Goal: Task Accomplishment & Management: Complete application form

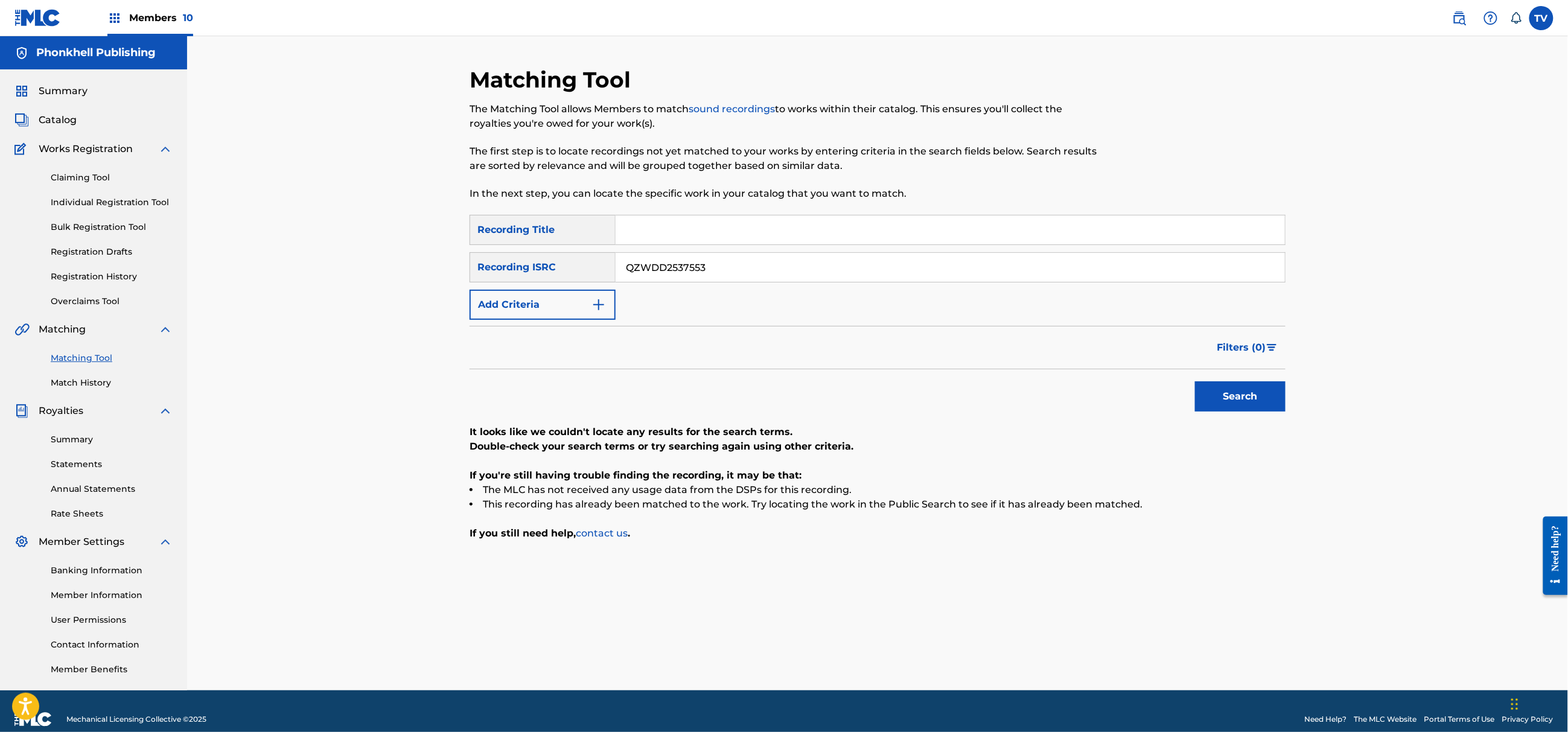
click at [105, 224] on link "Bulk Registration Tool" at bounding box center [112, 227] width 122 height 12
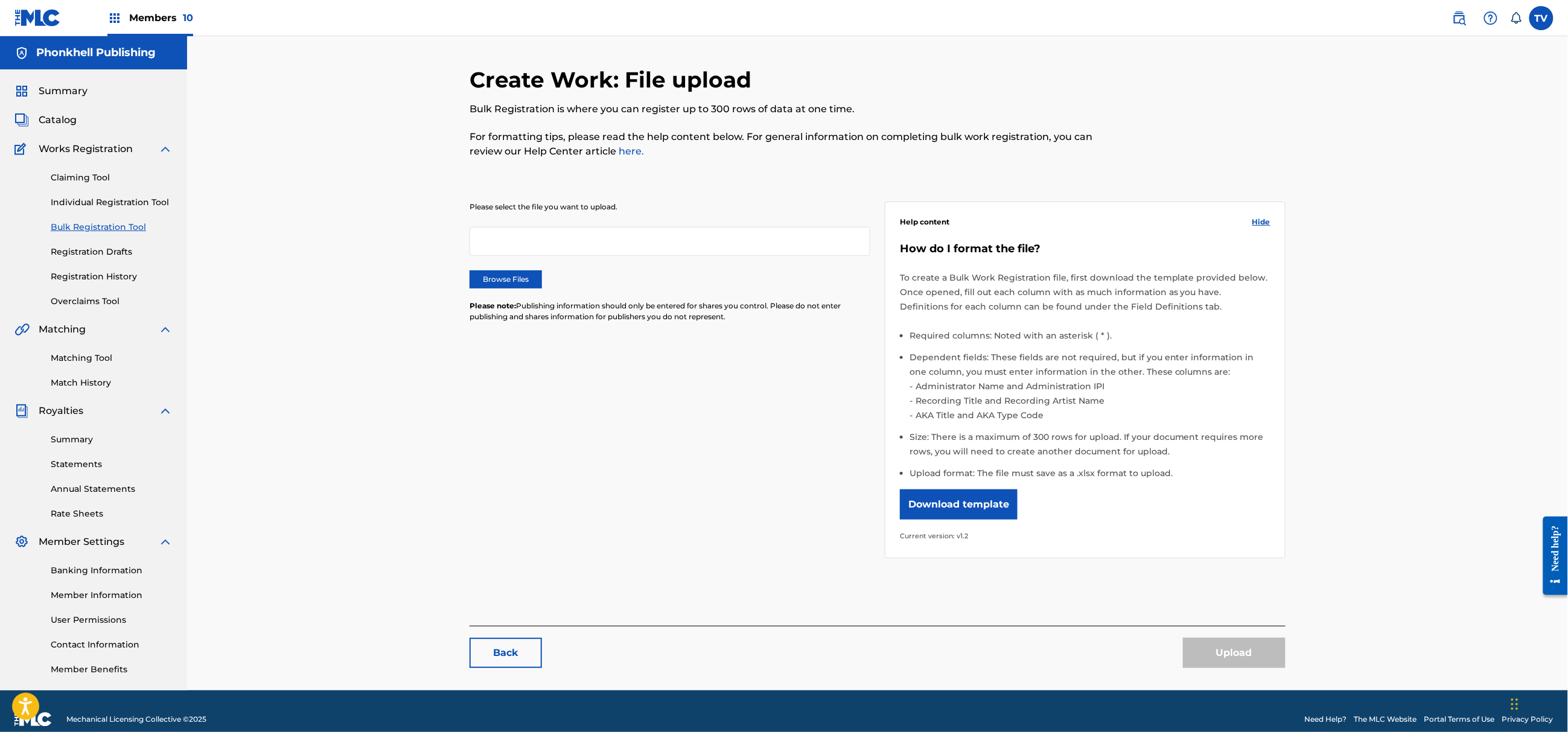
click at [548, 276] on div "Browse Files" at bounding box center [670, 279] width 401 height 18
click at [526, 278] on label "Browse Files" at bounding box center [506, 279] width 73 height 18
click at [528, 285] on label "Browse Files" at bounding box center [506, 279] width 73 height 18
click at [0, 0] on input "Browse Files" at bounding box center [0, 0] width 0 height 0
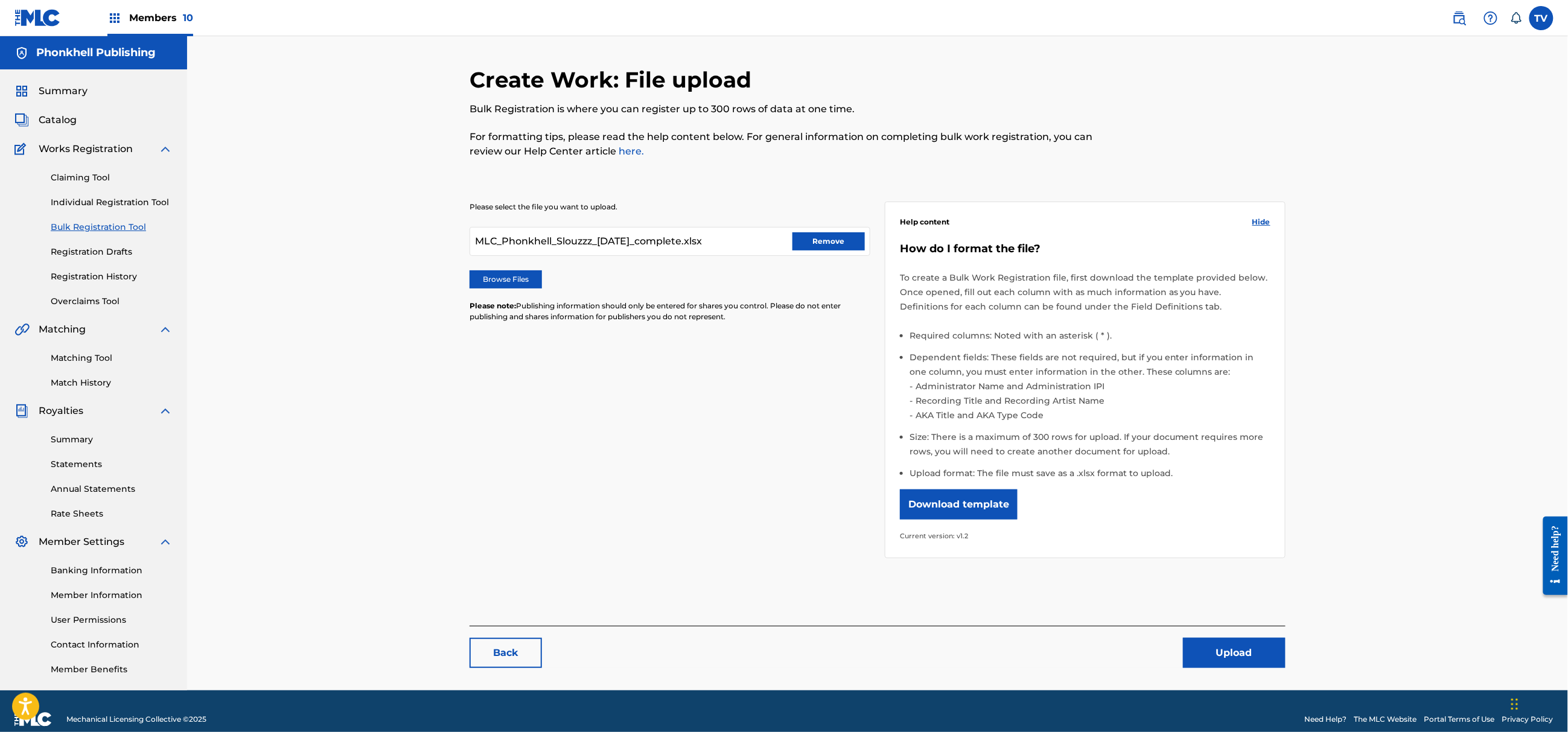
click at [1214, 645] on button "Upload" at bounding box center [1234, 653] width 103 height 30
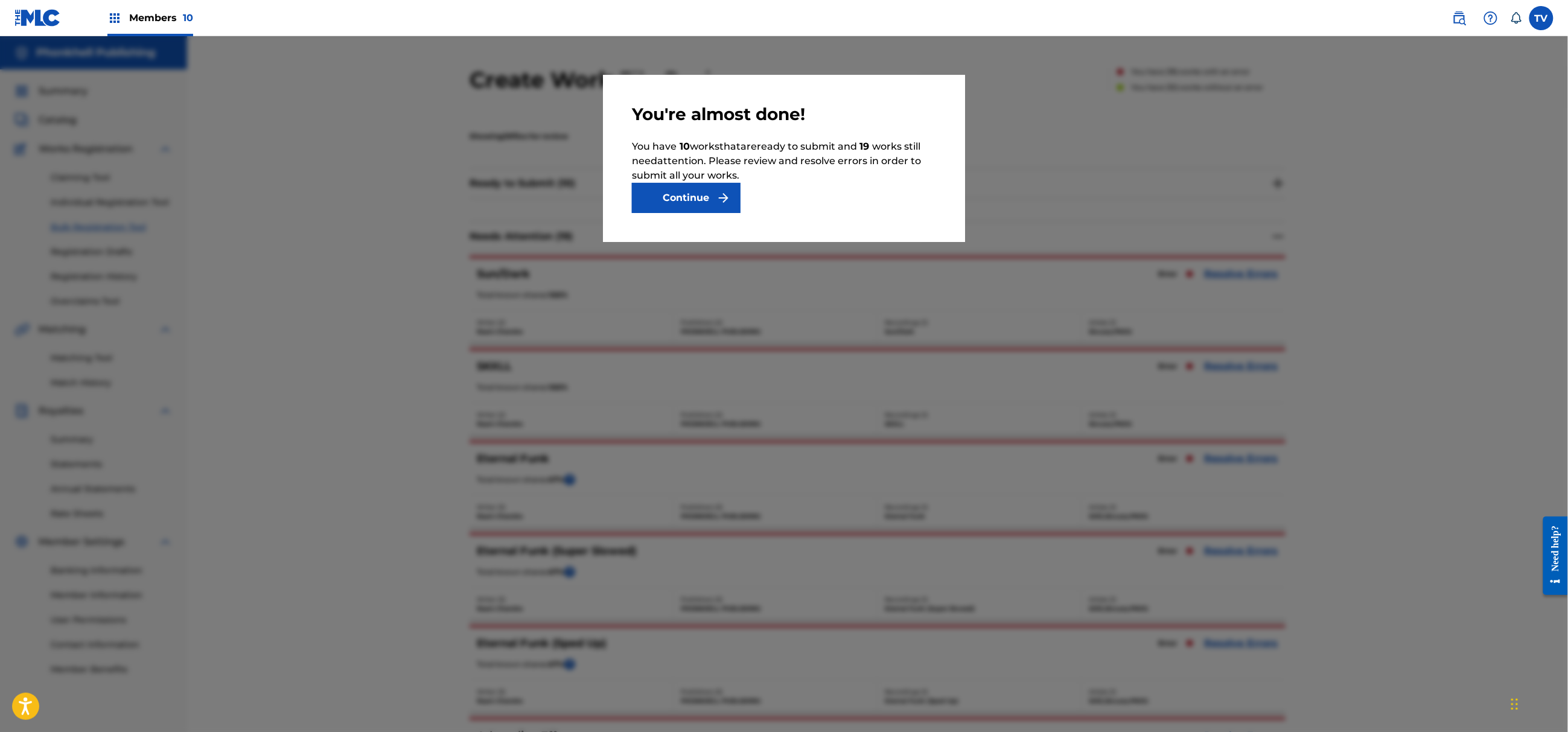
click at [660, 194] on button "Continue" at bounding box center [686, 198] width 109 height 30
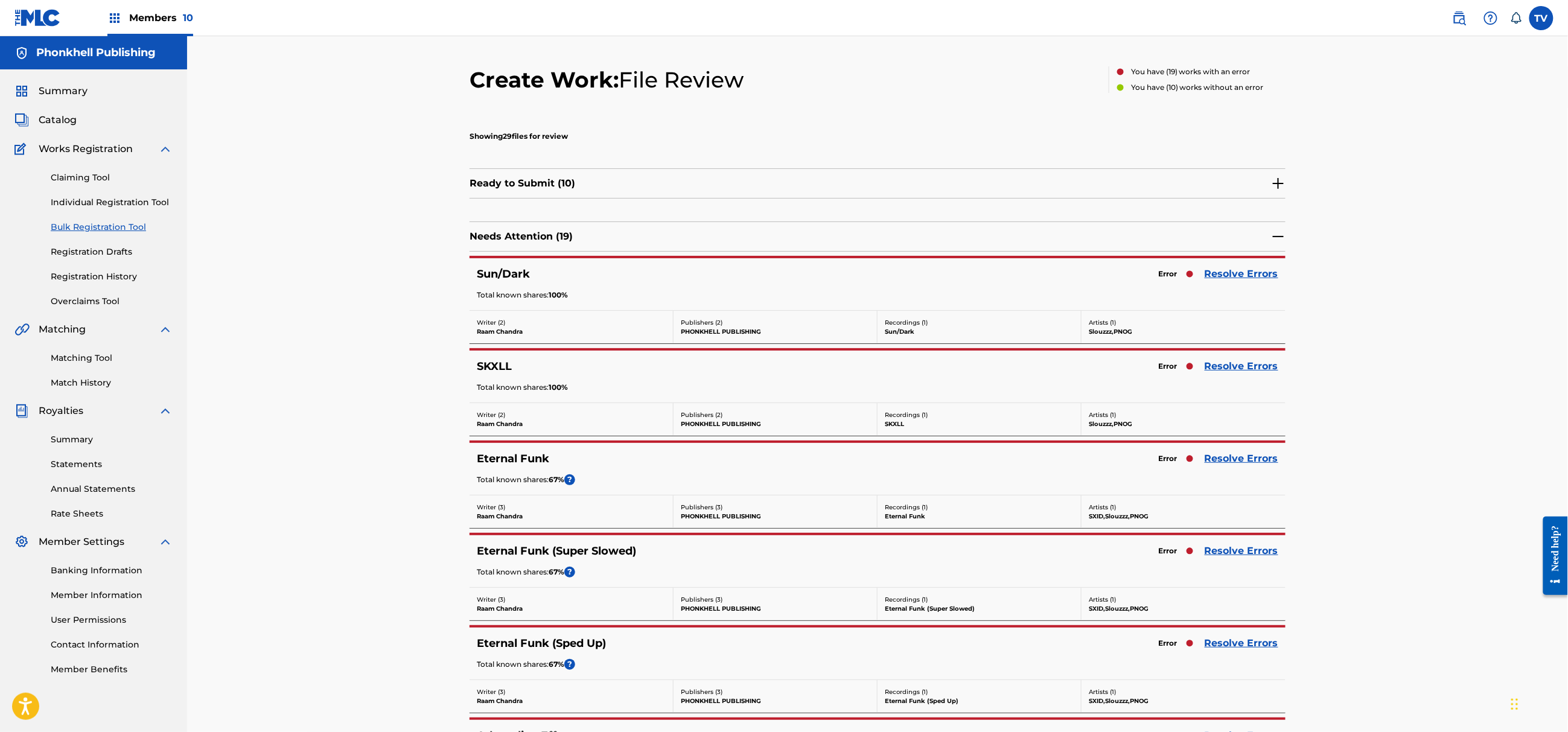
click at [1247, 276] on link "Resolve Errors" at bounding box center [1241, 274] width 73 height 15
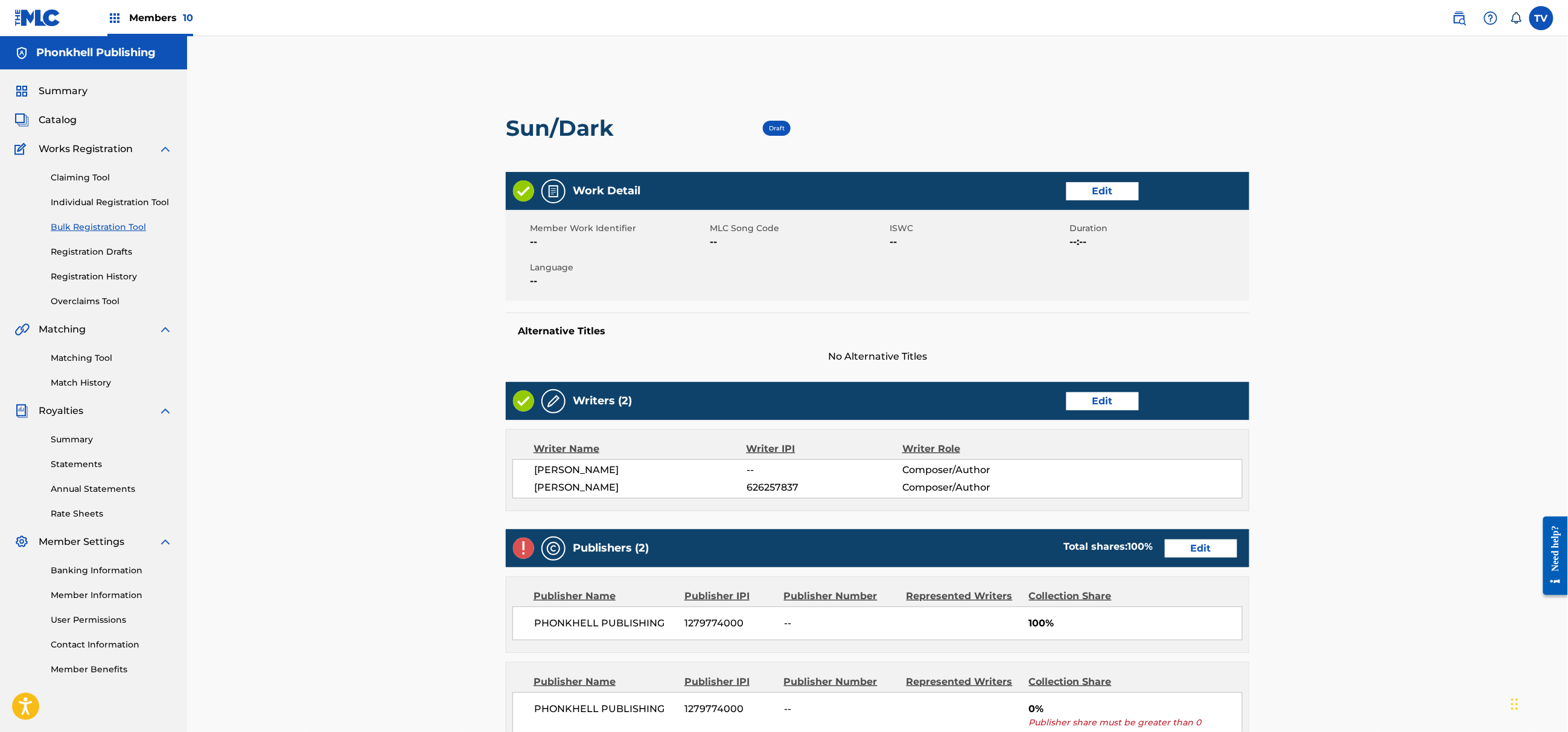
click at [1200, 553] on link "Edit" at bounding box center [1201, 548] width 73 height 18
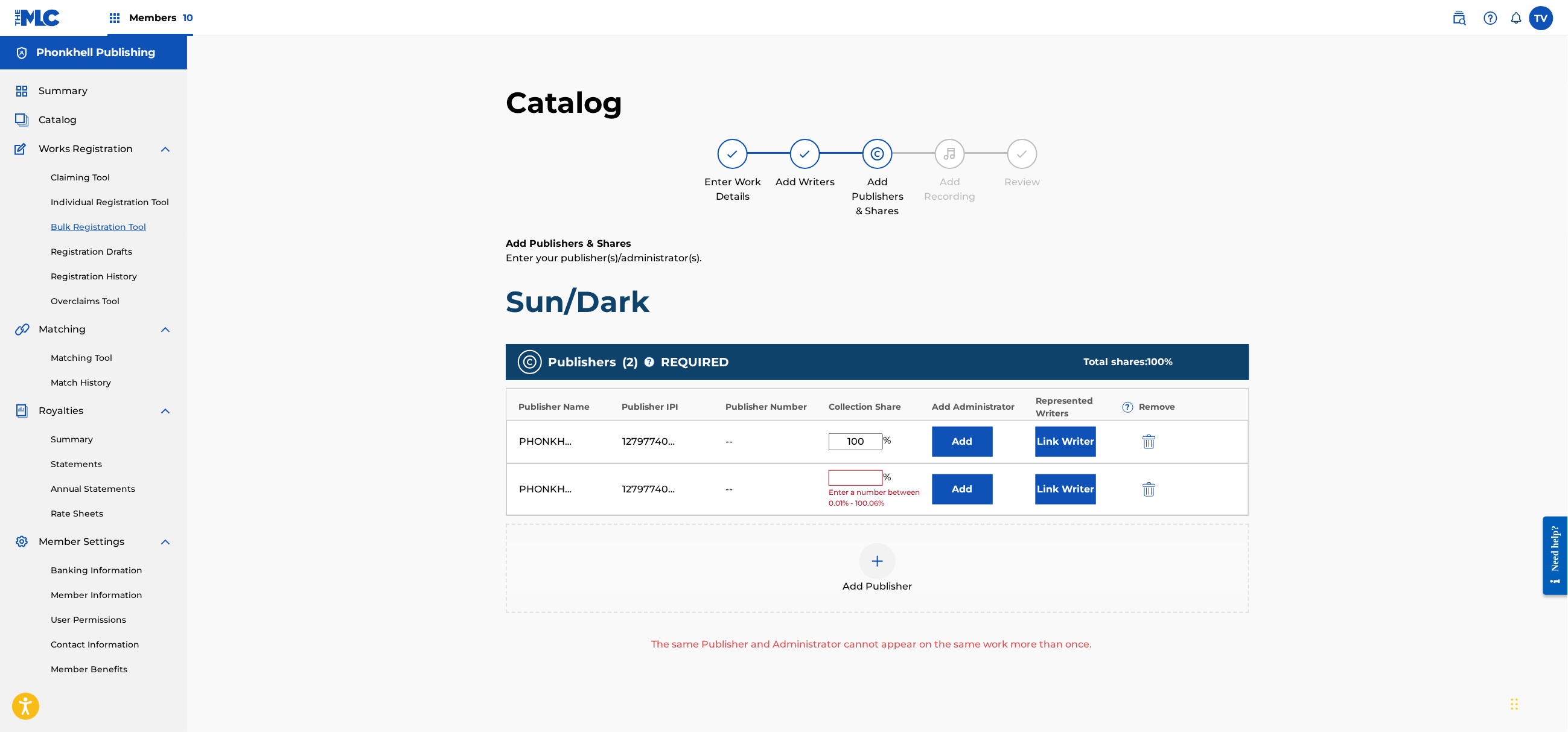
click at [1157, 483] on button "submit" at bounding box center [1148, 489] width 18 height 14
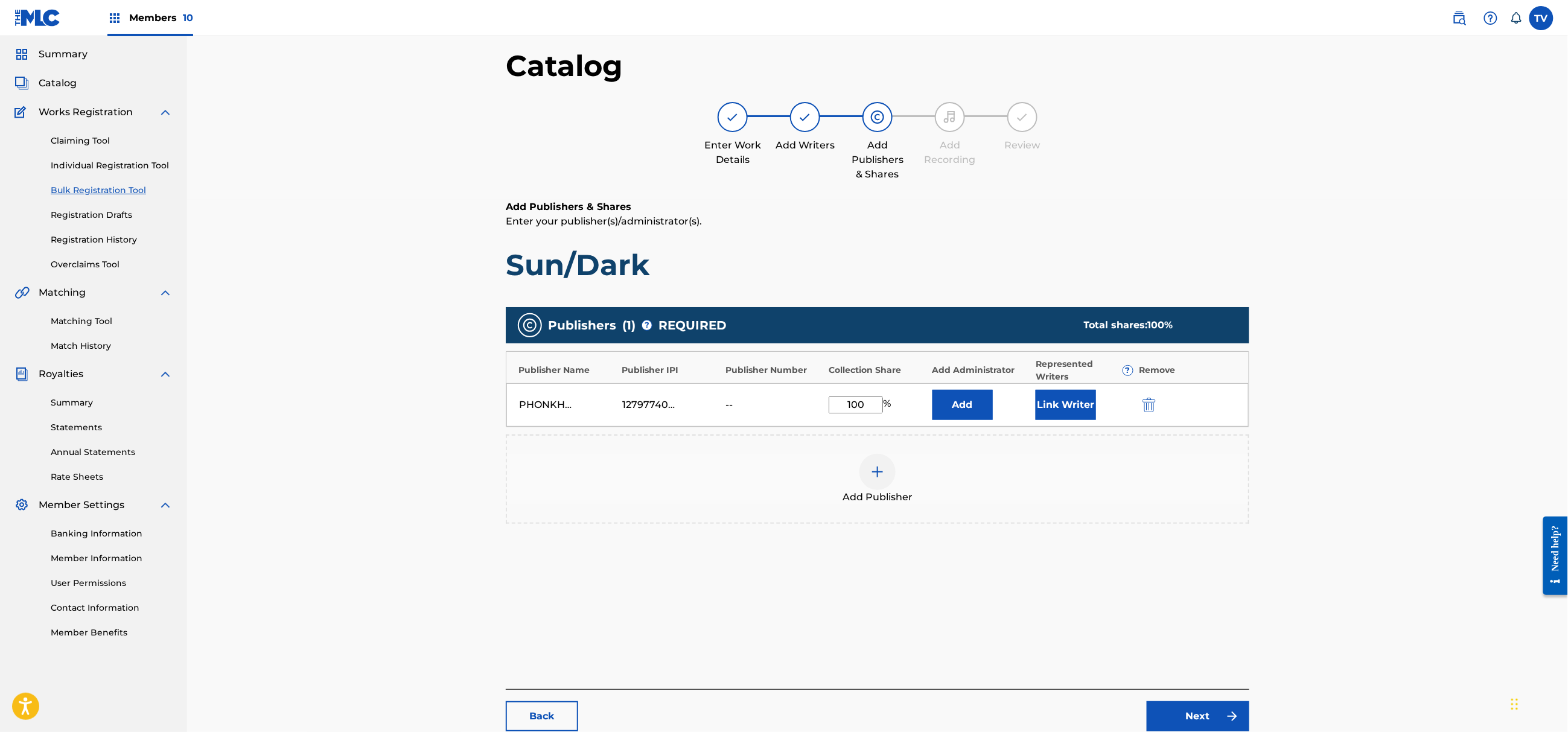
scroll to position [136, 0]
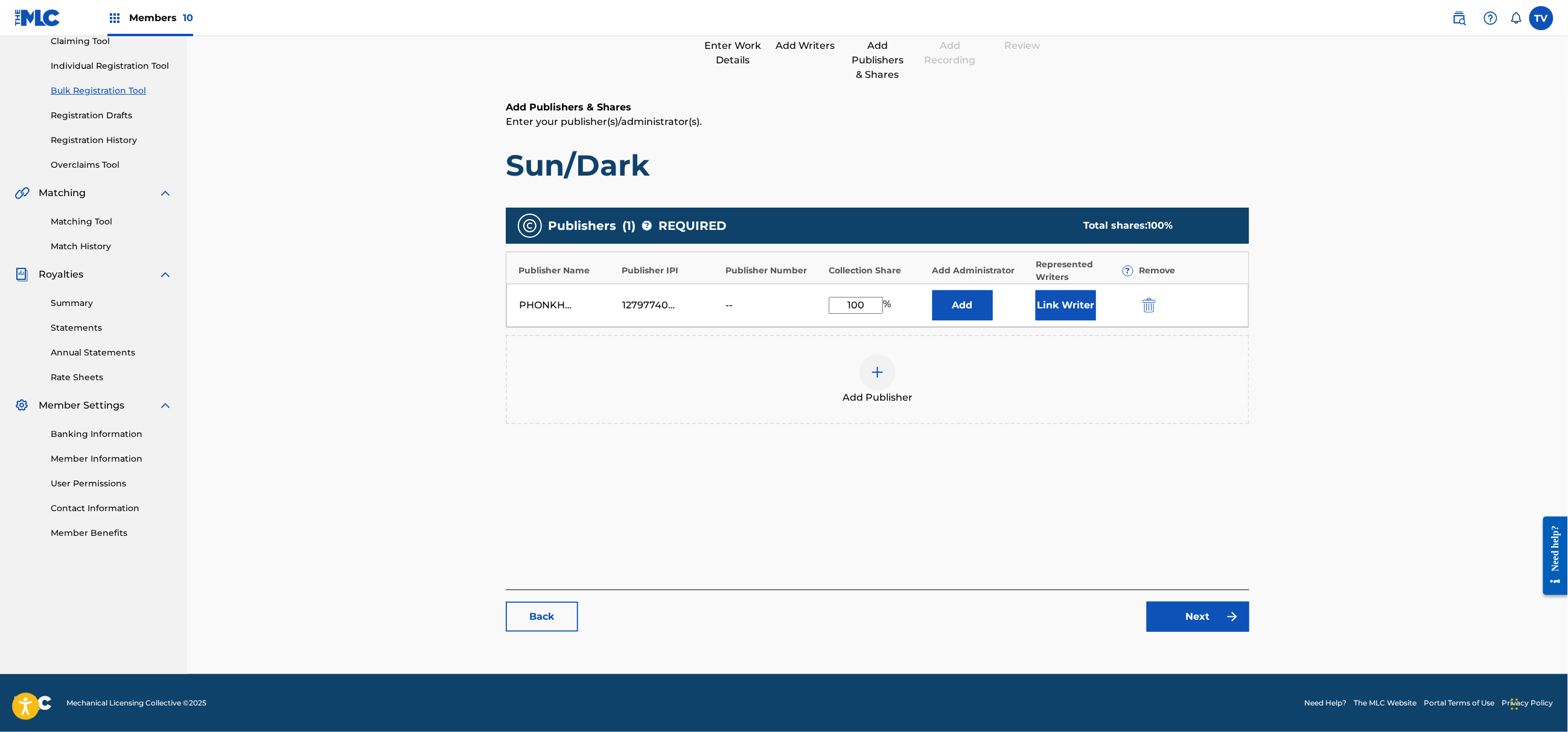
click at [1236, 633] on div "Catalog Enter Work Details Add Writers Add Publishers & Shares Add Recording Re…" at bounding box center [877, 296] width 744 height 696
click at [1215, 612] on link "Next" at bounding box center [1198, 617] width 103 height 30
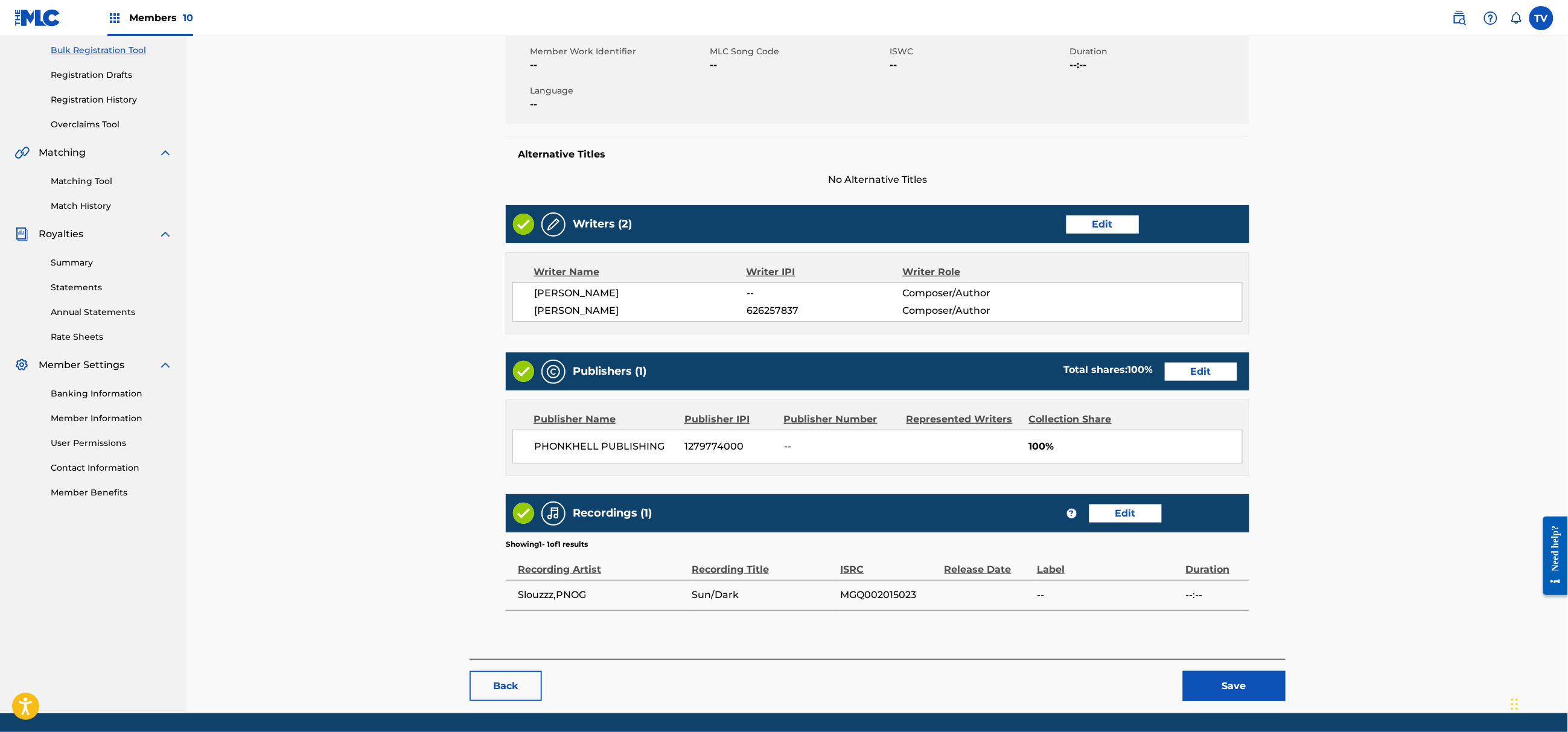
scroll to position [218, 0]
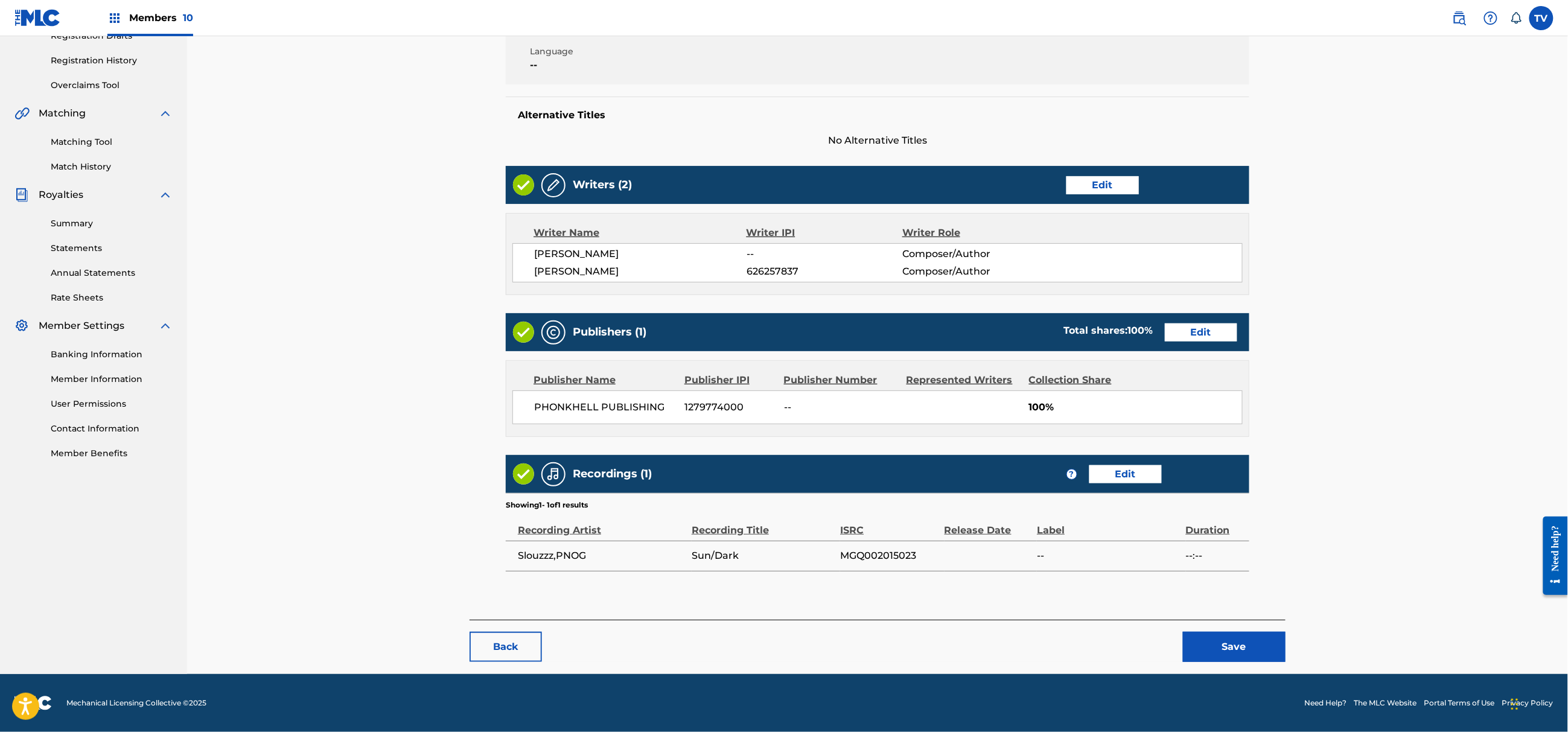
click at [1231, 643] on button "Save" at bounding box center [1234, 647] width 103 height 30
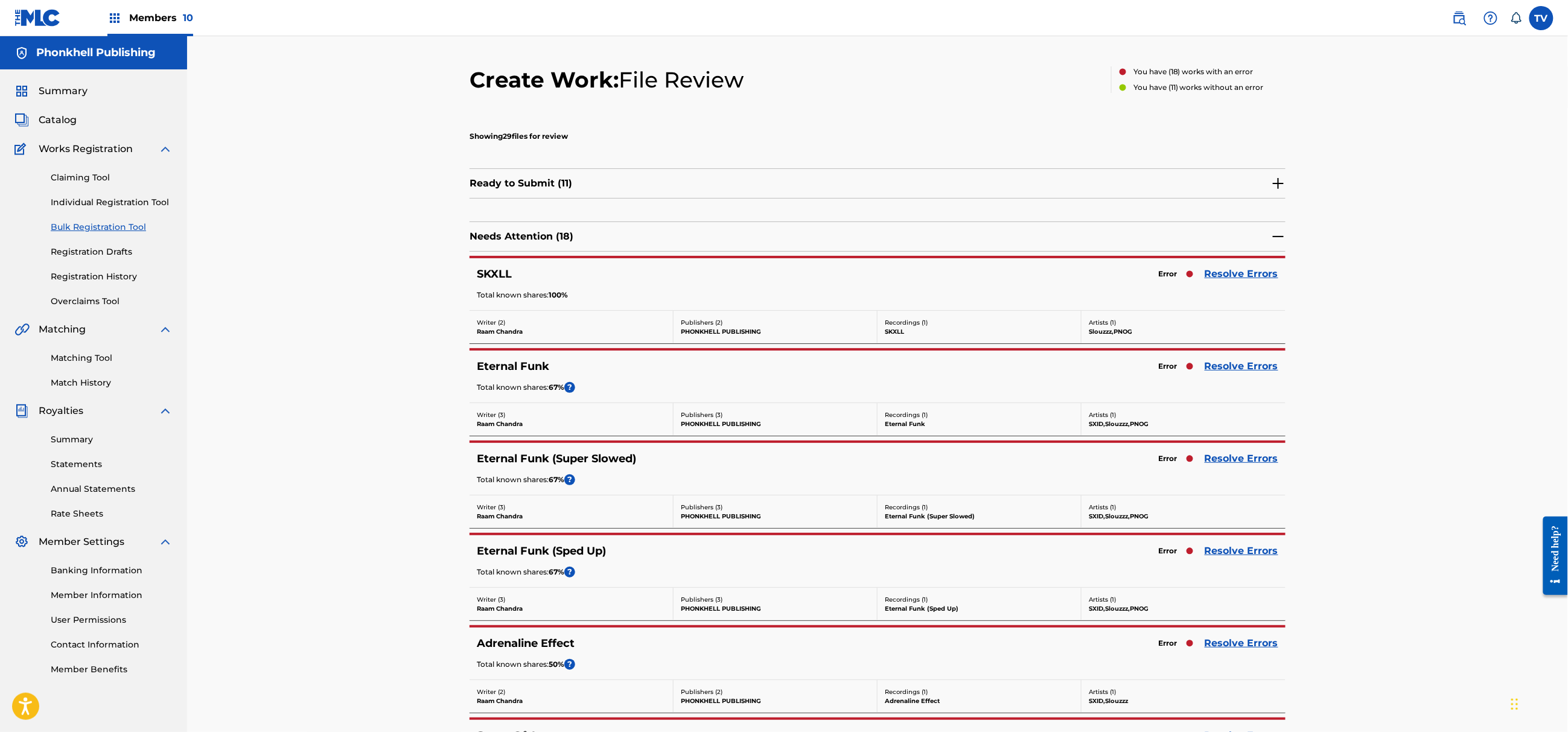
click at [1224, 461] on link "Resolve Errors" at bounding box center [1241, 458] width 73 height 15
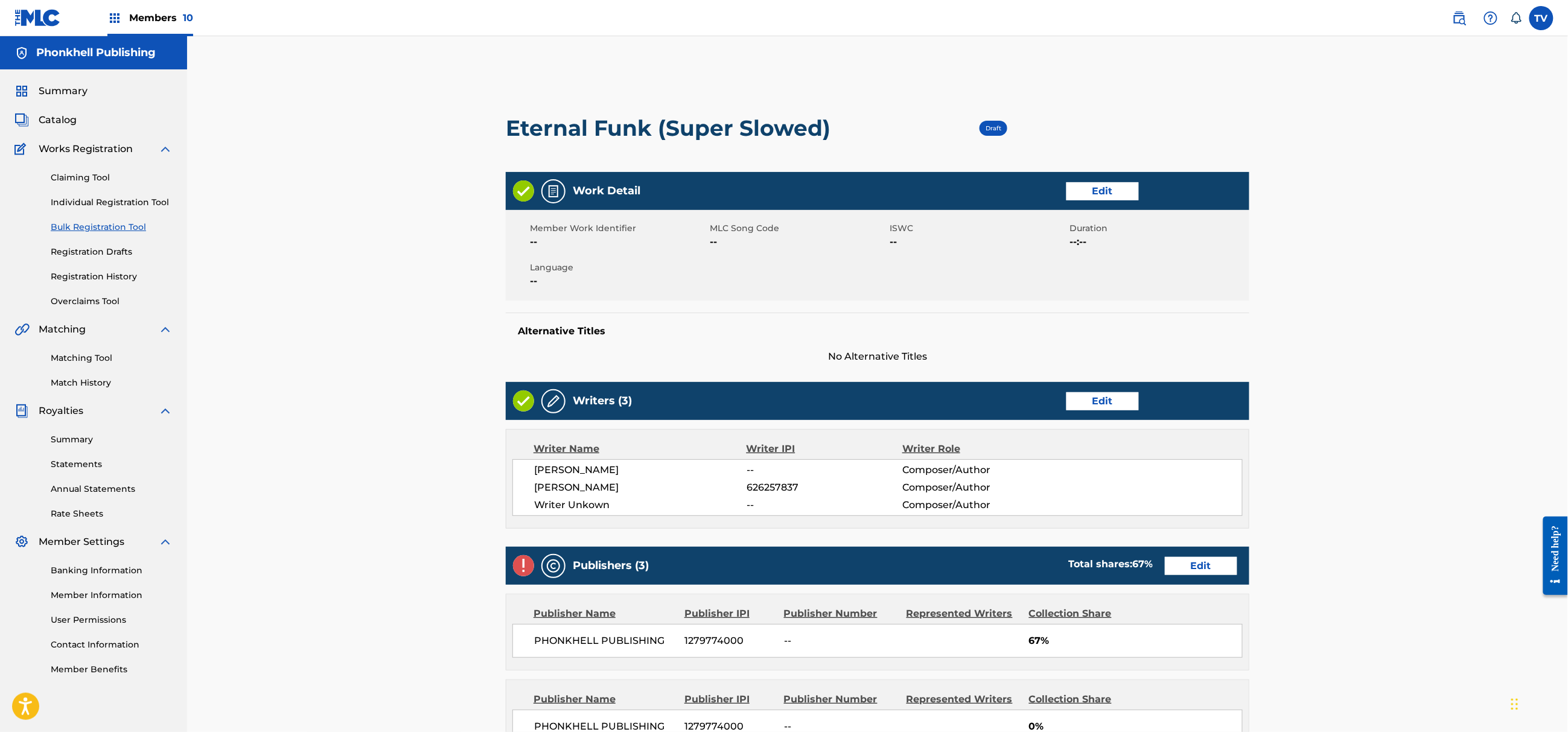
click at [1067, 404] on link "Edit" at bounding box center [1103, 401] width 73 height 18
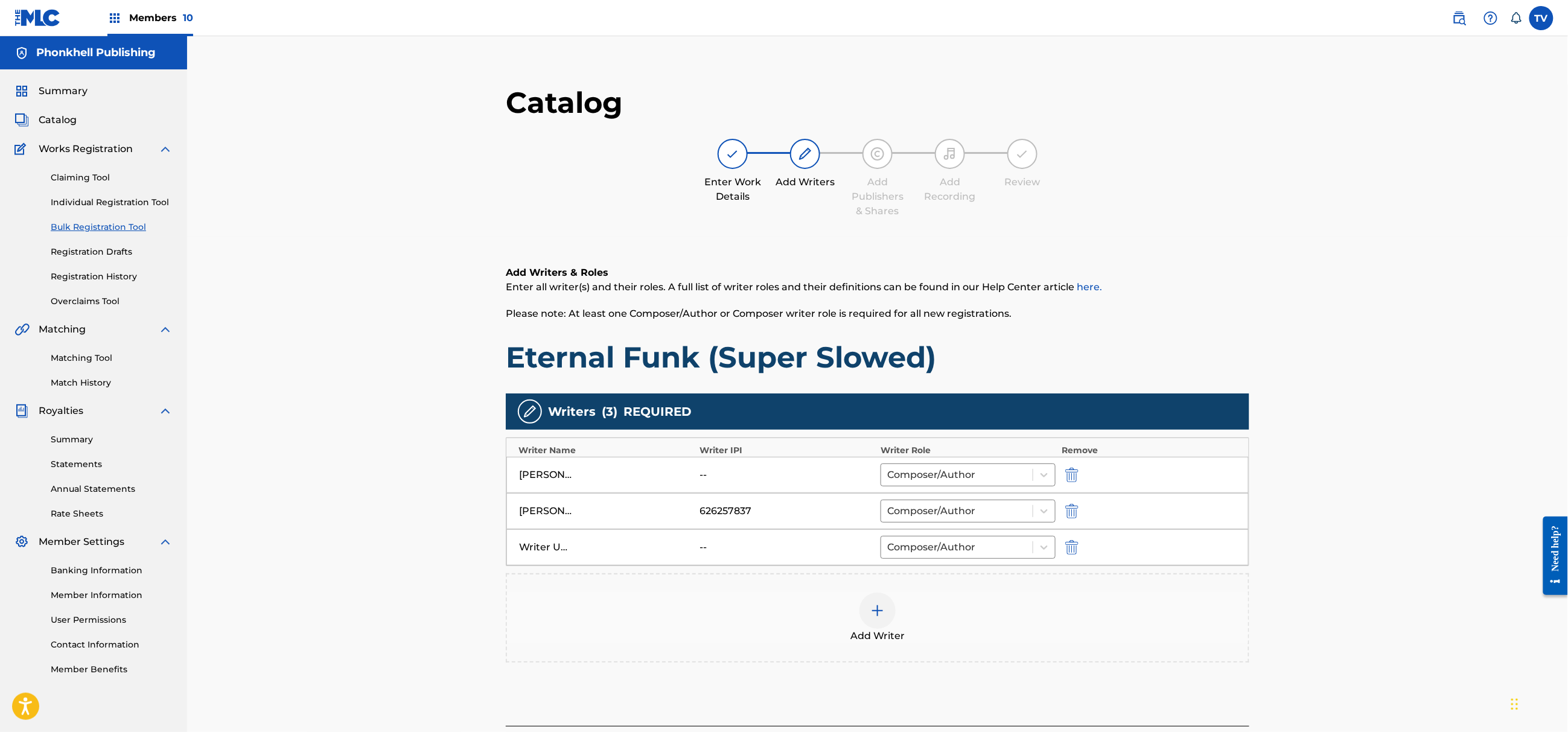
drag, startPoint x: 1073, startPoint y: 539, endPoint x: 1077, endPoint y: 549, distance: 10.8
click at [1073, 539] on div "Writer Unkown -- Composer/Author" at bounding box center [877, 547] width 742 height 36
click at [1069, 553] on div at bounding box center [1089, 547] width 54 height 14
click at [1069, 553] on img "submit" at bounding box center [1071, 547] width 13 height 15
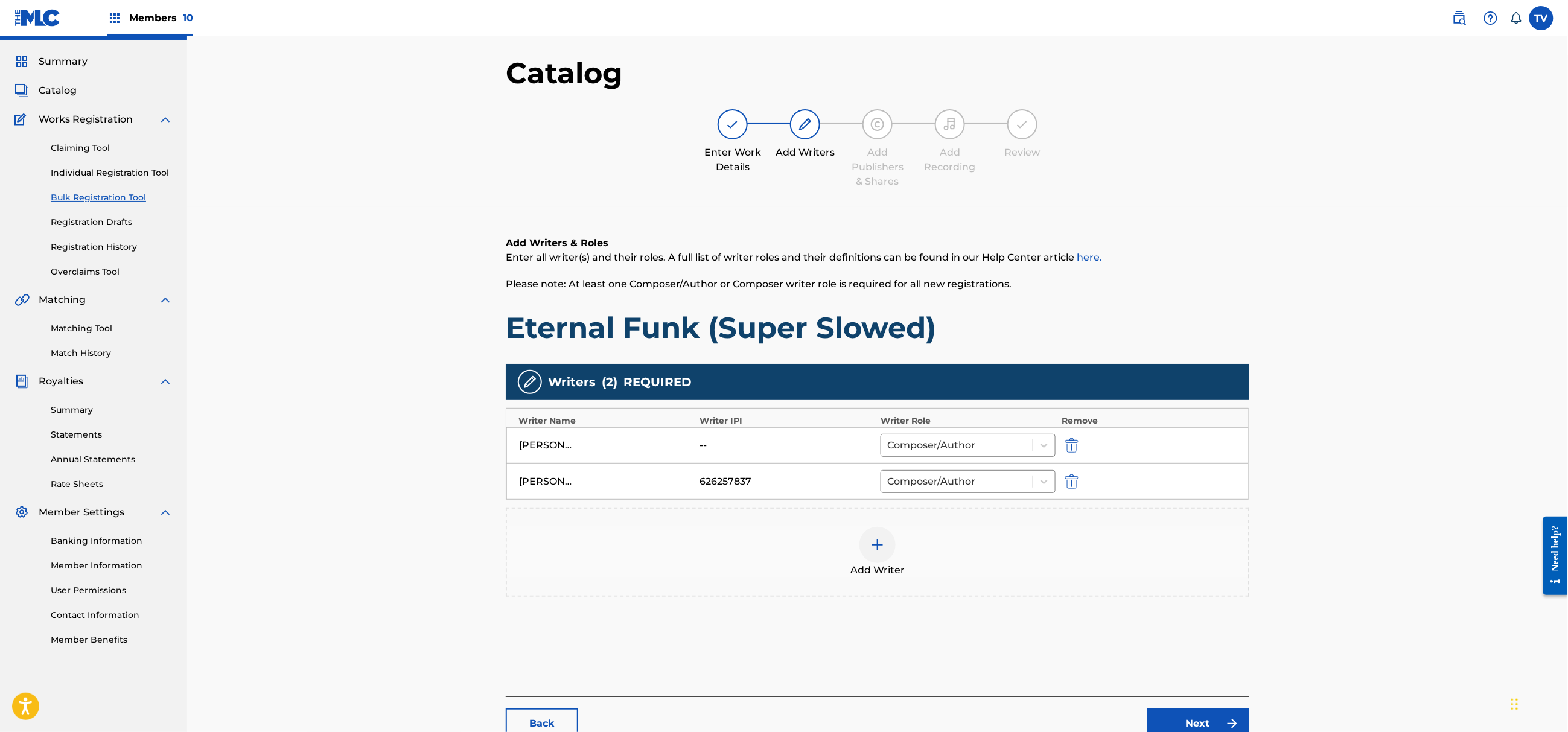
scroll to position [136, 0]
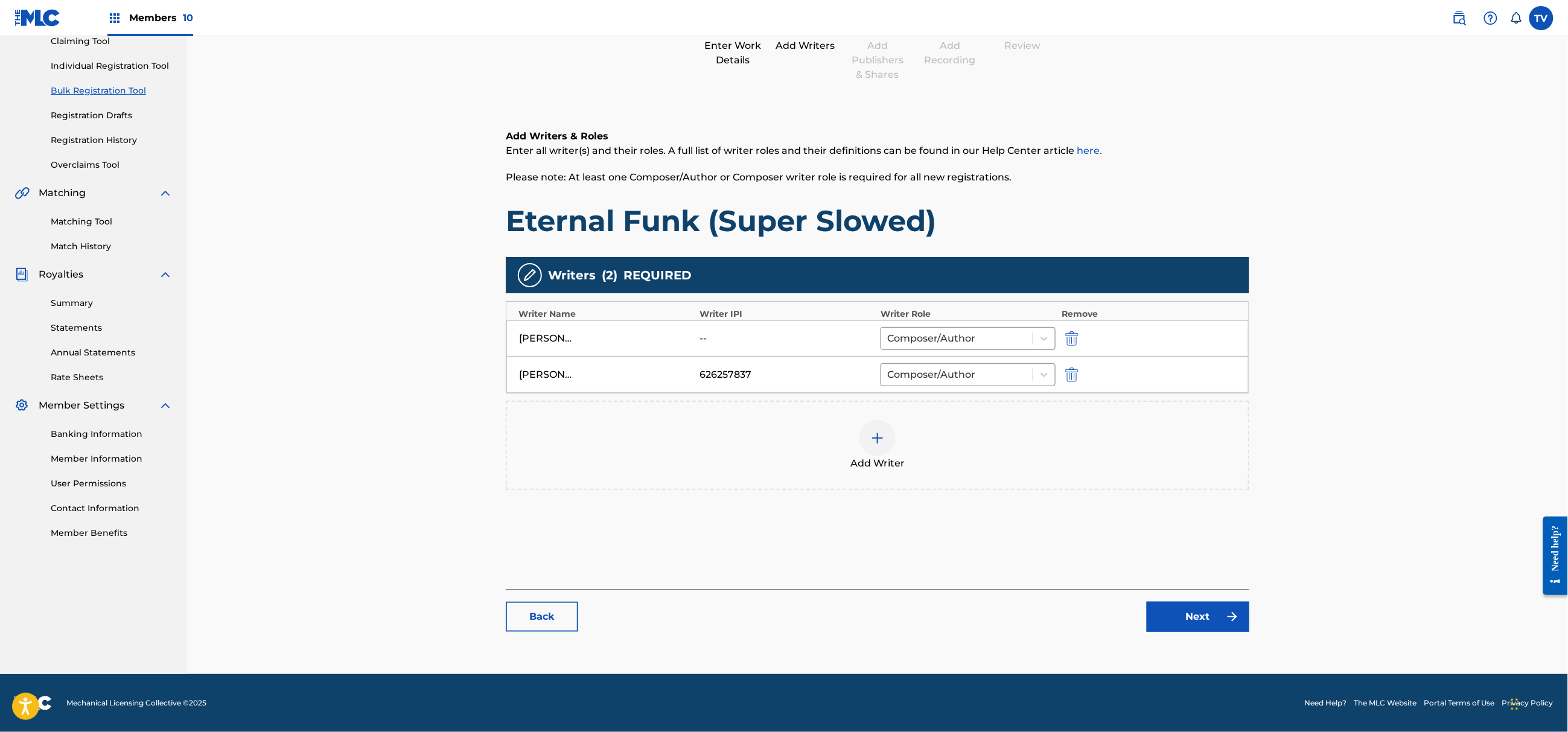
click at [1240, 634] on div "Catalog Enter Work Details Add Writers Add Publishers & Shares Add Recording Re…" at bounding box center [877, 296] width 744 height 696
click at [1207, 609] on link "Next" at bounding box center [1198, 617] width 103 height 30
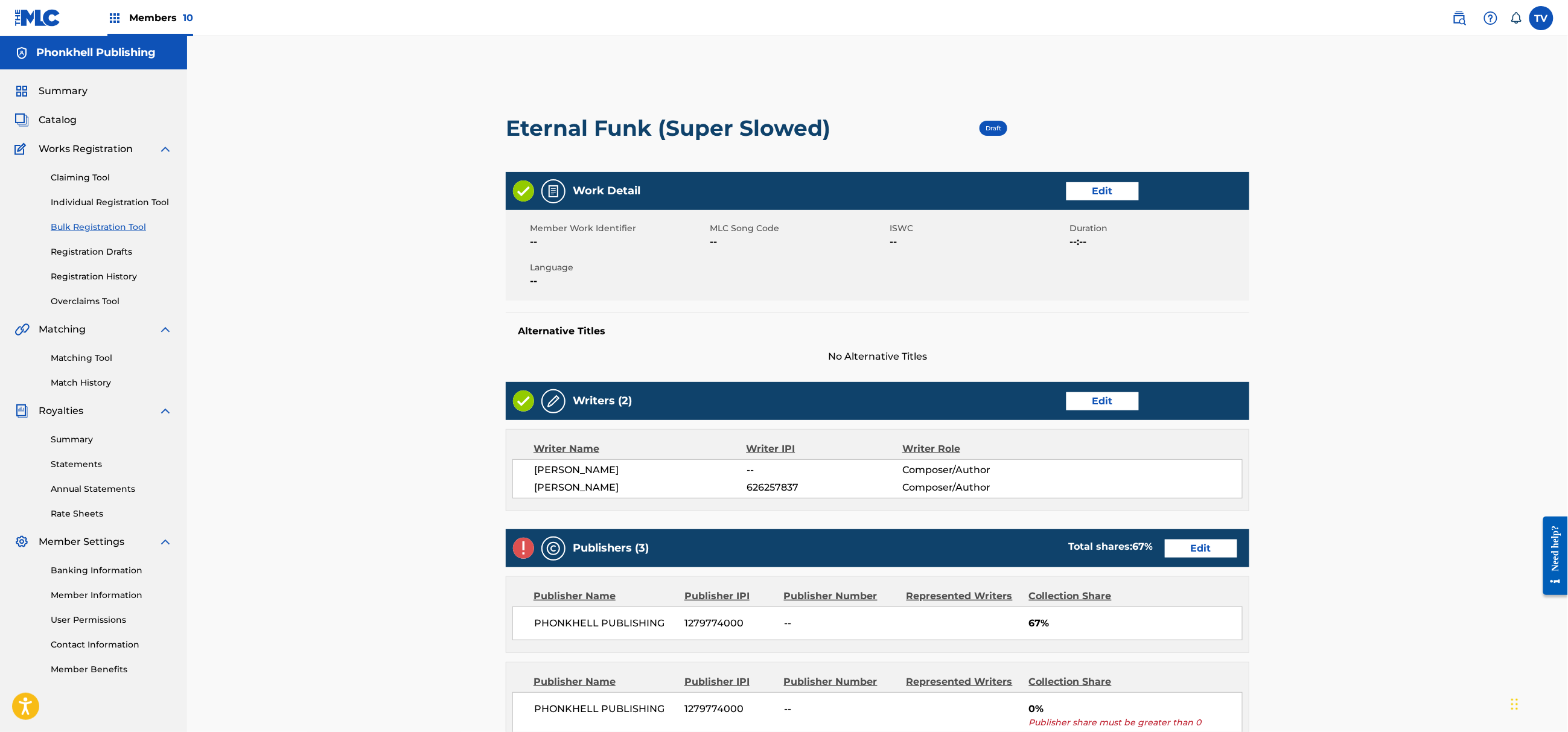
click at [1184, 561] on div "Publishers (3) Total shares: 67 % Edit" at bounding box center [877, 548] width 744 height 38
drag, startPoint x: 1159, startPoint y: 555, endPoint x: 1170, endPoint y: 553, distance: 11.2
click at [1159, 555] on div "Total shares: 67 %" at bounding box center [1110, 548] width 109 height 18
click at [1172, 553] on link "Edit" at bounding box center [1201, 548] width 73 height 18
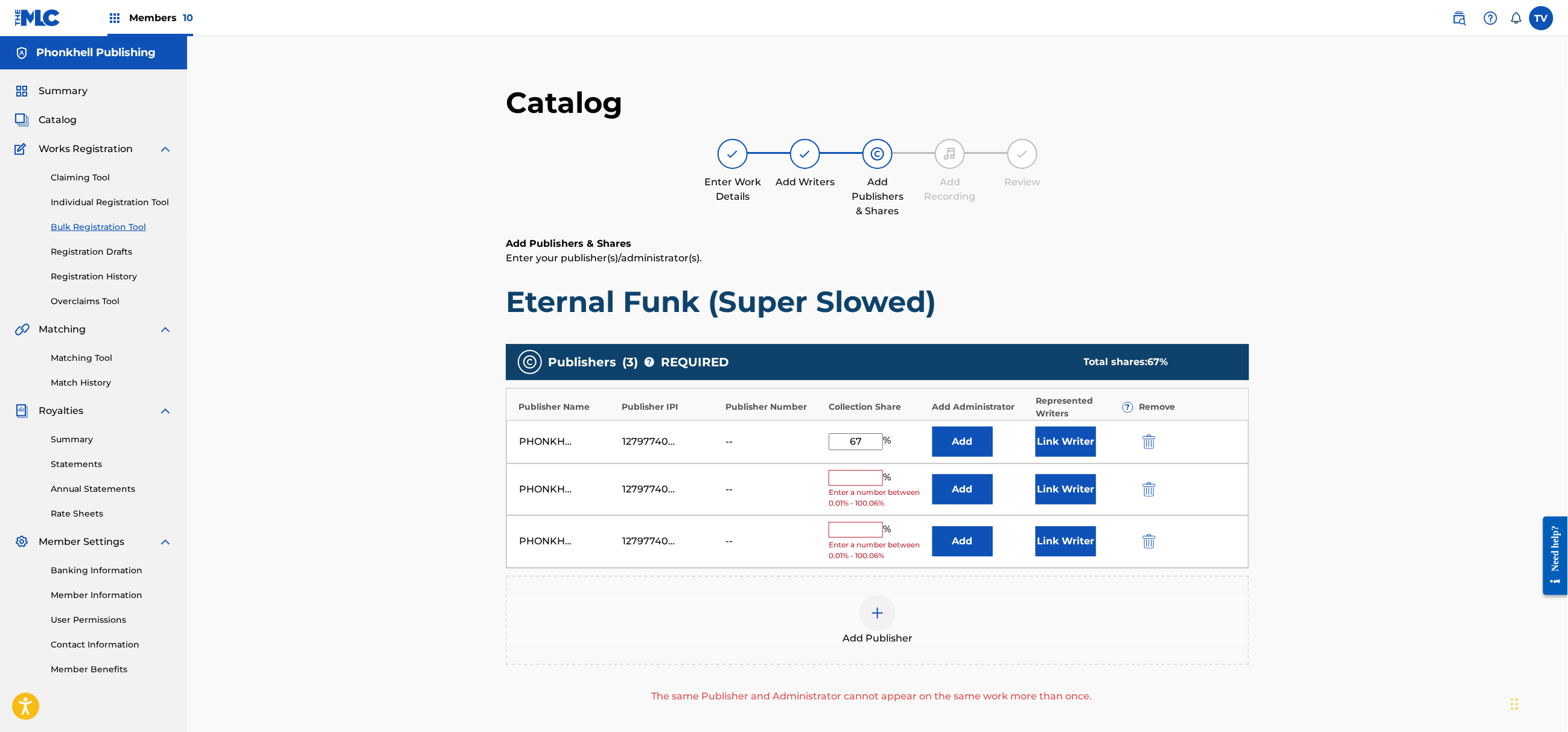
click at [1149, 490] on img "submit" at bounding box center [1149, 489] width 13 height 15
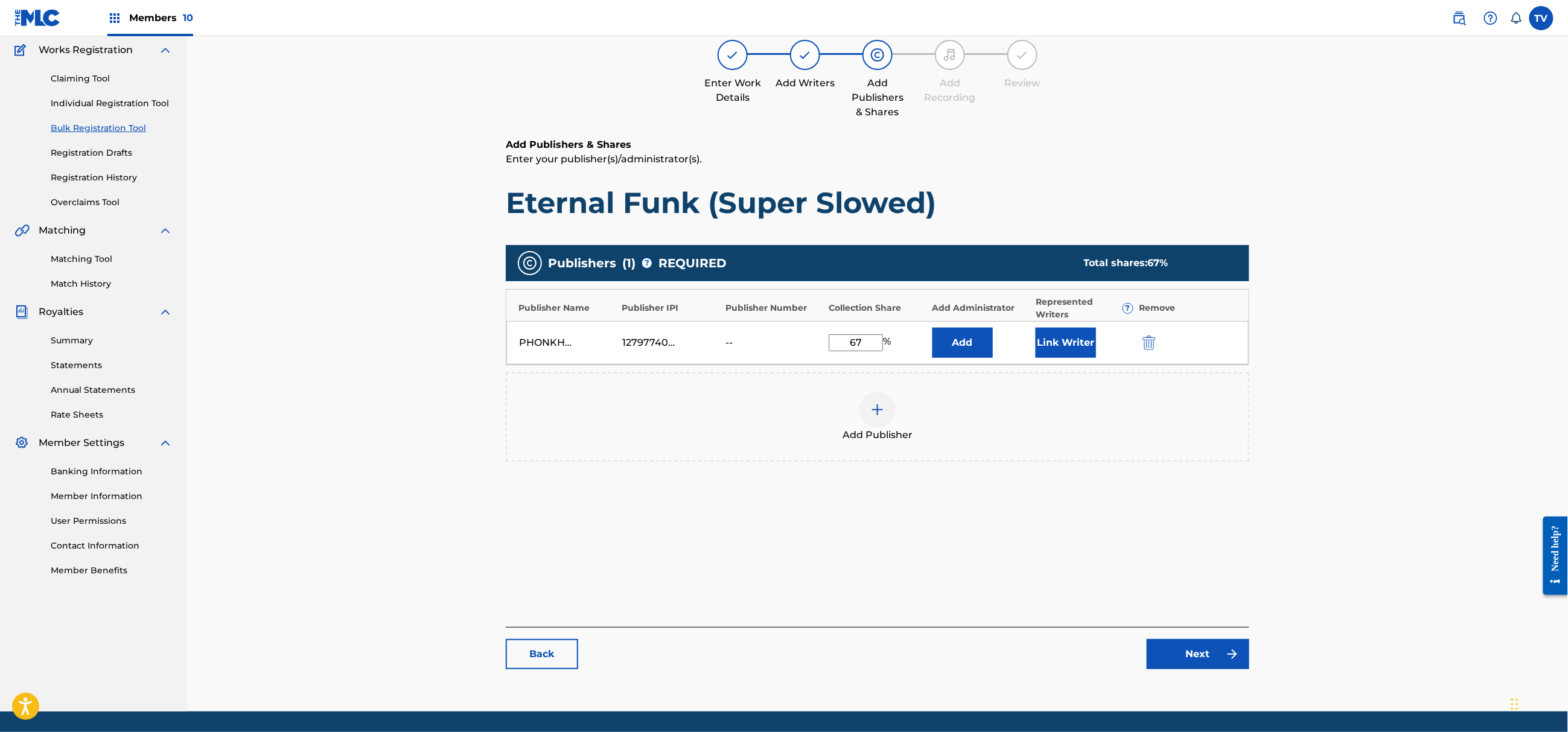
scroll to position [136, 0]
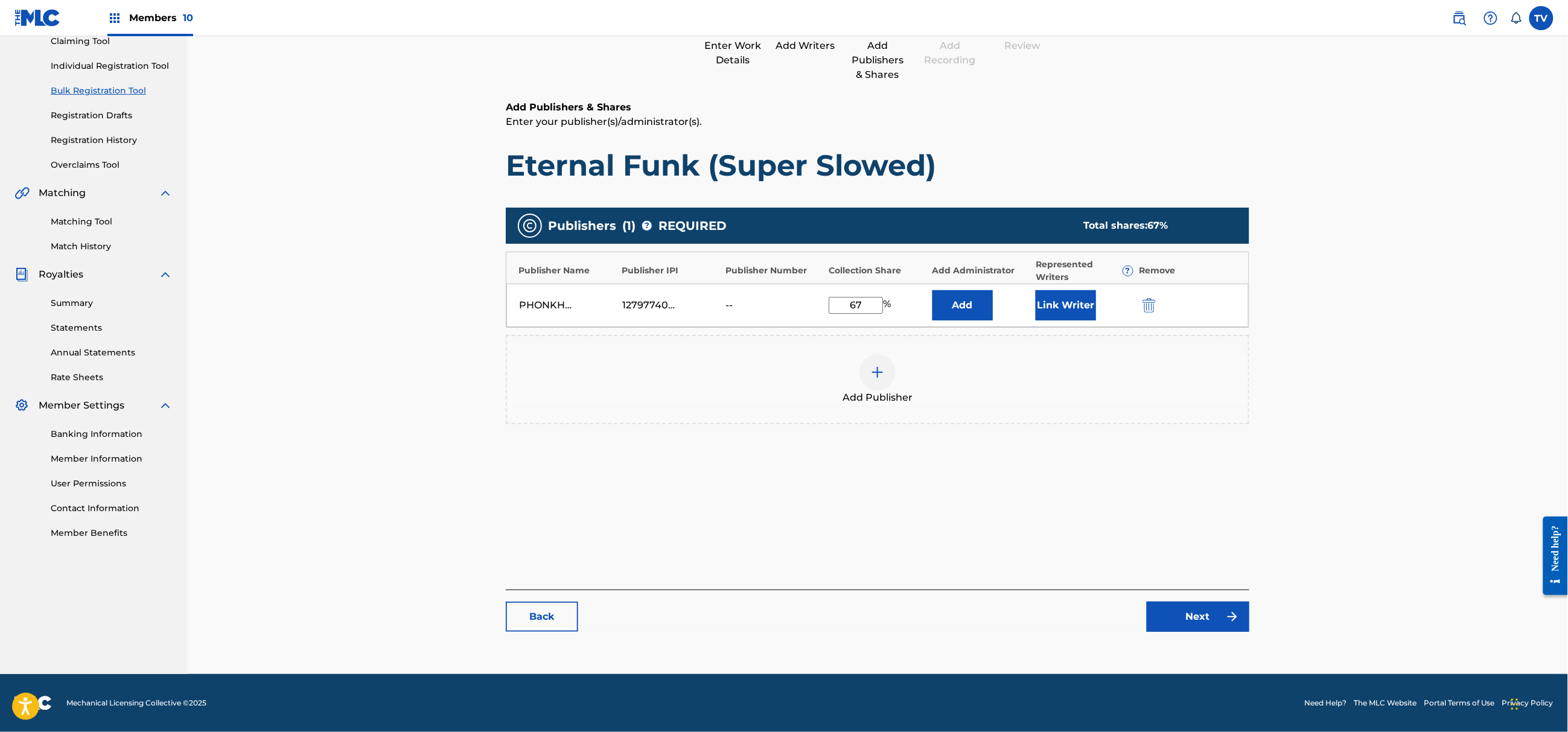
click at [1213, 616] on link "Next" at bounding box center [1198, 617] width 103 height 30
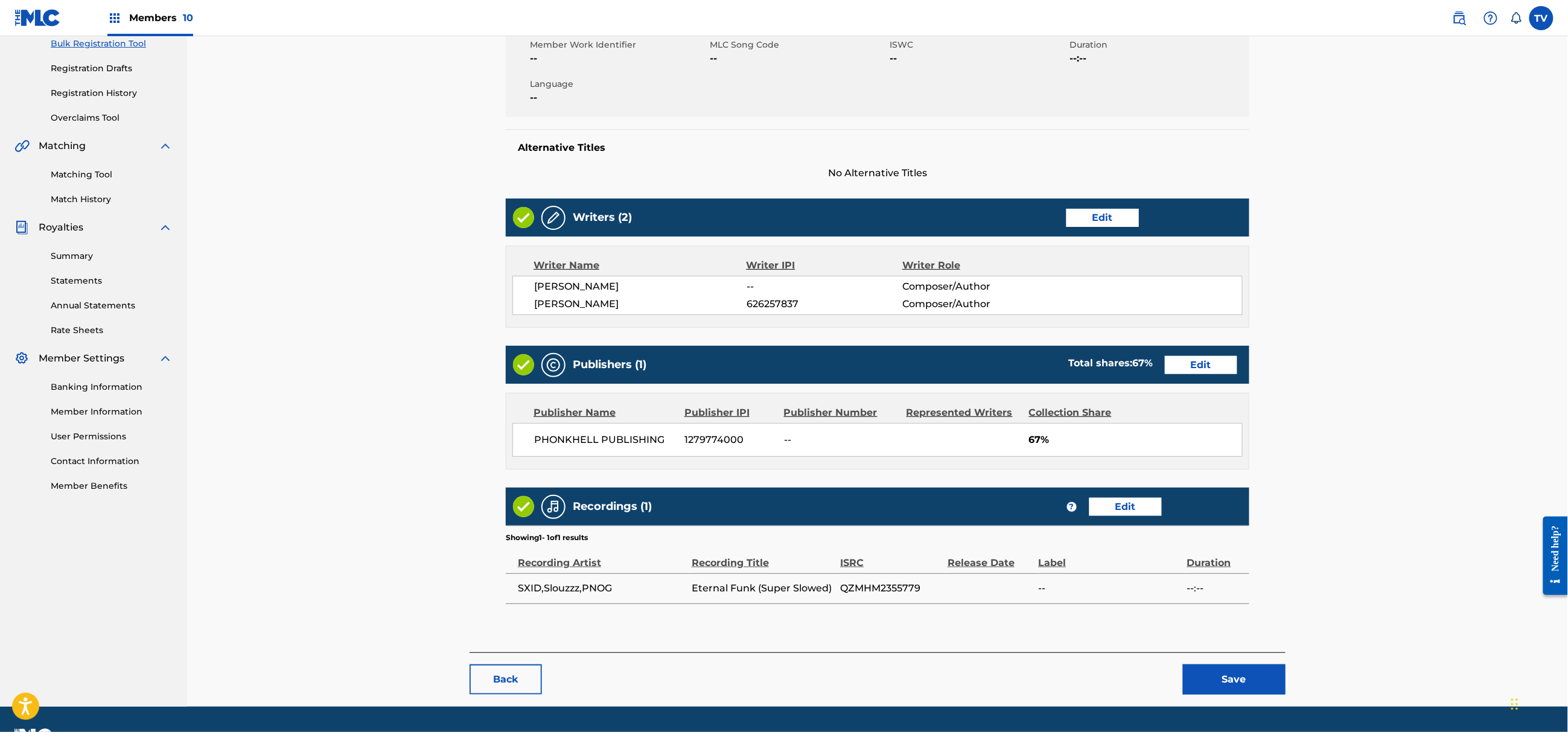
scroll to position [218, 0]
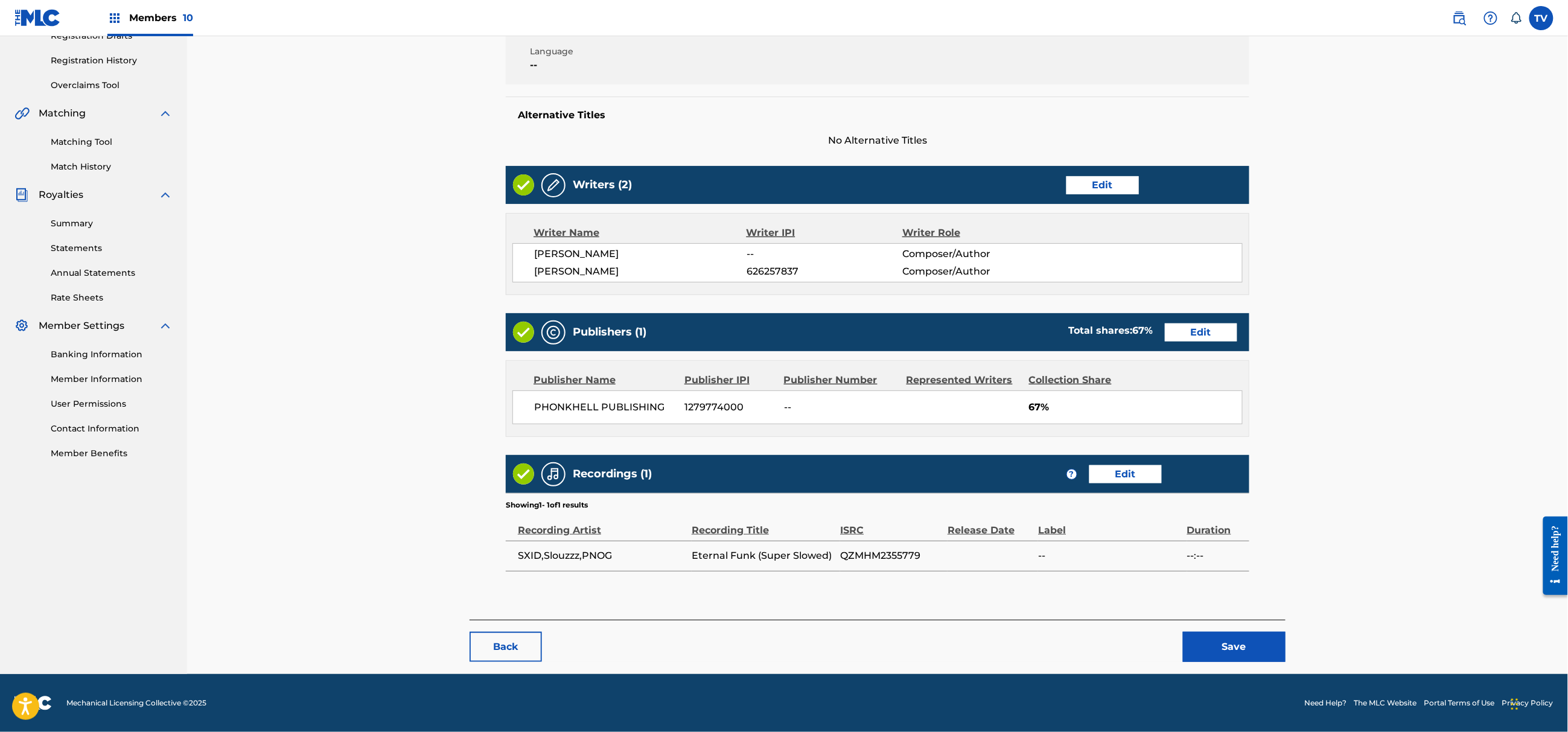
click at [1258, 654] on button "Save" at bounding box center [1234, 647] width 103 height 30
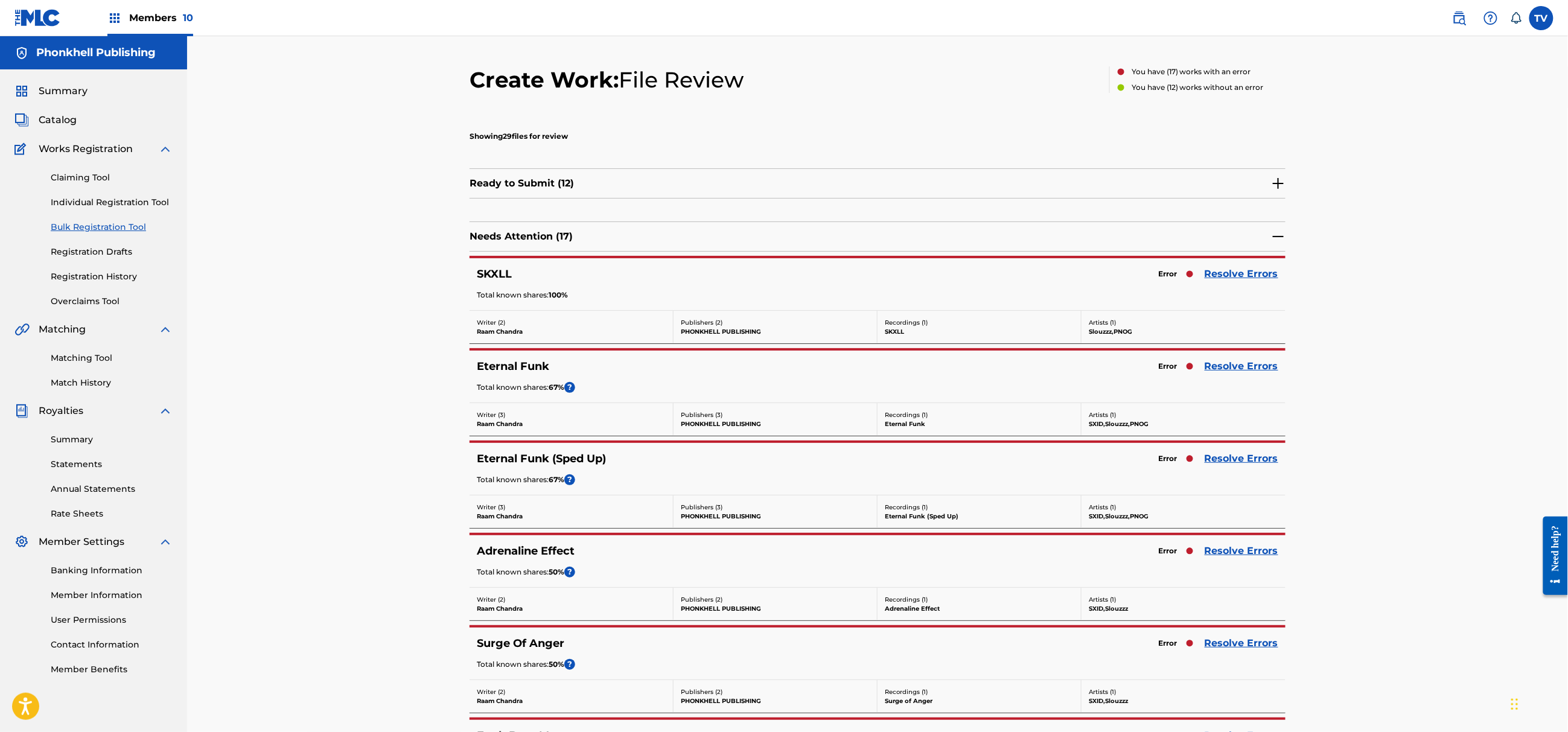
click at [1241, 460] on link "Resolve Errors" at bounding box center [1241, 458] width 73 height 15
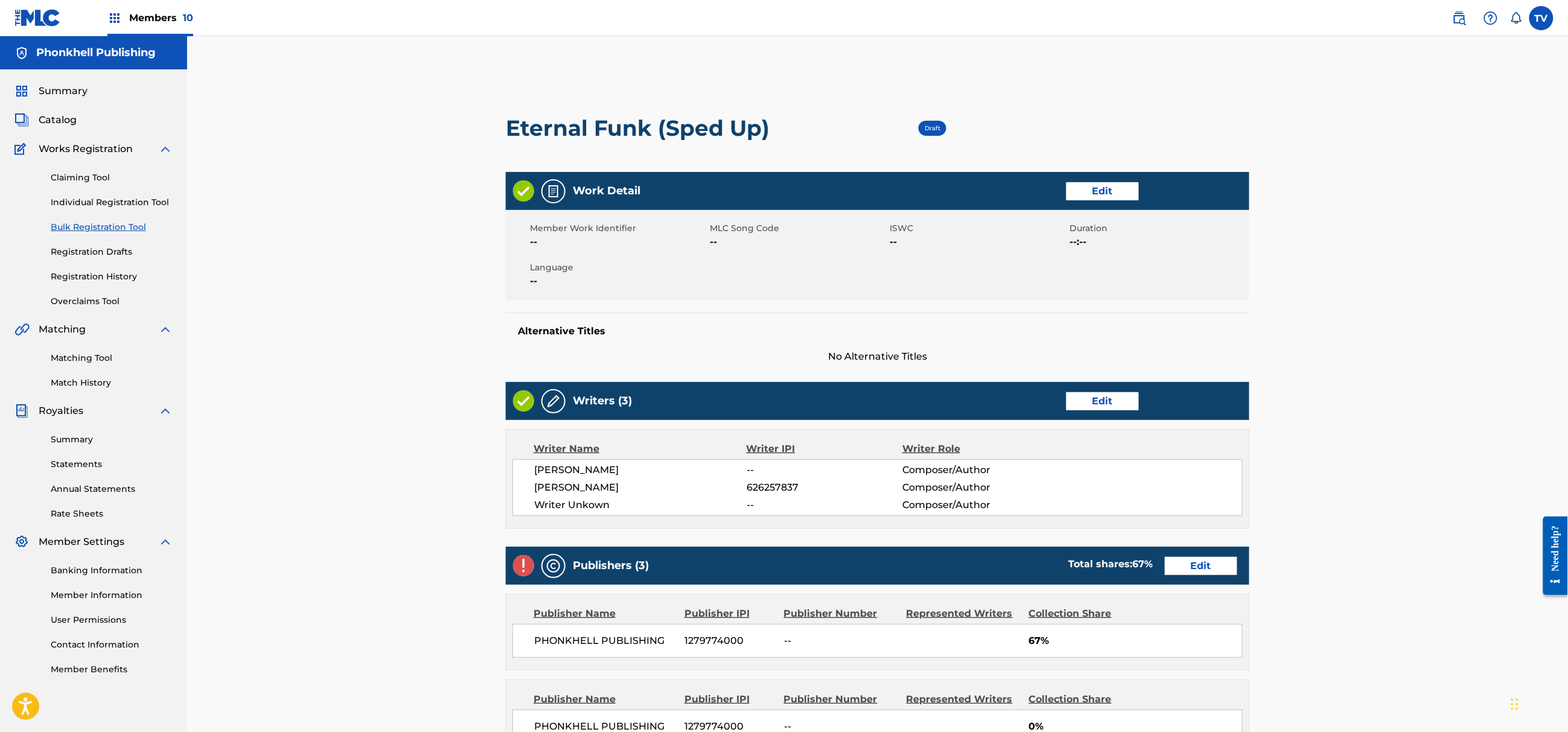
click at [1123, 401] on link "Edit" at bounding box center [1103, 401] width 73 height 18
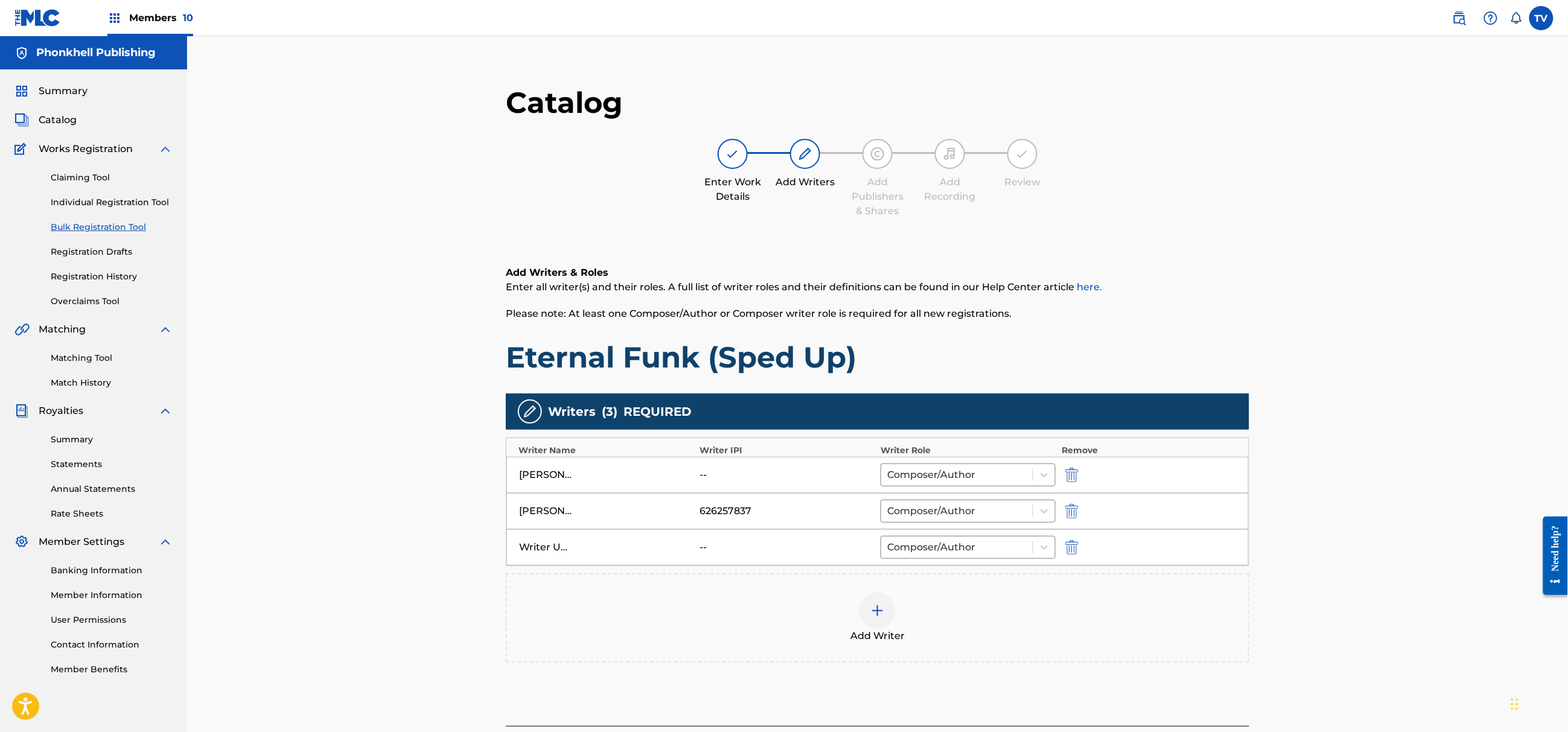
click at [1068, 551] on img "submit" at bounding box center [1071, 547] width 13 height 15
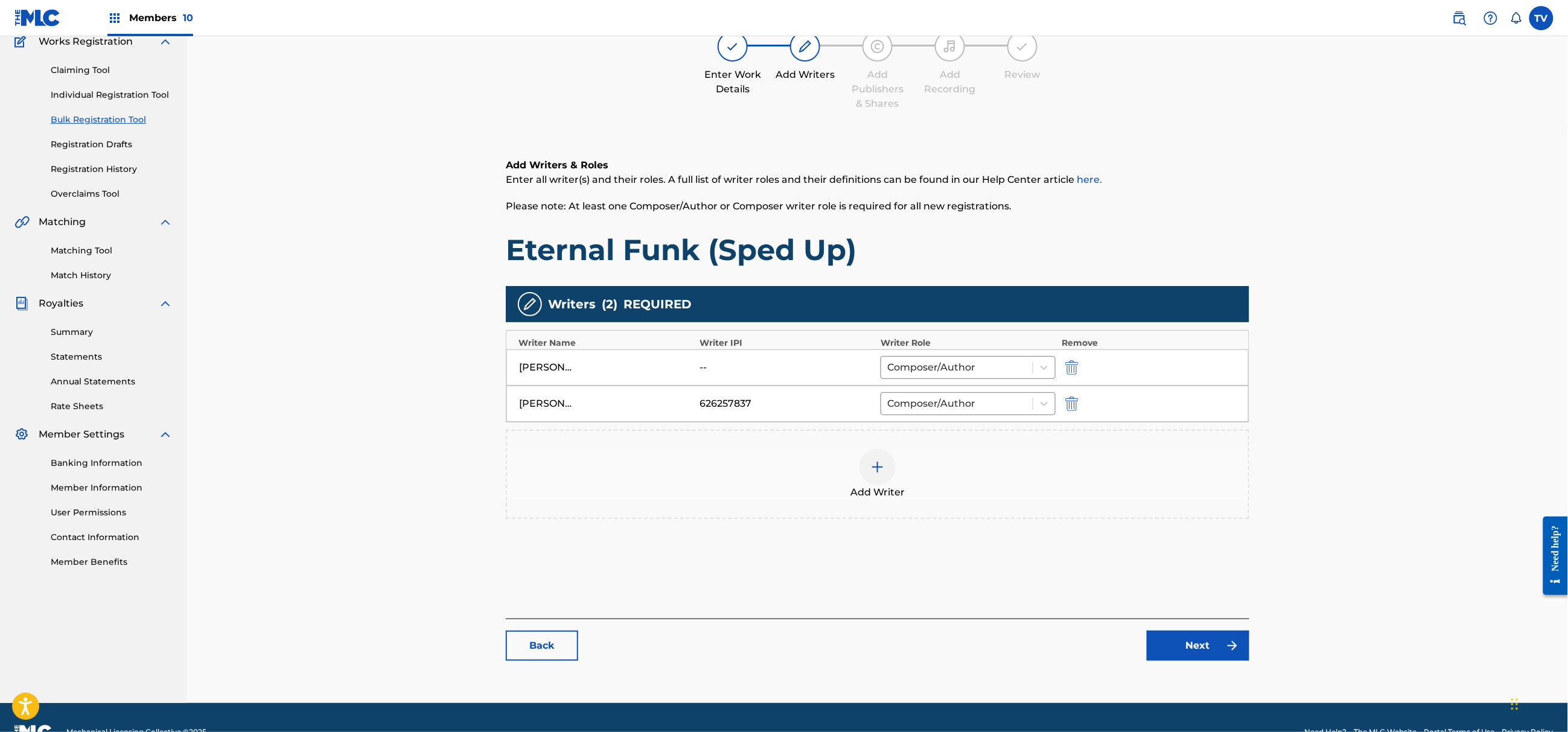
scroll to position [136, 0]
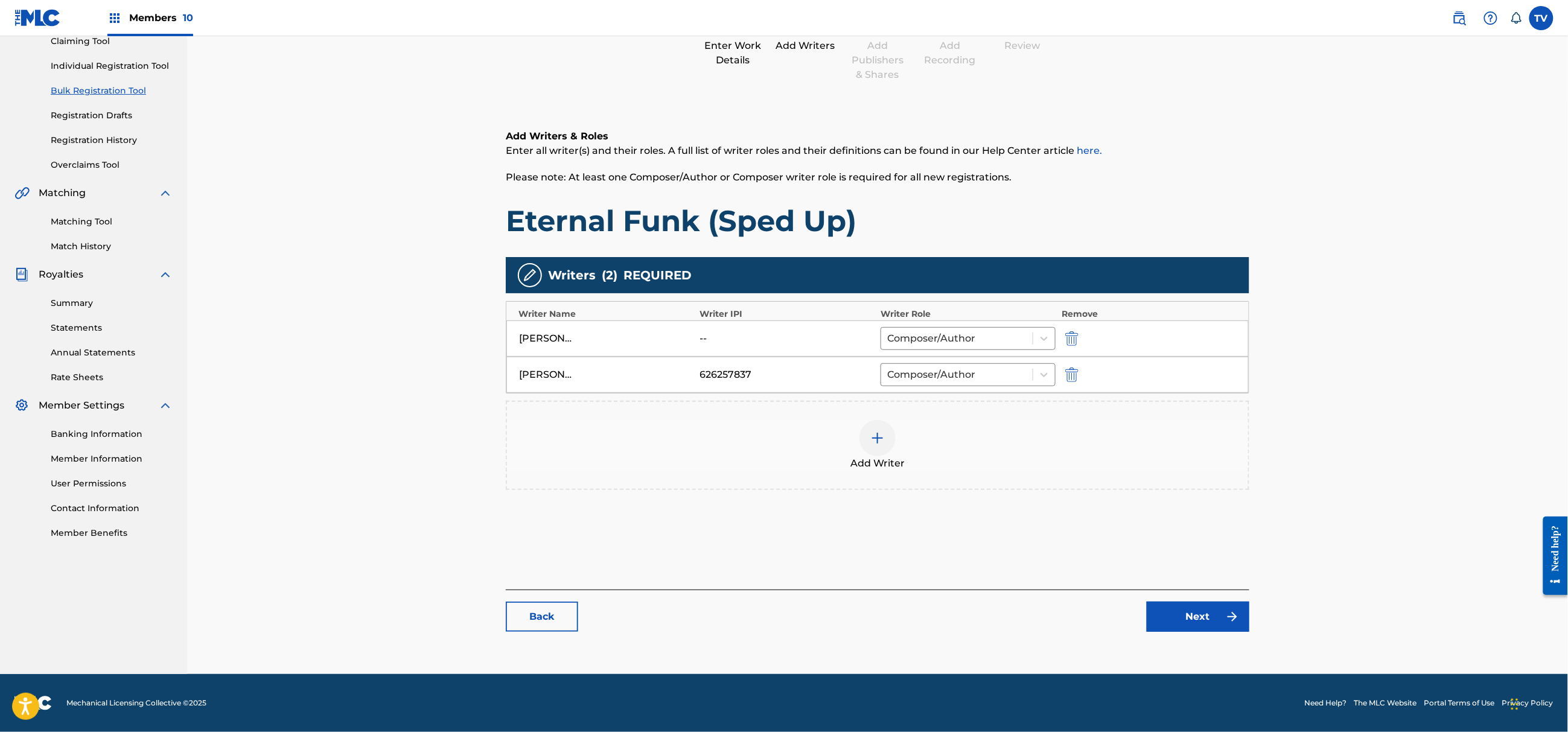
click at [1211, 619] on link "Next" at bounding box center [1198, 617] width 103 height 30
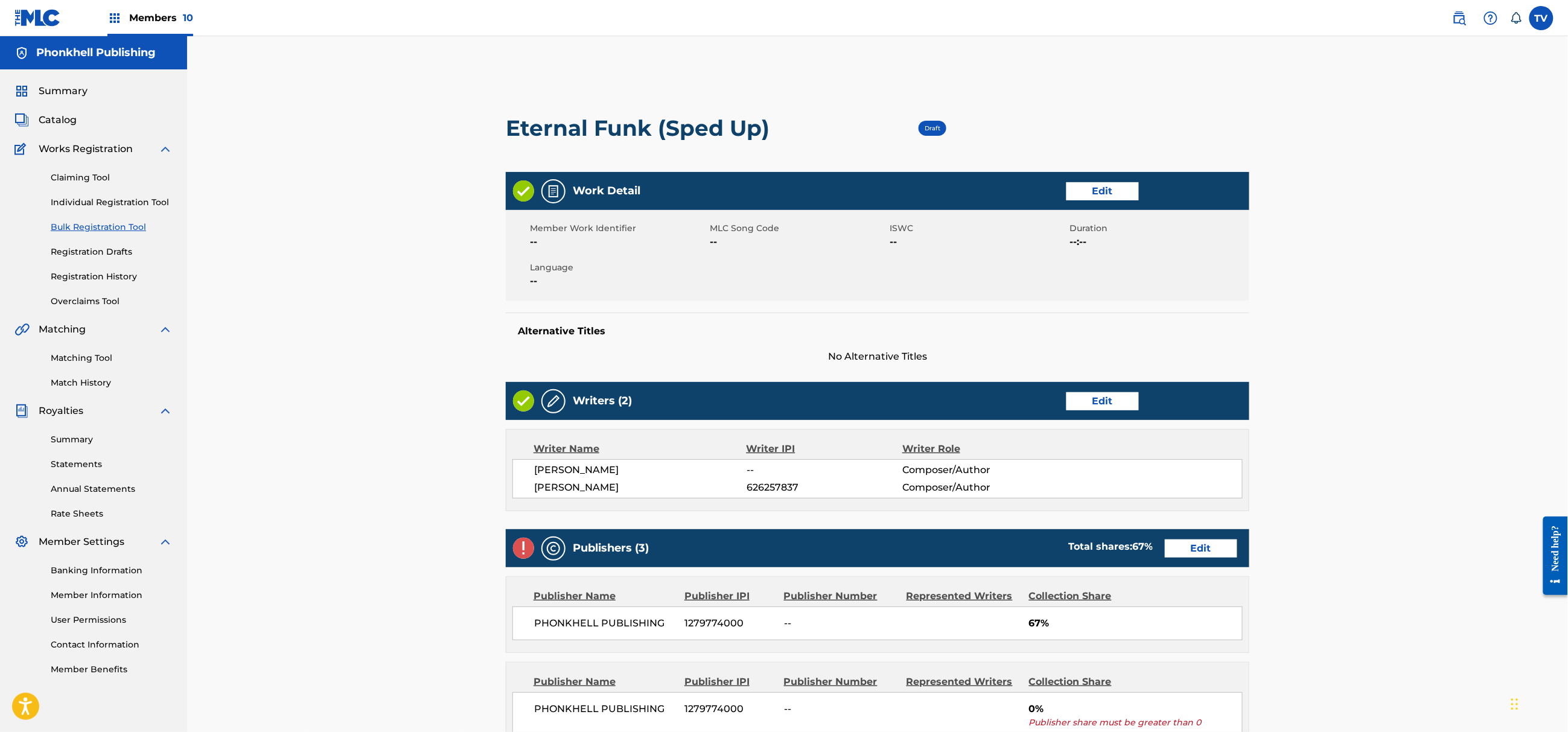
click at [1207, 551] on link "Edit" at bounding box center [1201, 548] width 73 height 18
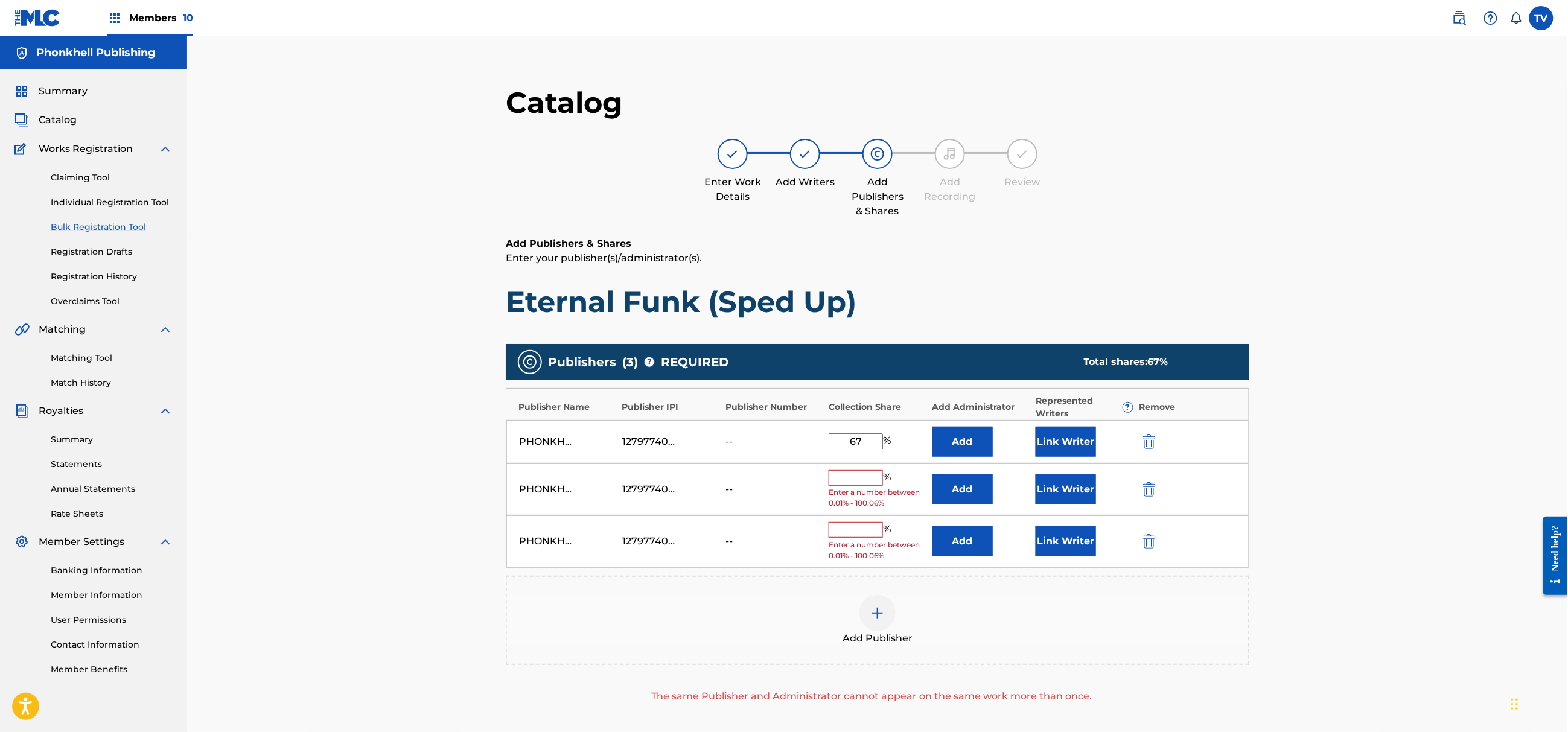
click at [1150, 488] on img "submit" at bounding box center [1149, 489] width 13 height 15
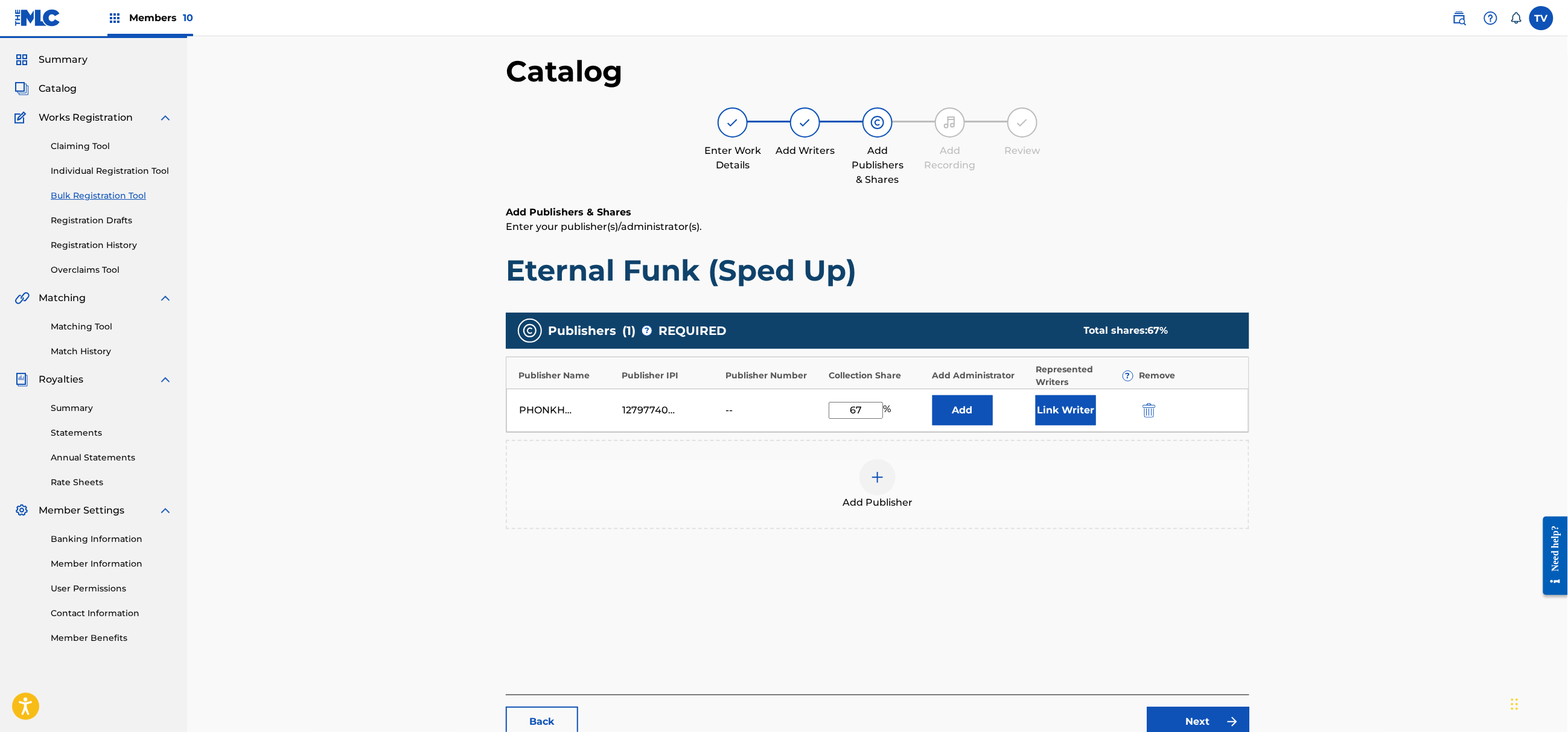
scroll to position [136, 0]
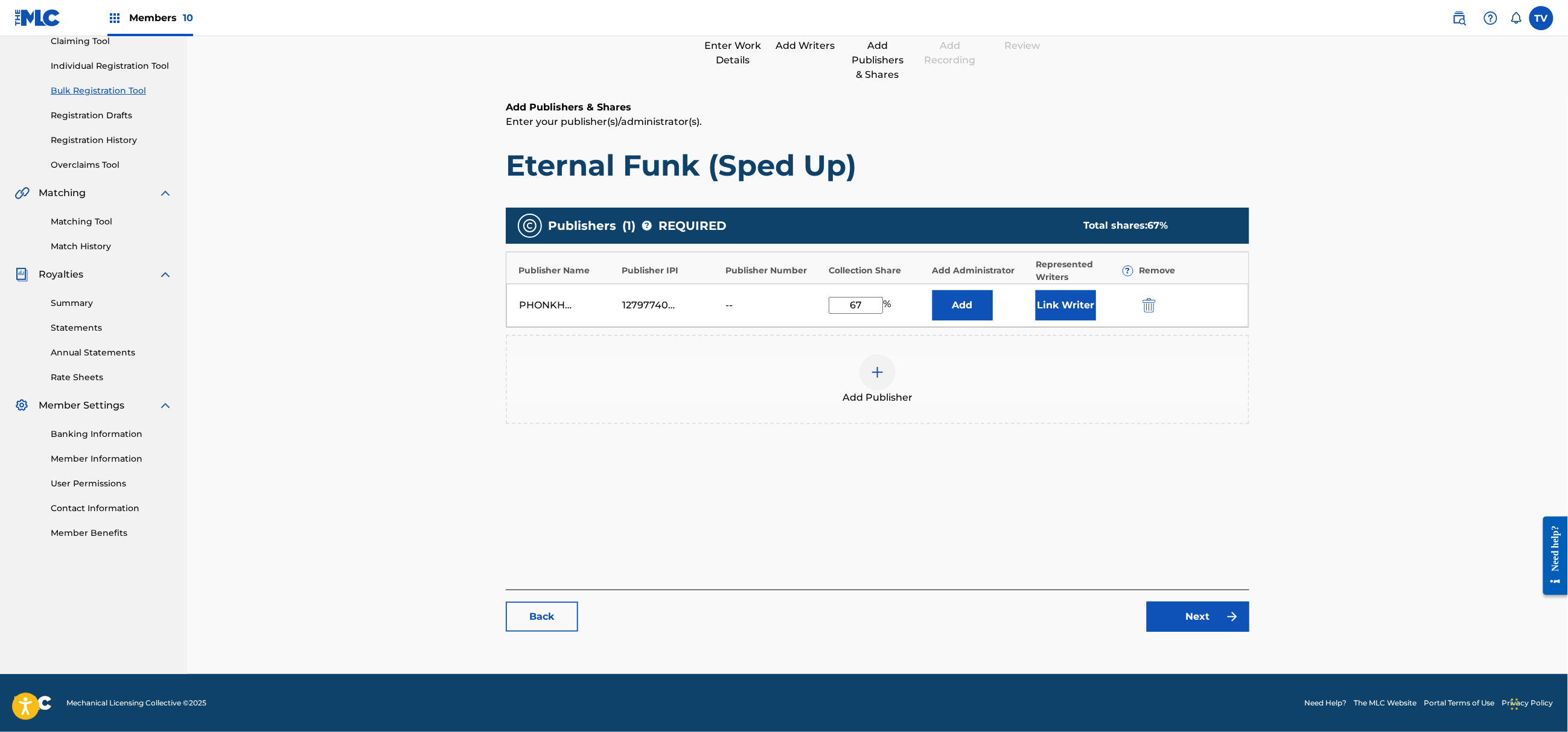
click at [1181, 618] on link "Next" at bounding box center [1198, 617] width 103 height 30
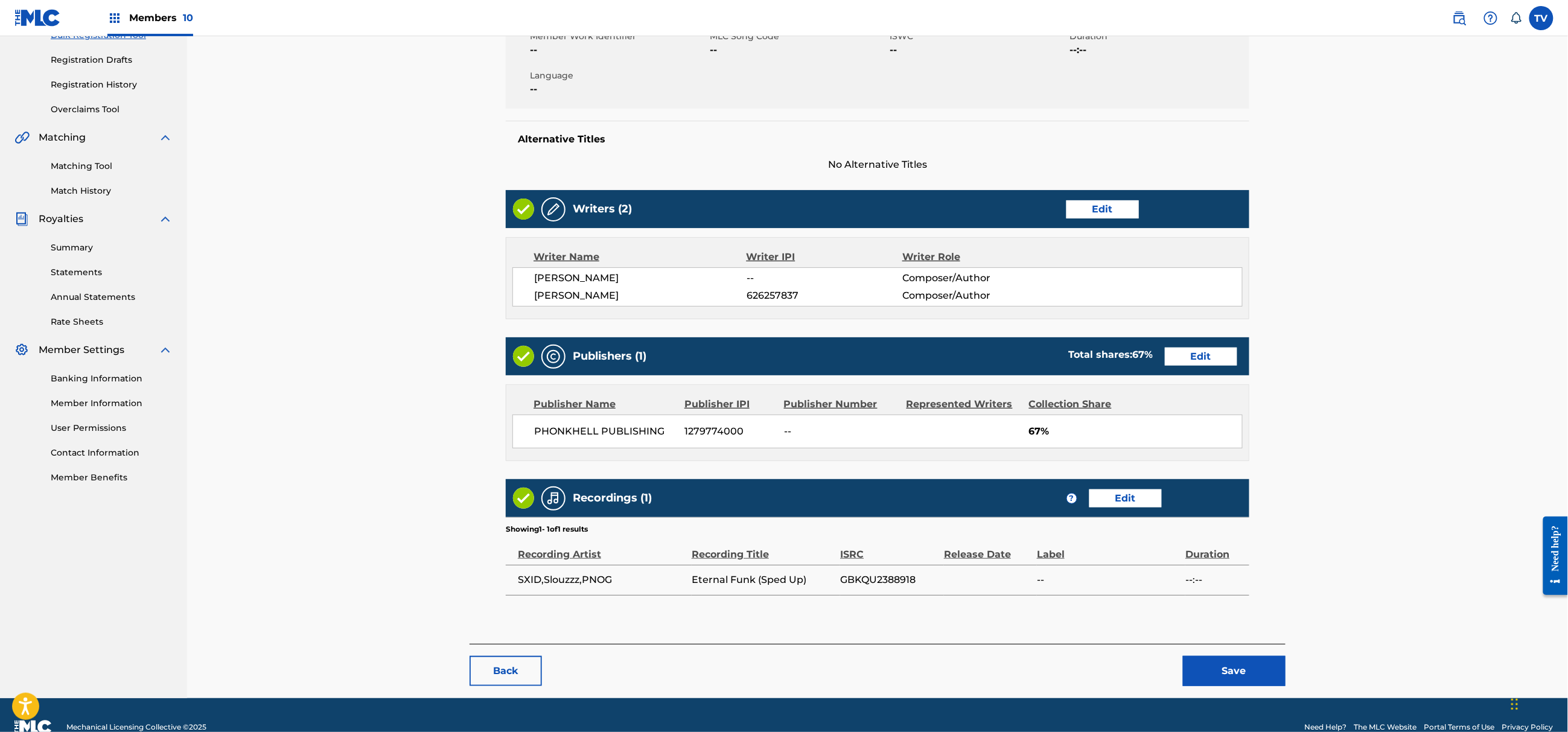
scroll to position [218, 0]
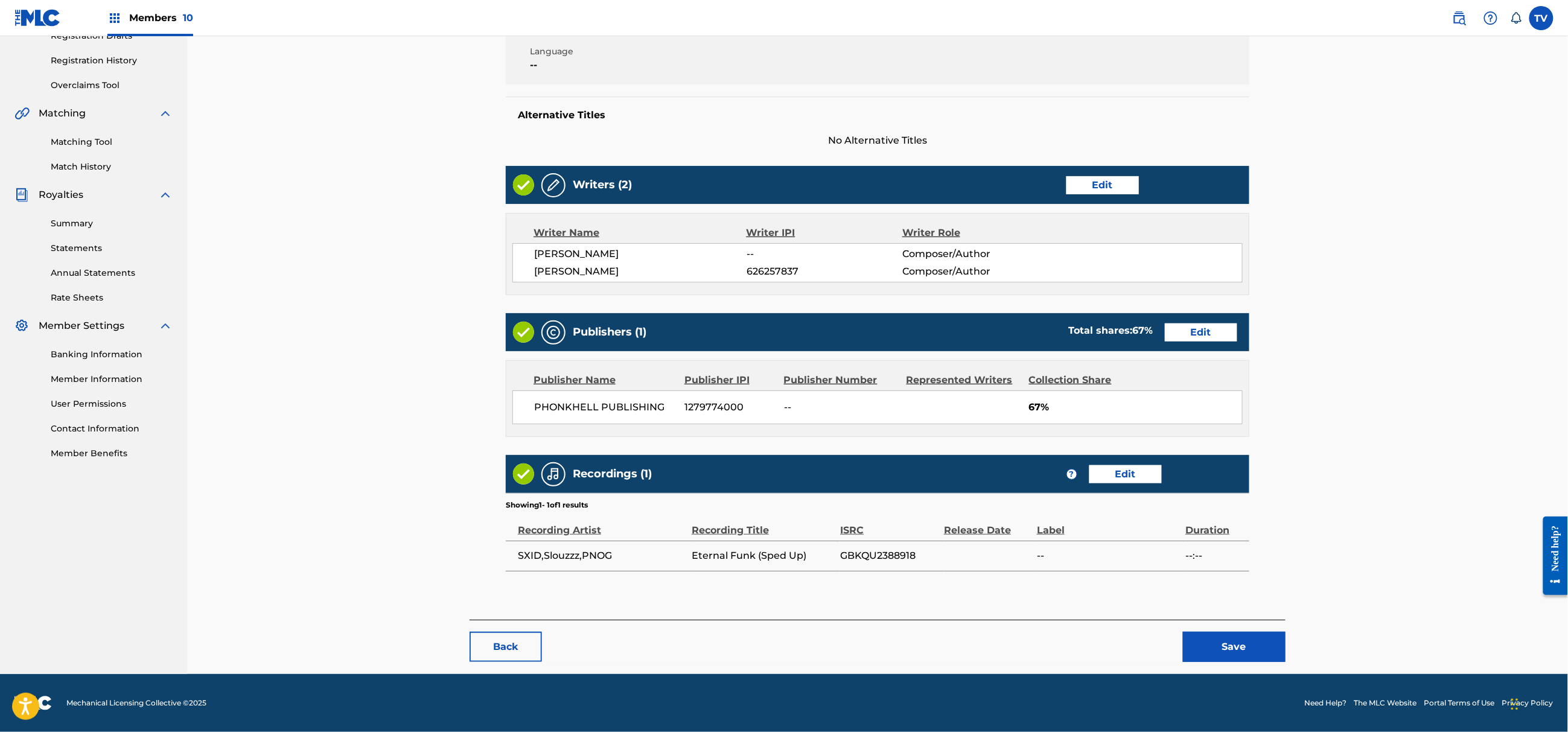
click at [1243, 652] on button "Save" at bounding box center [1234, 647] width 103 height 30
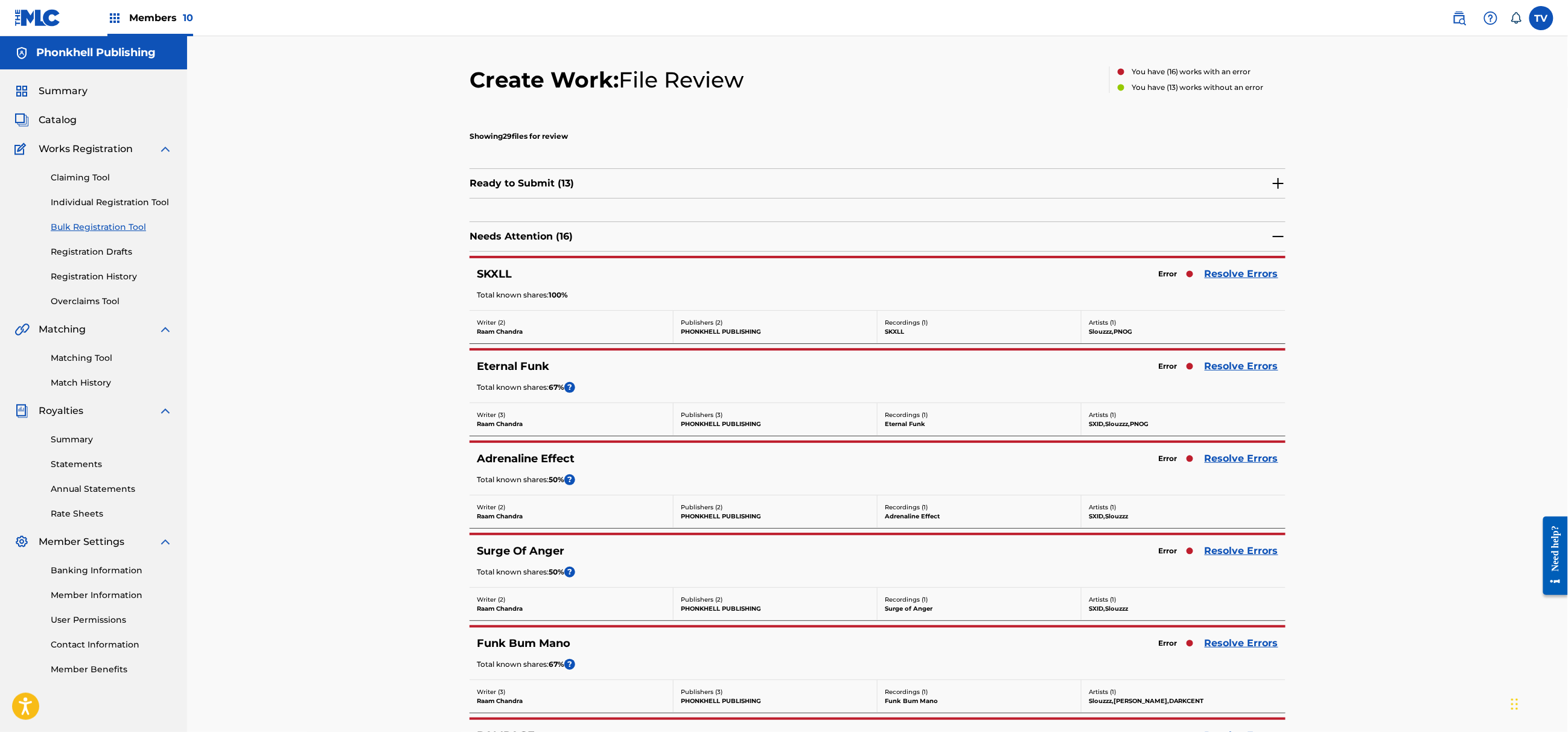
click at [1230, 374] on div "Error Resolve Errors" at bounding box center [1215, 366] width 126 height 17
click at [1215, 373] on link "Resolve Errors" at bounding box center [1241, 366] width 73 height 15
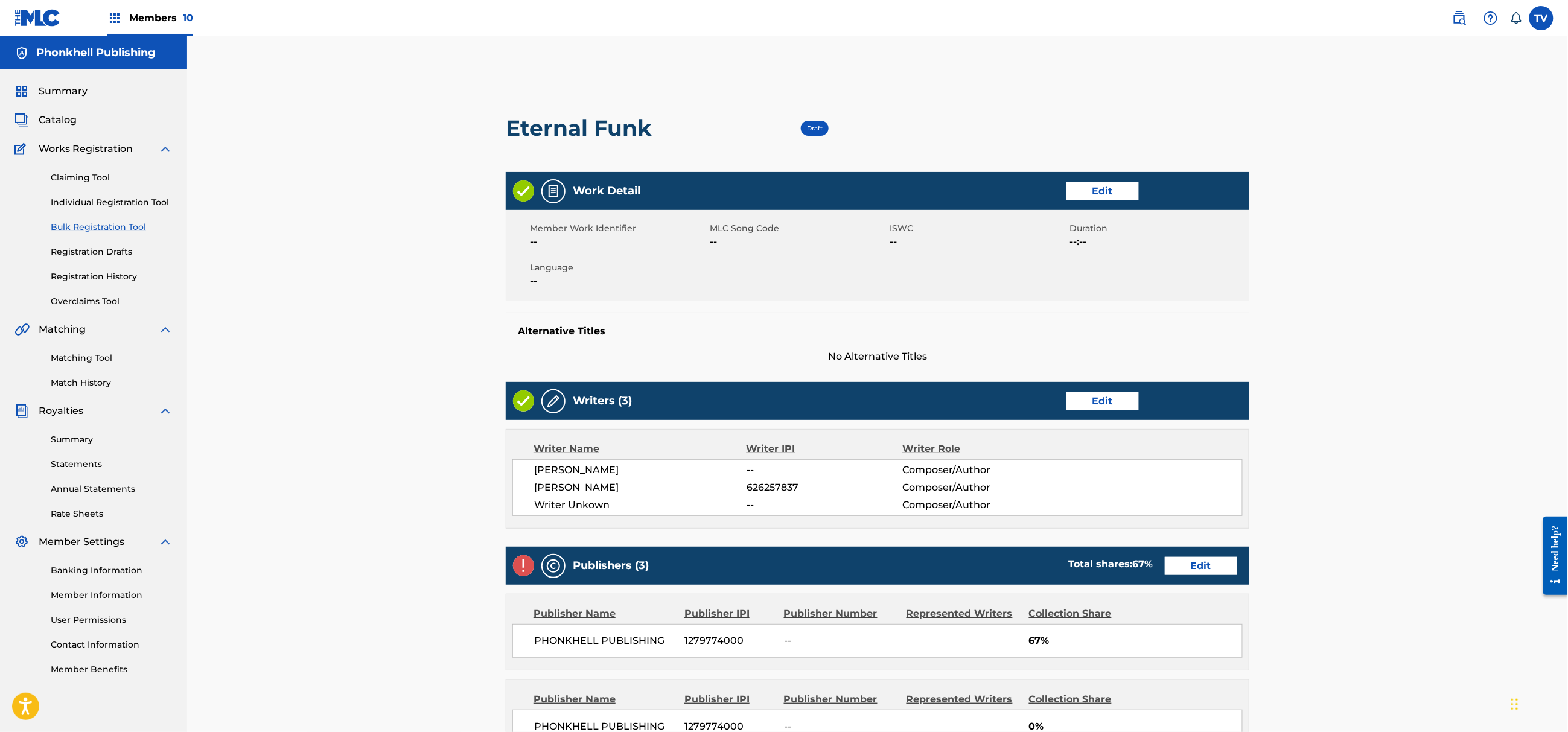
click at [1096, 407] on link "Edit" at bounding box center [1103, 401] width 73 height 18
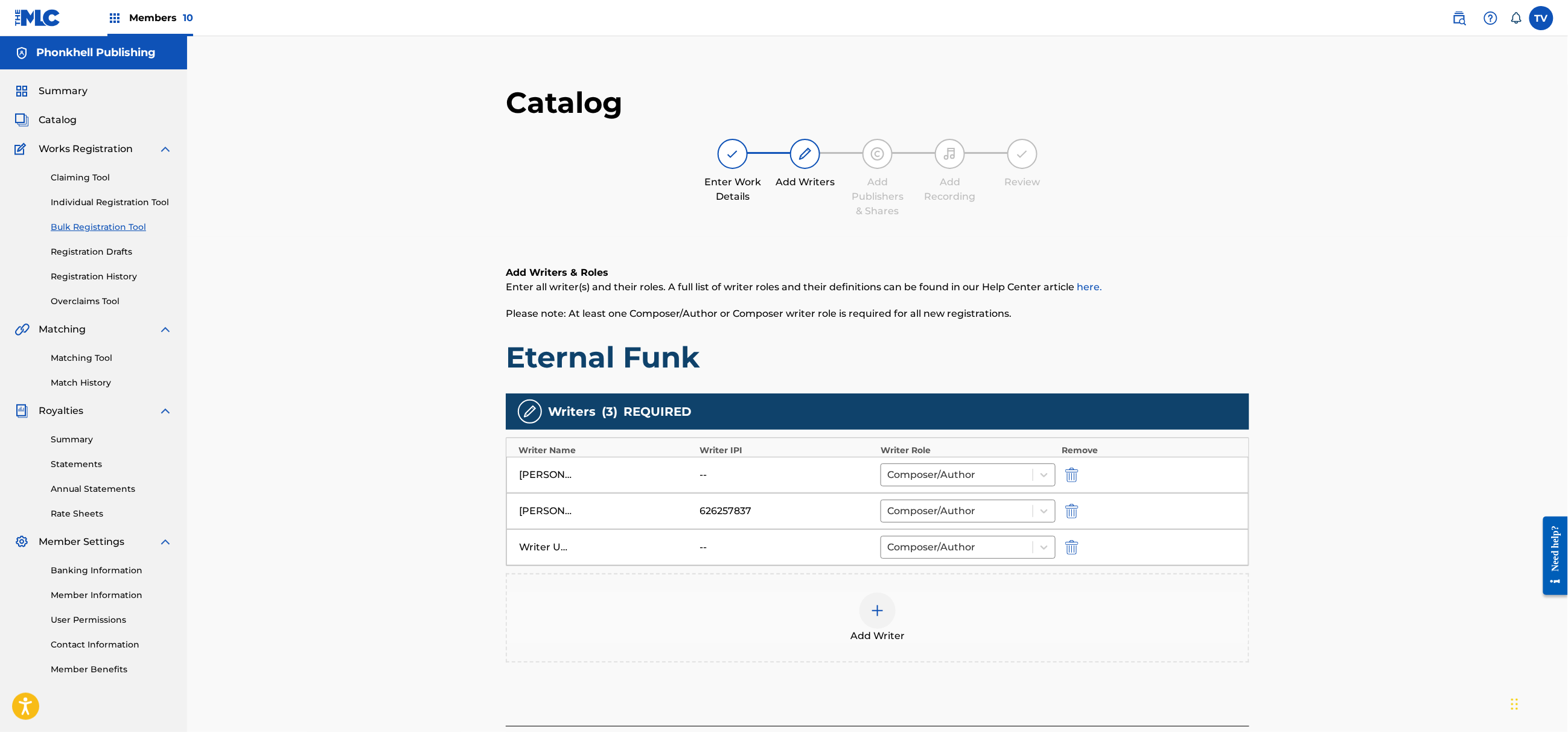
click at [1072, 546] on img "submit" at bounding box center [1071, 547] width 13 height 15
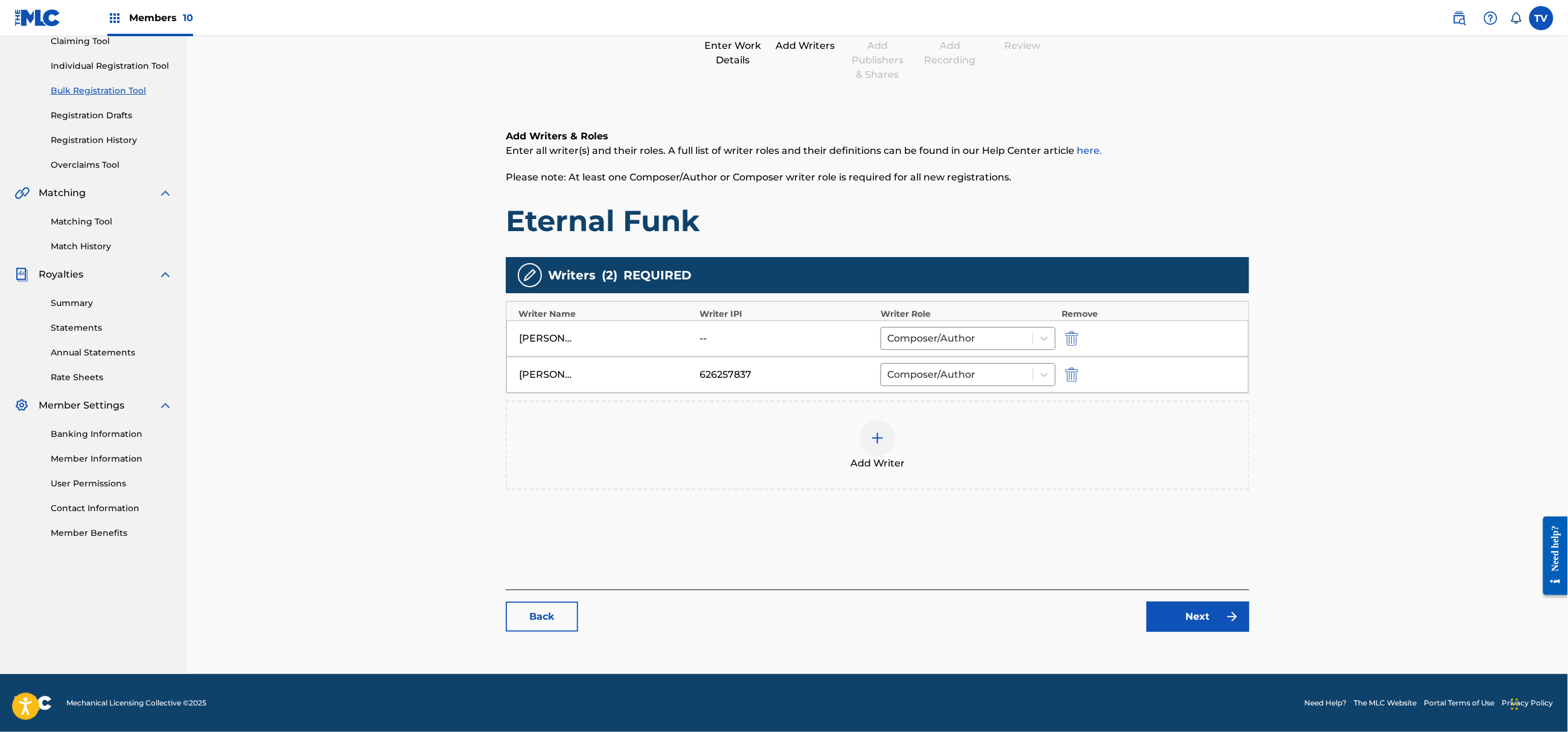
drag, startPoint x: 1150, startPoint y: 597, endPoint x: 1184, endPoint y: 609, distance: 36.1
click at [1179, 608] on div "Back Next" at bounding box center [877, 610] width 744 height 42
click at [1186, 609] on link "Next" at bounding box center [1198, 617] width 103 height 30
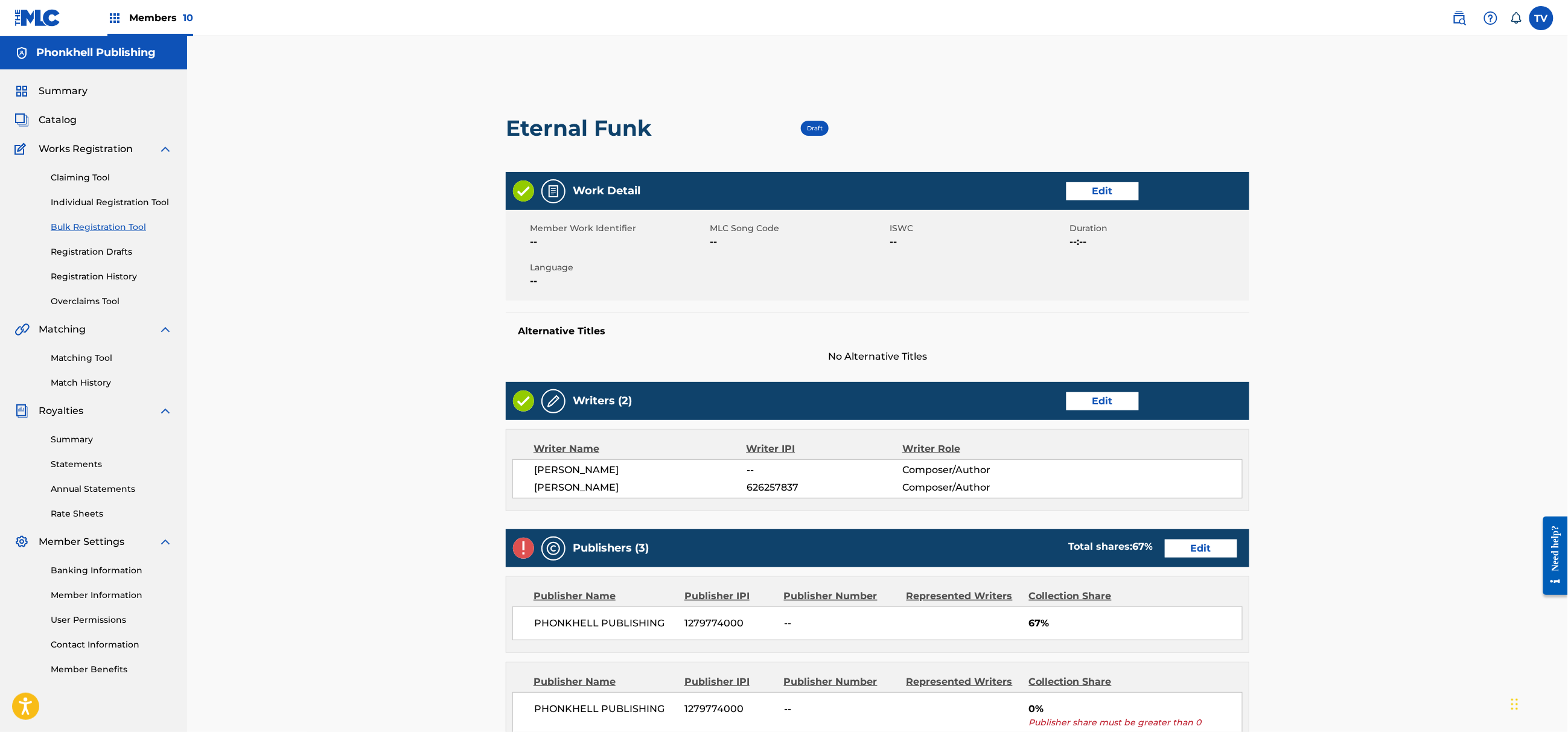
click at [1196, 551] on link "Edit" at bounding box center [1201, 548] width 73 height 18
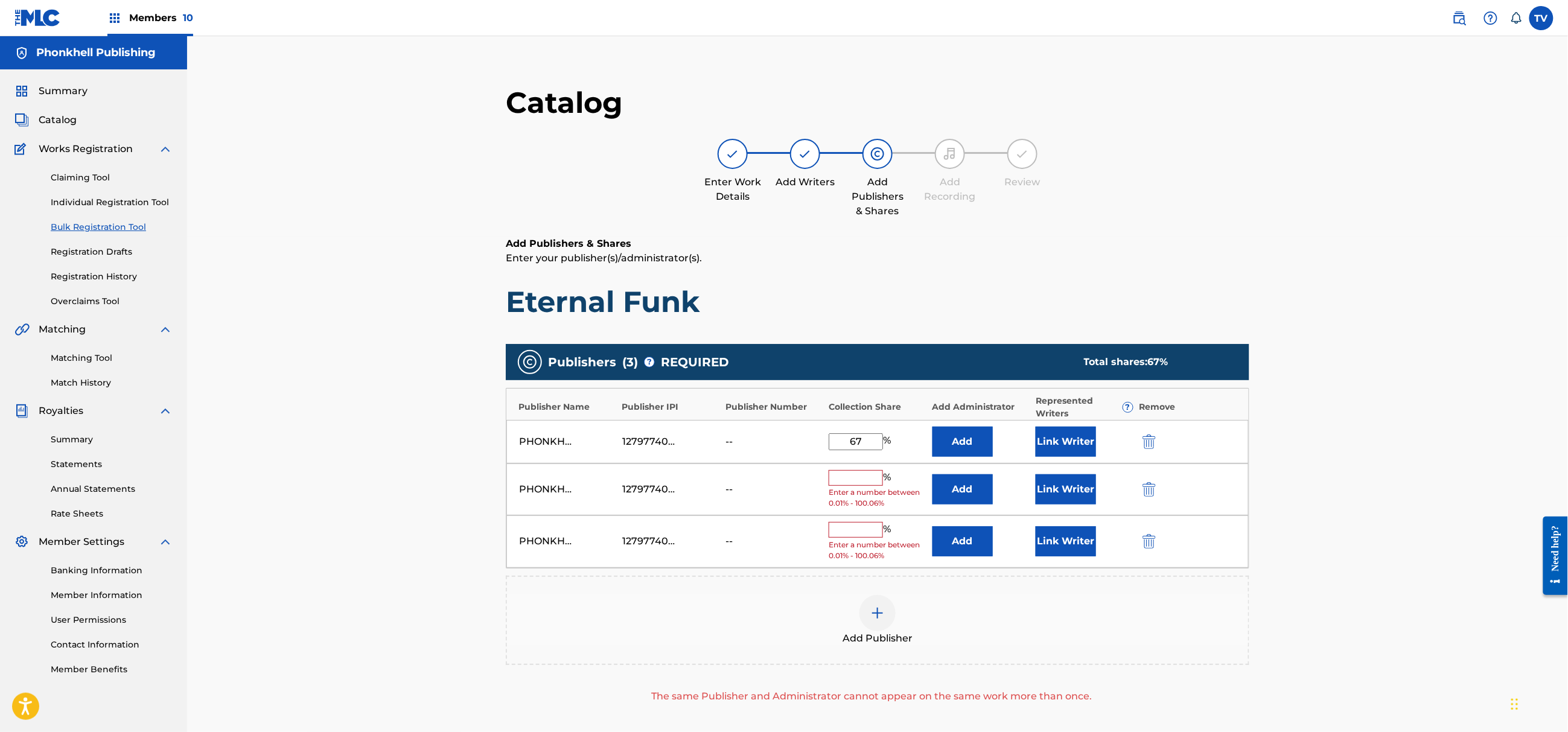
click at [1147, 486] on img "submit" at bounding box center [1149, 489] width 13 height 15
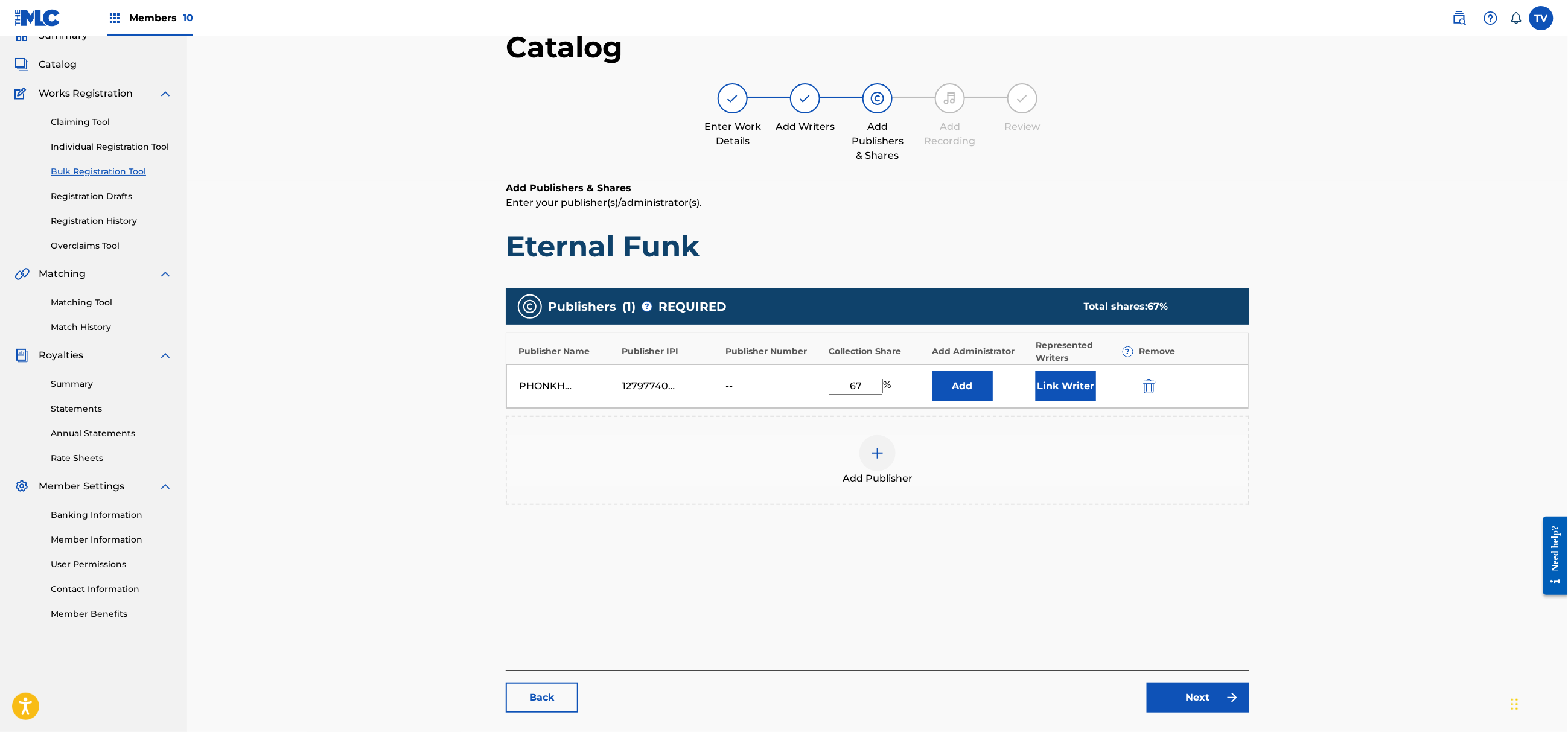
scroll to position [136, 0]
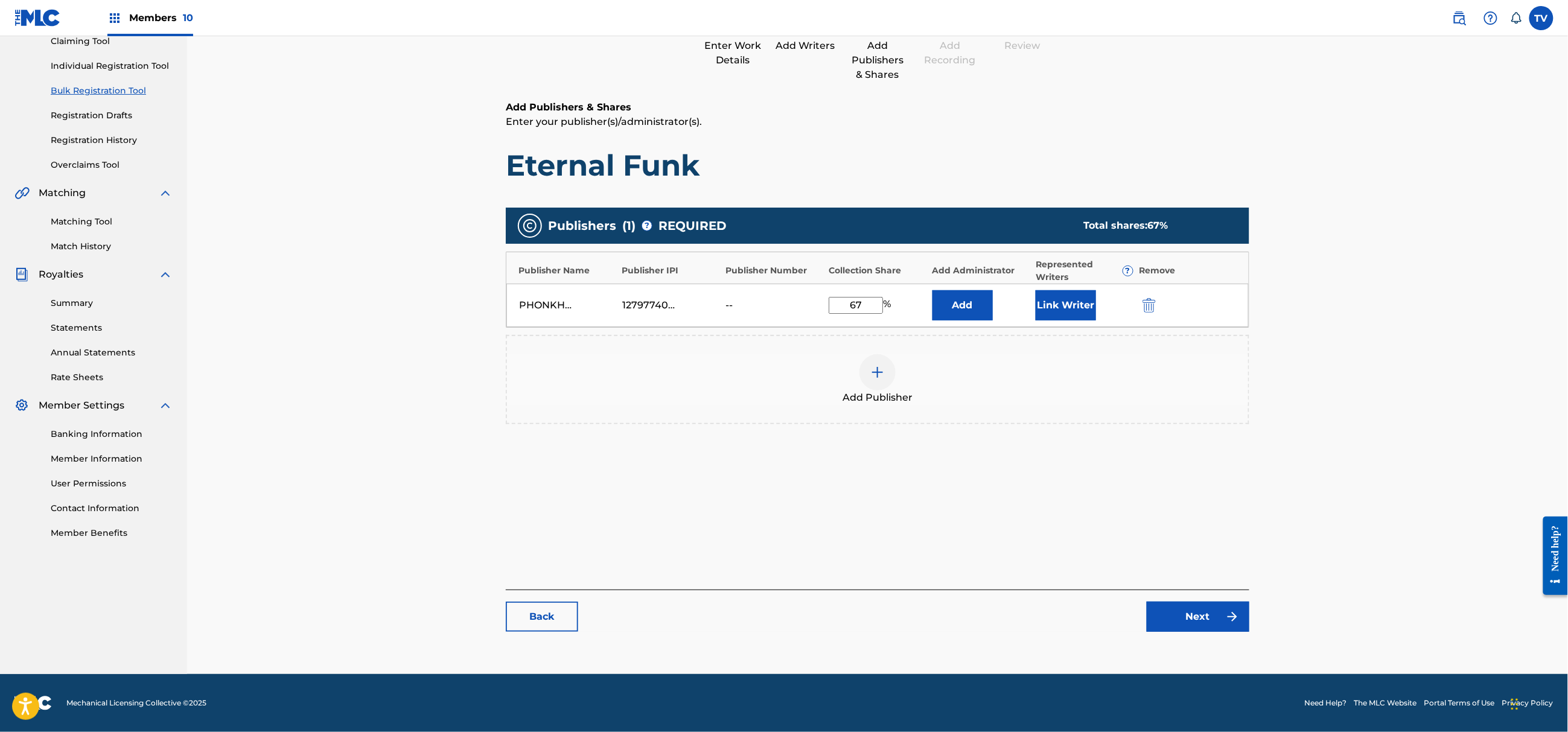
click at [1204, 614] on link "Next" at bounding box center [1198, 617] width 103 height 30
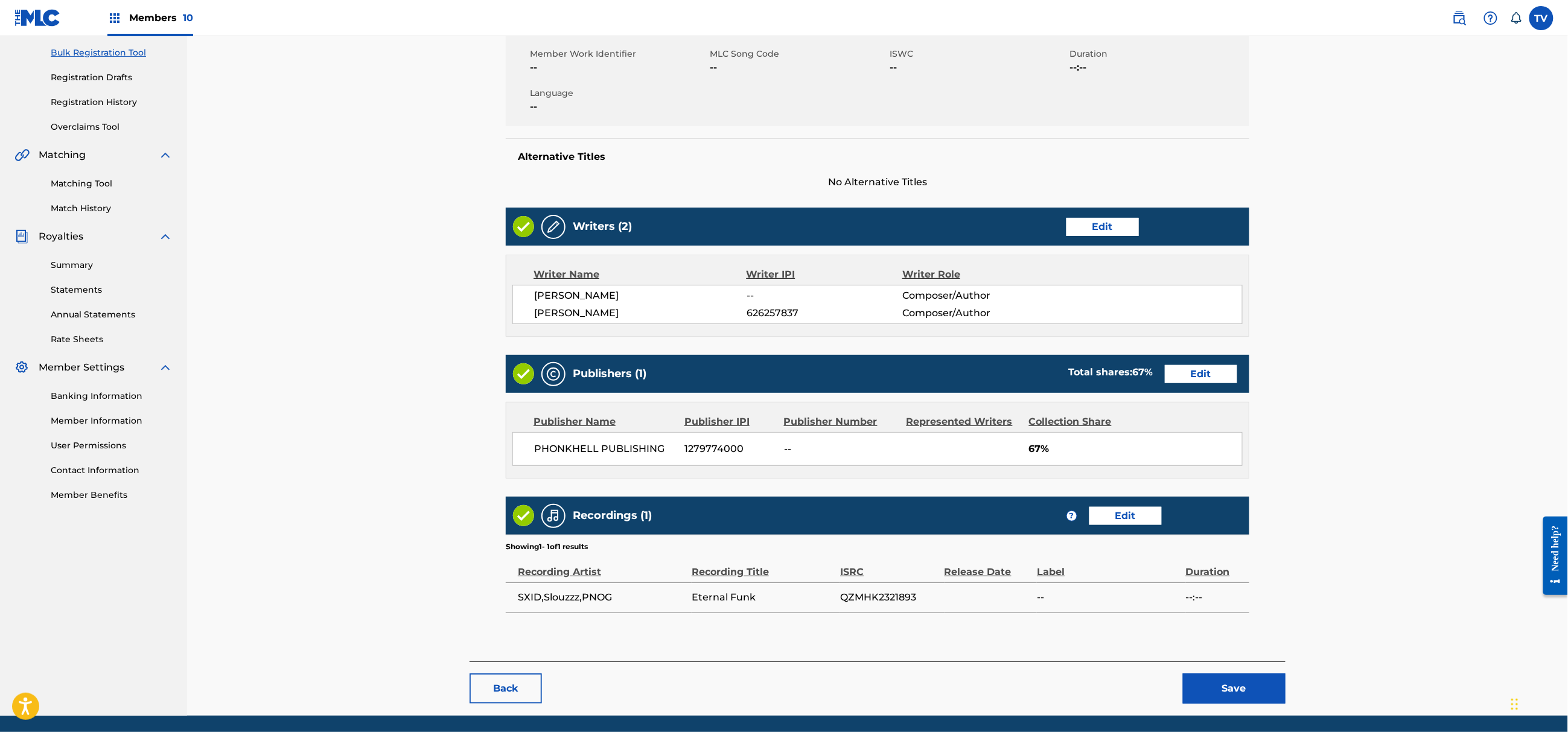
scroll to position [218, 0]
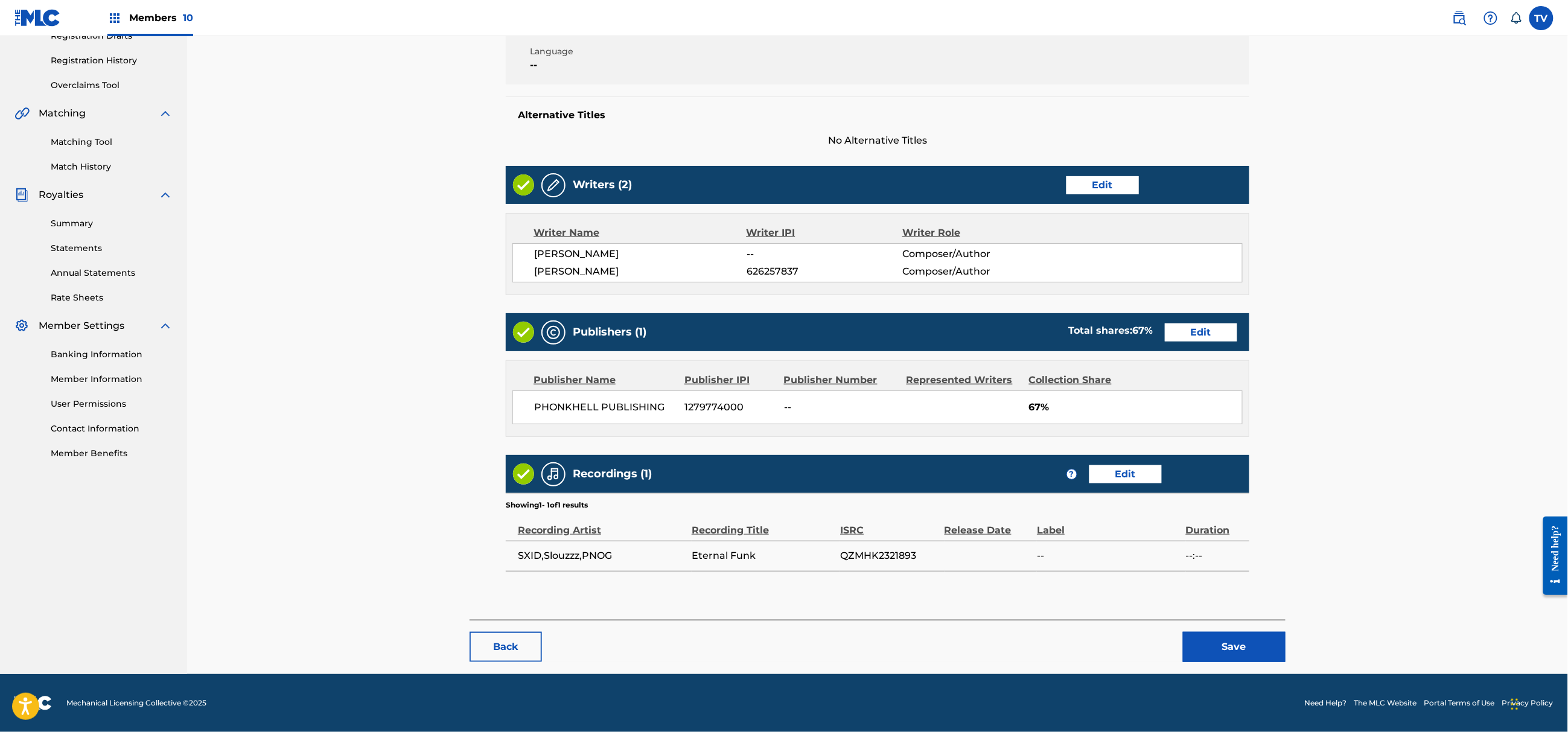
click at [1249, 652] on button "Save" at bounding box center [1234, 647] width 103 height 30
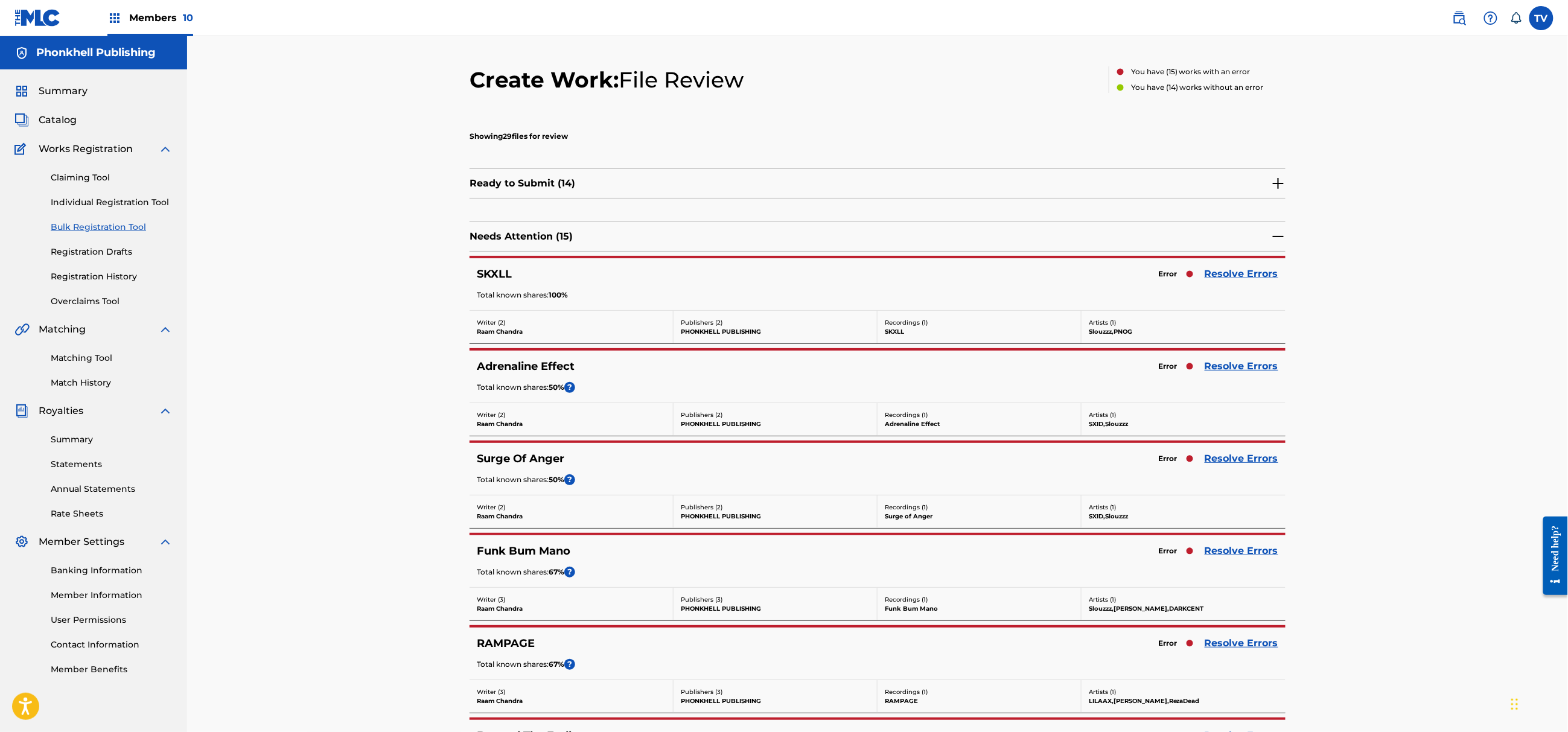
click at [1227, 372] on link "Resolve Errors" at bounding box center [1241, 366] width 73 height 15
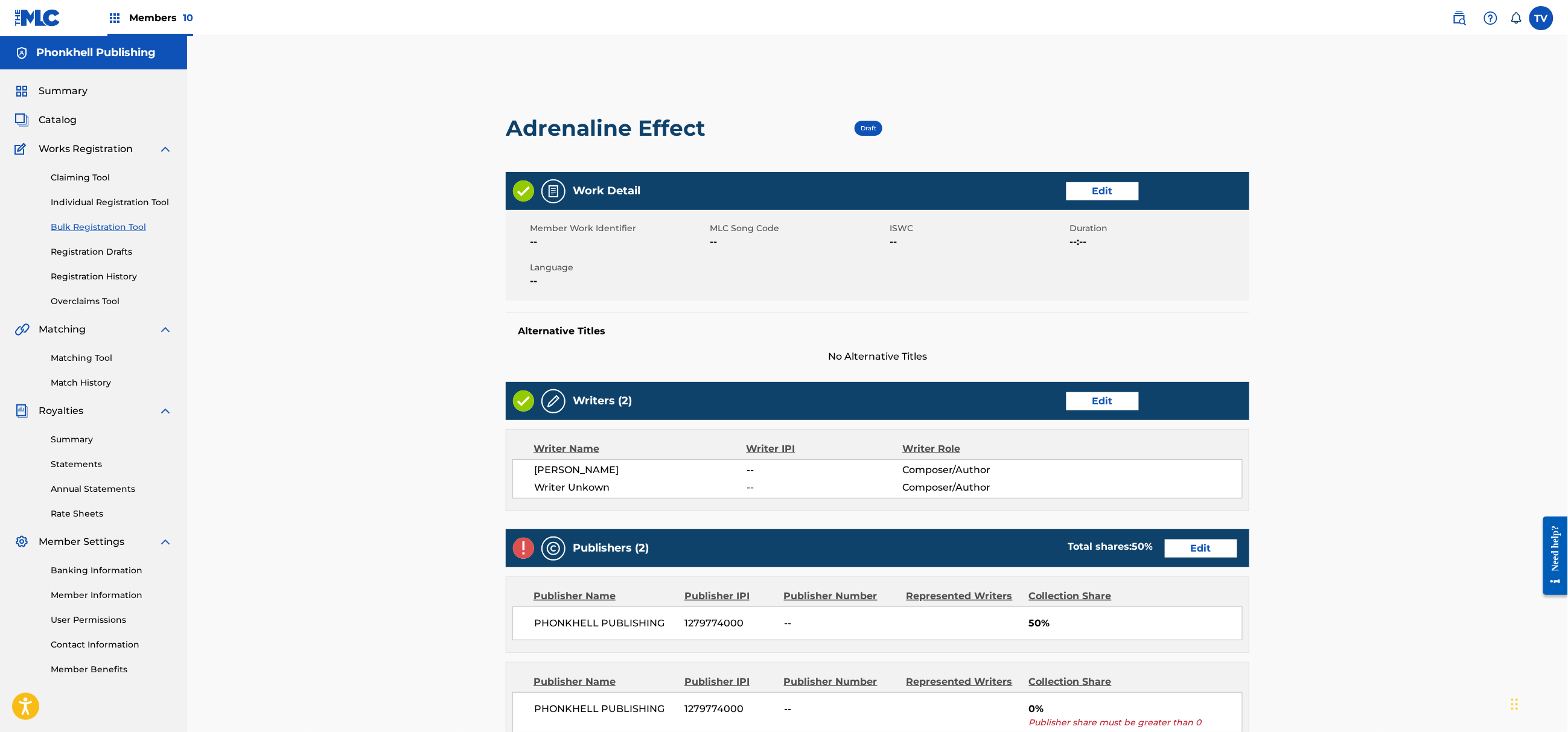
click at [1134, 406] on link "Edit" at bounding box center [1103, 401] width 73 height 18
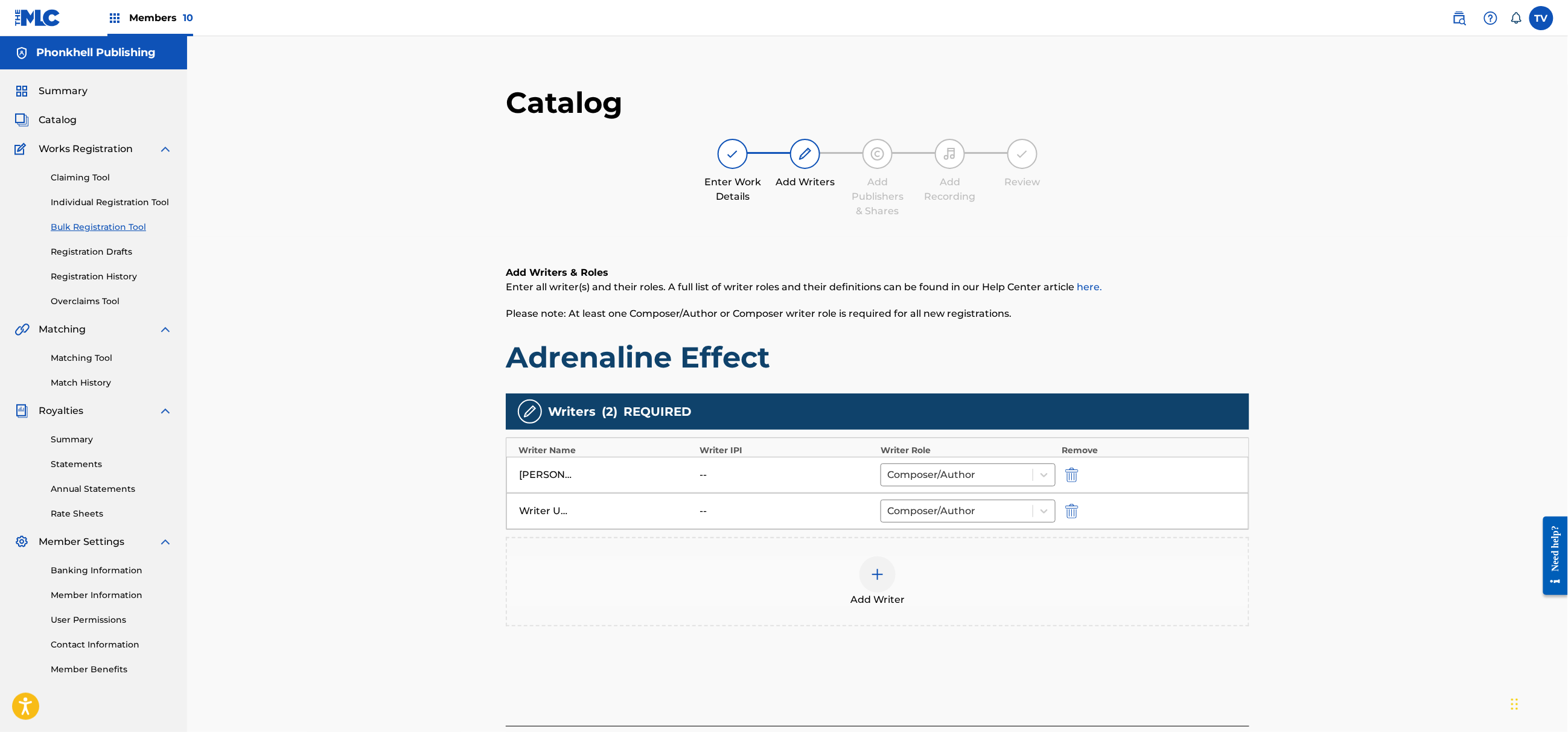
click at [1076, 510] on img "submit" at bounding box center [1071, 511] width 13 height 15
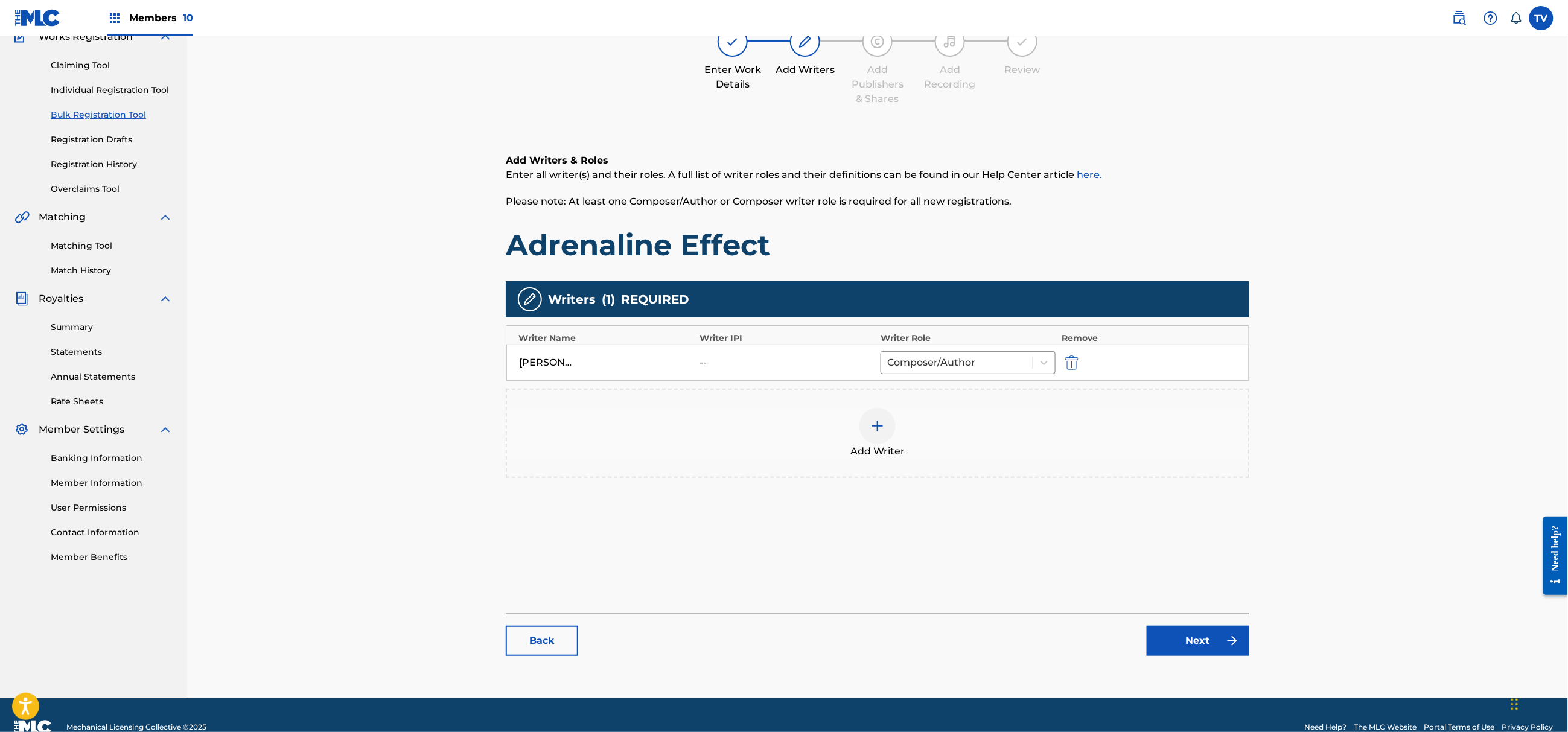
scroll to position [136, 0]
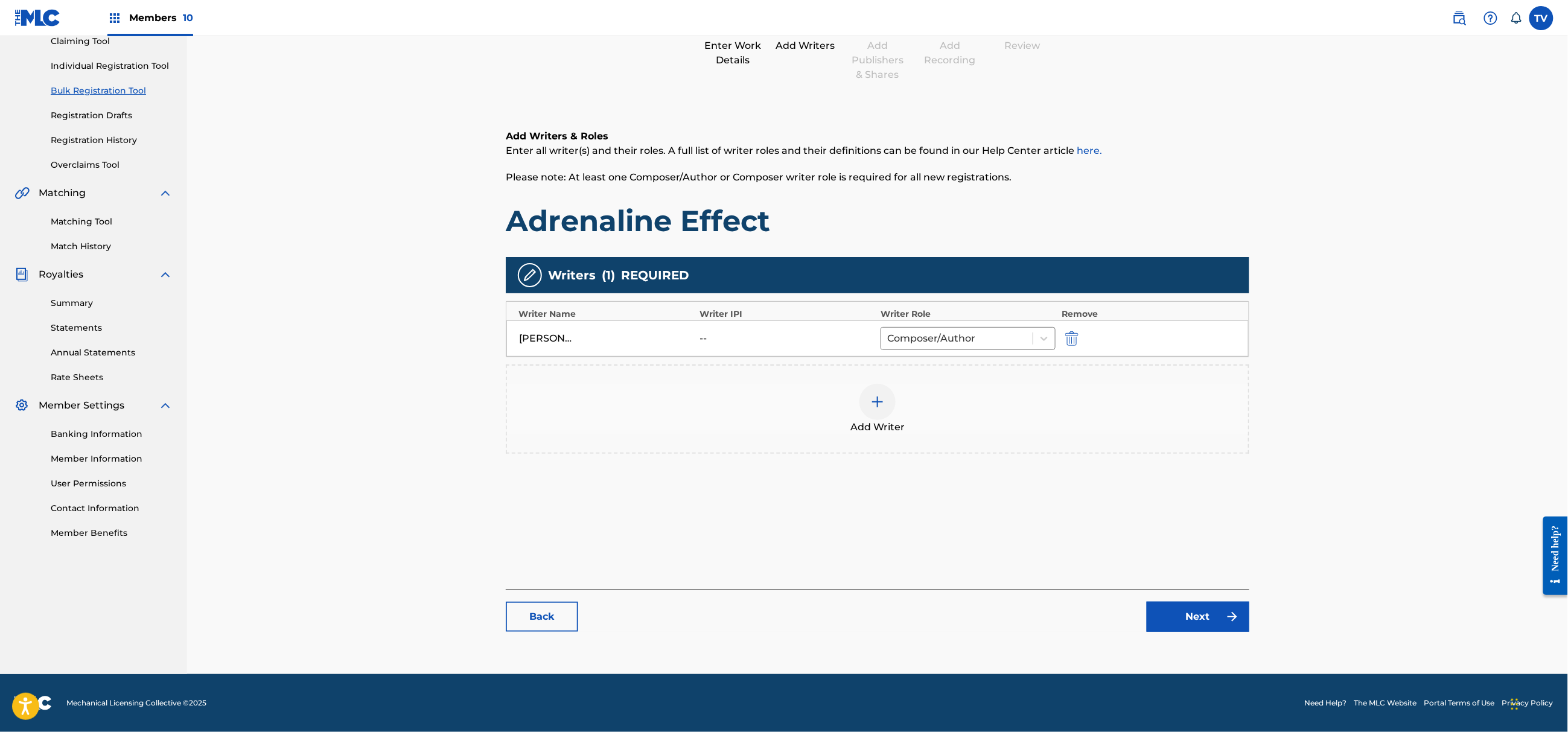
click at [1203, 614] on link "Next" at bounding box center [1198, 617] width 103 height 30
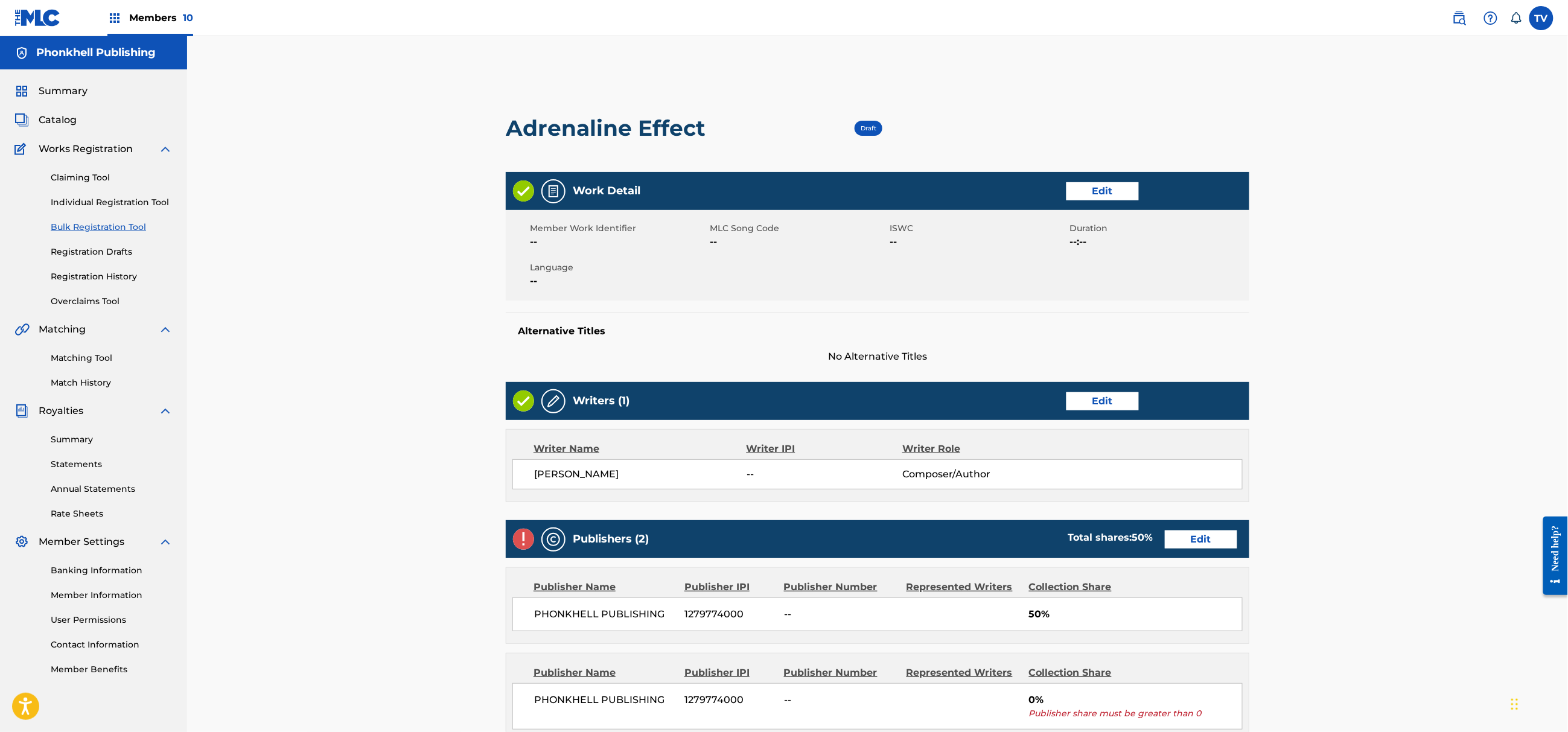
click at [1200, 542] on link "Edit" at bounding box center [1201, 539] width 73 height 18
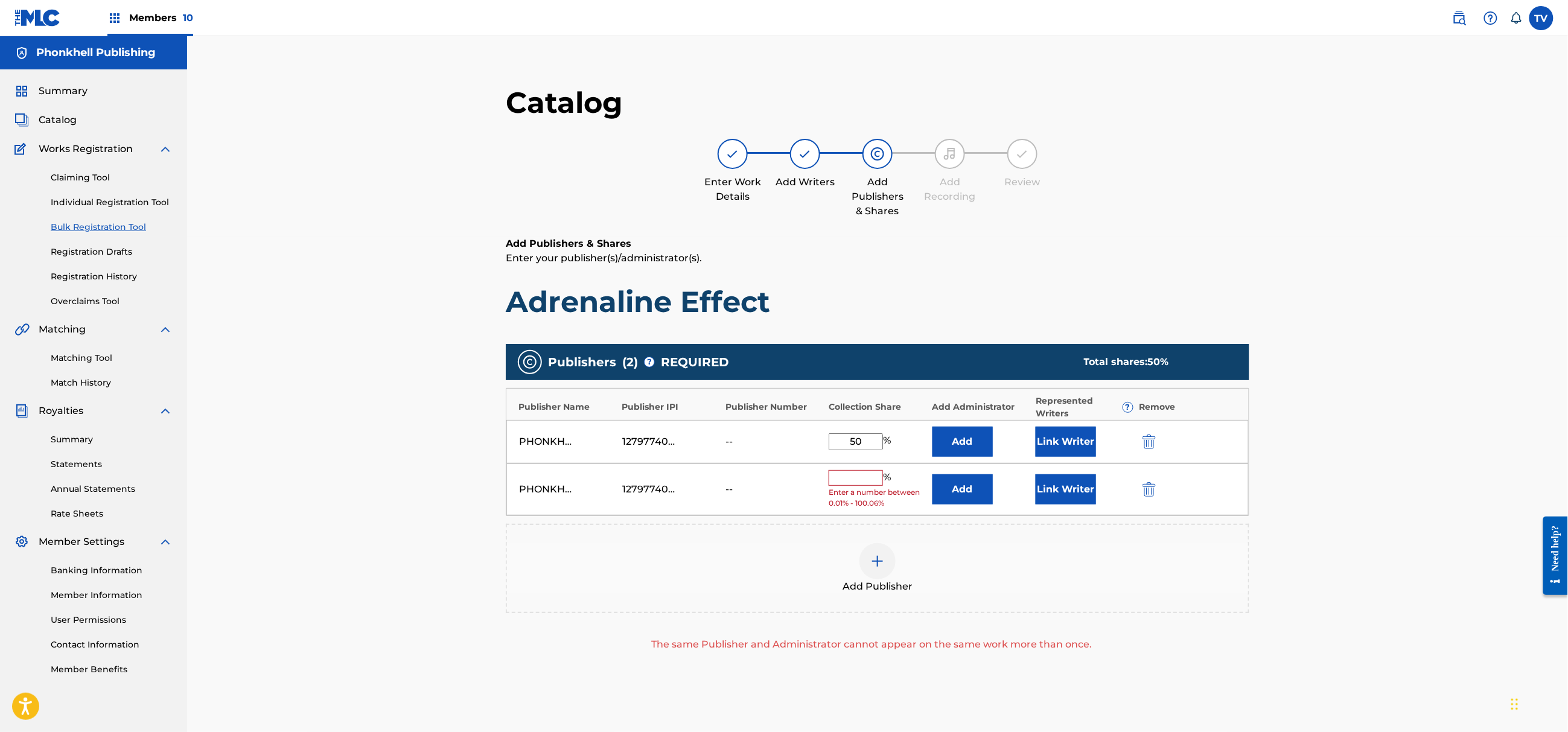
click at [1149, 481] on div "PHONKHELL PUBLISHING 1279774000 -- % Enter a number between 0.01% - 100.06% Add…" at bounding box center [877, 490] width 742 height 53
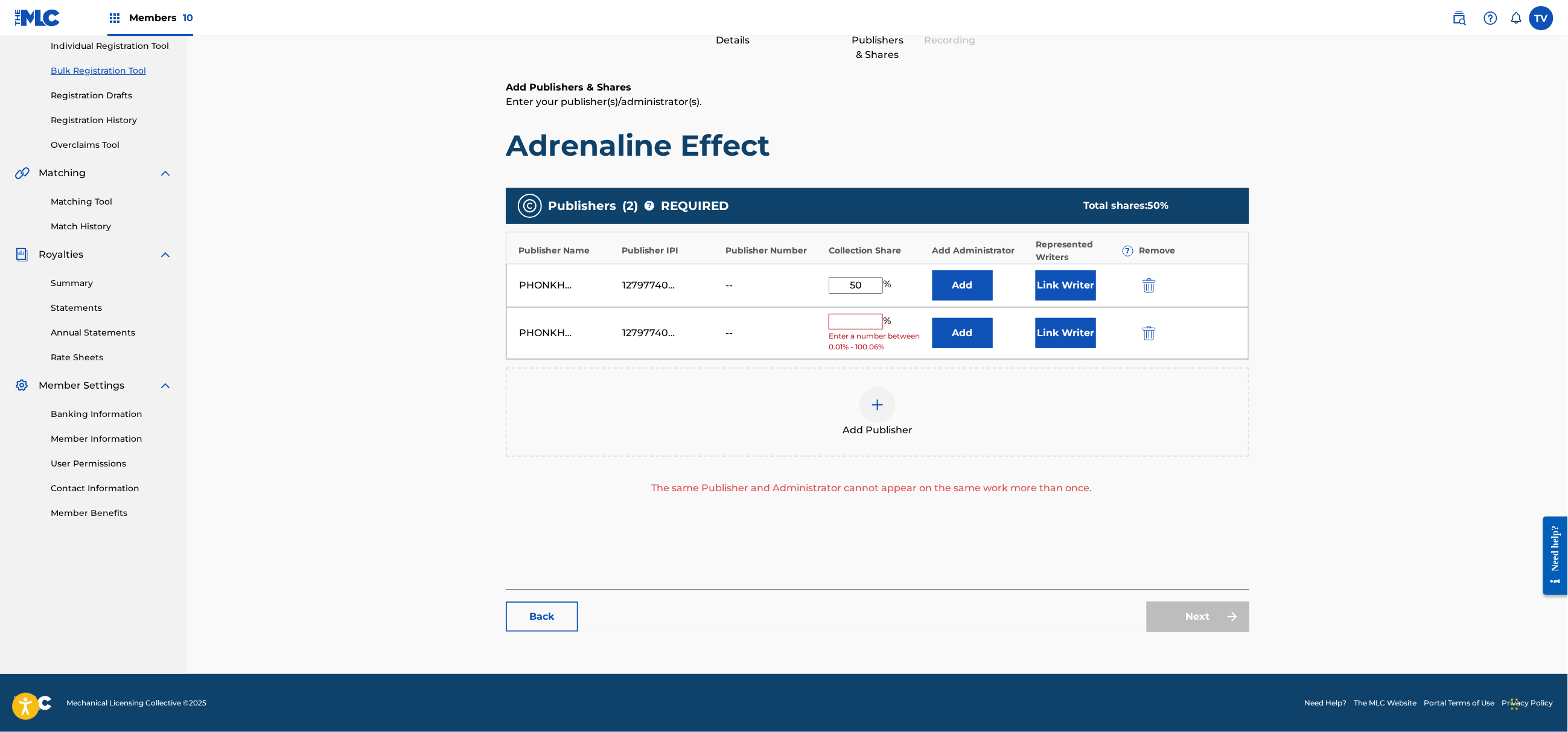
click at [1147, 326] on img "submit" at bounding box center [1149, 333] width 13 height 15
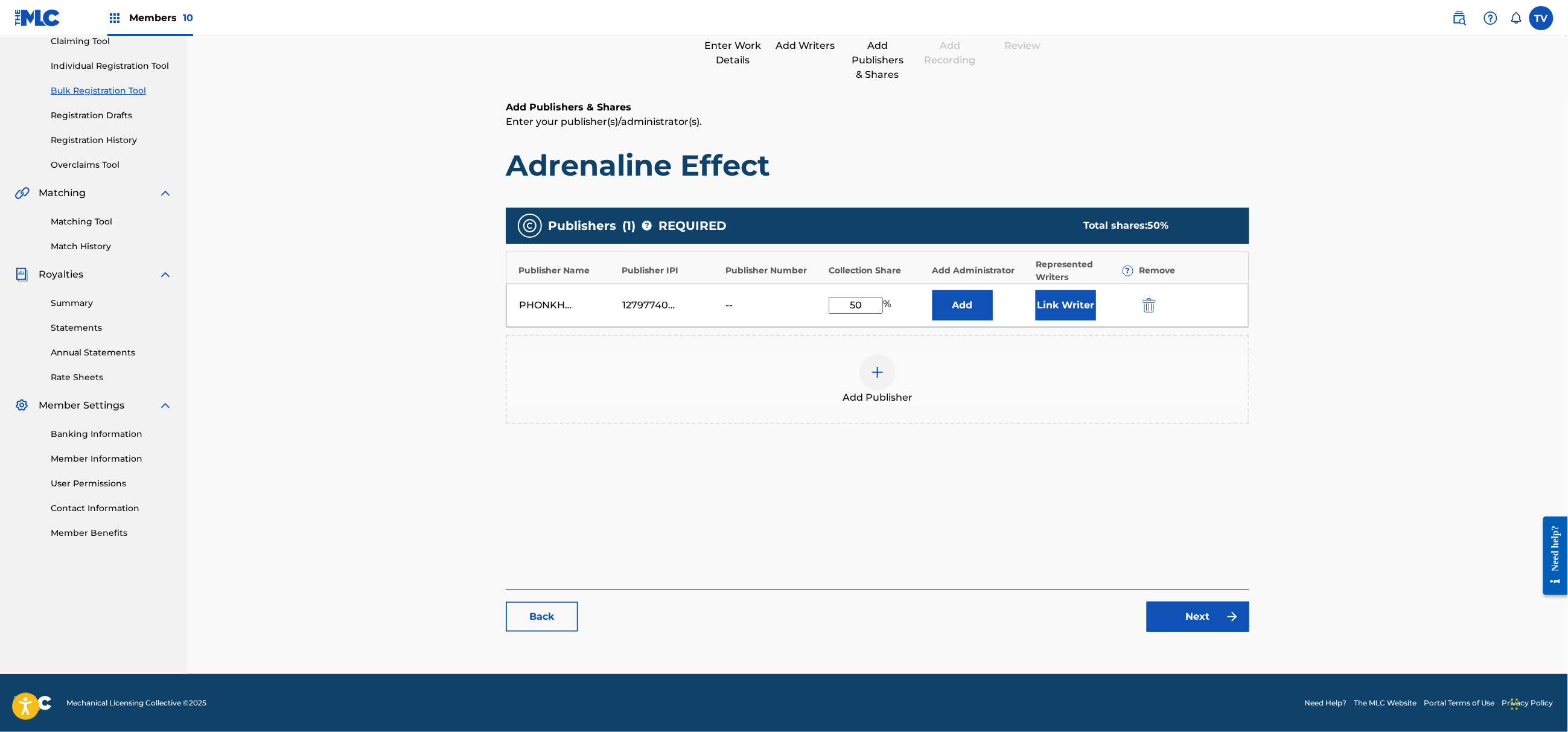
click at [1190, 624] on link "Next" at bounding box center [1198, 617] width 103 height 30
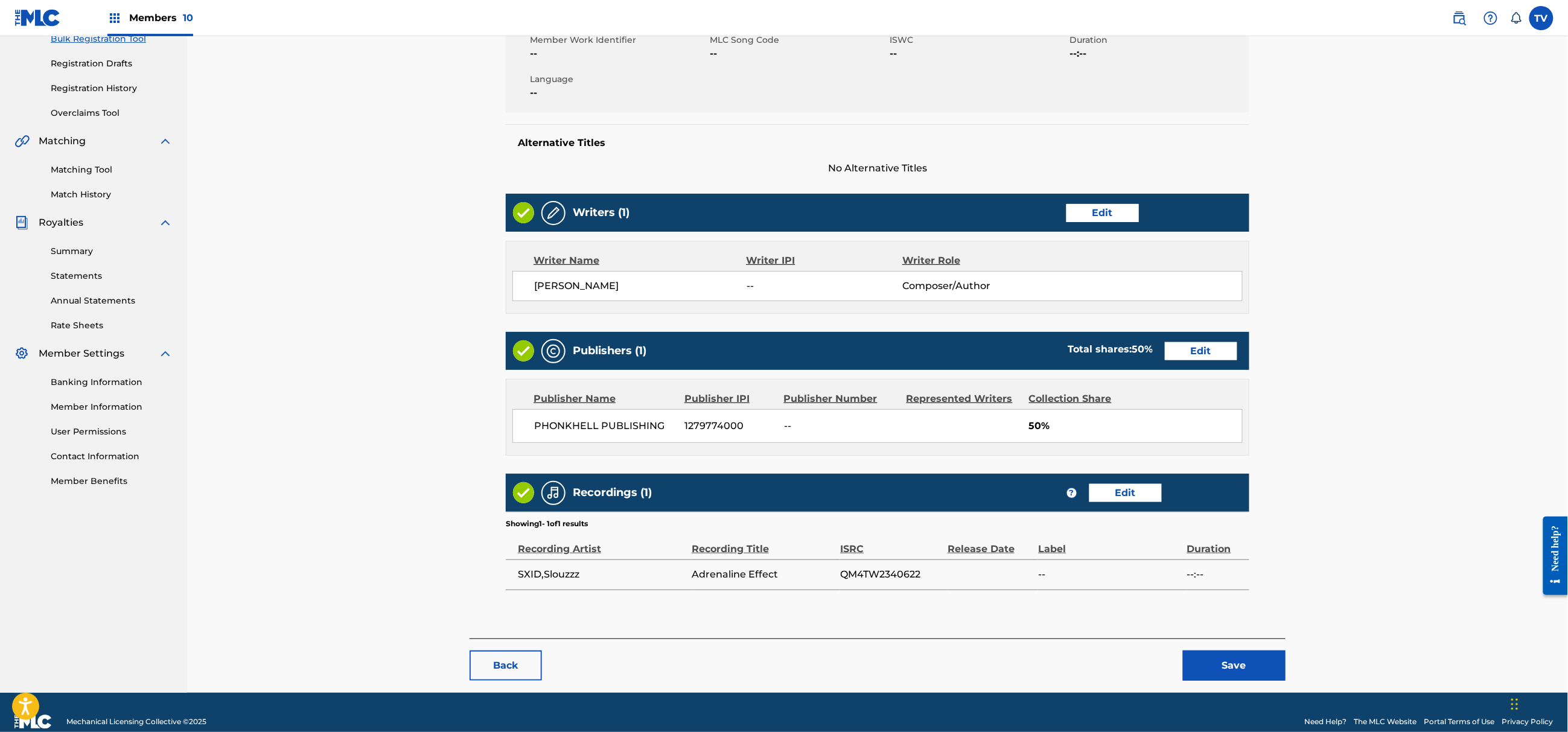
scroll to position [208, 0]
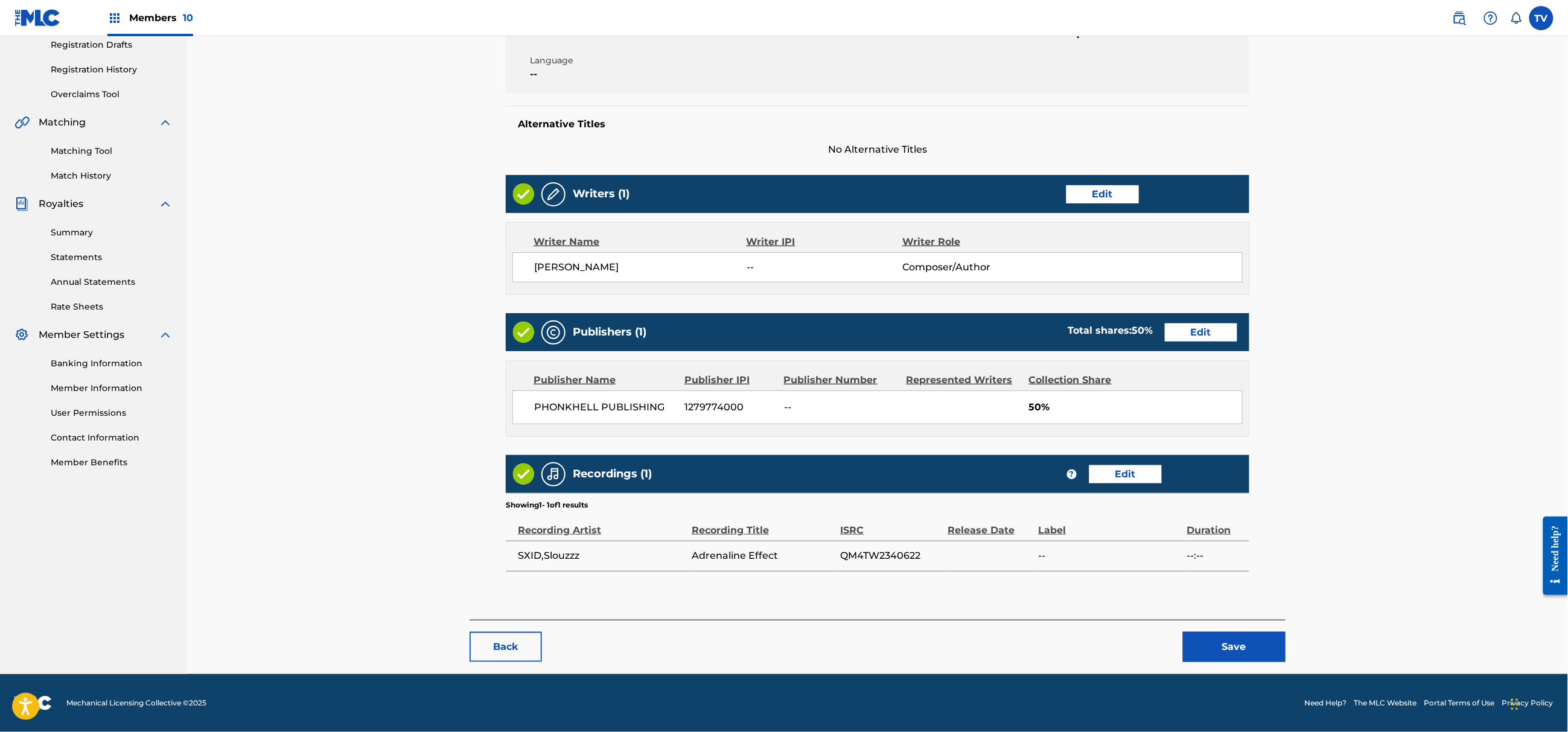
click at [1232, 652] on button "Save" at bounding box center [1234, 647] width 103 height 30
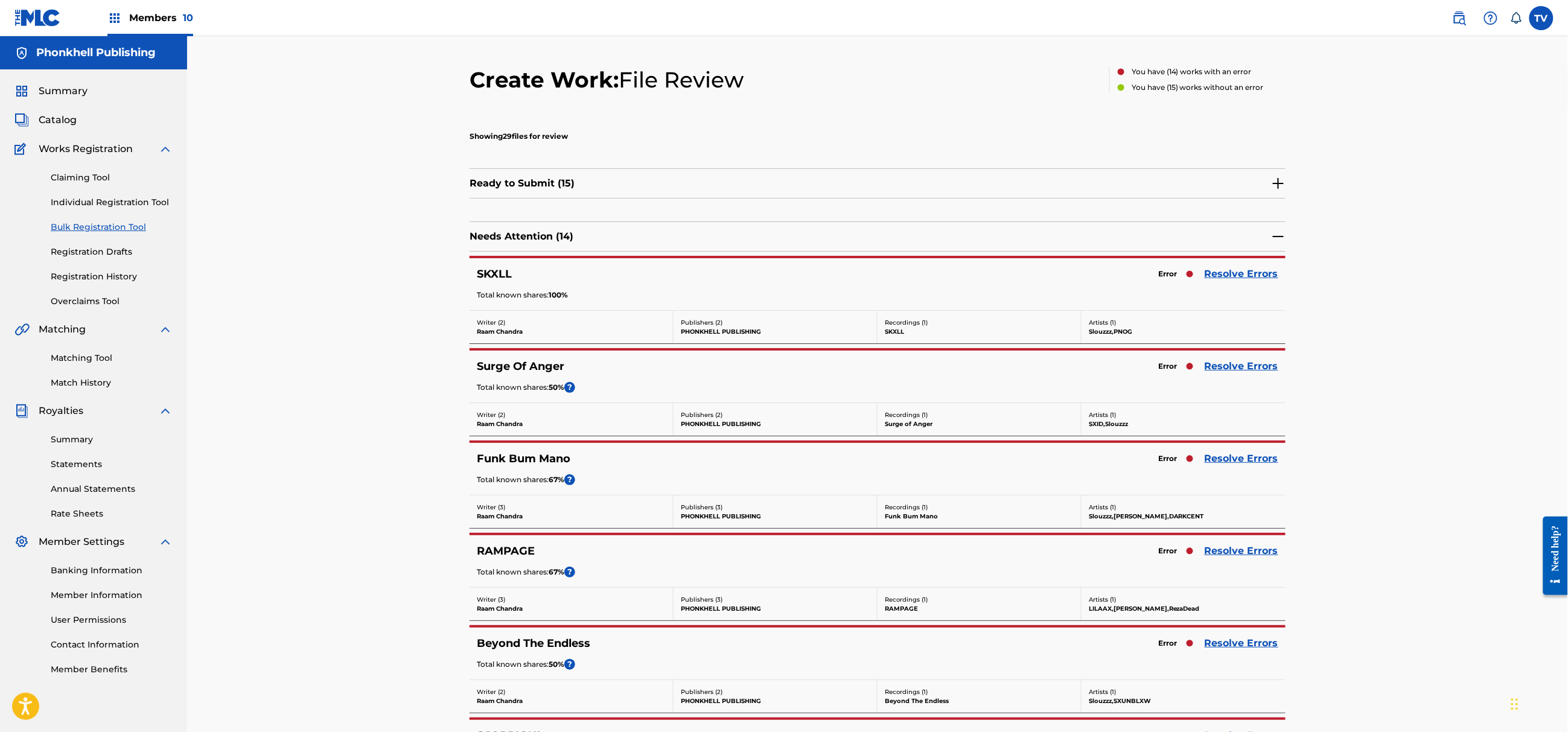
click at [1224, 275] on link "Resolve Errors" at bounding box center [1241, 274] width 73 height 15
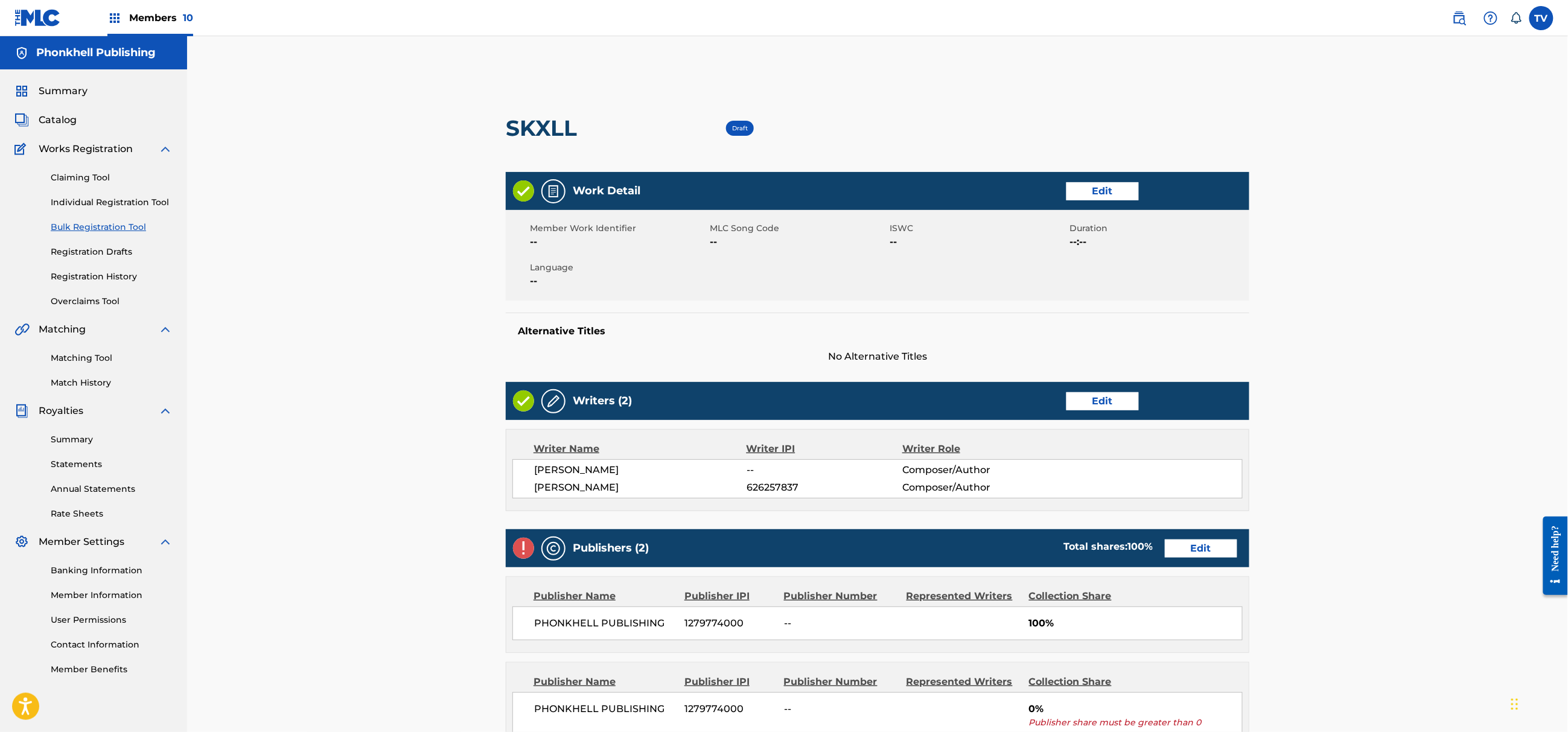
click at [1188, 548] on link "Edit" at bounding box center [1201, 548] width 73 height 18
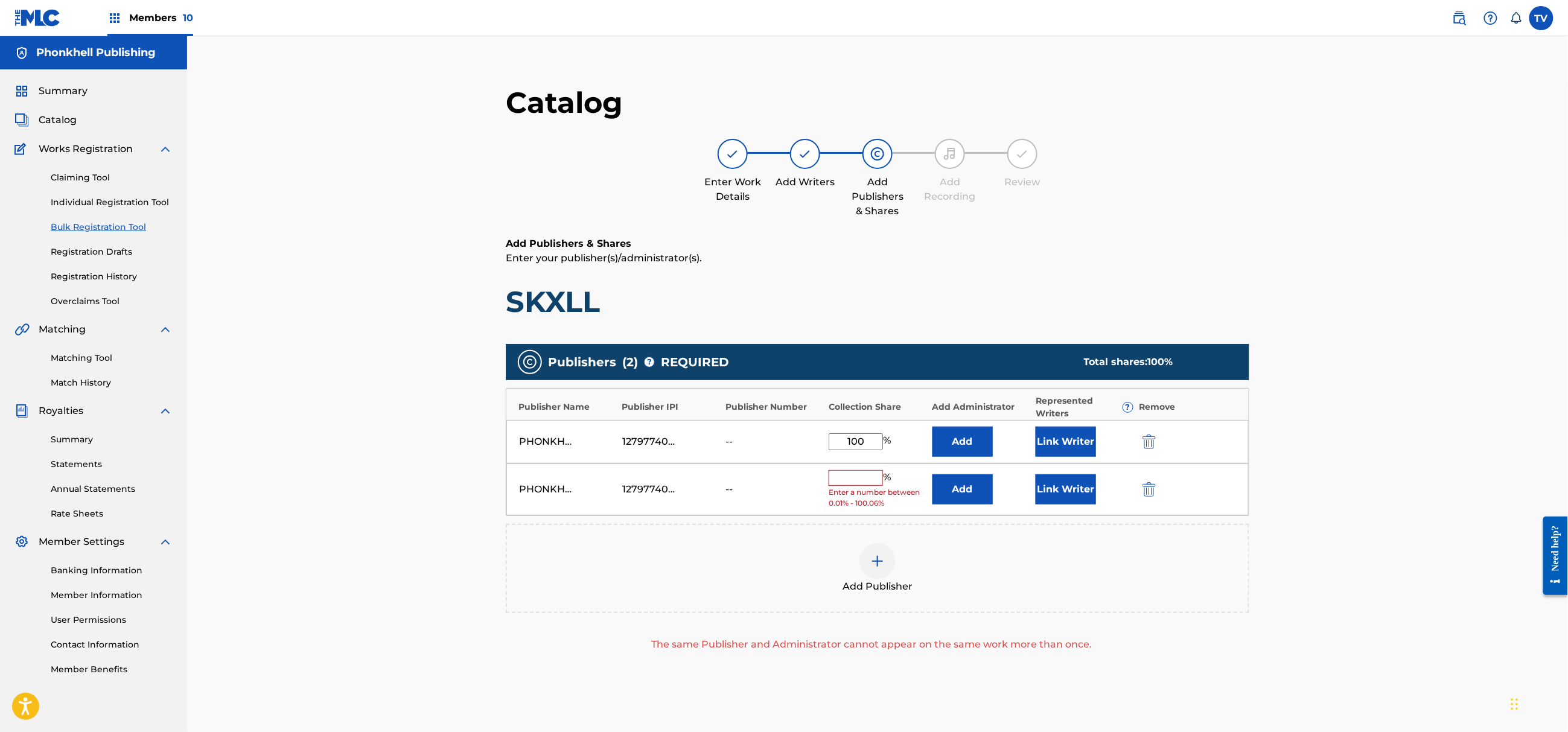
click at [1152, 484] on img "submit" at bounding box center [1149, 489] width 13 height 15
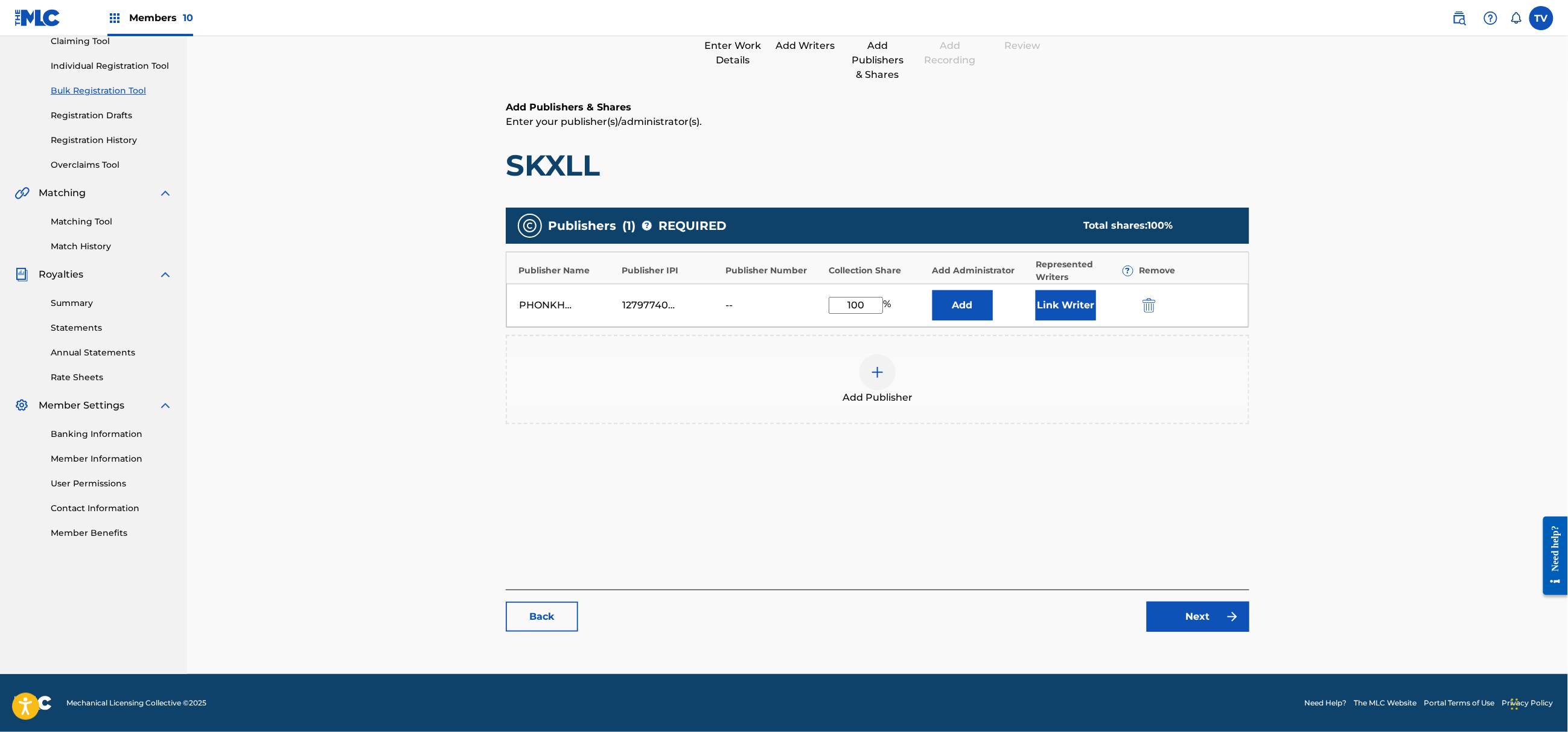
click at [1204, 623] on link "Next" at bounding box center [1198, 617] width 103 height 30
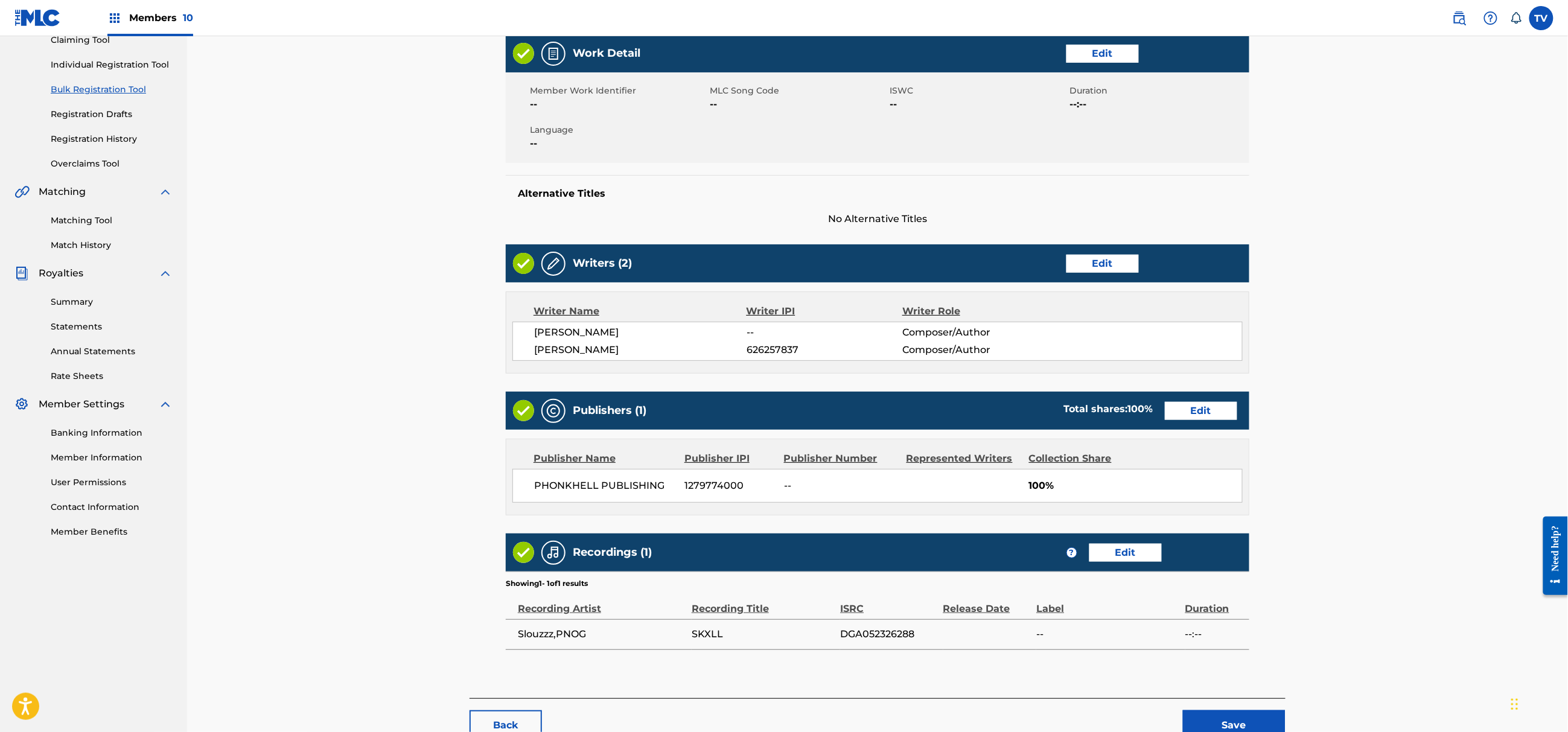
click at [1246, 722] on button "Save" at bounding box center [1234, 726] width 103 height 30
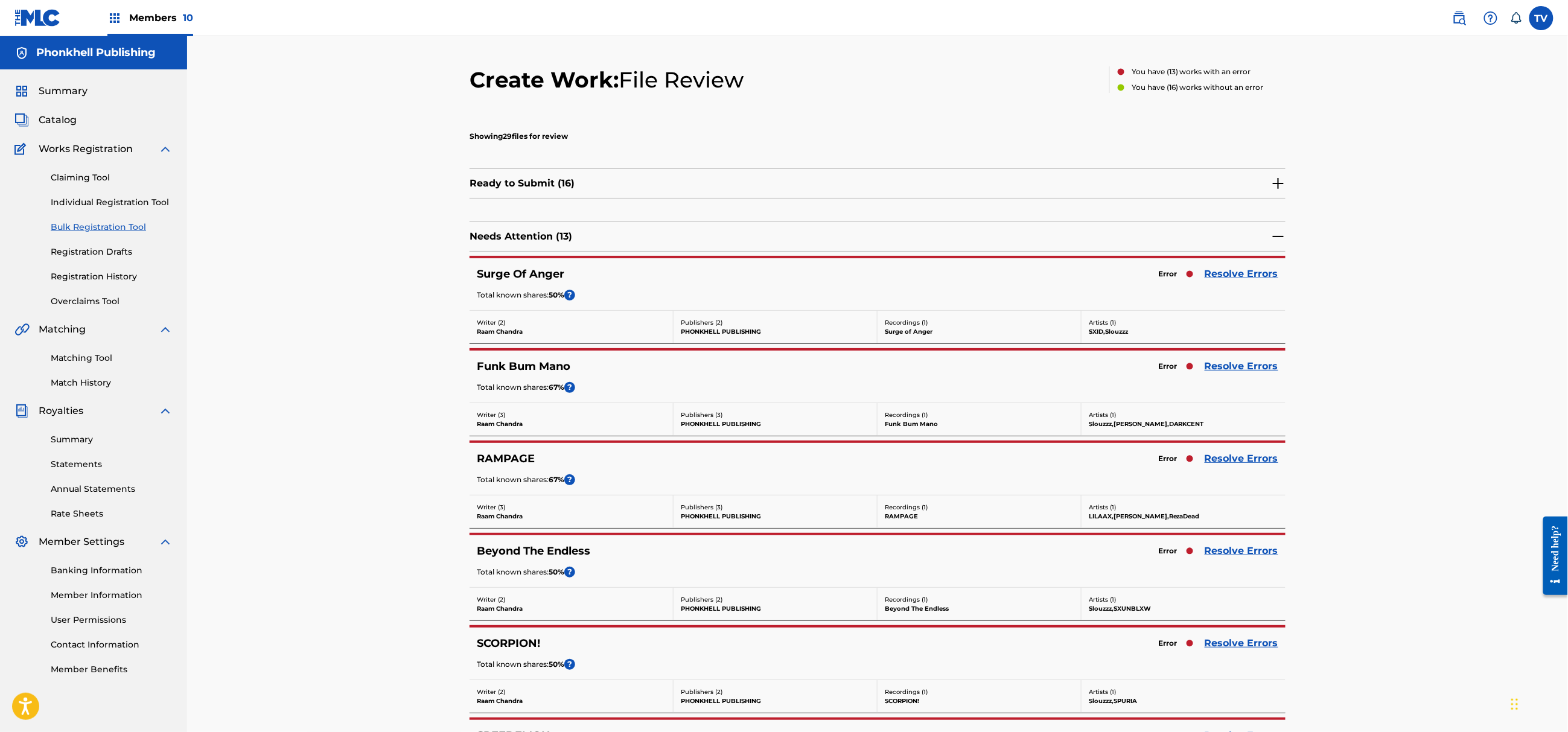
click at [1231, 373] on link "Resolve Errors" at bounding box center [1241, 366] width 73 height 15
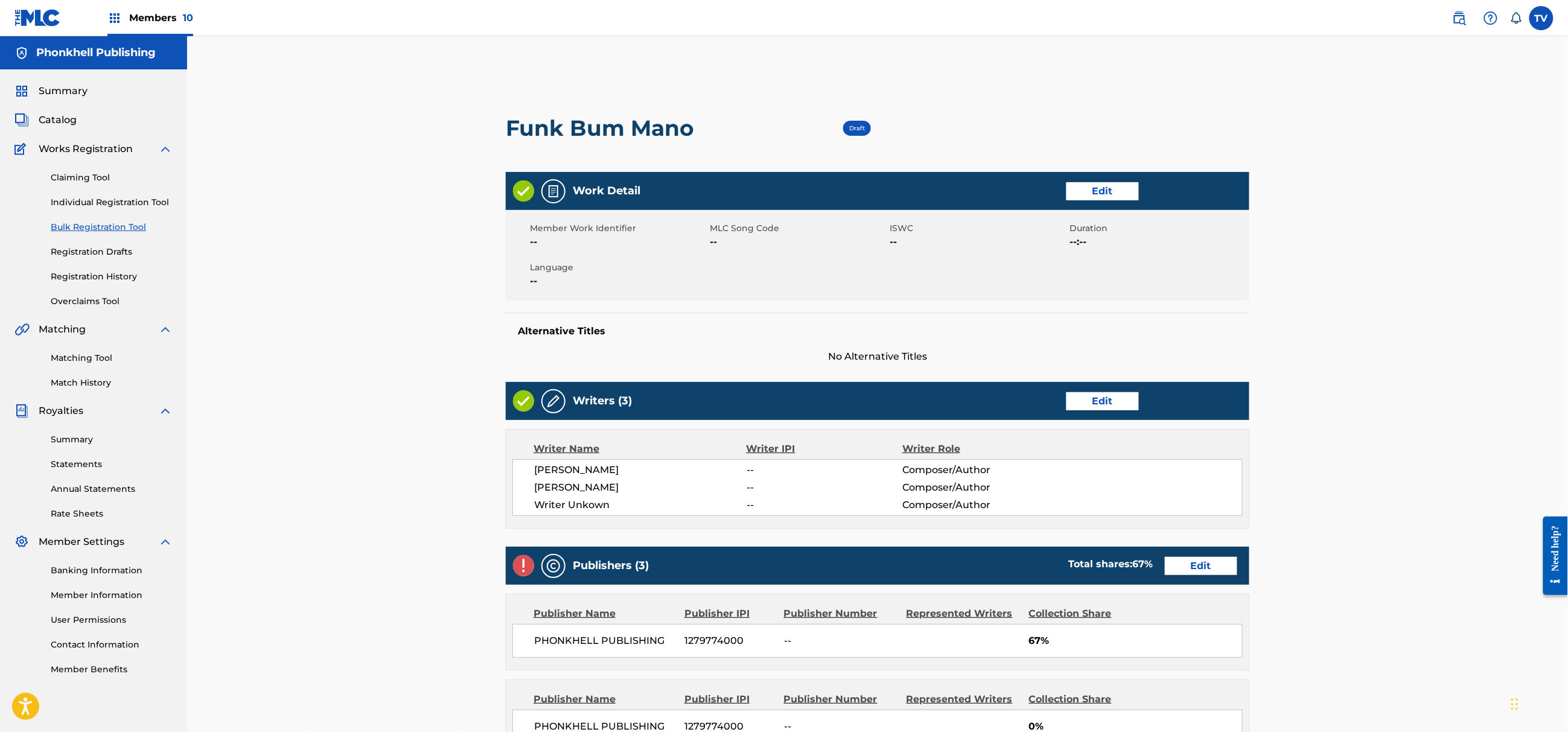
click at [1121, 400] on div "Writers (3) Edit" at bounding box center [877, 401] width 744 height 38
click at [1118, 397] on link "Edit" at bounding box center [1103, 401] width 73 height 18
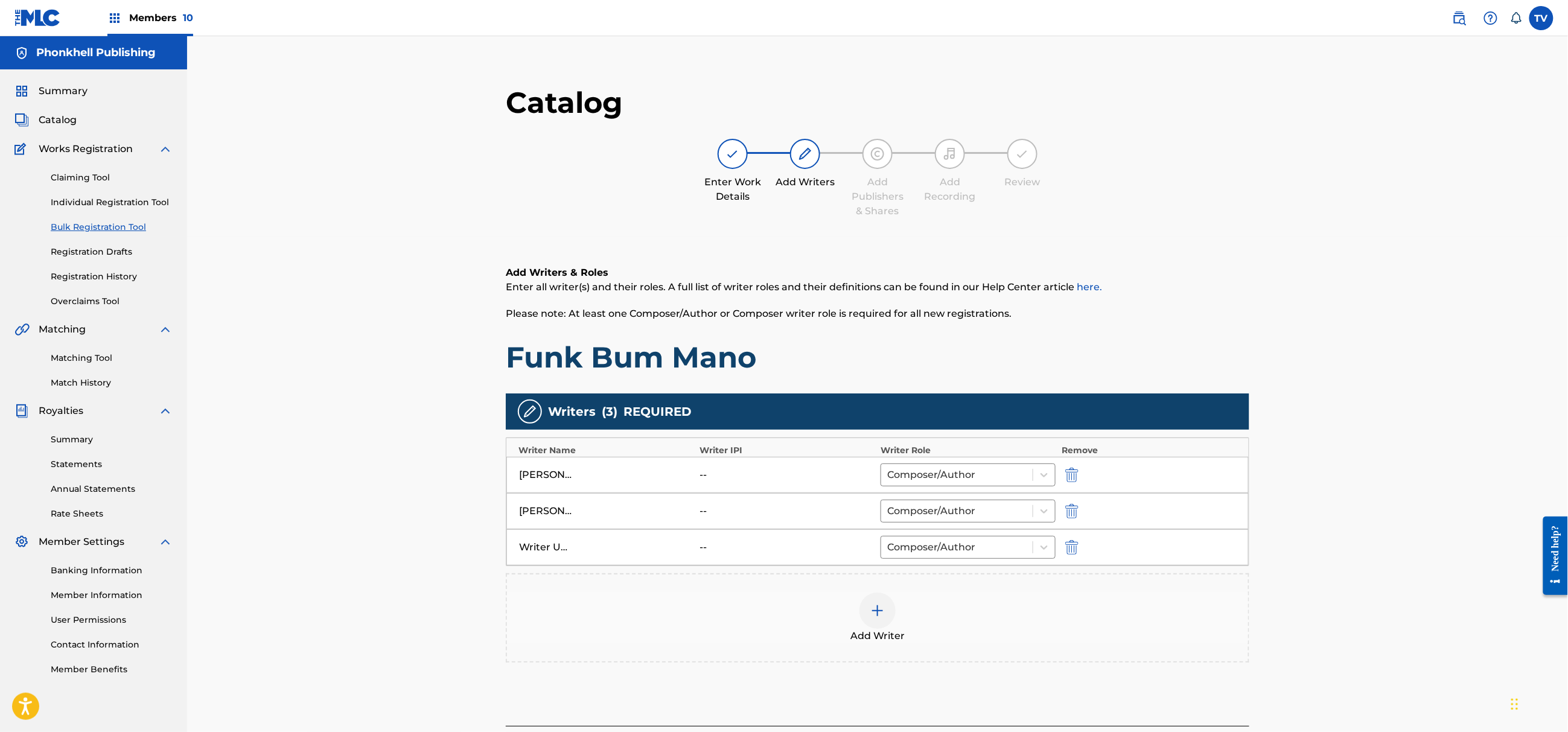
click at [1067, 544] on img "submit" at bounding box center [1071, 547] width 13 height 15
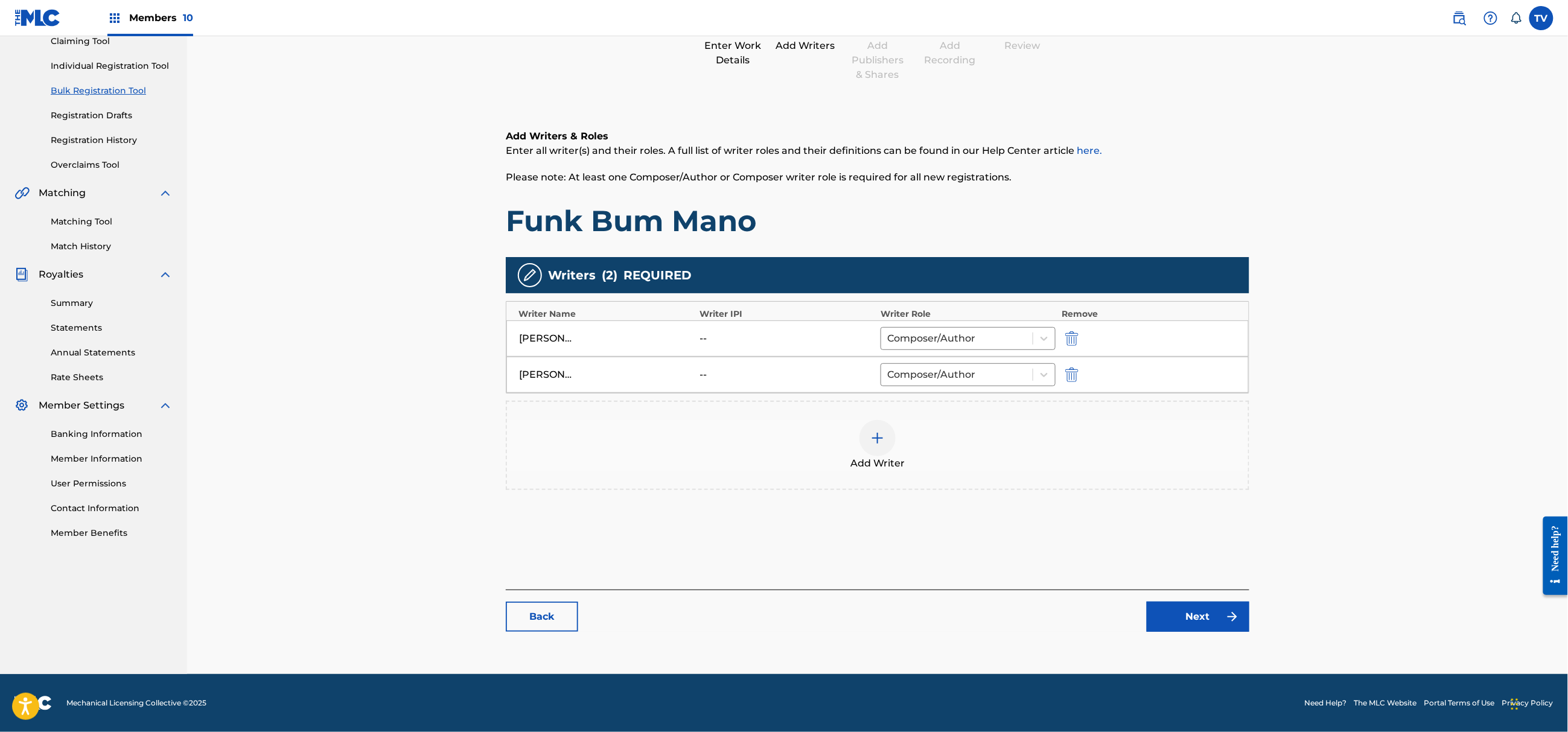
click at [1196, 594] on div "Back Next" at bounding box center [877, 610] width 744 height 42
click at [1200, 617] on link "Next" at bounding box center [1198, 617] width 103 height 30
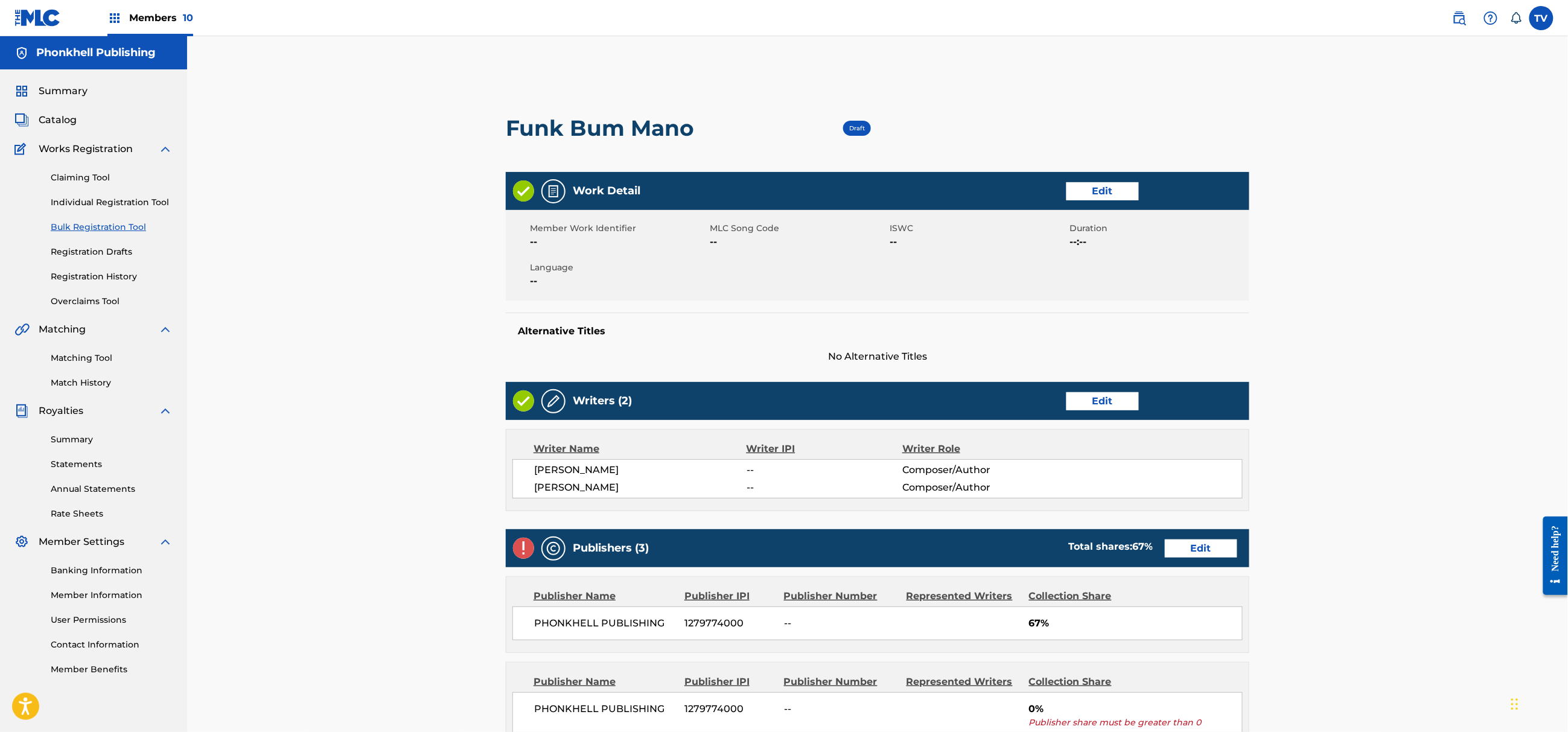
click at [1205, 553] on link "Edit" at bounding box center [1201, 548] width 73 height 18
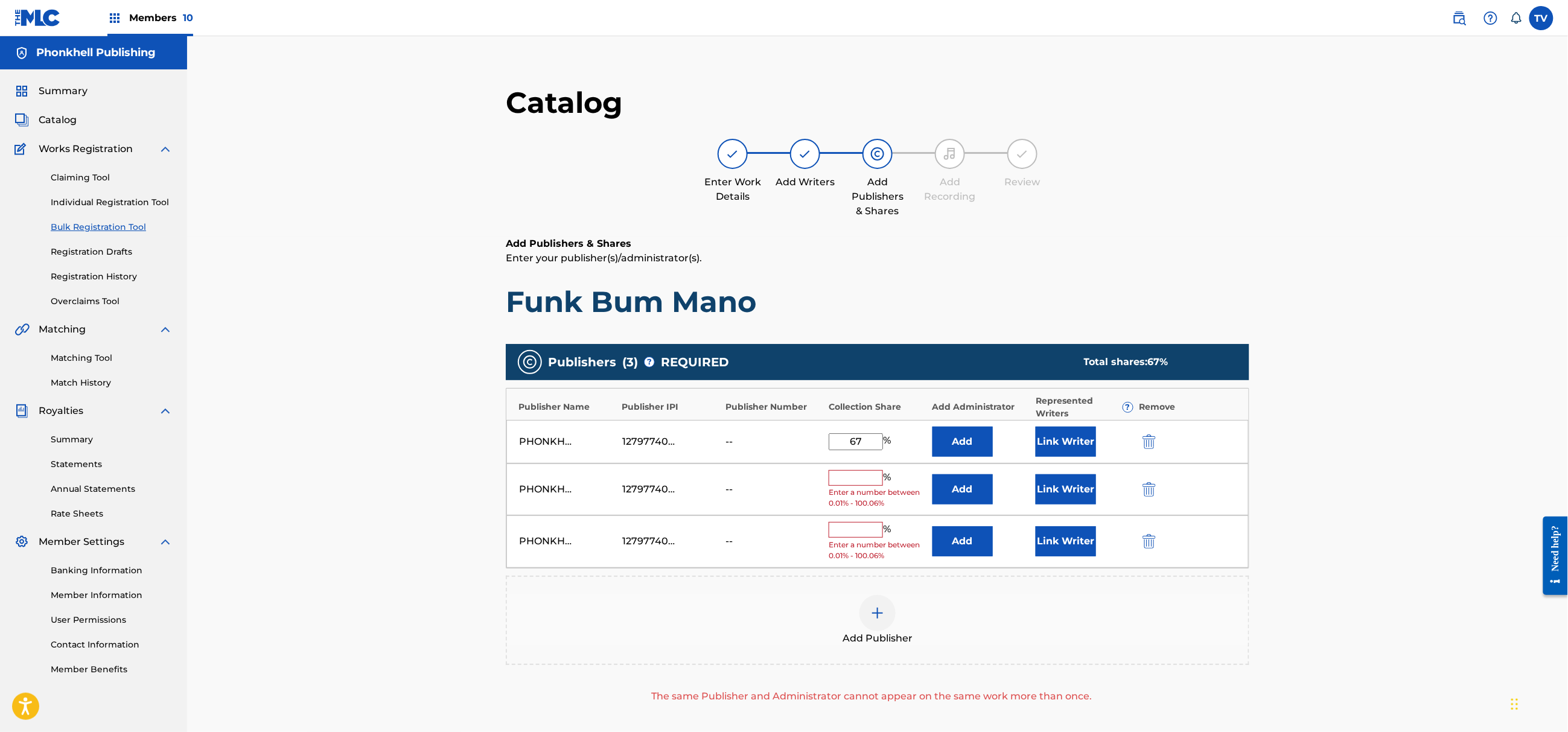
click at [1145, 493] on img "submit" at bounding box center [1149, 489] width 13 height 15
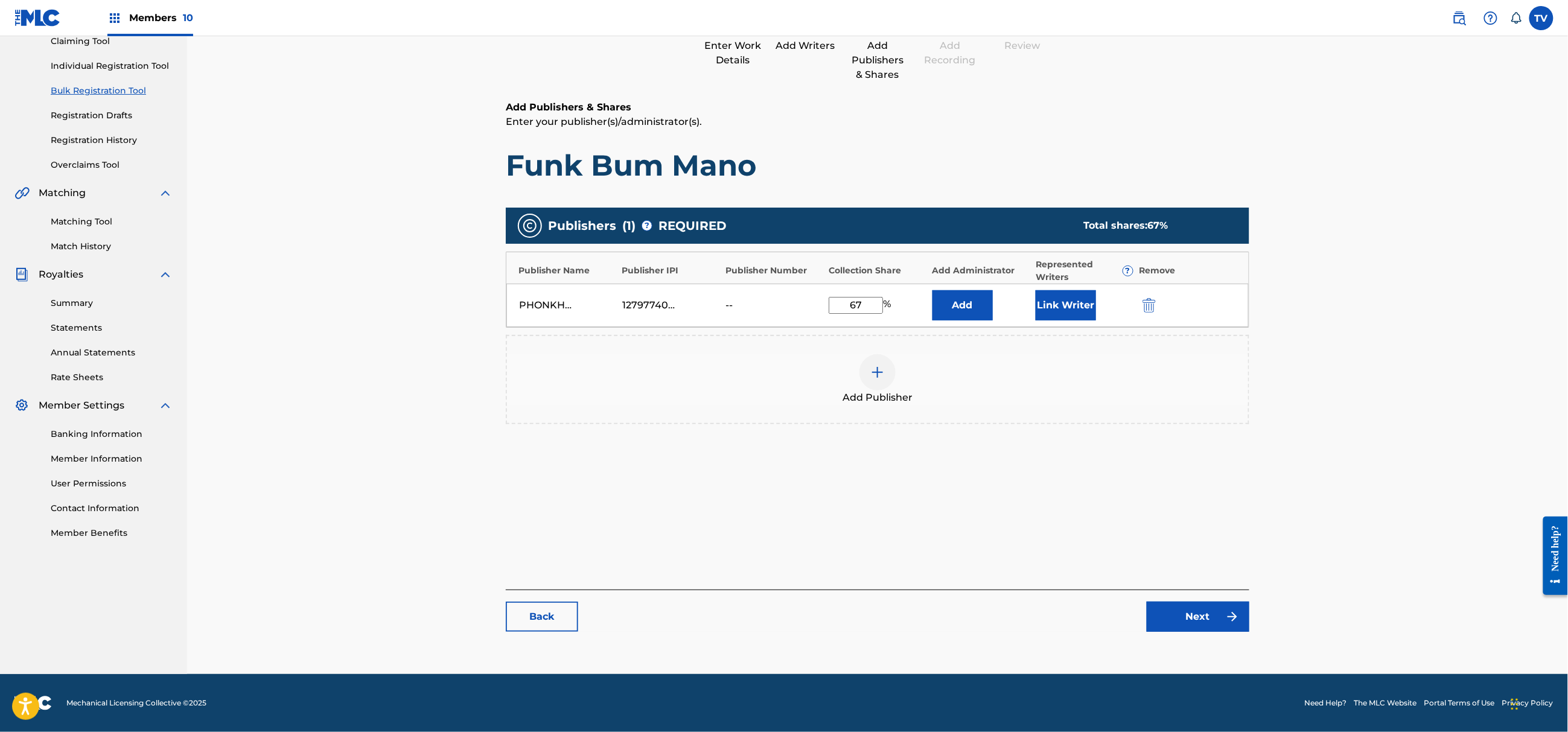
click at [1171, 634] on div "Catalog Enter Work Details Add Writers Add Publishers & Shares Add Recording Re…" at bounding box center [877, 296] width 744 height 696
click at [1177, 626] on link "Next" at bounding box center [1198, 617] width 103 height 30
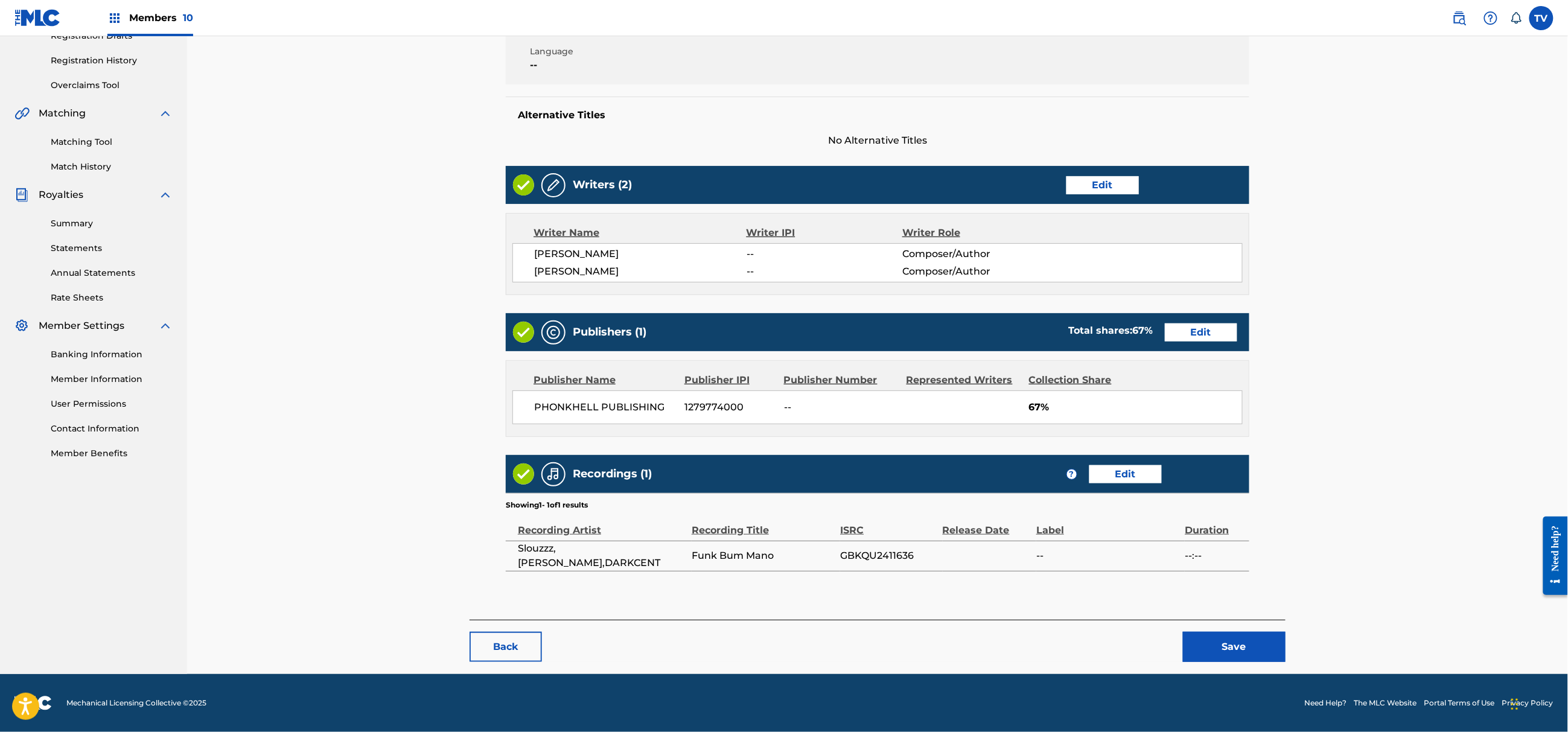
click at [1231, 645] on button "Save" at bounding box center [1234, 647] width 103 height 30
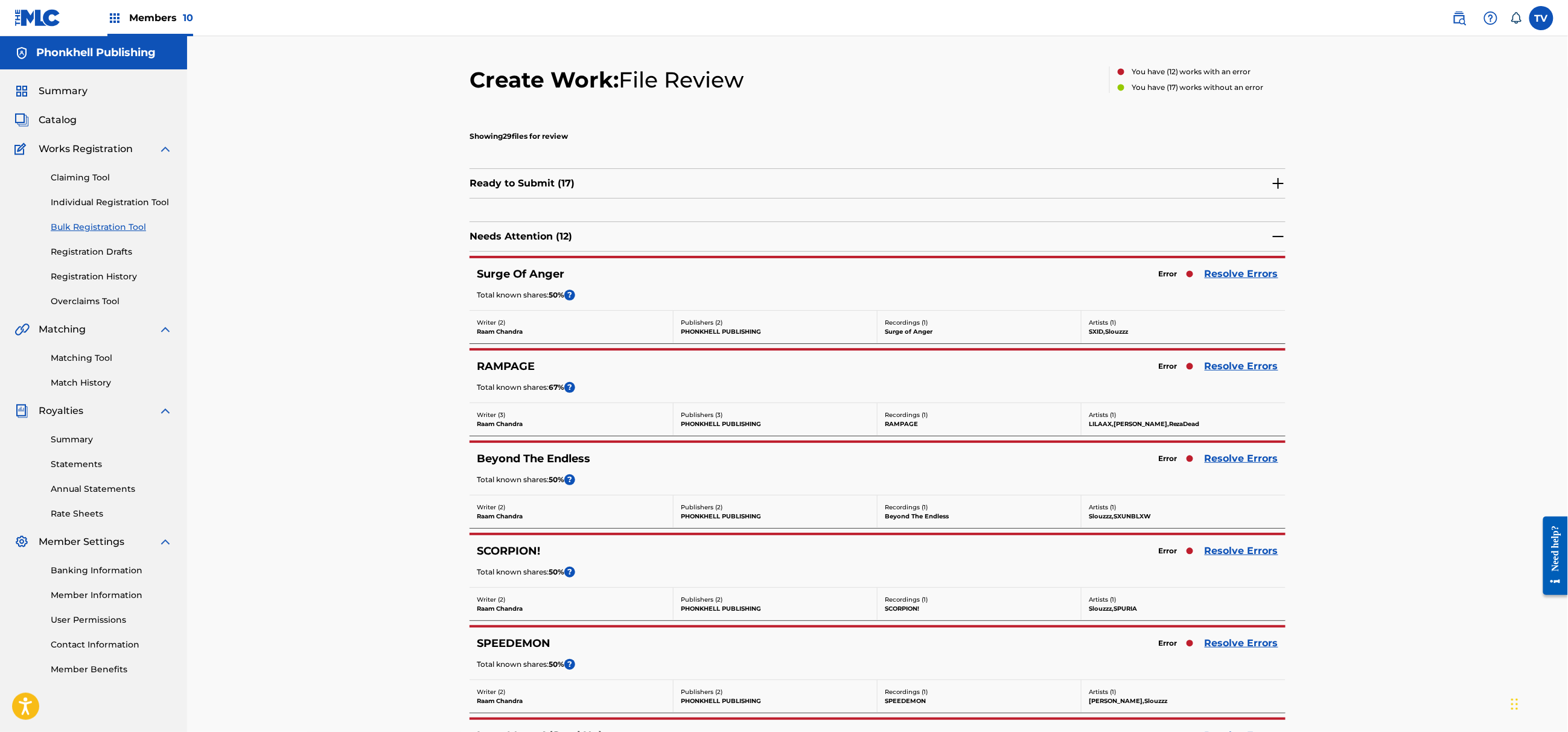
click at [1227, 456] on link "Resolve Errors" at bounding box center [1241, 458] width 73 height 15
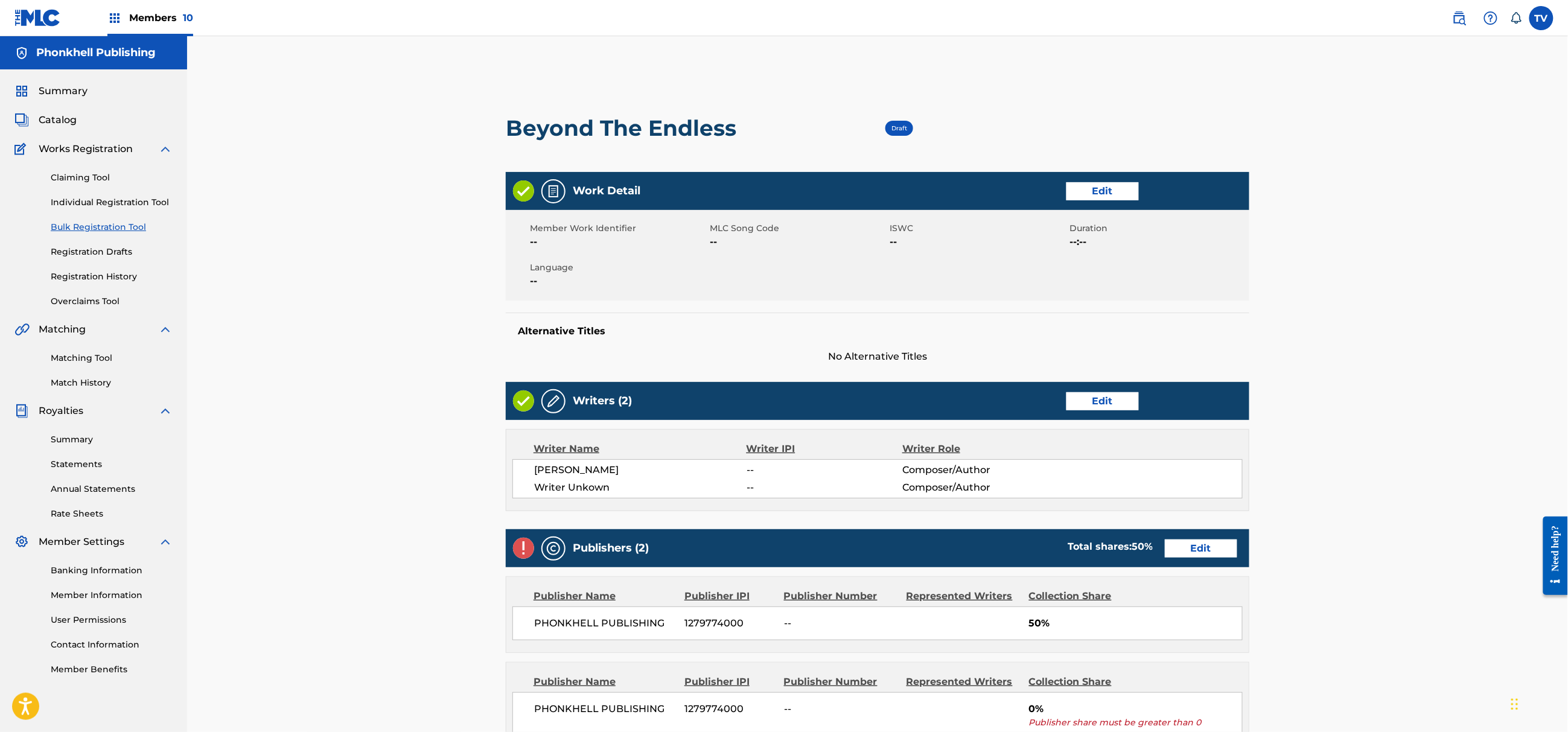
click at [1125, 396] on link "Edit" at bounding box center [1103, 401] width 73 height 18
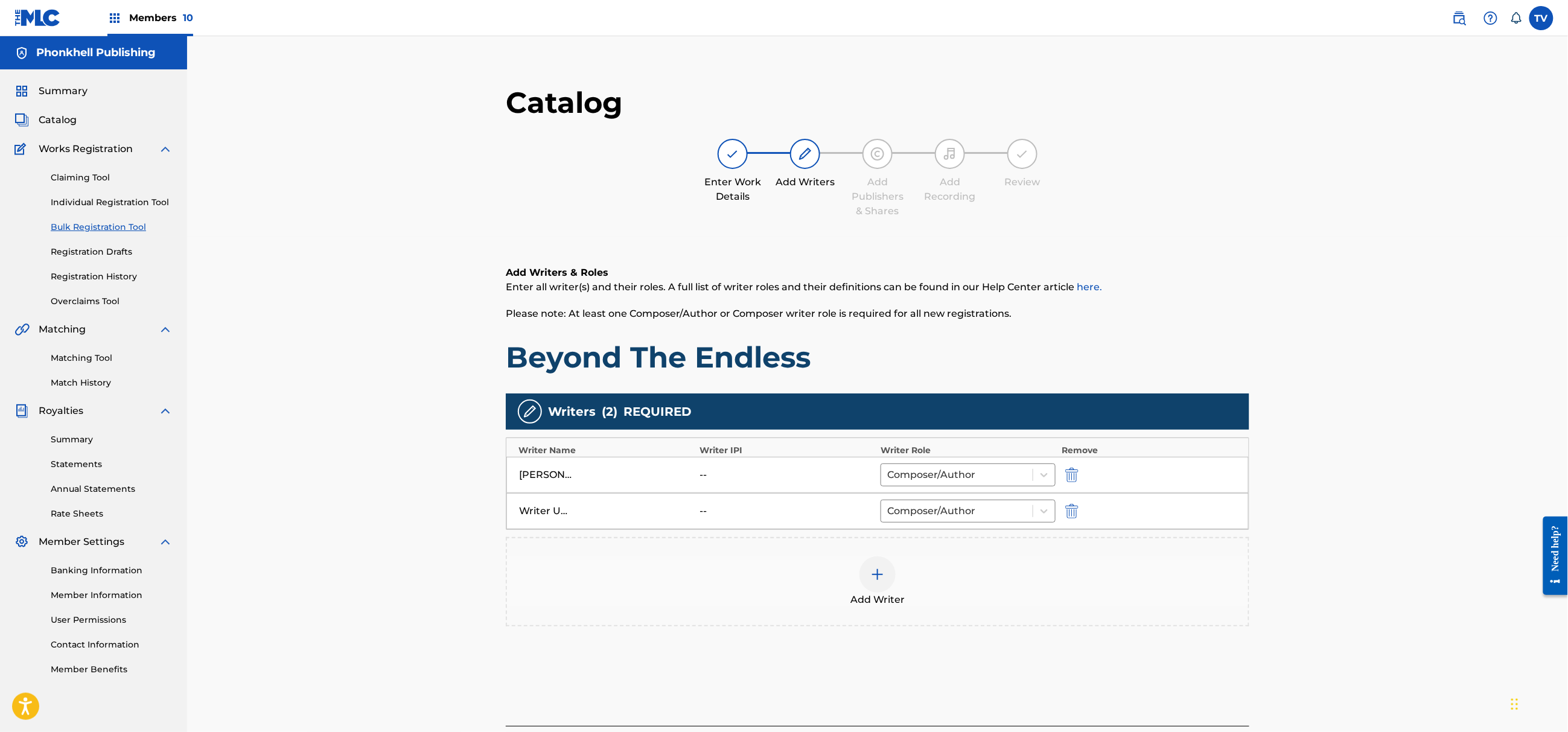
click at [1070, 509] on img "submit" at bounding box center [1071, 511] width 13 height 15
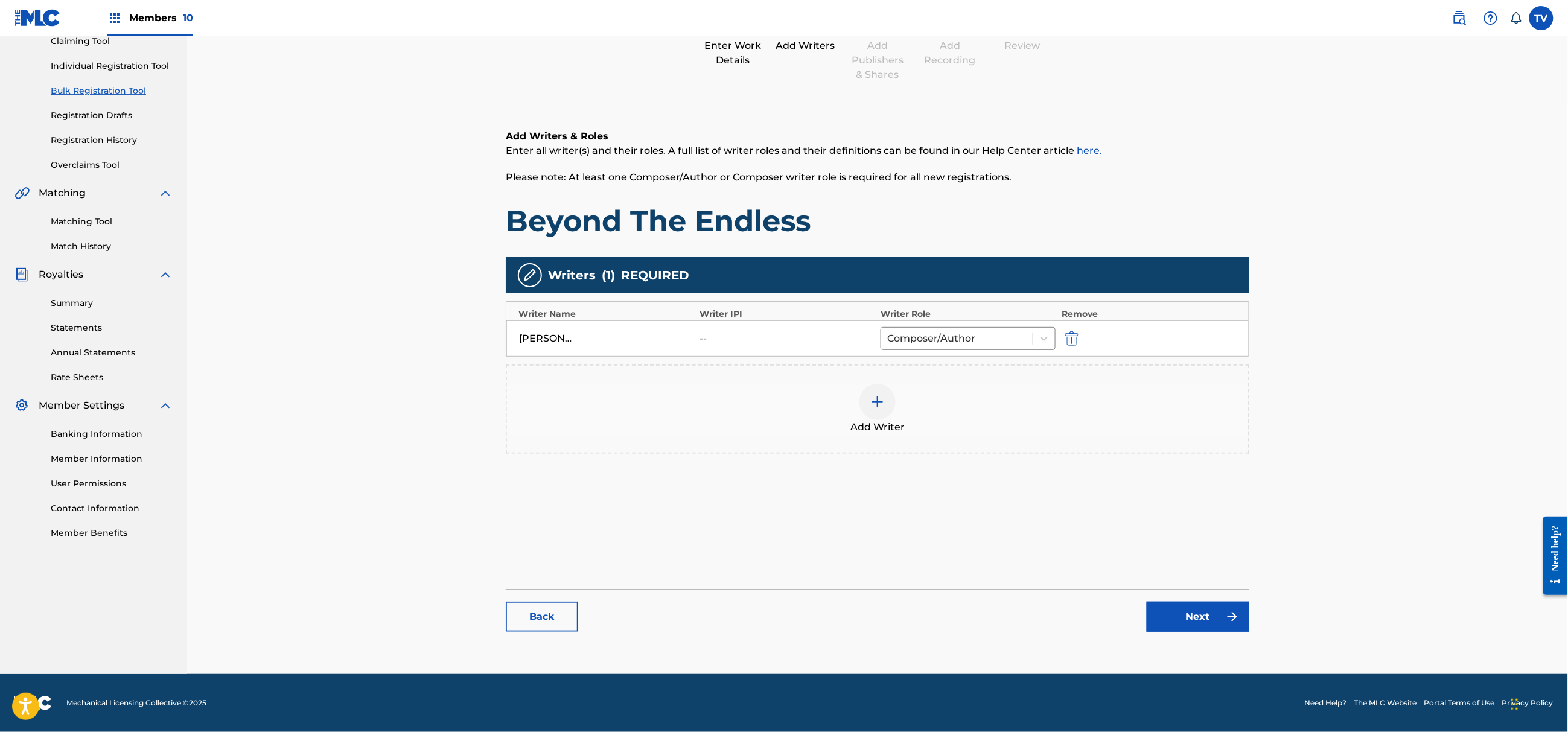
click at [1189, 607] on link "Next" at bounding box center [1198, 617] width 103 height 30
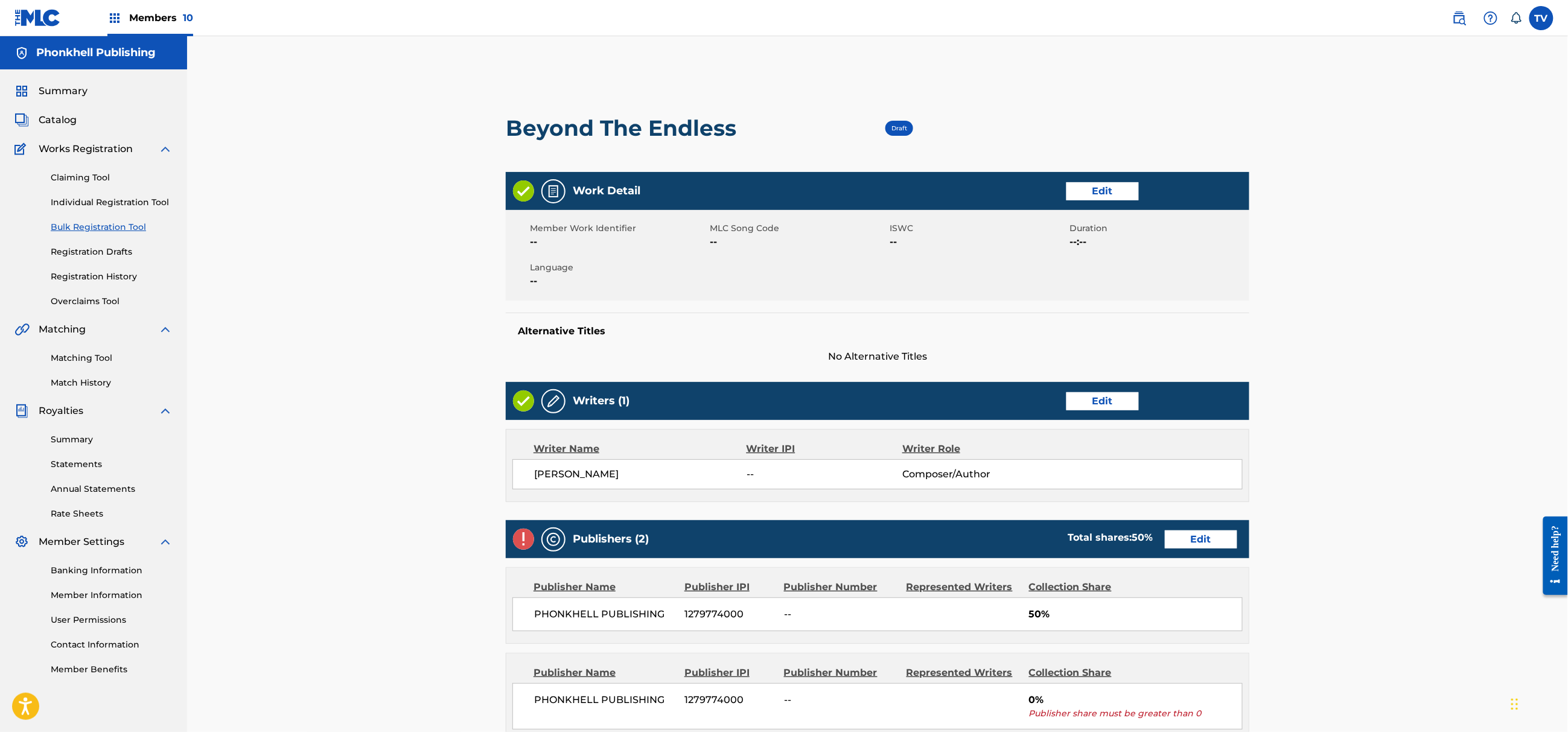
click at [1186, 548] on link "Edit" at bounding box center [1201, 539] width 73 height 18
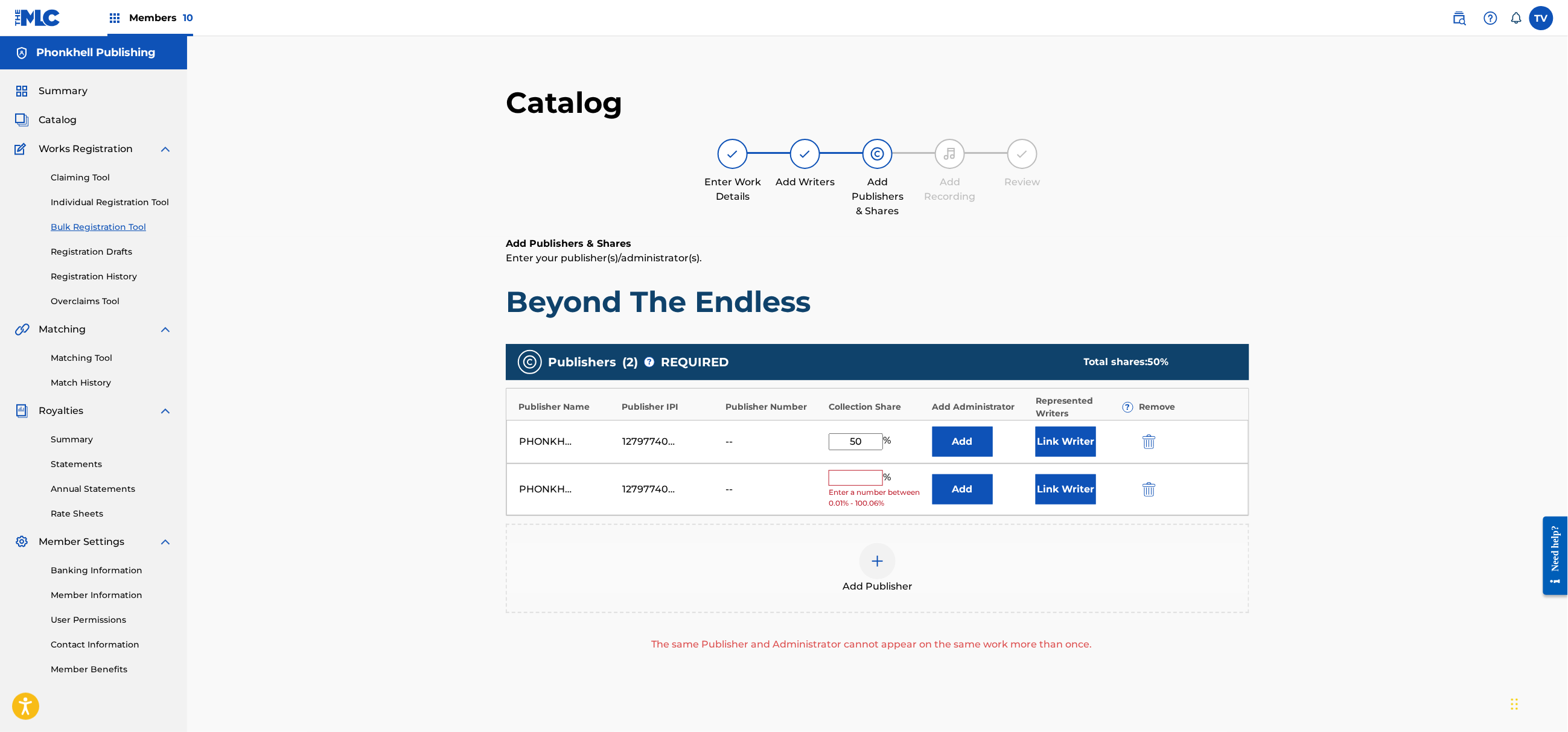
click at [1152, 488] on img "submit" at bounding box center [1149, 489] width 13 height 15
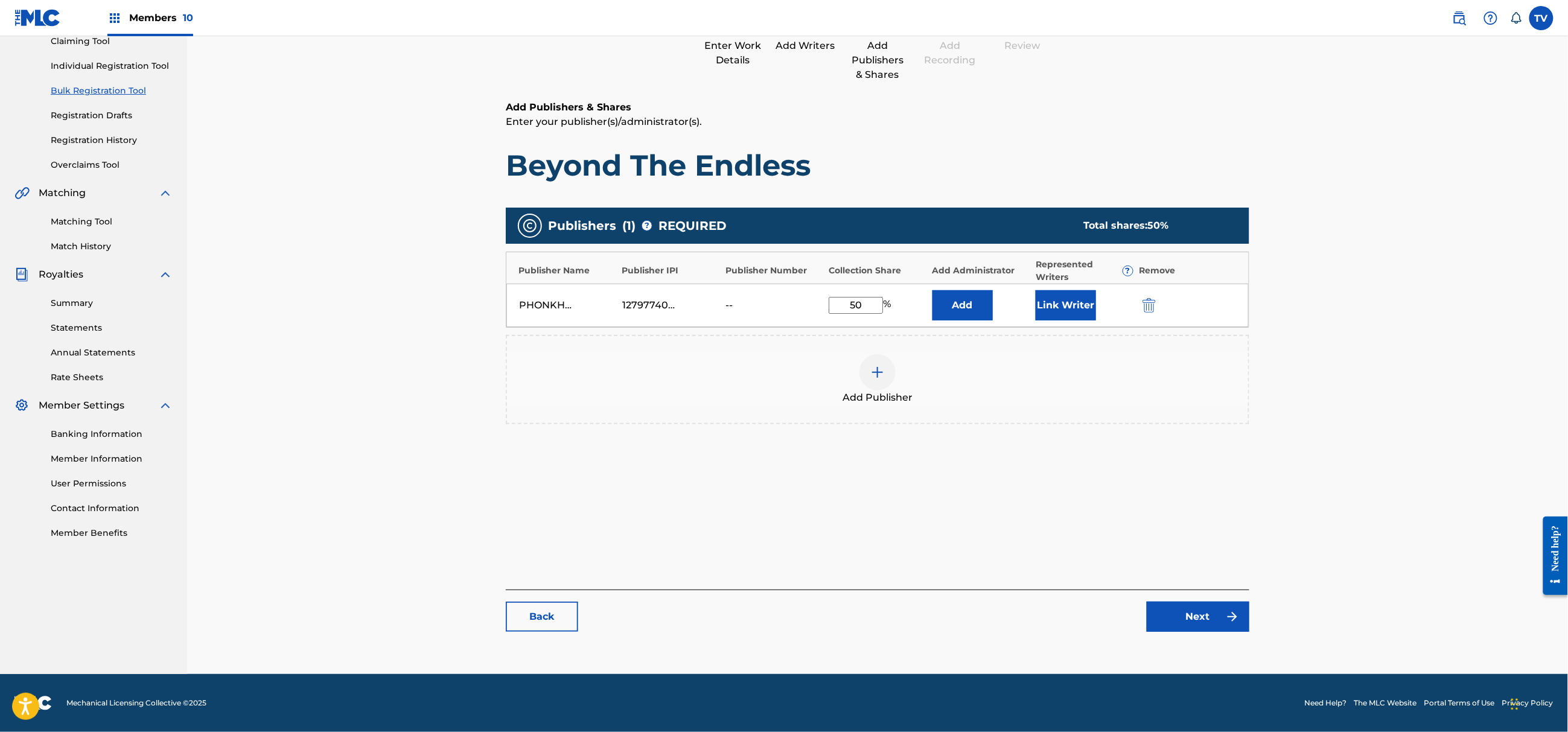
click at [1207, 614] on link "Next" at bounding box center [1198, 617] width 103 height 30
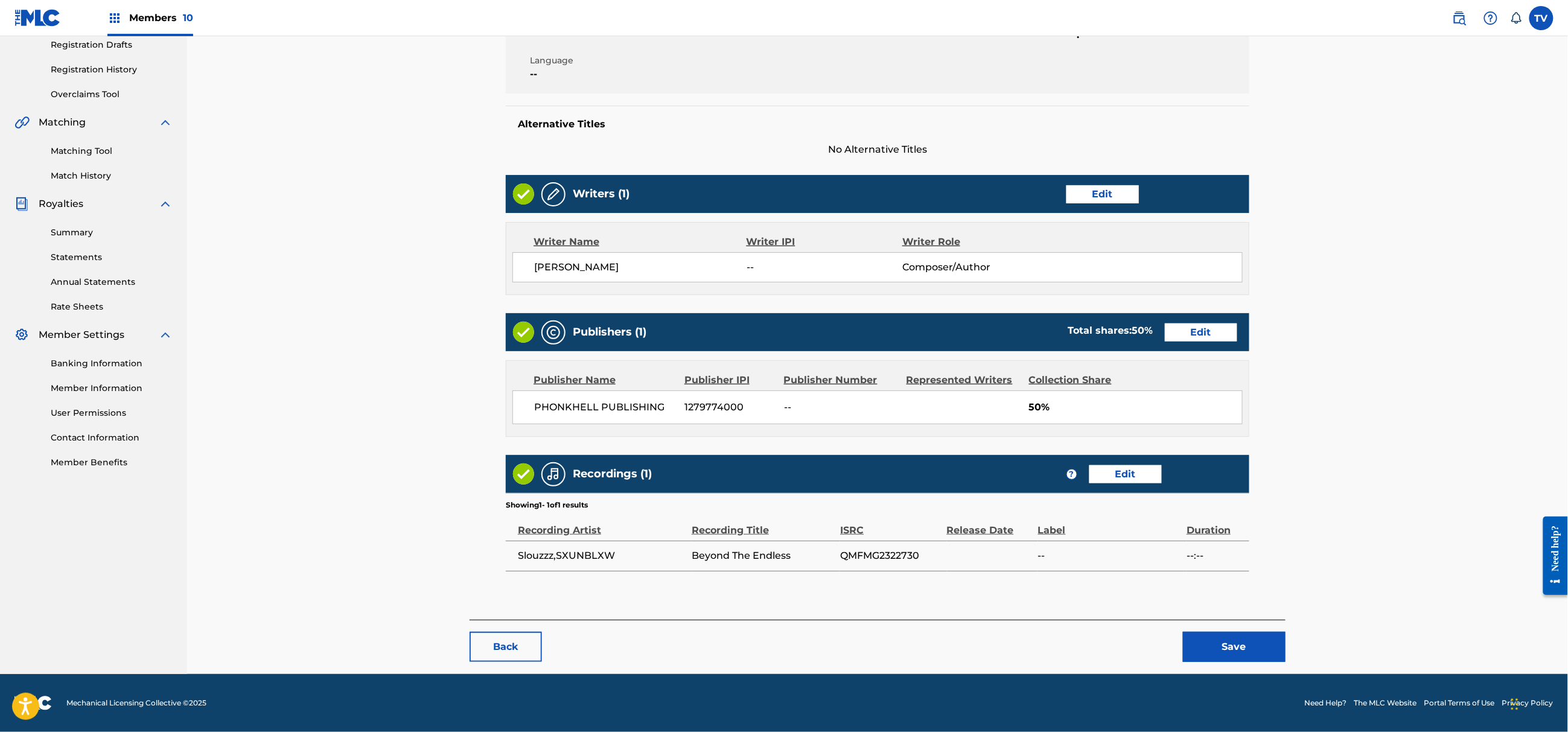
click at [1236, 641] on button "Save" at bounding box center [1234, 647] width 103 height 30
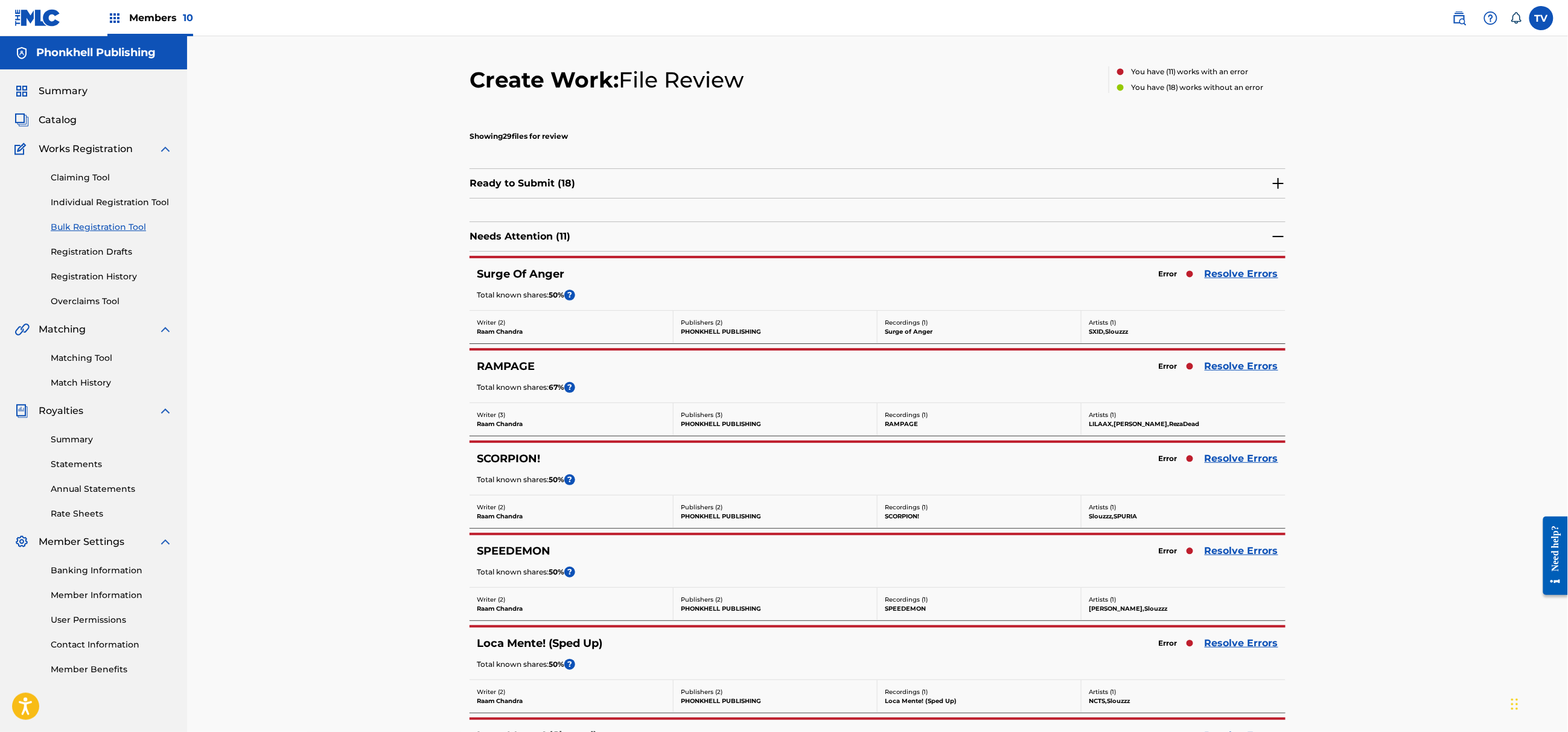
click at [1231, 461] on link "Resolve Errors" at bounding box center [1241, 458] width 73 height 15
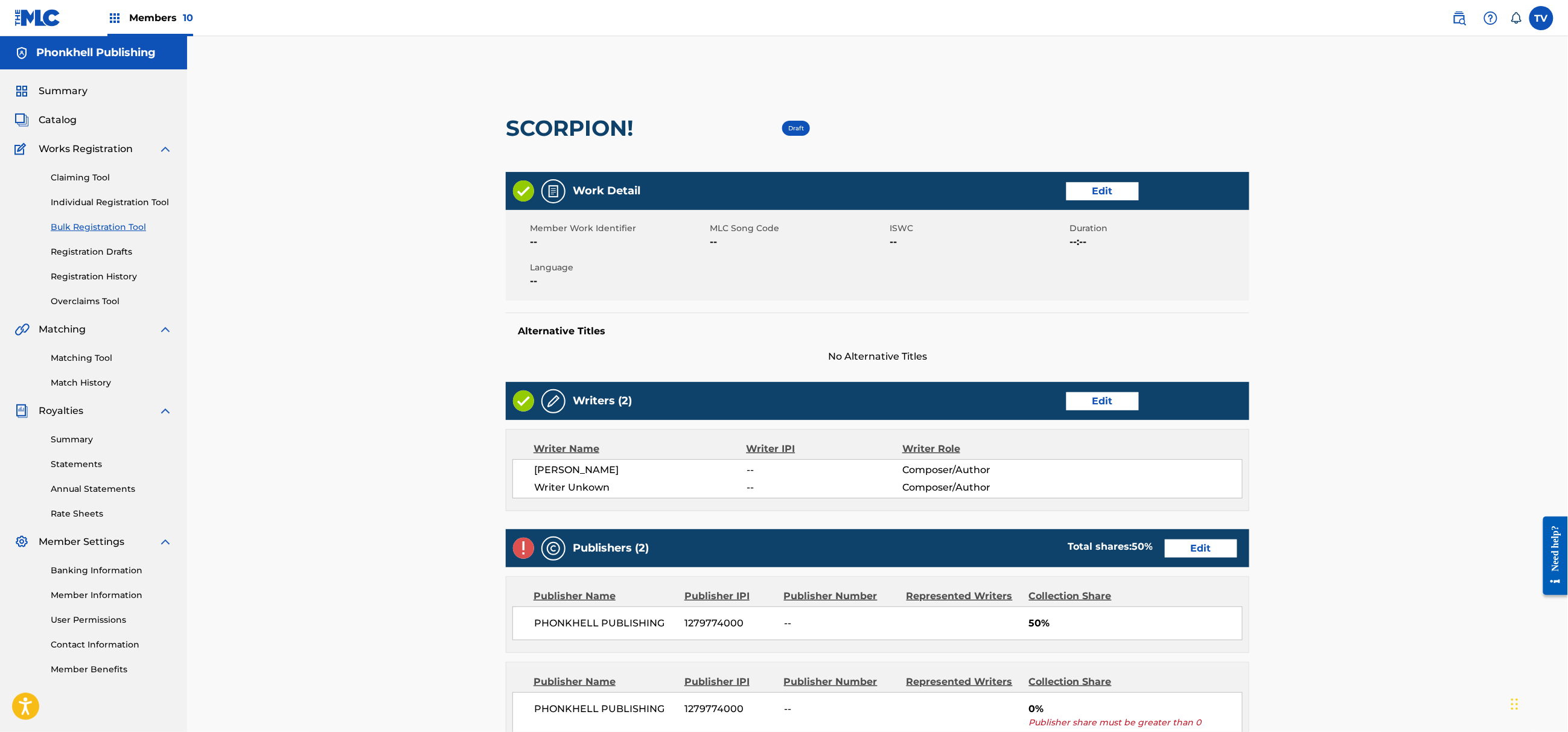
click at [1106, 409] on link "Edit" at bounding box center [1103, 401] width 73 height 18
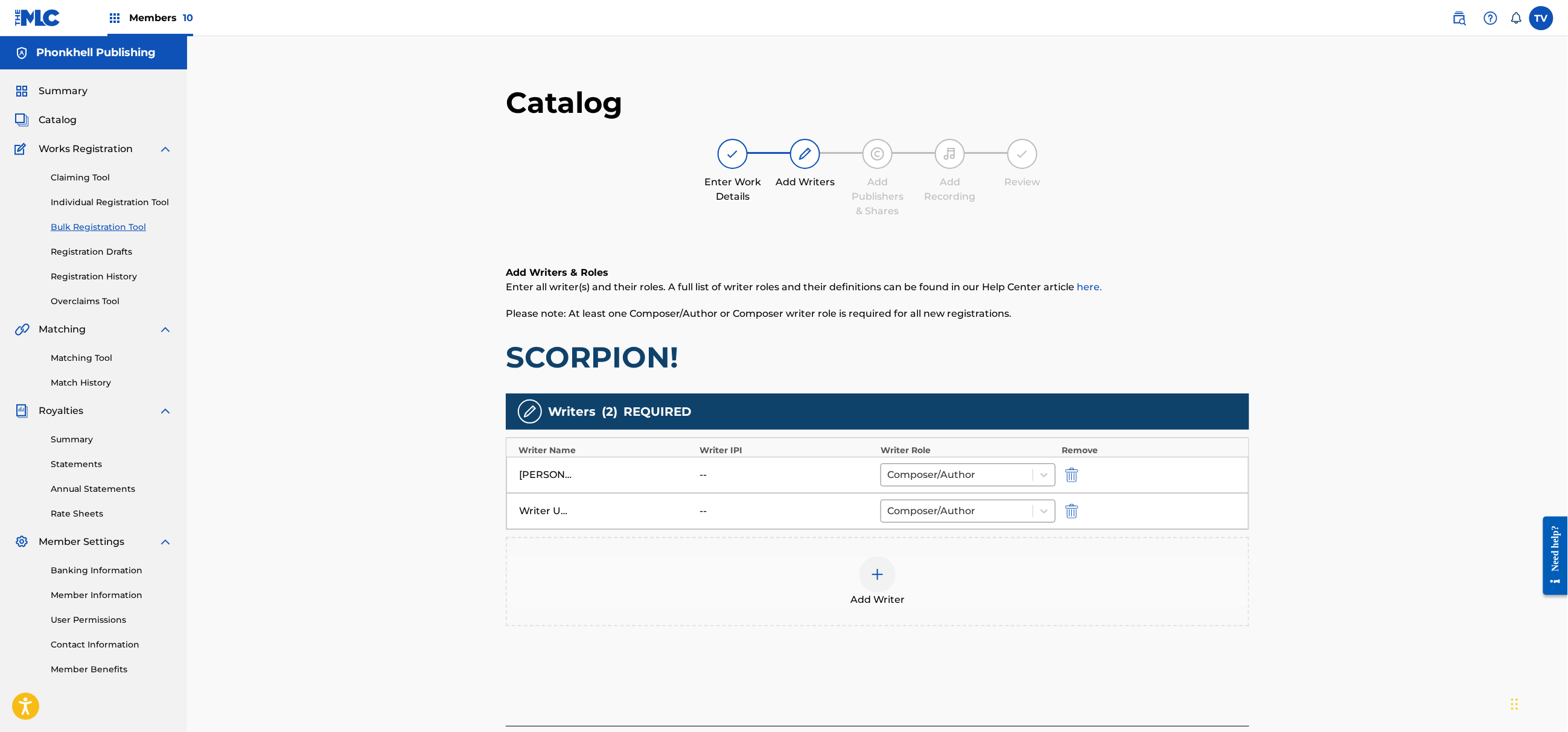
click at [1070, 504] on img "submit" at bounding box center [1071, 511] width 13 height 15
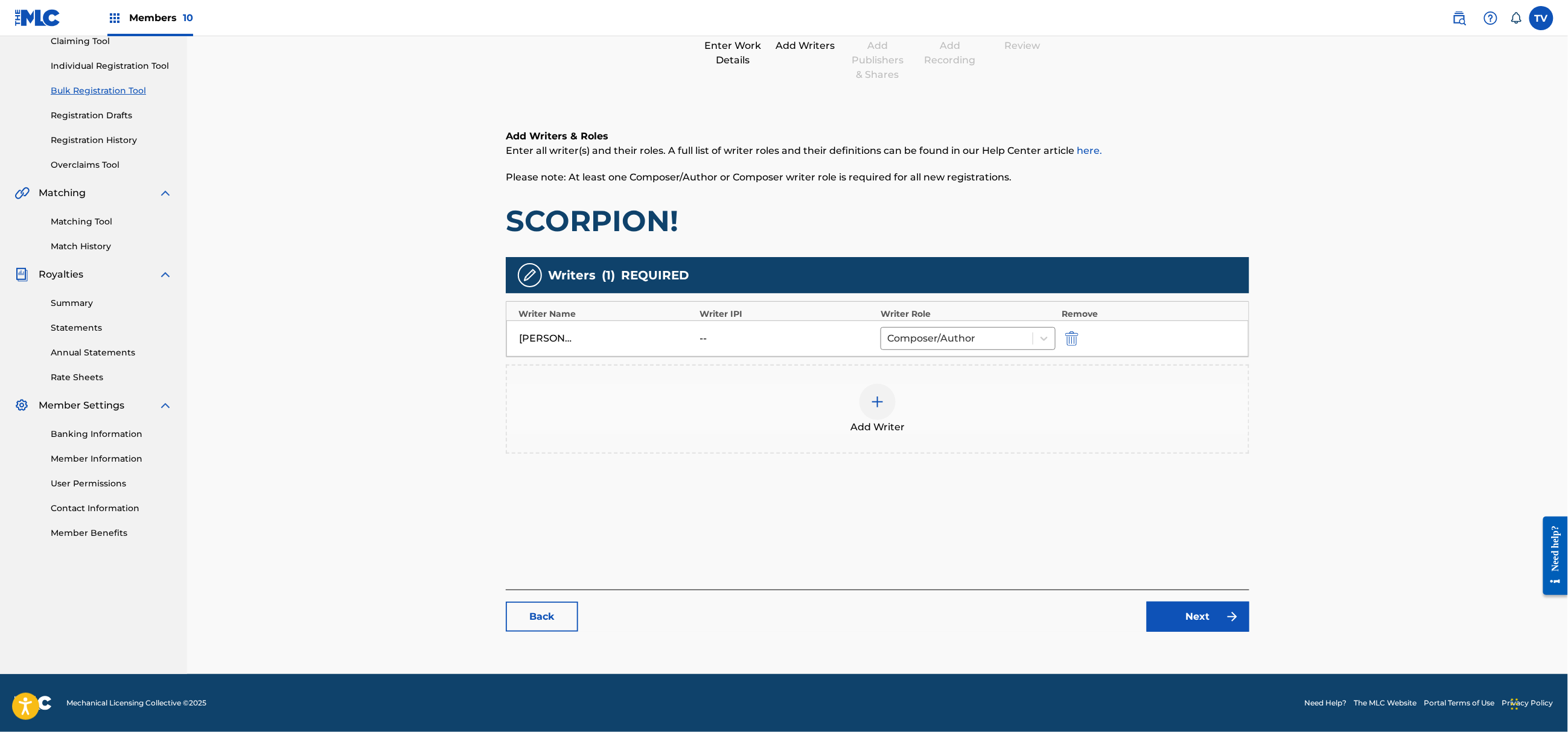
click at [1205, 619] on link "Next" at bounding box center [1198, 617] width 103 height 30
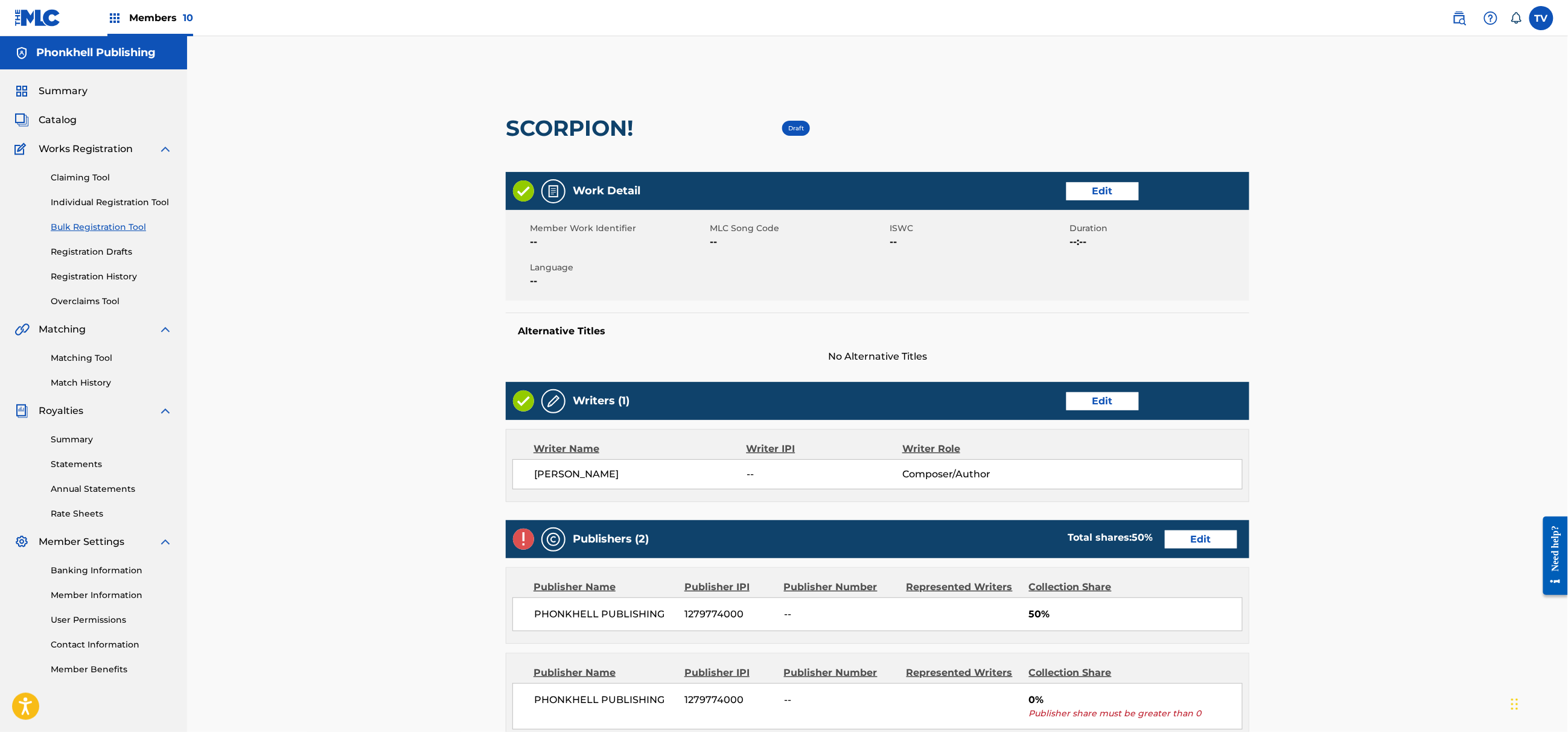
click at [1199, 541] on link "Edit" at bounding box center [1201, 539] width 73 height 18
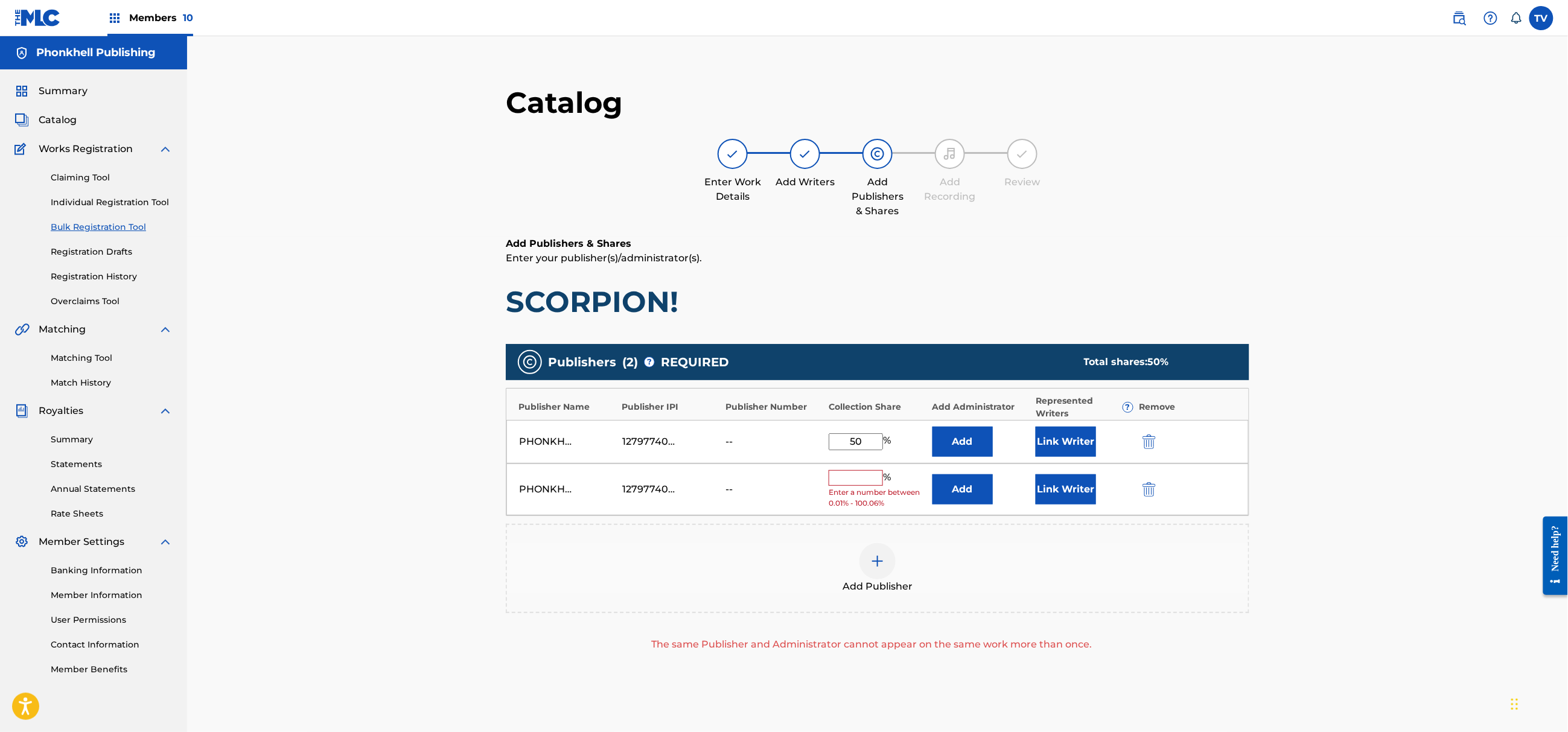
click at [1145, 492] on img "submit" at bounding box center [1149, 489] width 13 height 15
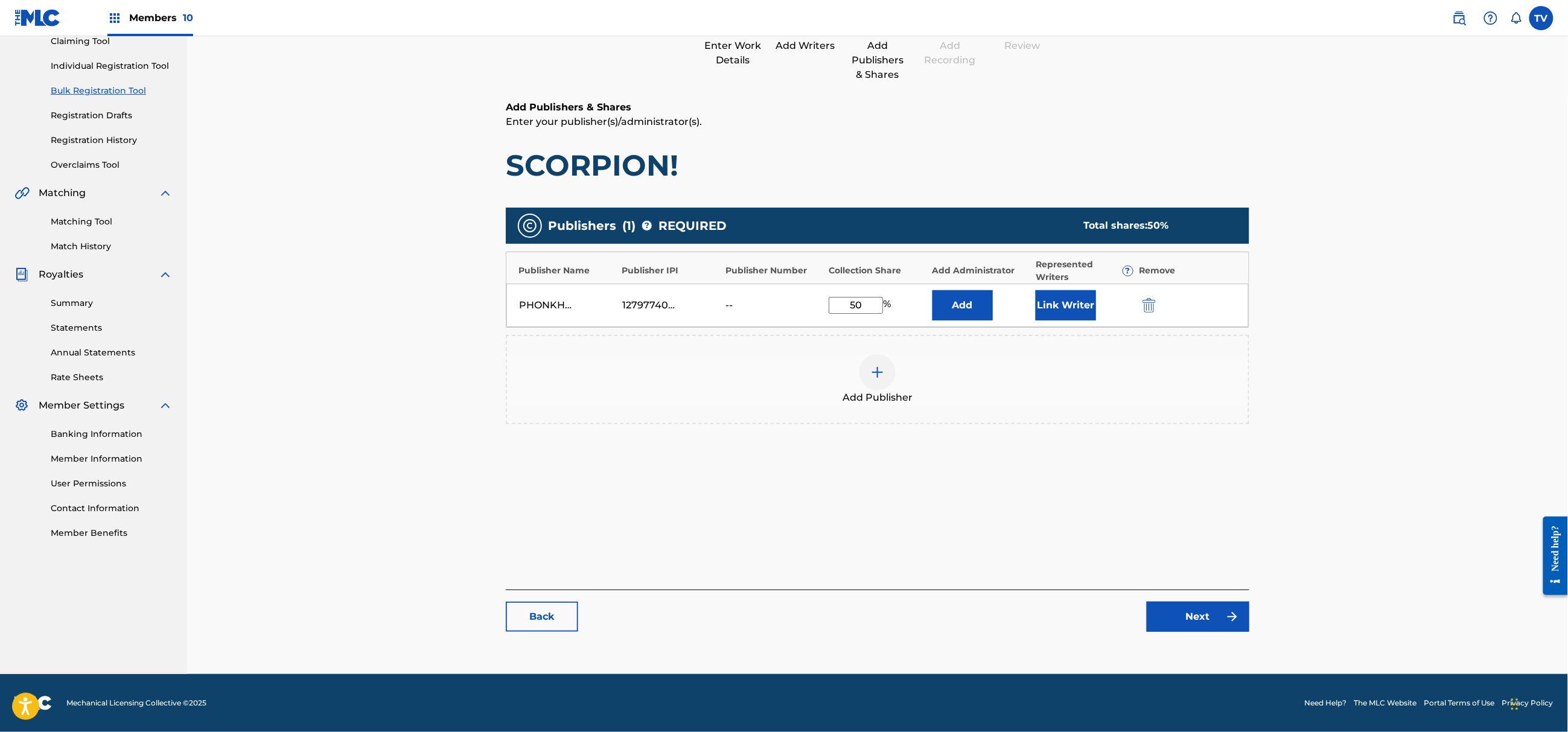
click at [1204, 618] on link "Next" at bounding box center [1198, 617] width 103 height 30
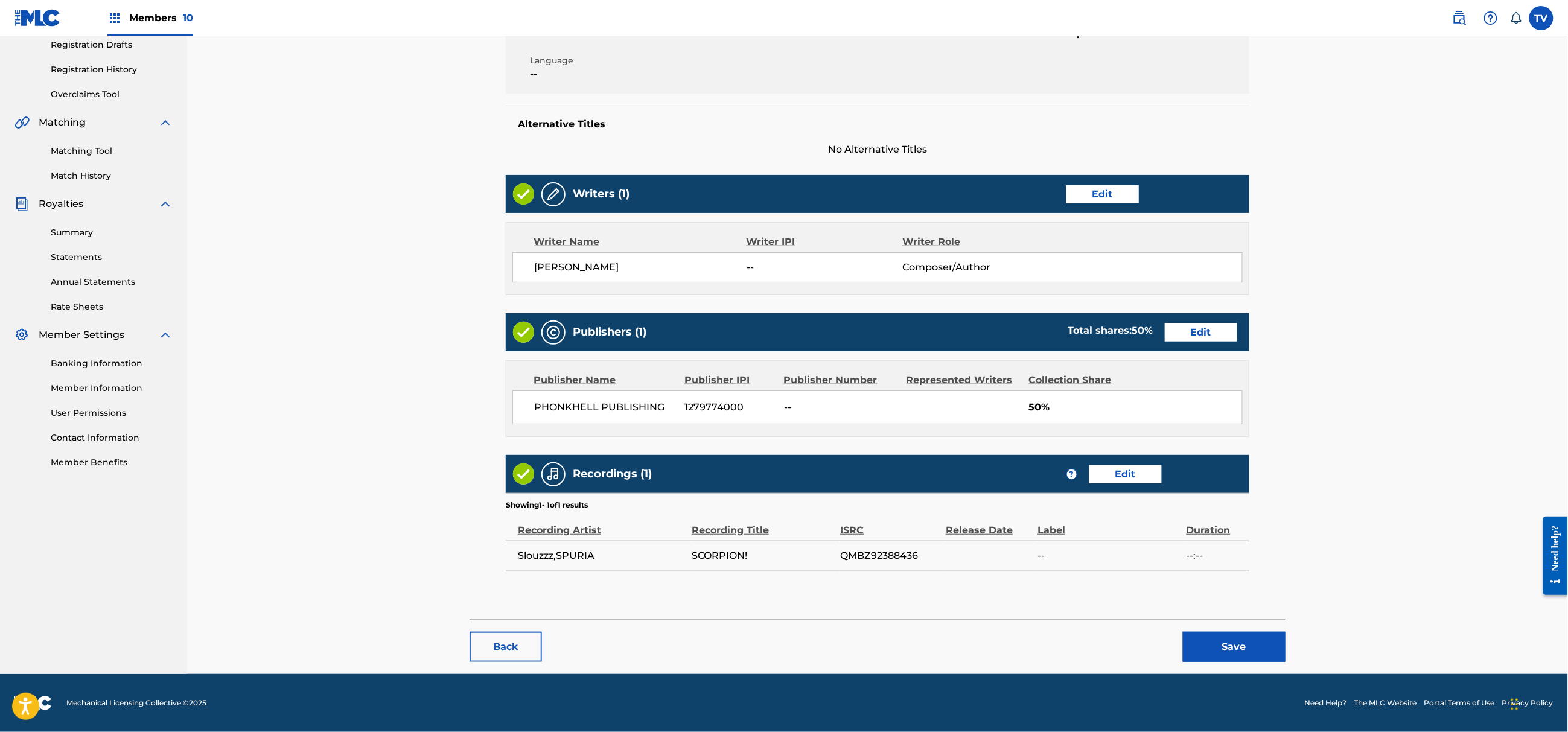
drag, startPoint x: 1276, startPoint y: 663, endPoint x: 1276, endPoint y: 652, distance: 11.0
click at [1276, 659] on div "< Back SCORPION! Draft Work Detail Edit Member Work Identifier -- MLC Song Code…" at bounding box center [877, 267] width 816 height 814
click at [1269, 652] on button "Save" at bounding box center [1234, 647] width 103 height 30
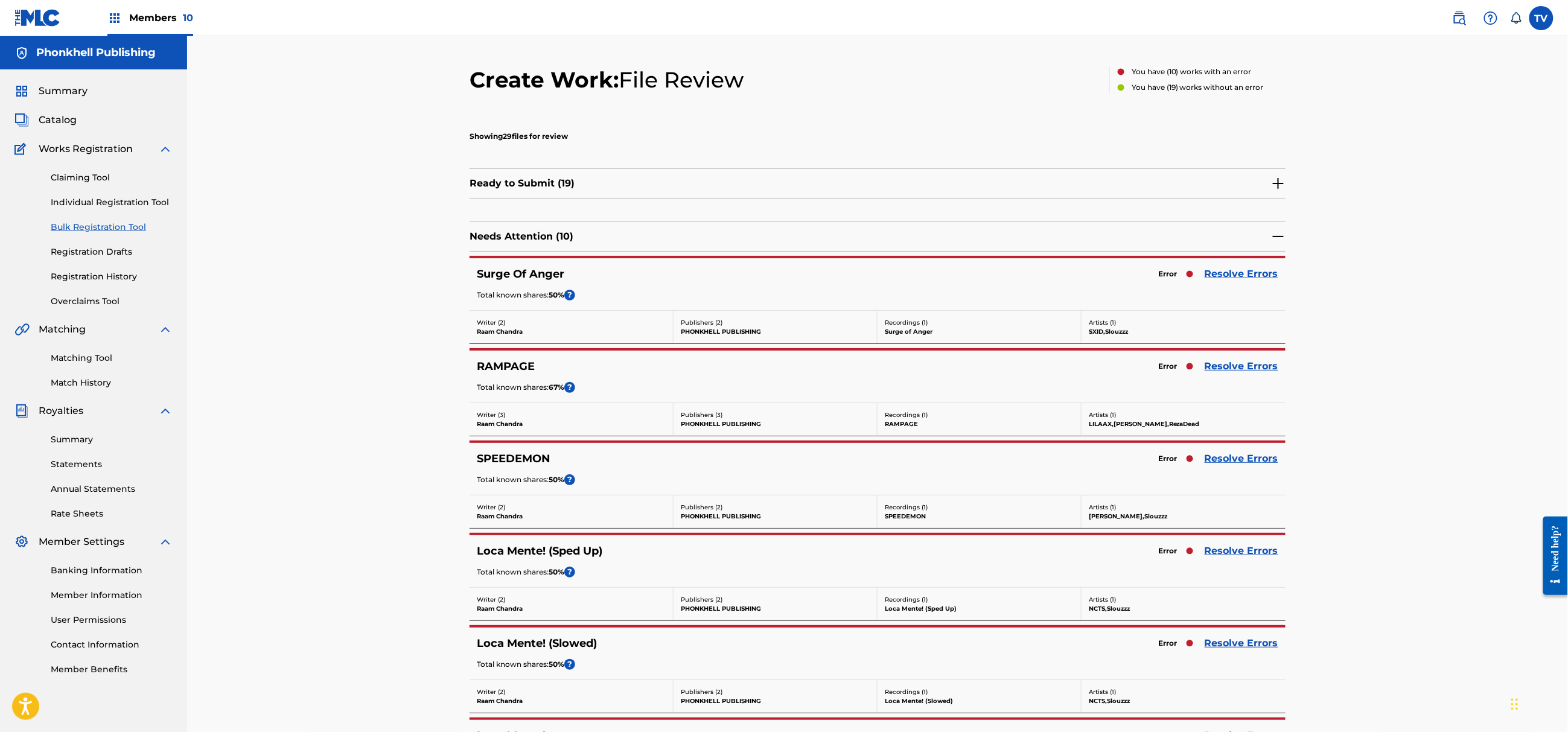
click at [1259, 462] on link "Resolve Errors" at bounding box center [1241, 458] width 73 height 15
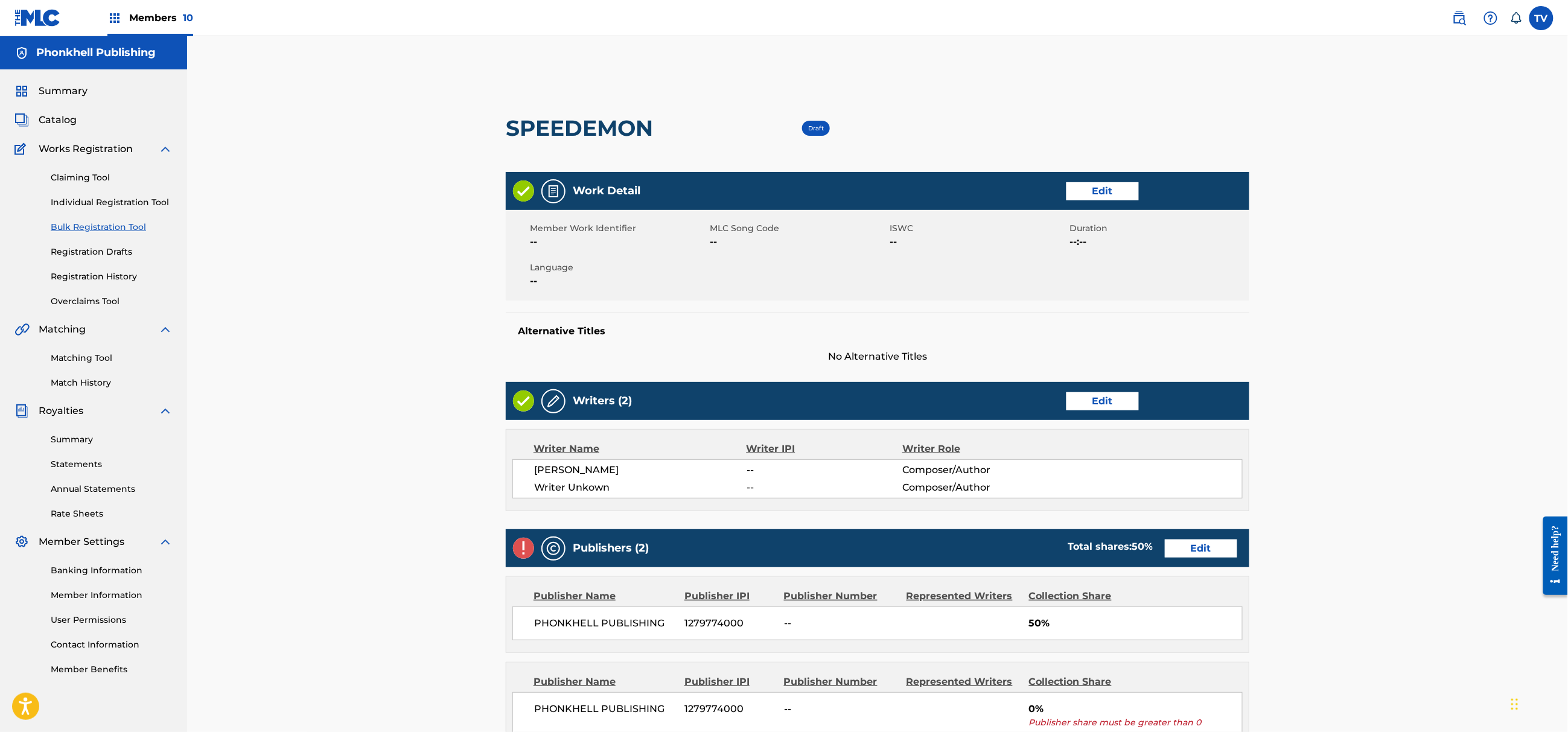
click at [1087, 406] on link "Edit" at bounding box center [1103, 401] width 73 height 18
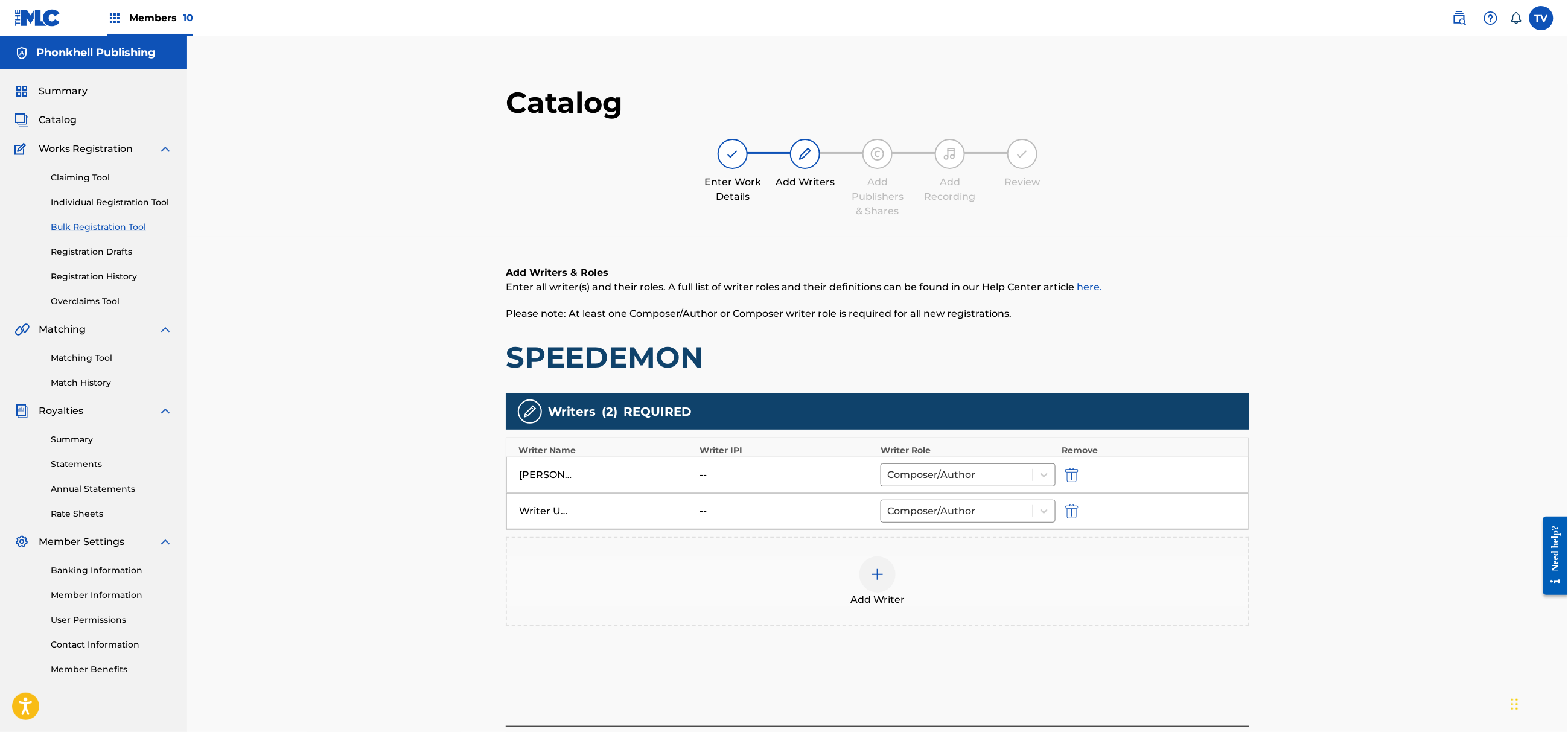
click at [1067, 517] on img "submit" at bounding box center [1071, 511] width 13 height 15
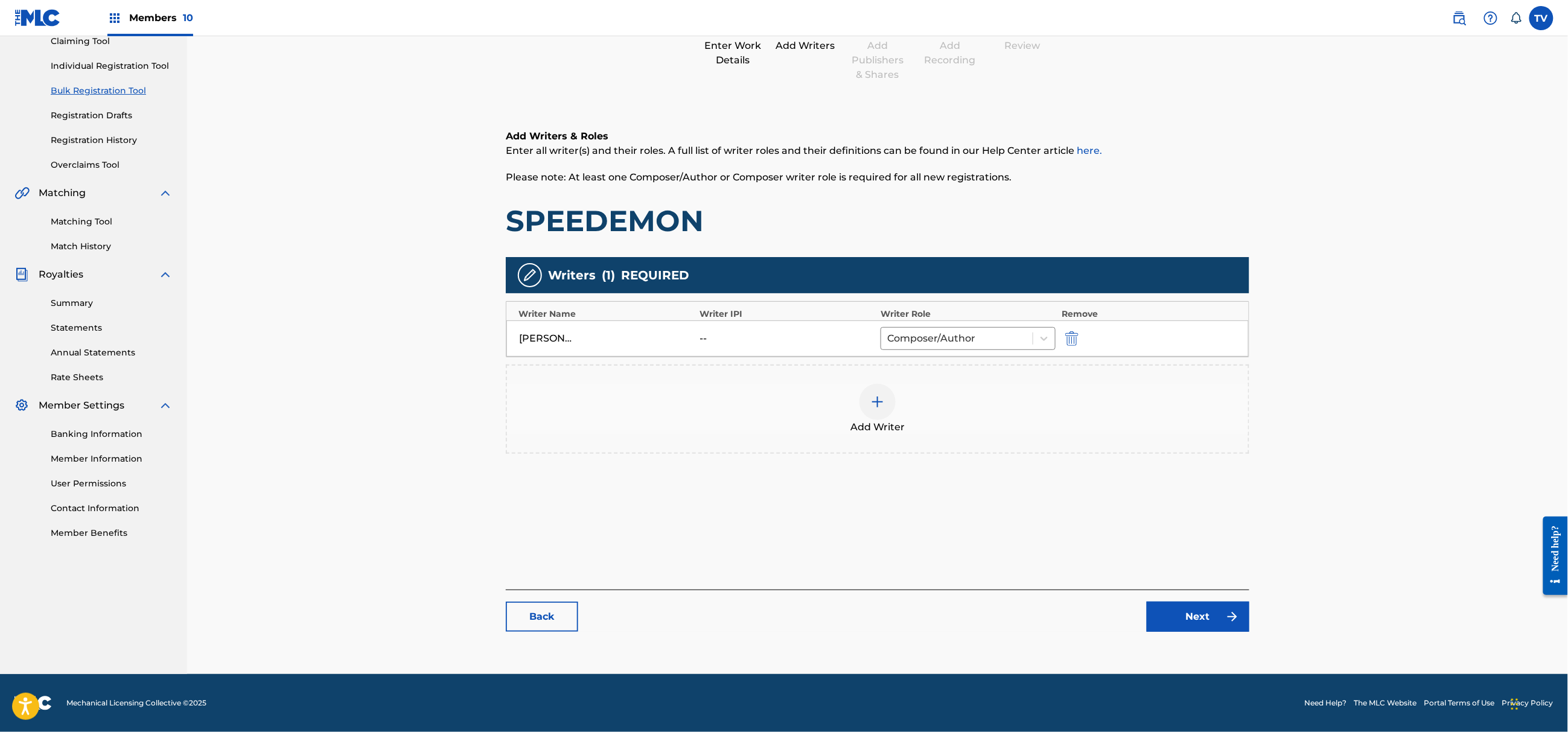
click at [1183, 612] on link "Next" at bounding box center [1198, 617] width 103 height 30
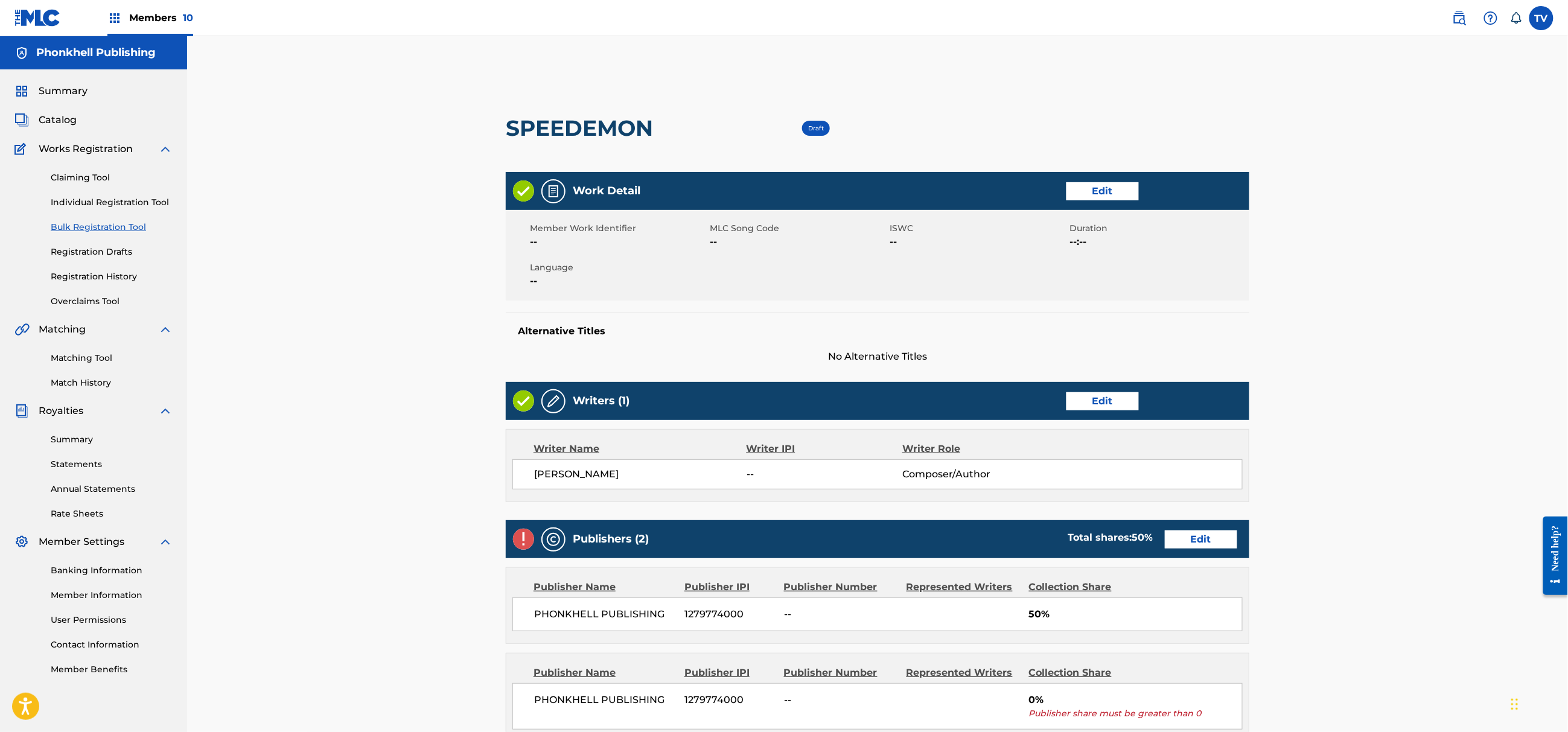
click at [1184, 551] on div "Publishers (2) Total shares: 50 % Edit" at bounding box center [877, 539] width 744 height 38
click at [1182, 535] on link "Edit" at bounding box center [1201, 539] width 73 height 18
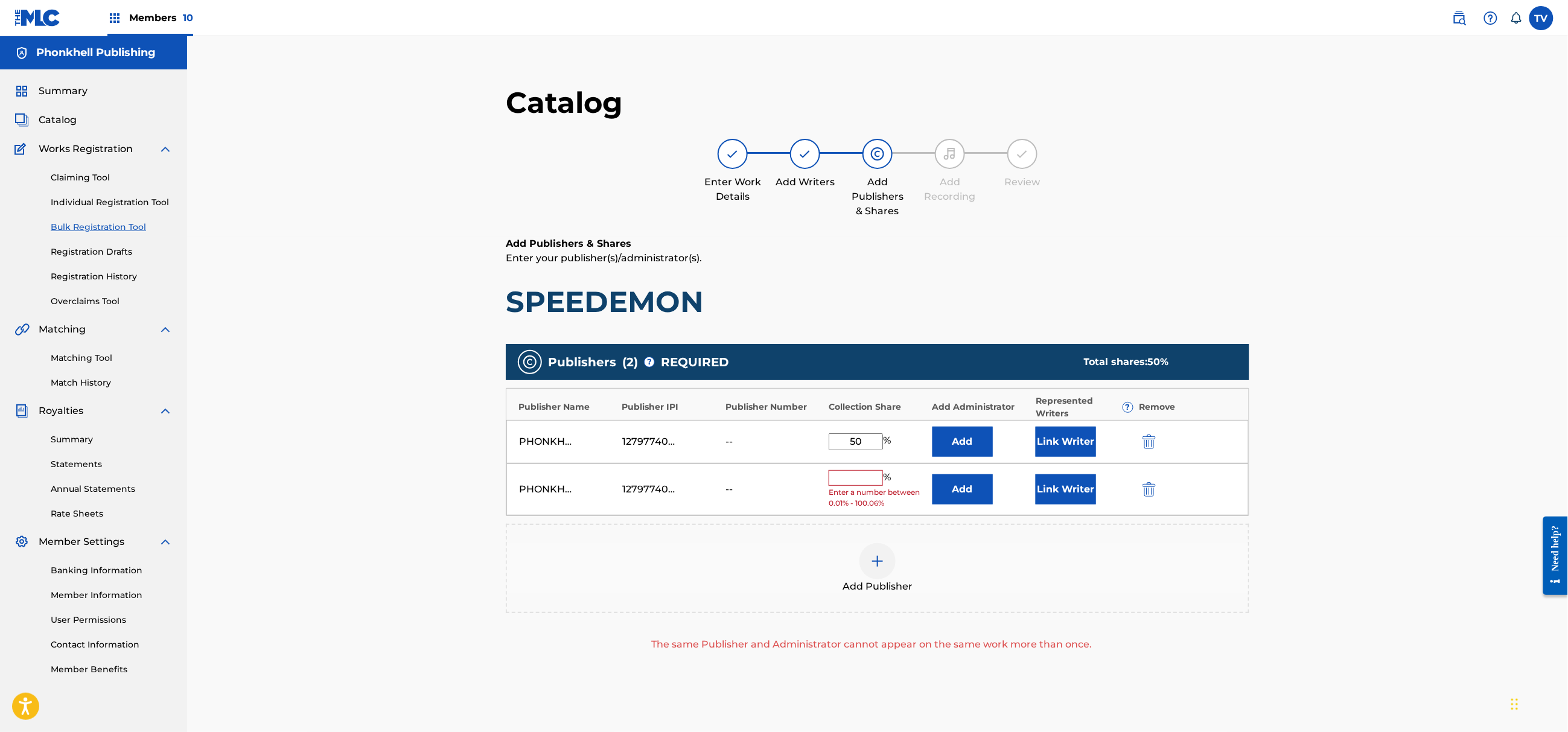
click at [1143, 495] on img "submit" at bounding box center [1149, 489] width 13 height 15
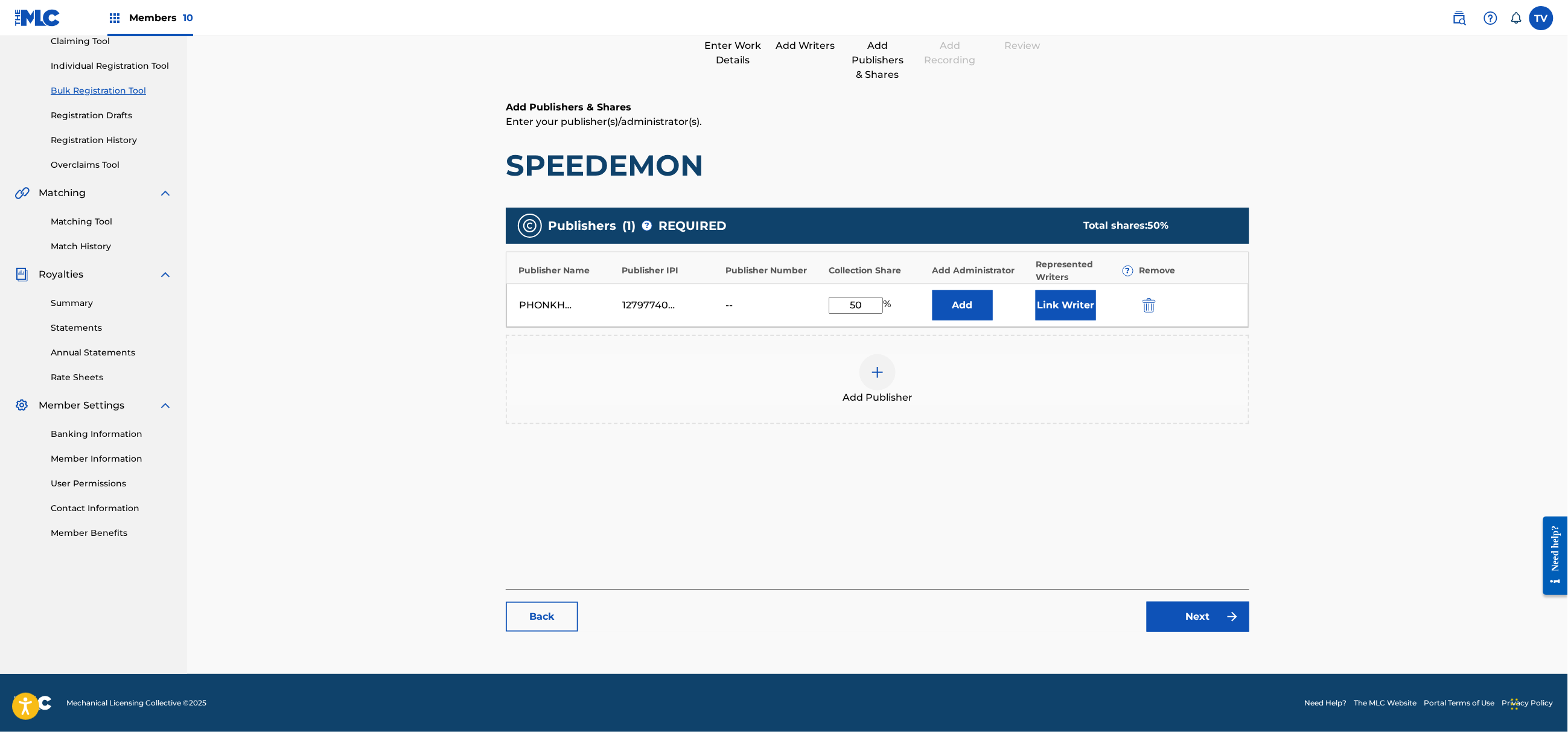
click at [1195, 617] on link "Next" at bounding box center [1198, 617] width 103 height 30
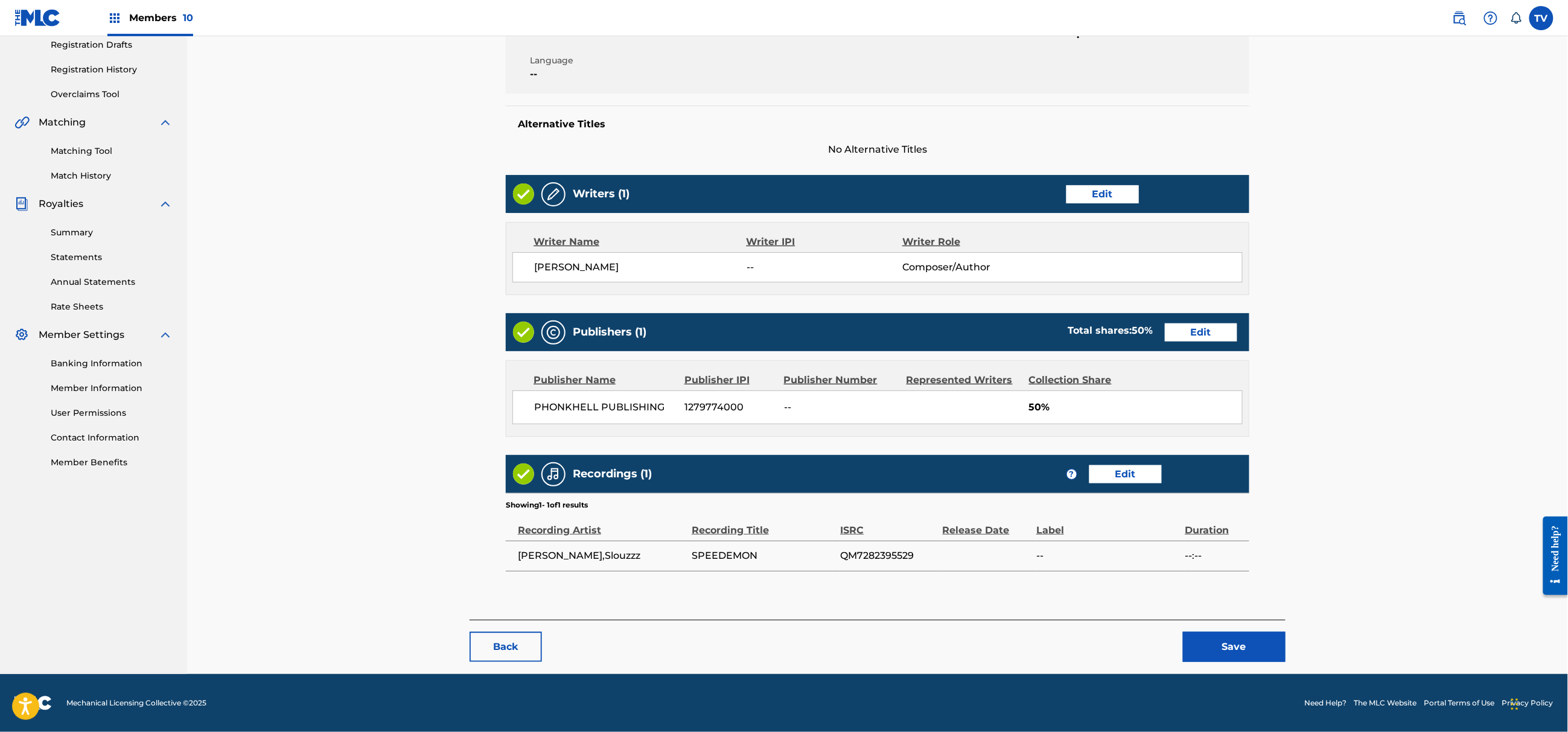
click at [1244, 641] on button "Save" at bounding box center [1234, 647] width 103 height 30
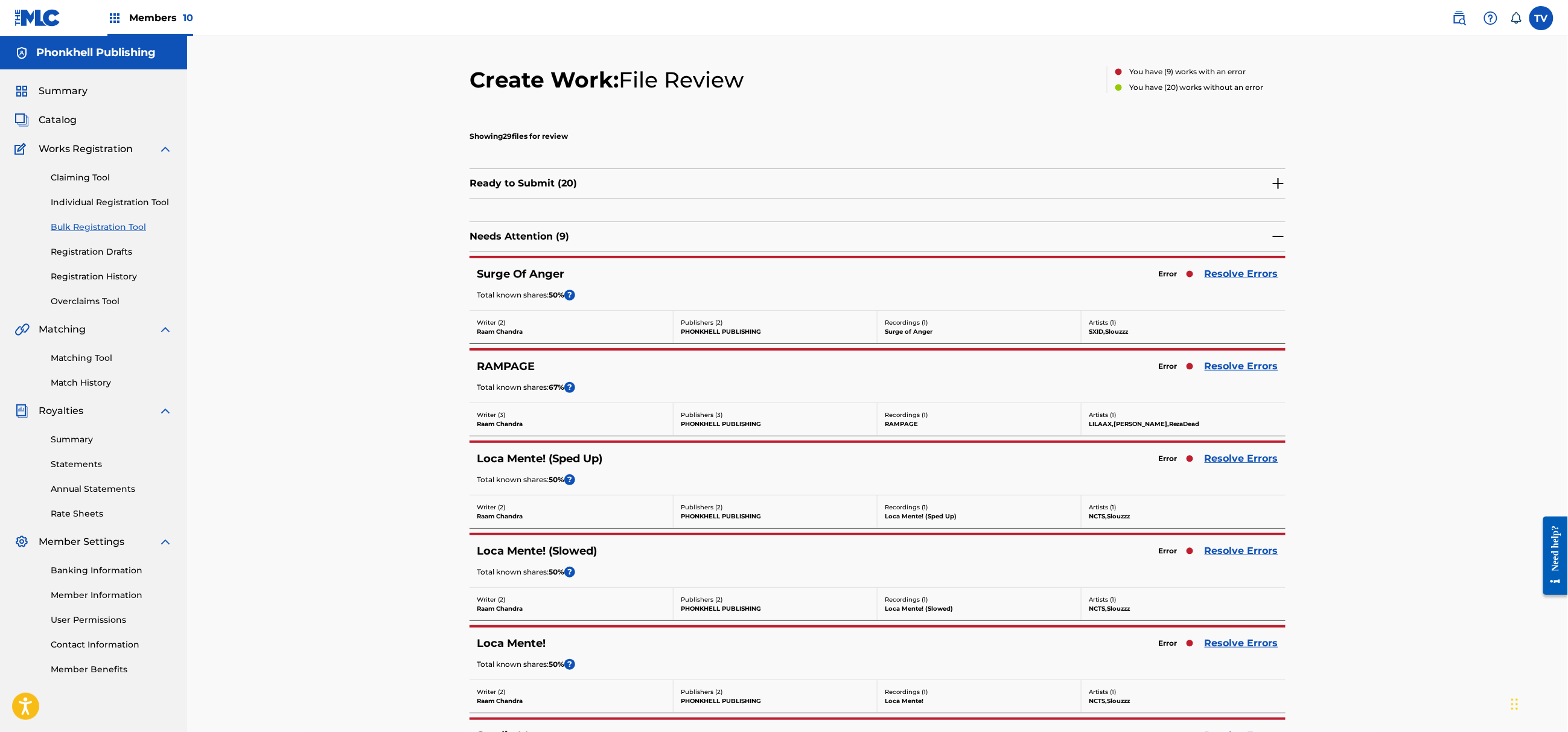
click at [1239, 368] on link "Resolve Errors" at bounding box center [1241, 366] width 73 height 15
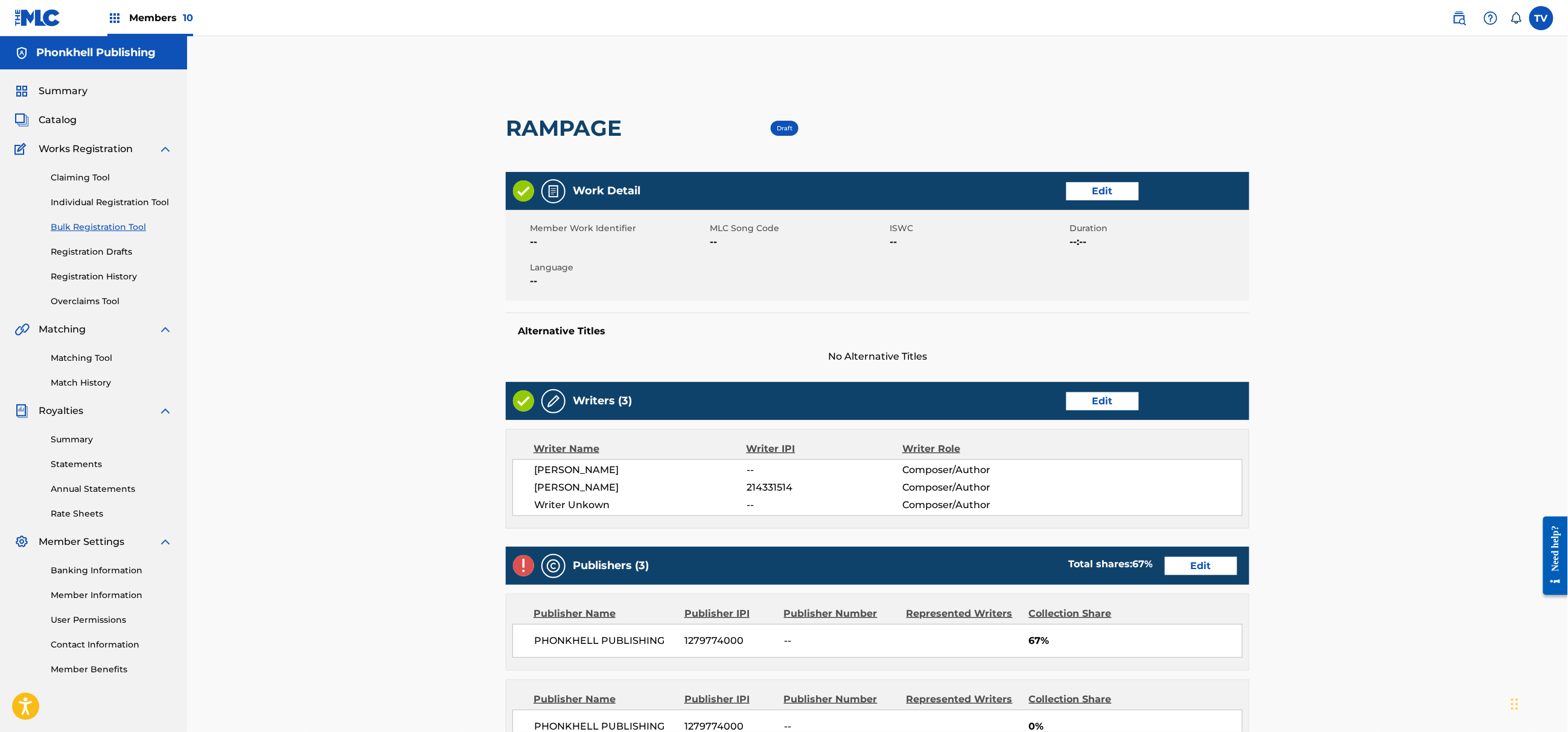
click at [1085, 396] on link "Edit" at bounding box center [1103, 401] width 73 height 18
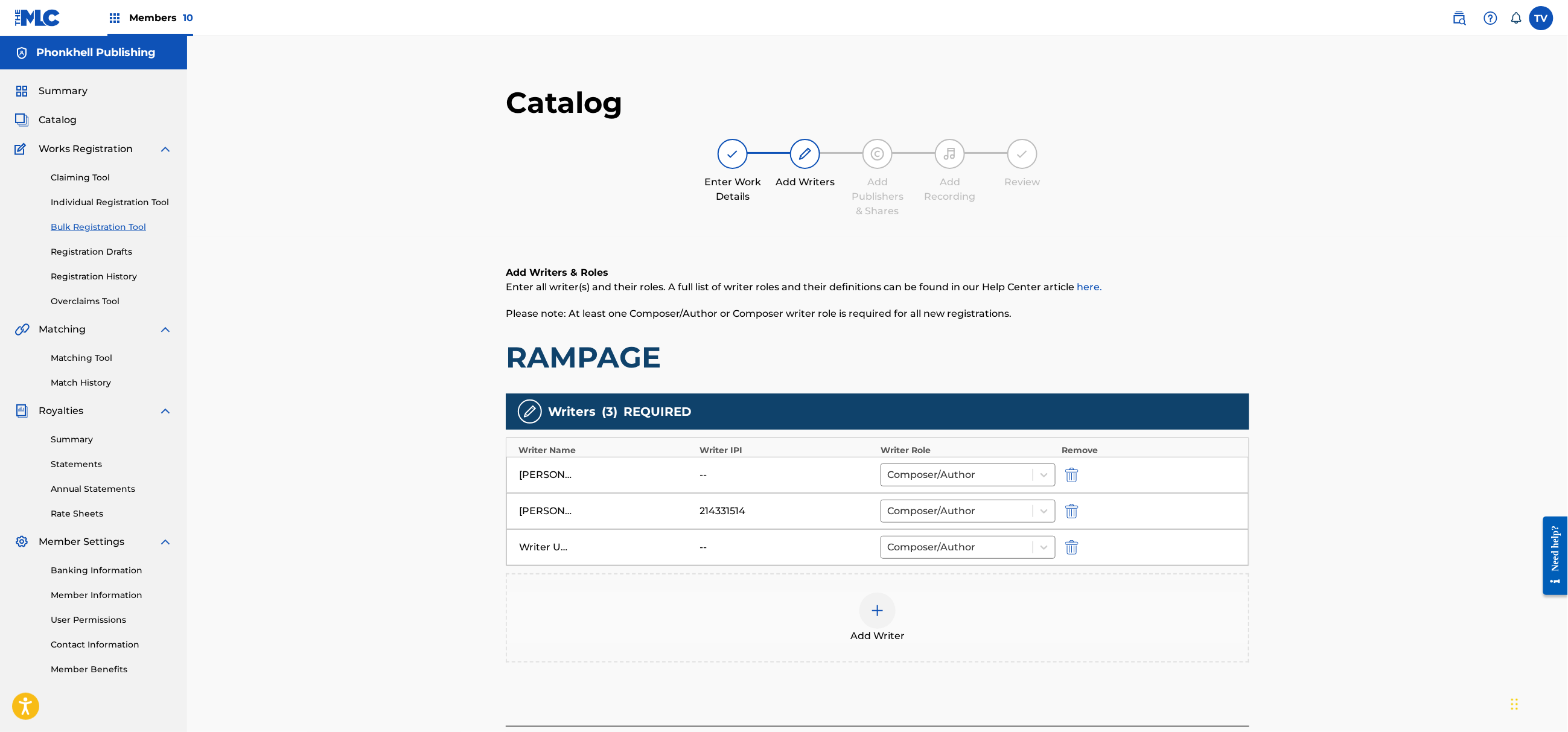
click at [1073, 549] on img "submit" at bounding box center [1071, 547] width 13 height 15
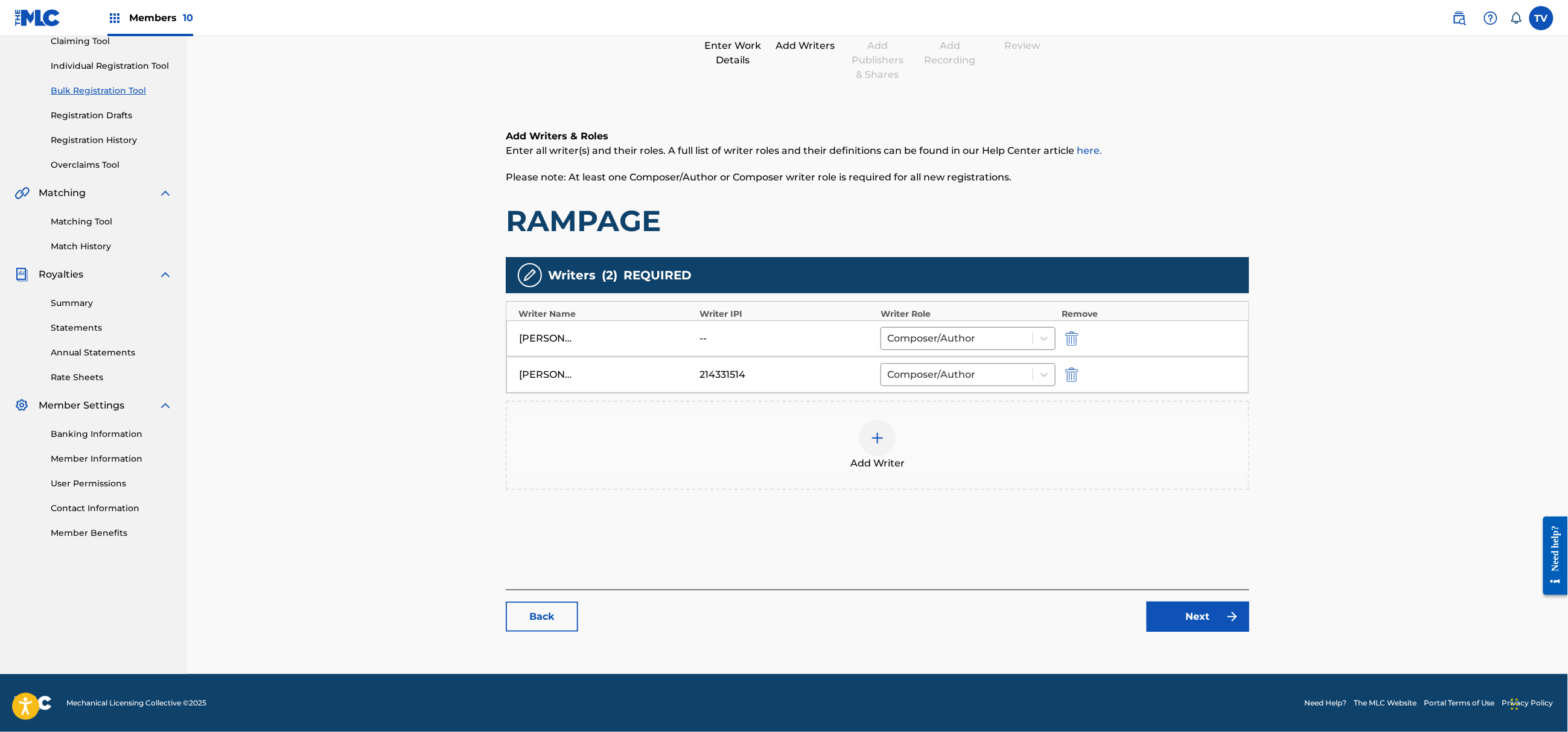
click at [1194, 612] on link "Next" at bounding box center [1198, 617] width 103 height 30
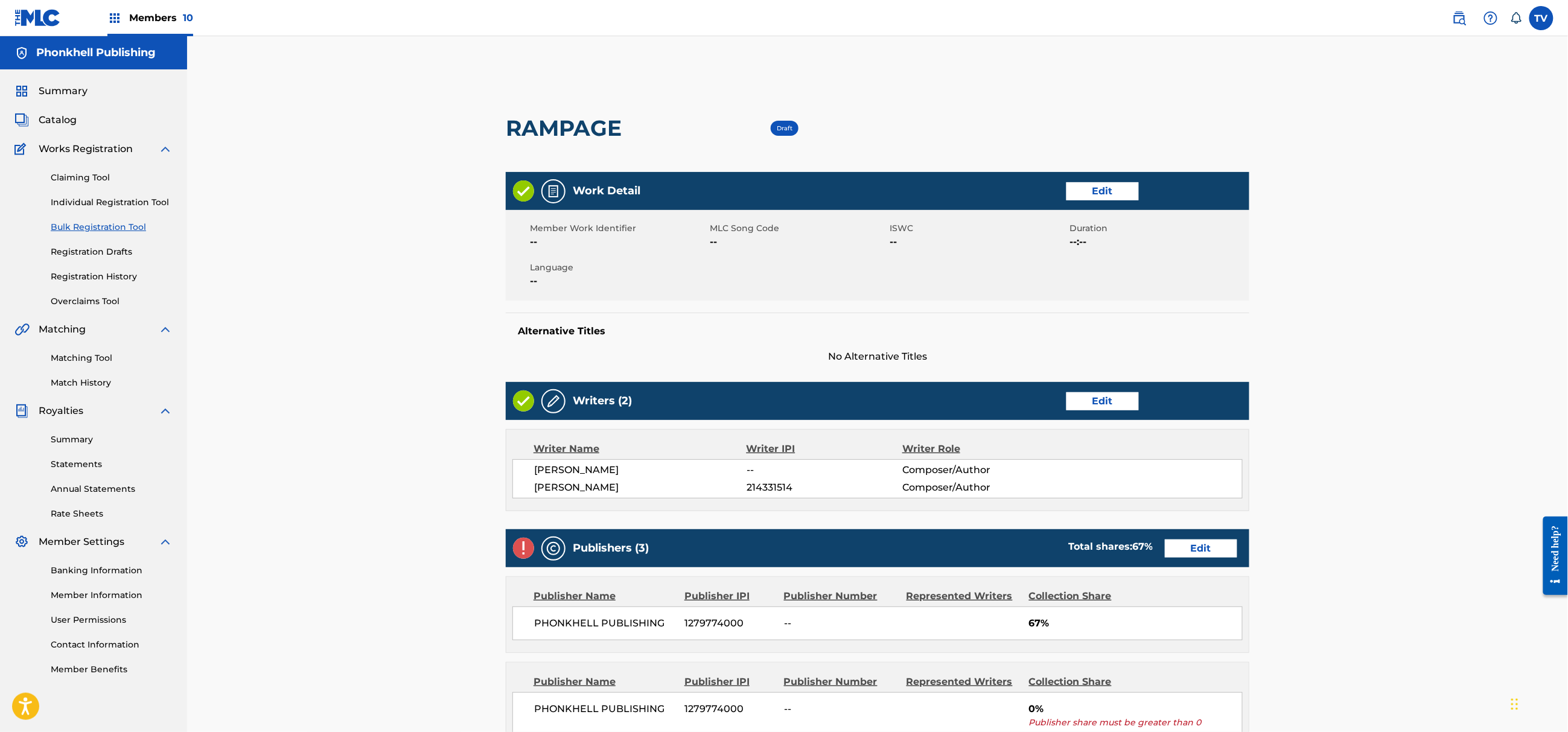
click at [1202, 555] on div "Publishers (3) Total shares: 67 % Edit" at bounding box center [877, 548] width 744 height 38
click at [1204, 556] on link "Edit" at bounding box center [1201, 548] width 73 height 18
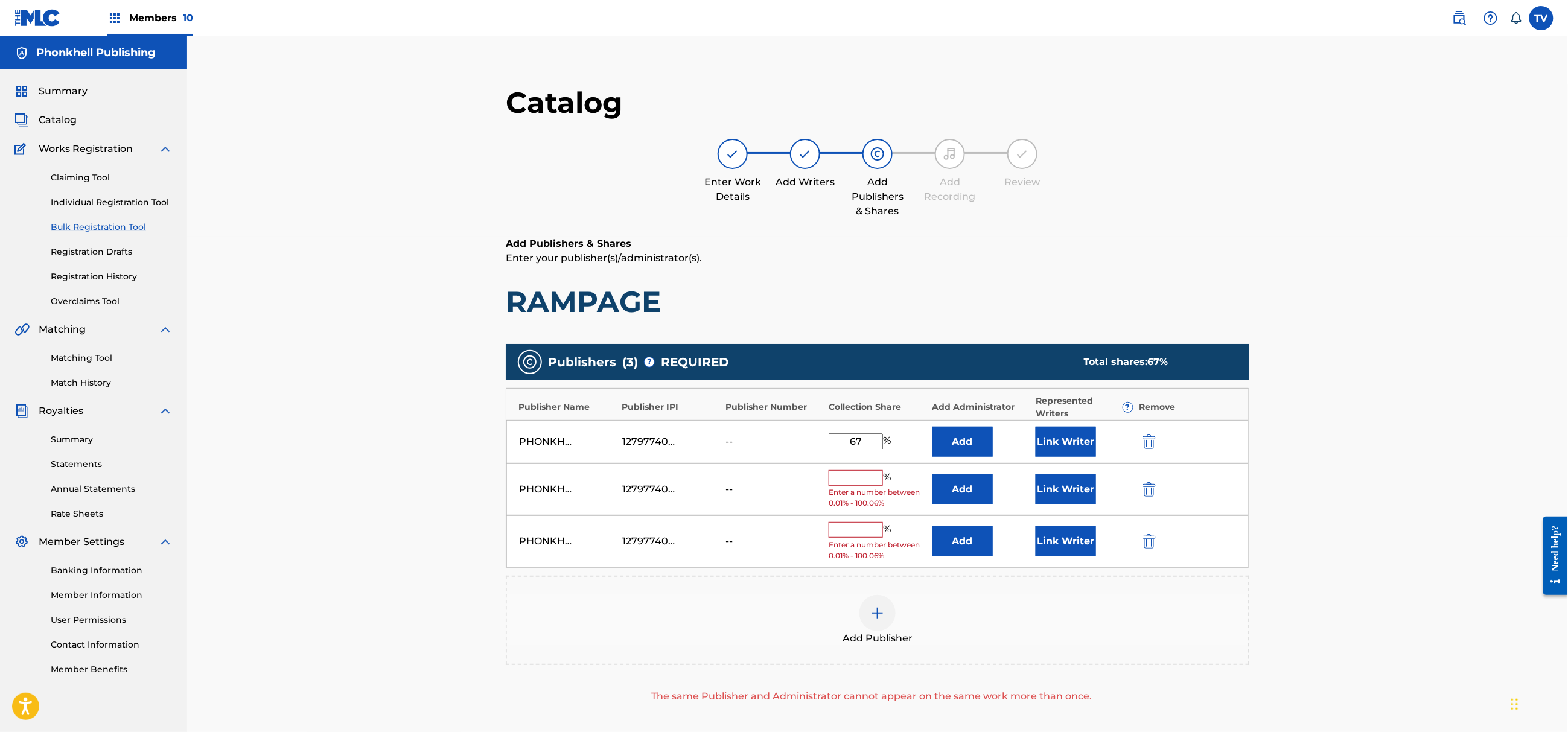
click at [1143, 486] on img "submit" at bounding box center [1149, 489] width 13 height 15
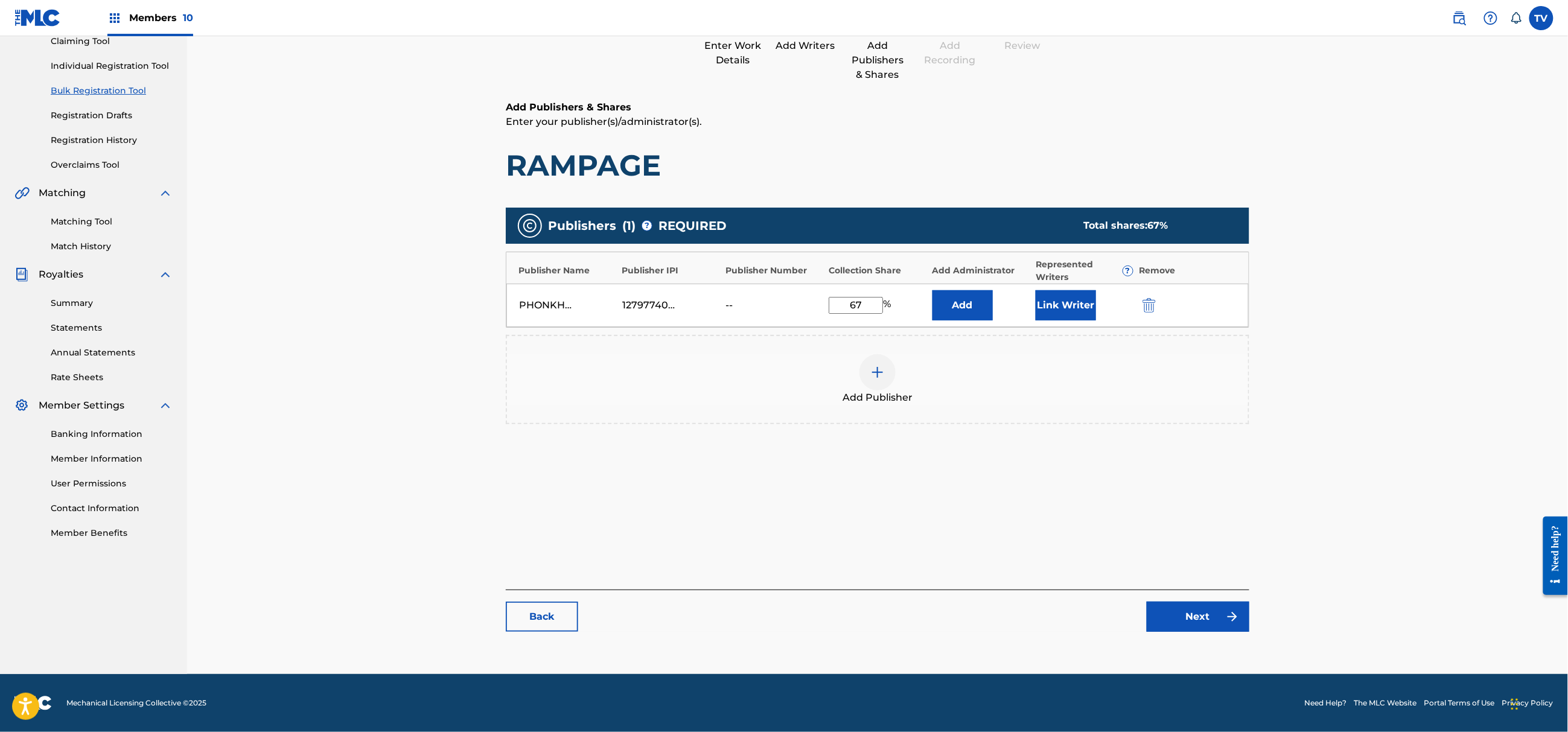
click at [1179, 618] on link "Next" at bounding box center [1198, 617] width 103 height 30
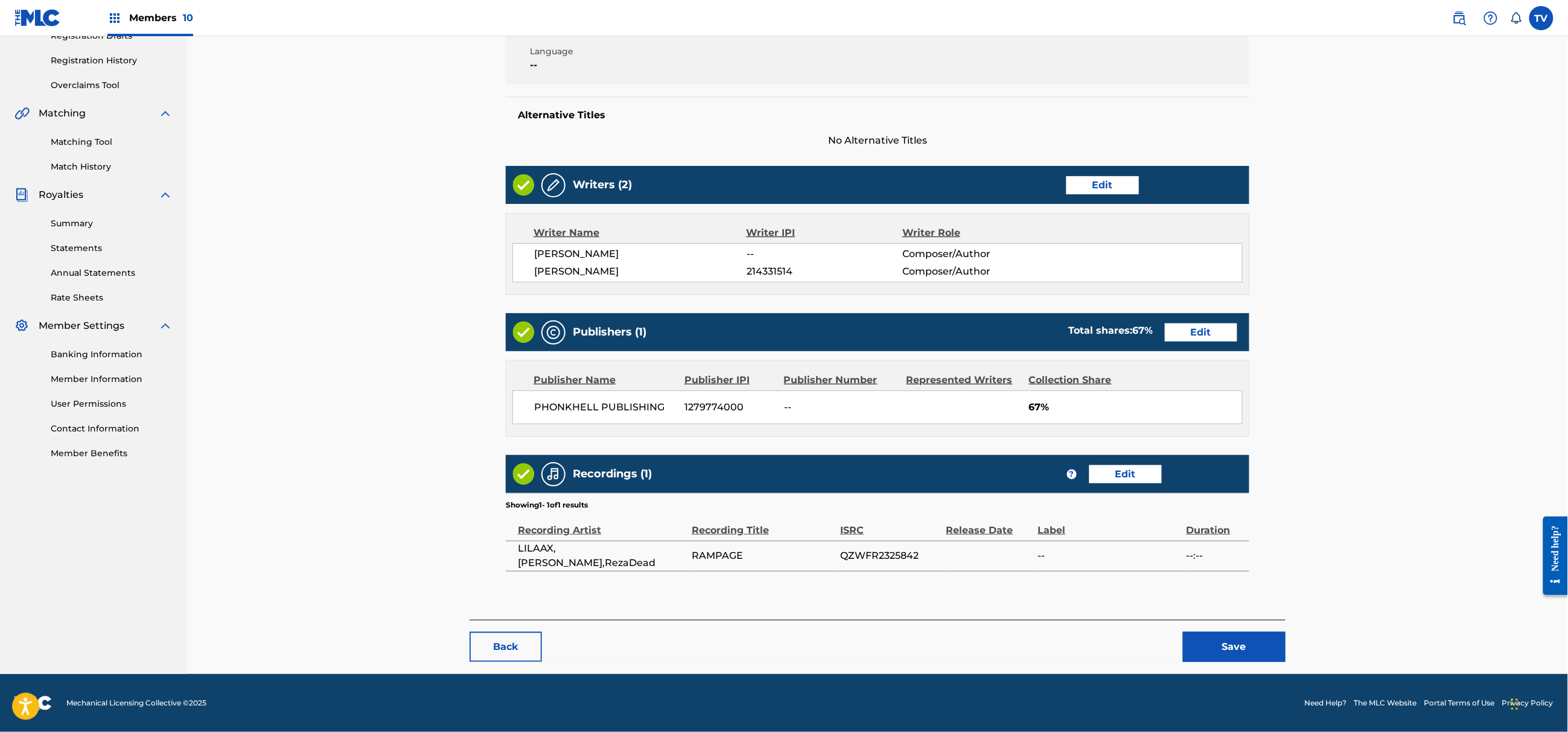
click at [1241, 636] on button "Save" at bounding box center [1234, 647] width 103 height 30
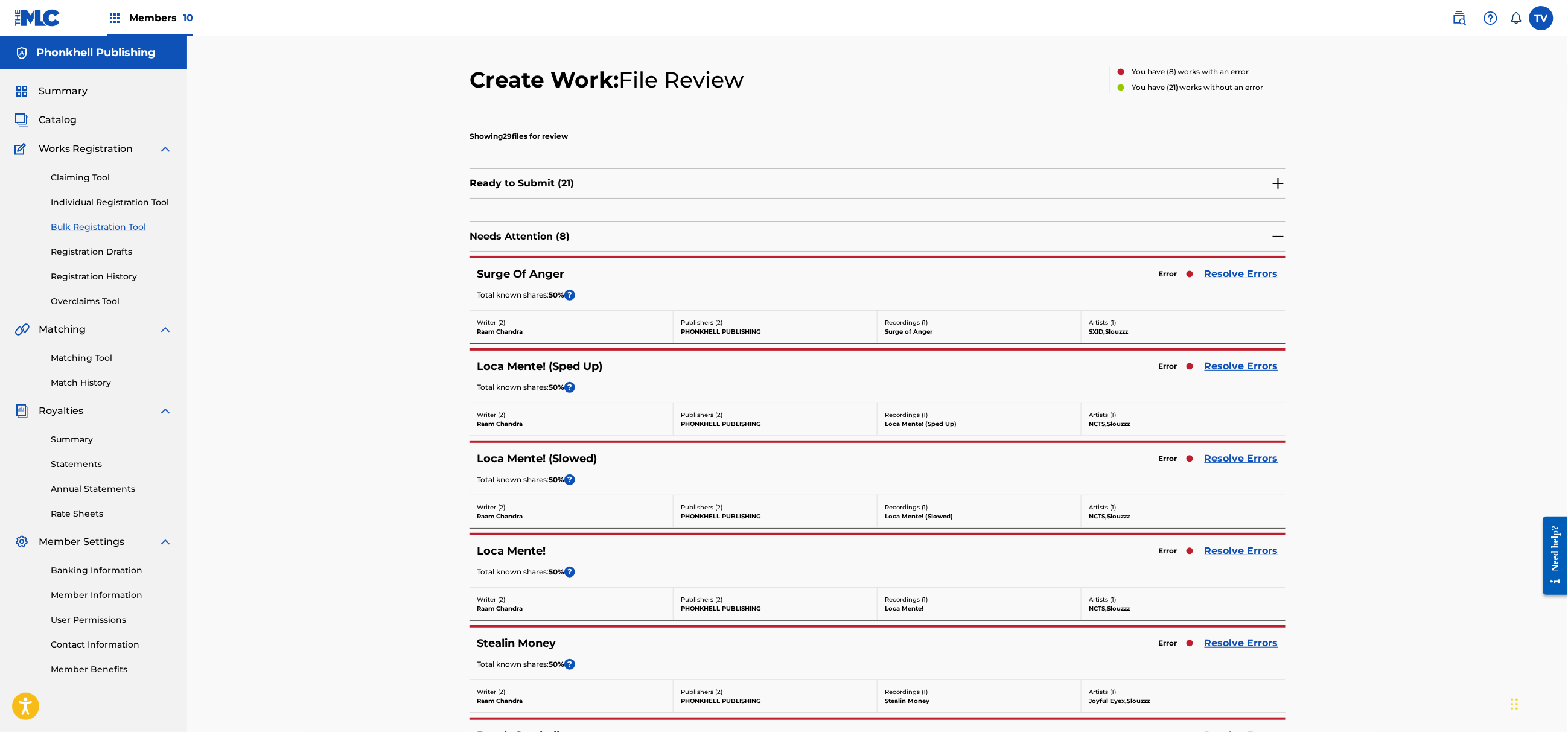
click at [1239, 373] on link "Resolve Errors" at bounding box center [1241, 366] width 73 height 15
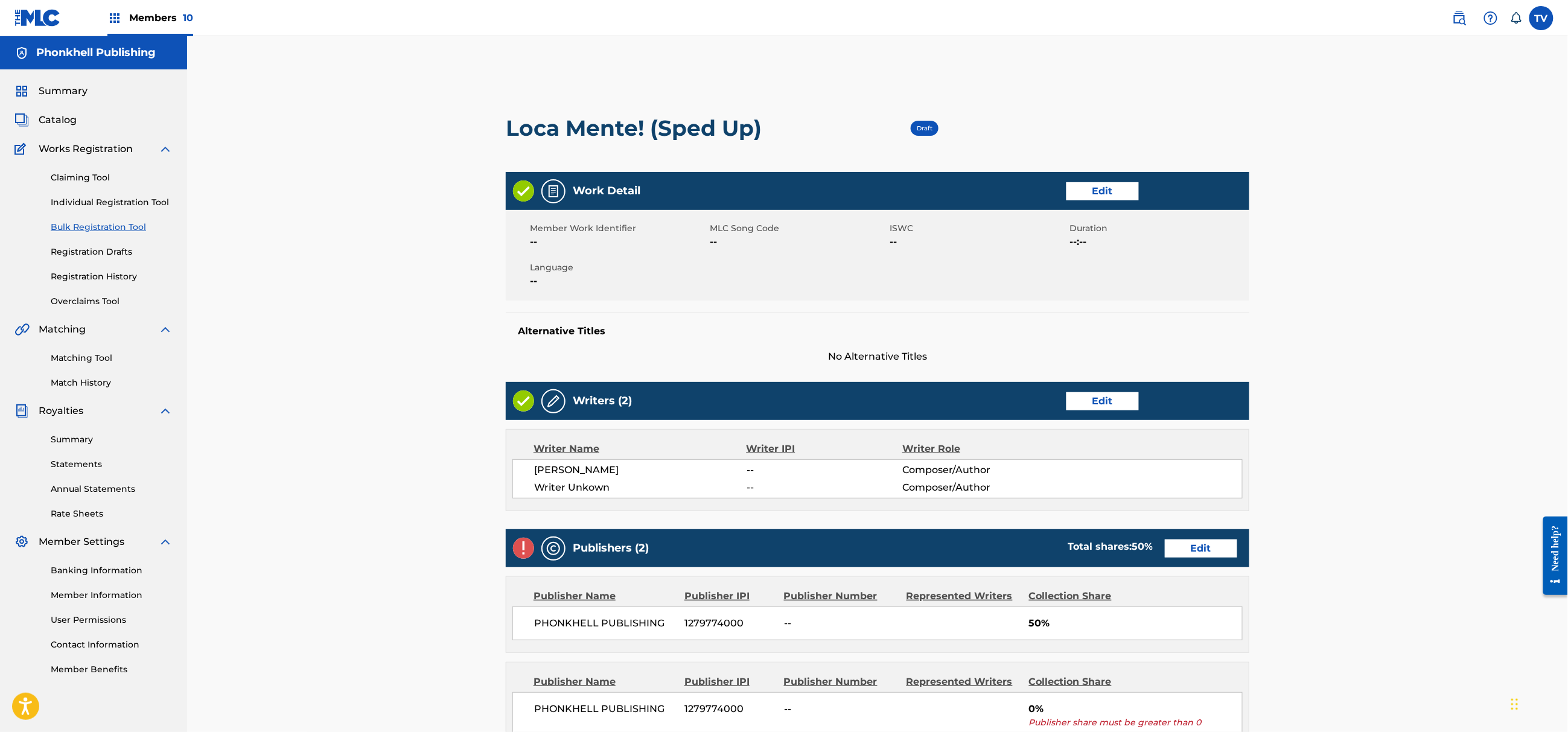
click at [1070, 403] on link "Edit" at bounding box center [1103, 401] width 73 height 18
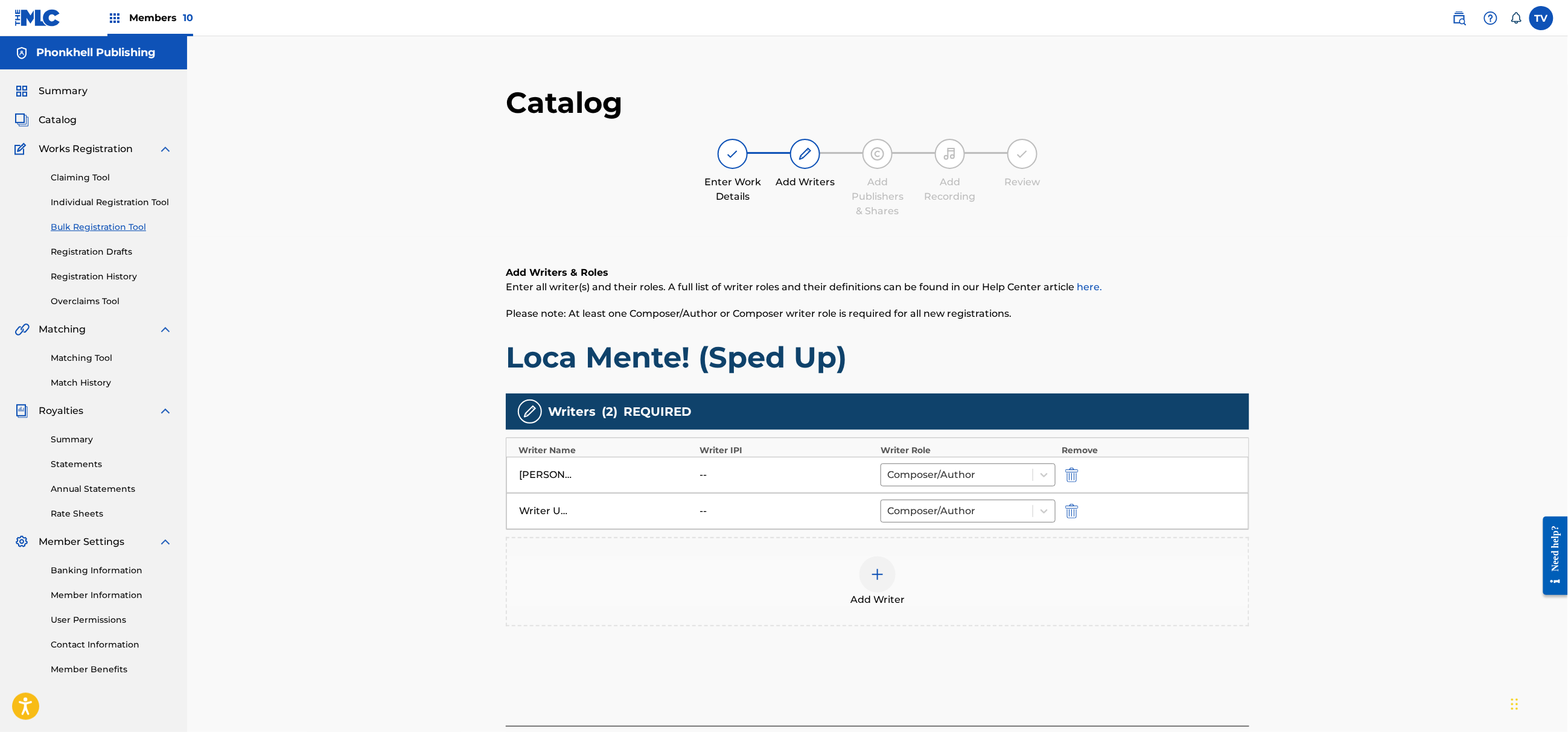
click at [1067, 512] on img "submit" at bounding box center [1071, 511] width 13 height 15
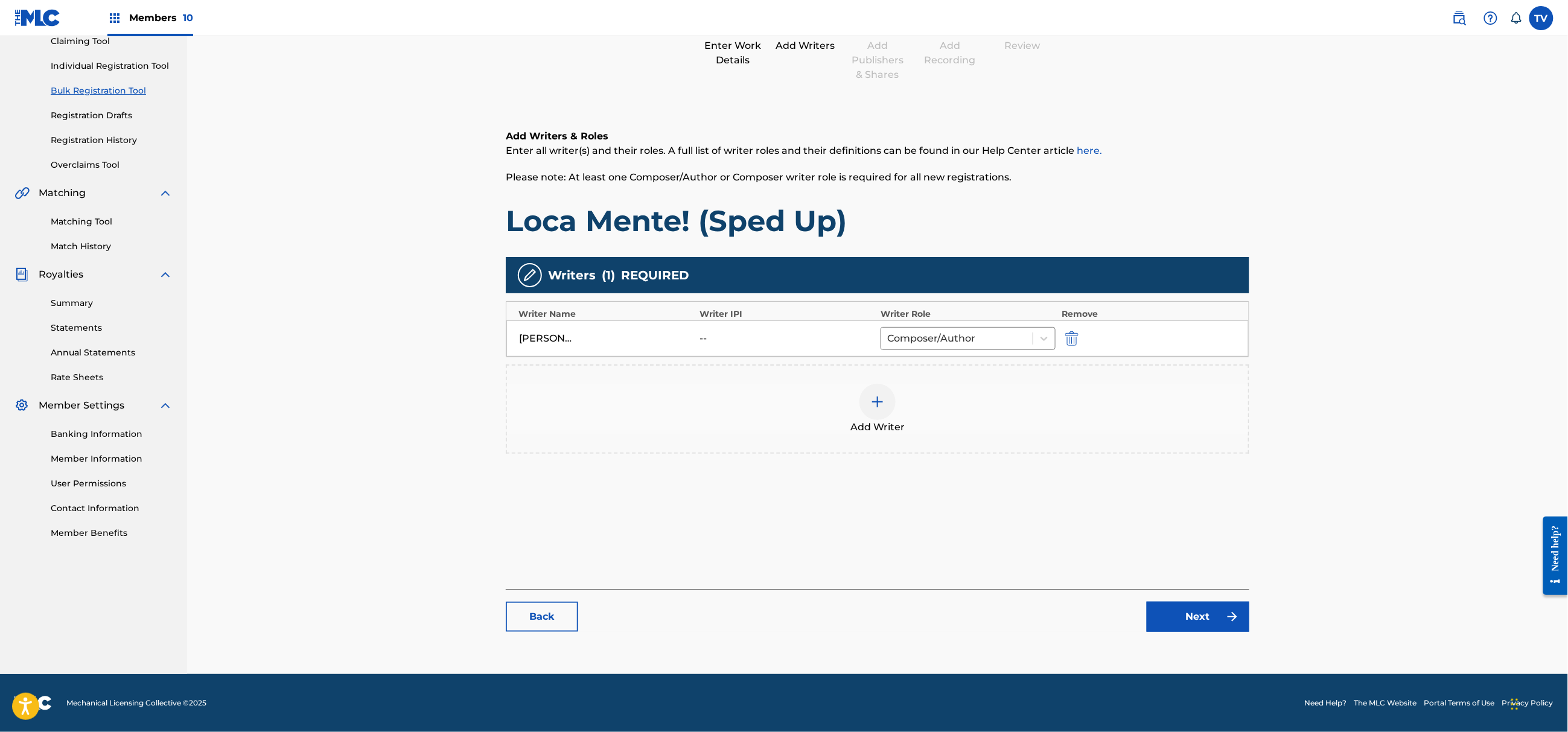
click at [1184, 621] on link "Next" at bounding box center [1198, 617] width 103 height 30
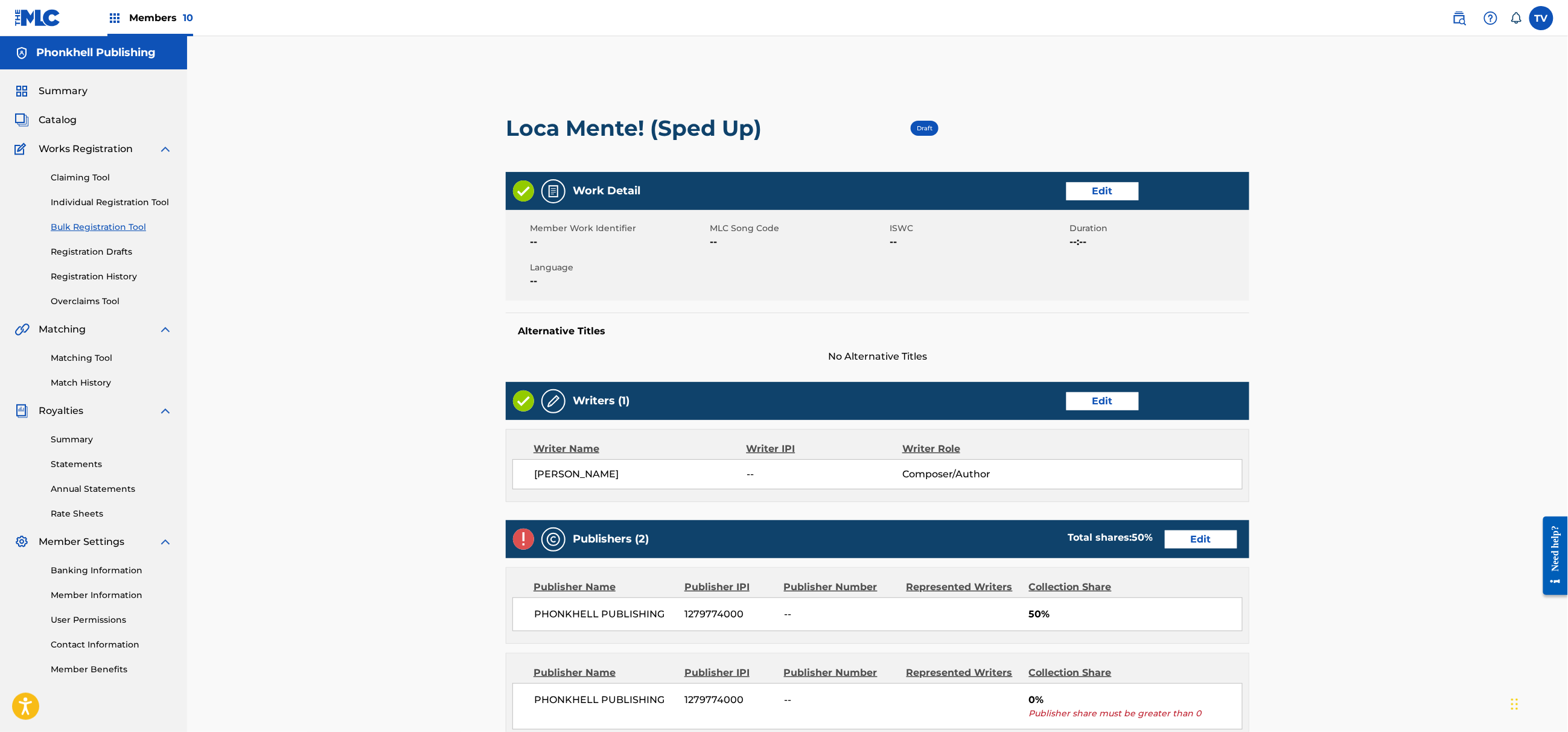
click at [1203, 542] on link "Edit" at bounding box center [1201, 539] width 73 height 18
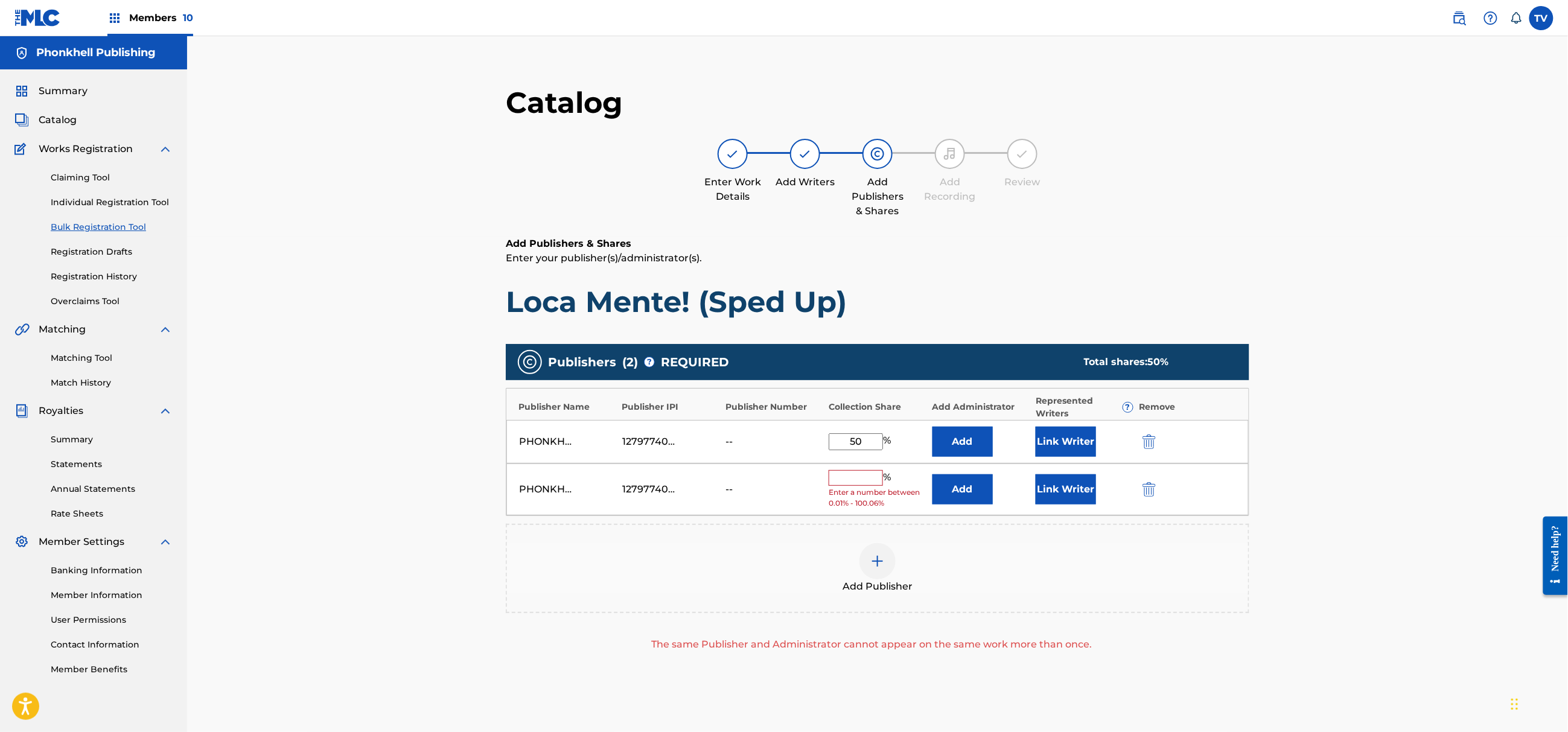
click at [1138, 481] on div "PHONKHELL PUBLISHING 1279774000 -- % Enter a number between 0.01% - 100.06% Add…" at bounding box center [877, 490] width 742 height 53
click at [1147, 490] on img "submit" at bounding box center [1149, 489] width 13 height 15
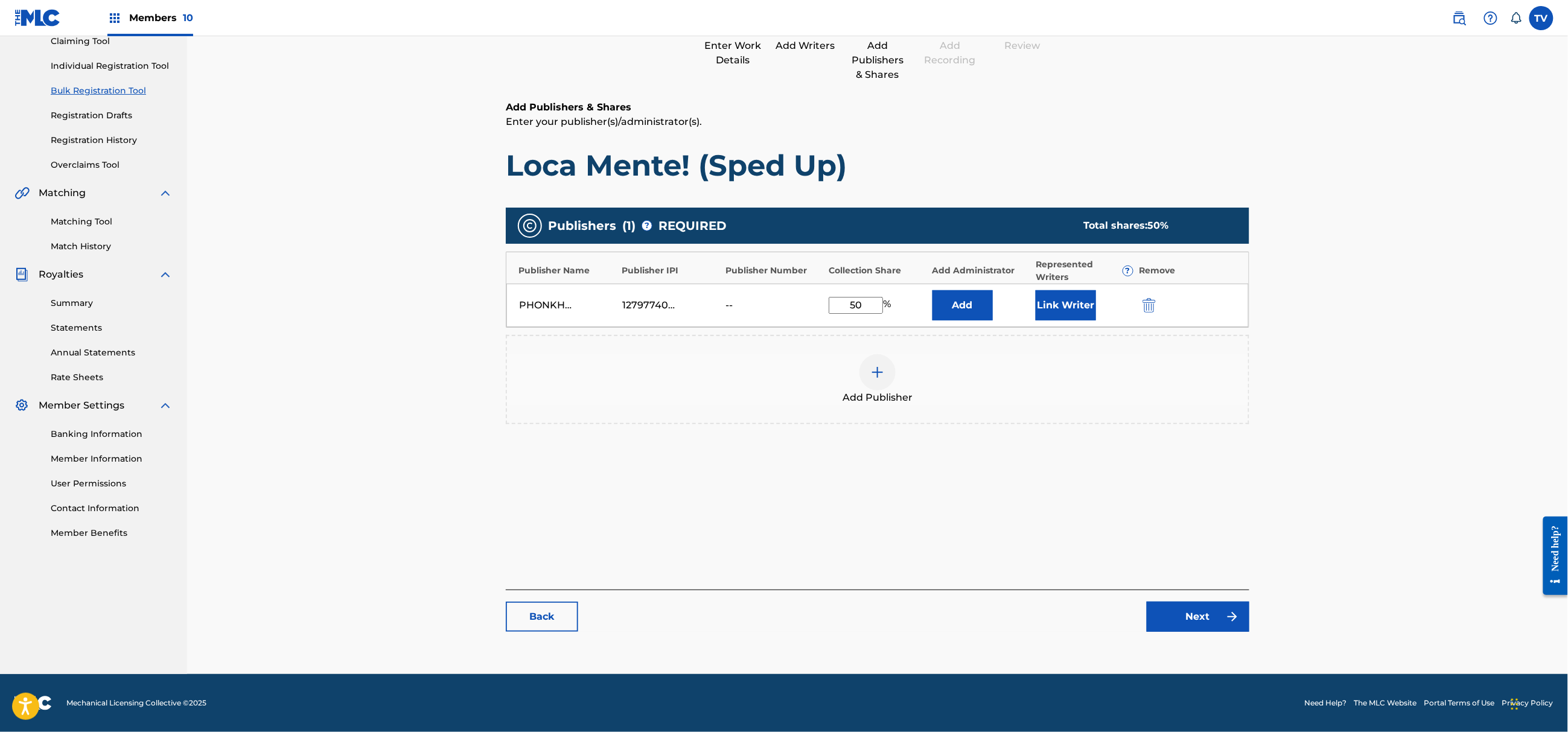
click at [1202, 627] on link "Next" at bounding box center [1198, 617] width 103 height 30
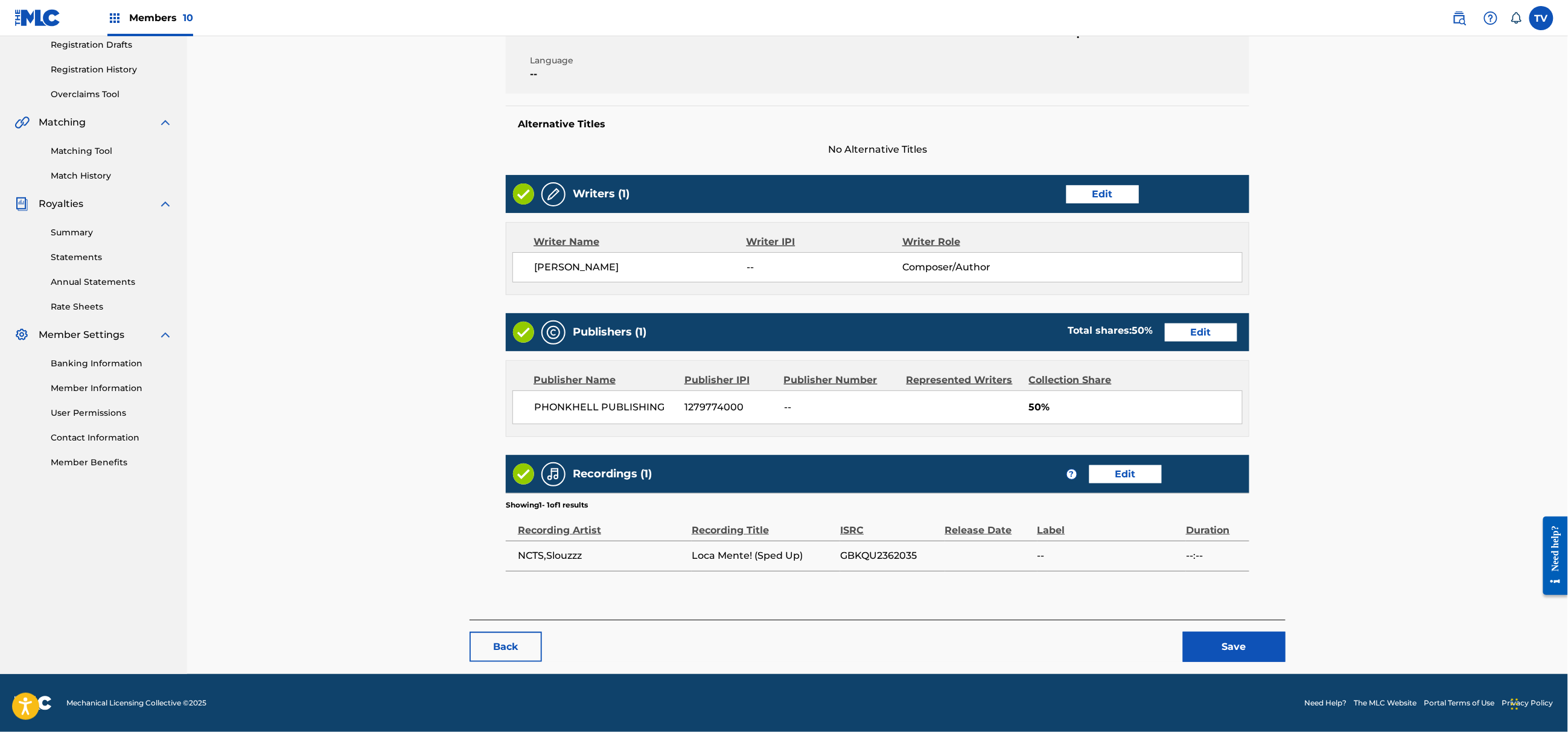
click at [1234, 647] on button "Save" at bounding box center [1234, 647] width 103 height 30
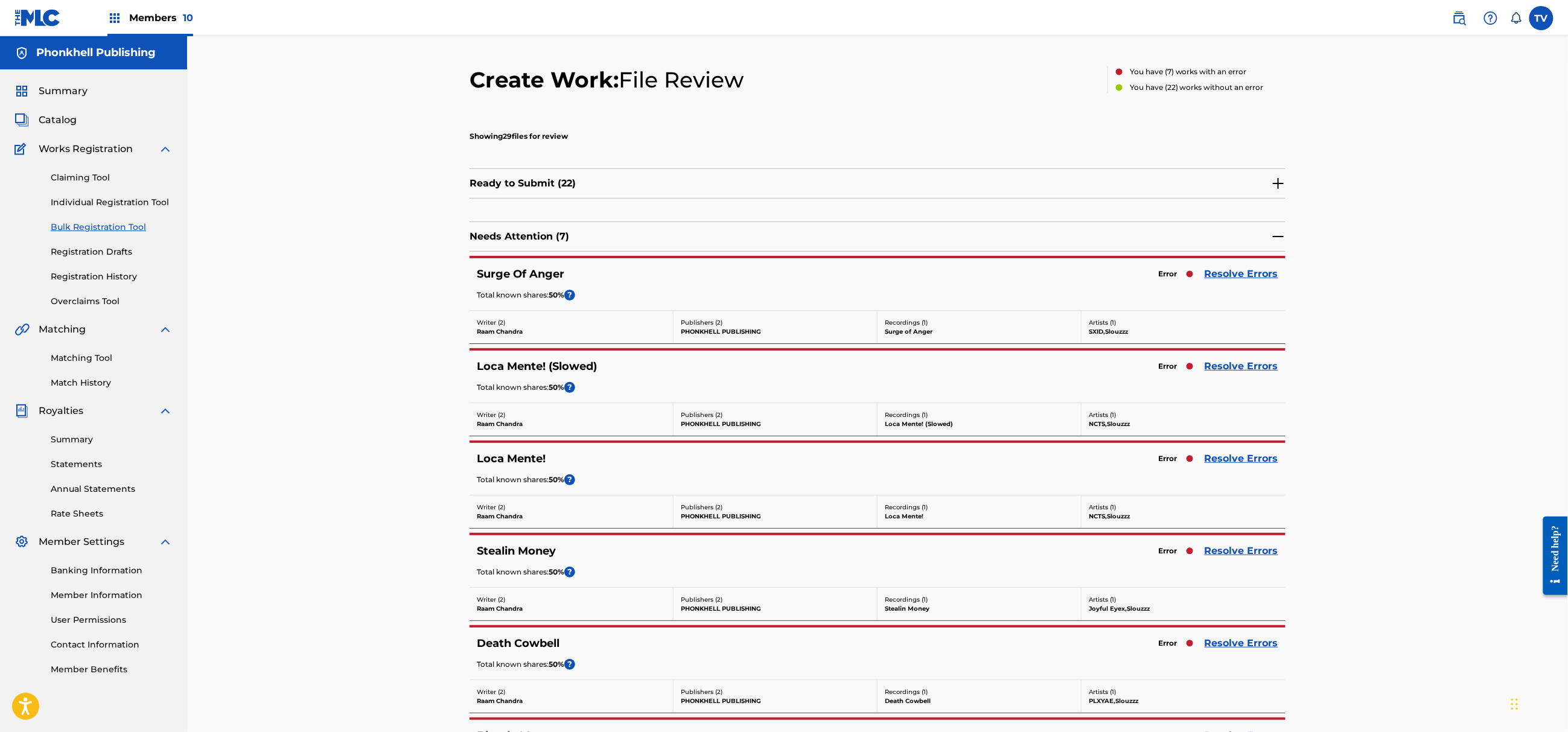
click at [1232, 365] on link "Resolve Errors" at bounding box center [1241, 366] width 73 height 15
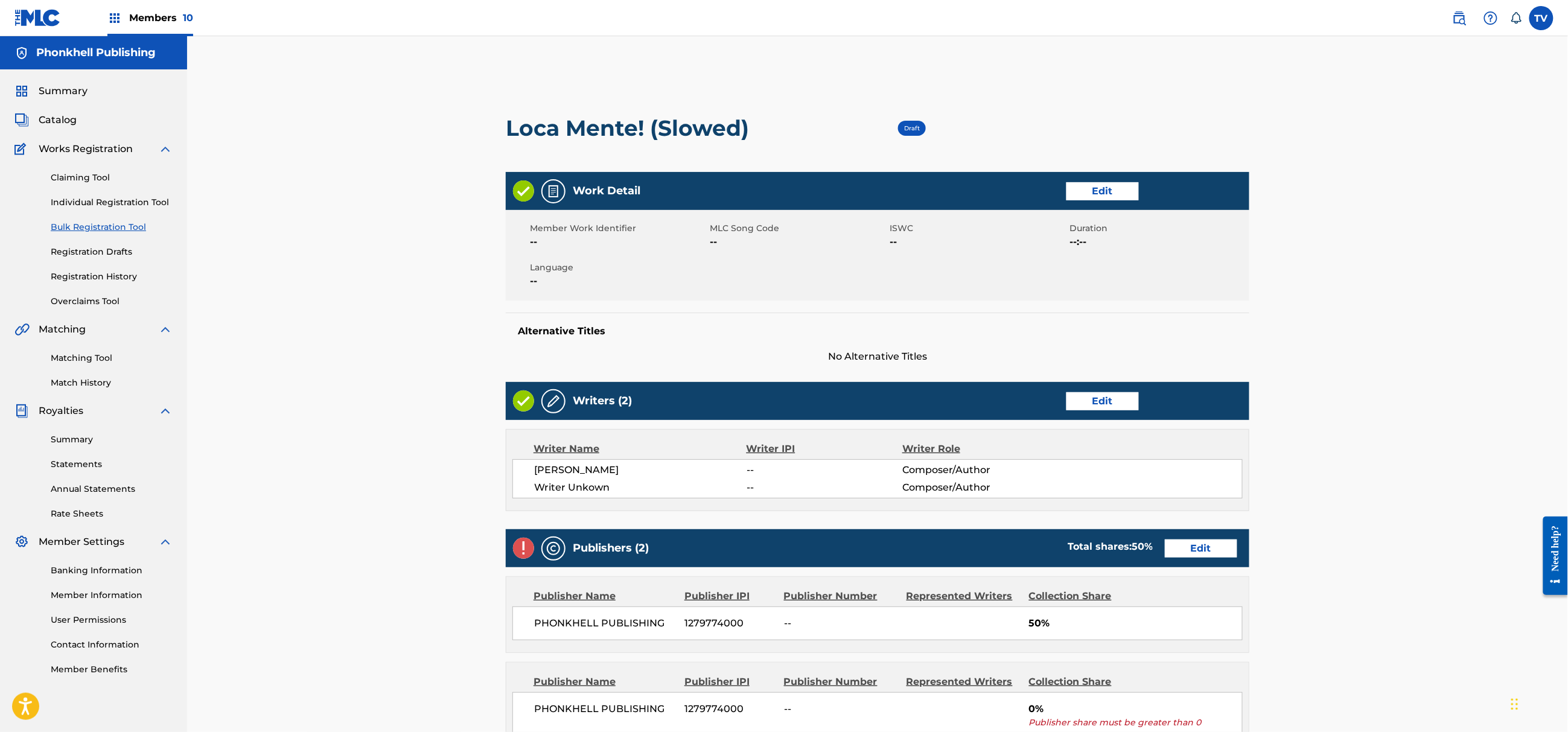
click at [1103, 403] on link "Edit" at bounding box center [1103, 401] width 73 height 18
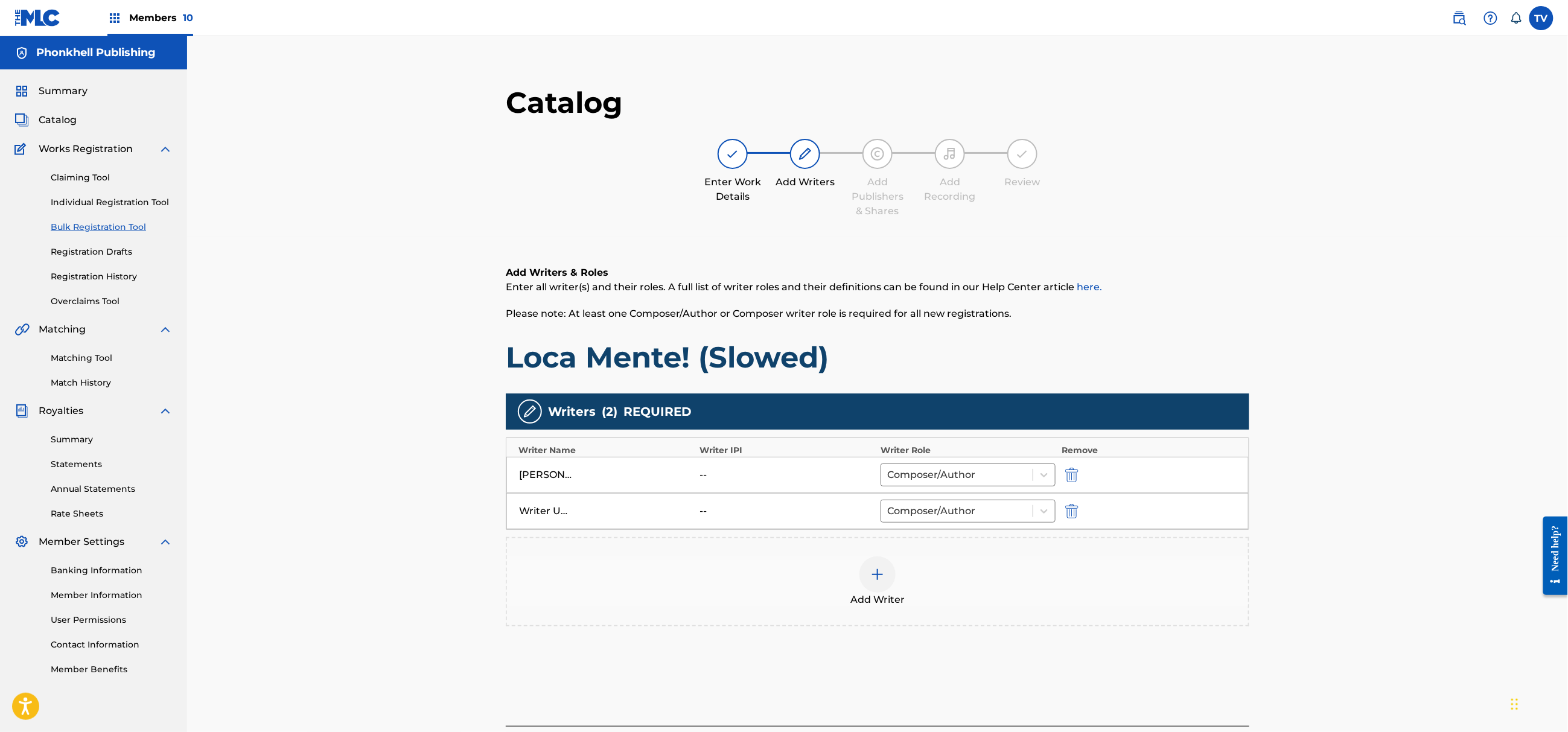
click at [1067, 513] on img "submit" at bounding box center [1071, 511] width 13 height 15
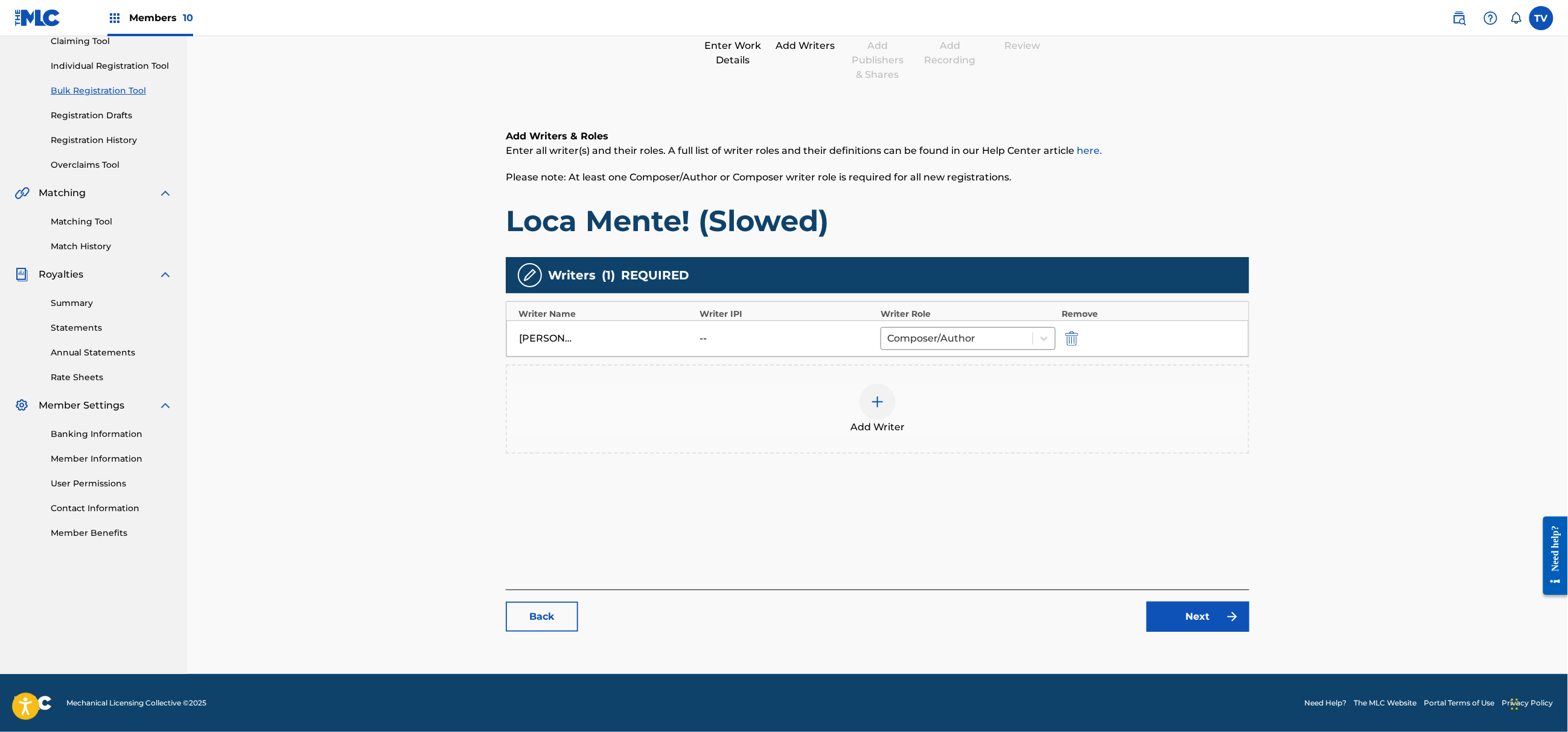
click at [1183, 629] on link "Next" at bounding box center [1198, 617] width 103 height 30
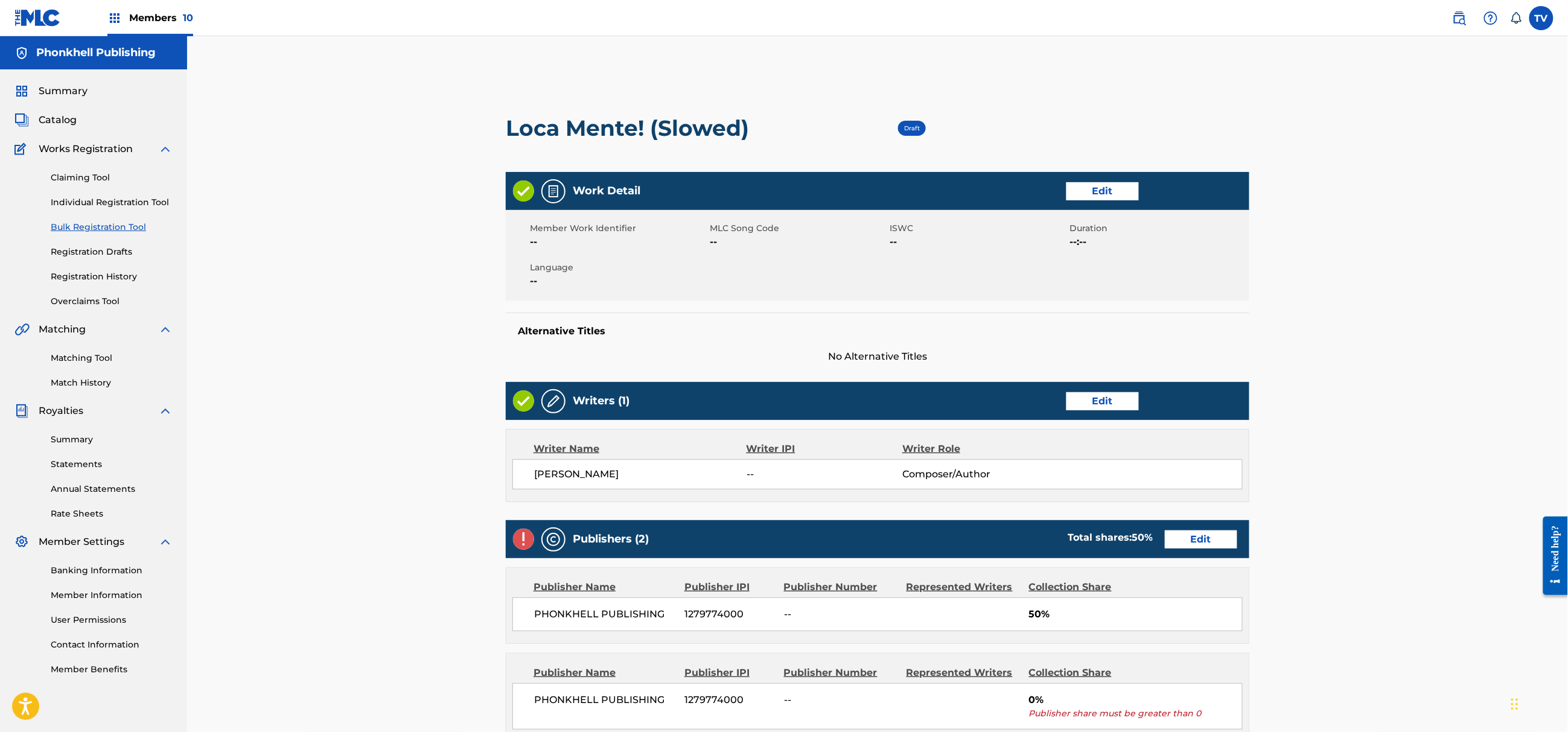
click at [1190, 541] on link "Edit" at bounding box center [1201, 539] width 73 height 18
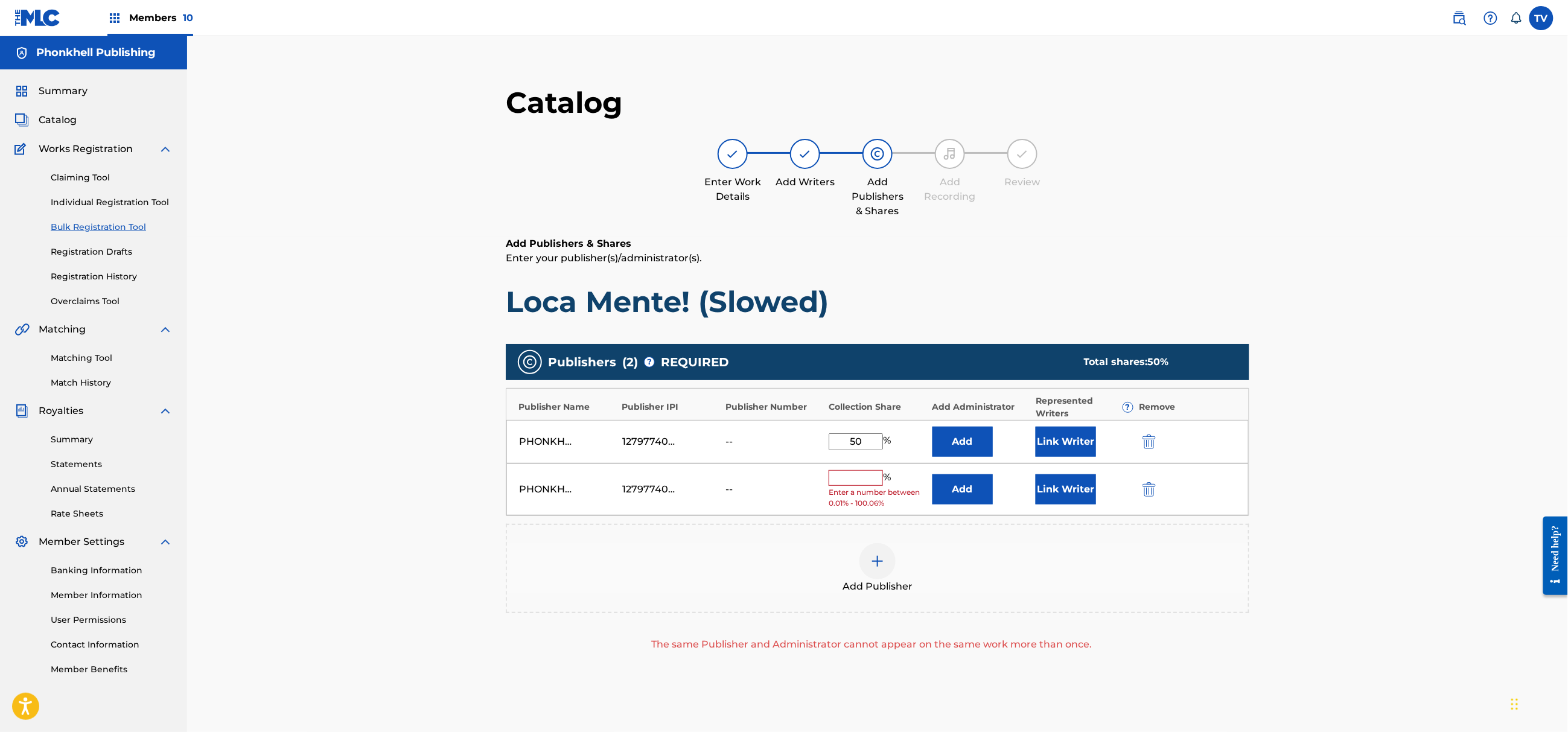
click at [1148, 481] on div "PHONKHELL PUBLISHING 1279774000 -- % Enter a number between 0.01% - 100.06% Add…" at bounding box center [877, 490] width 742 height 53
click at [1152, 493] on img "submit" at bounding box center [1149, 489] width 13 height 15
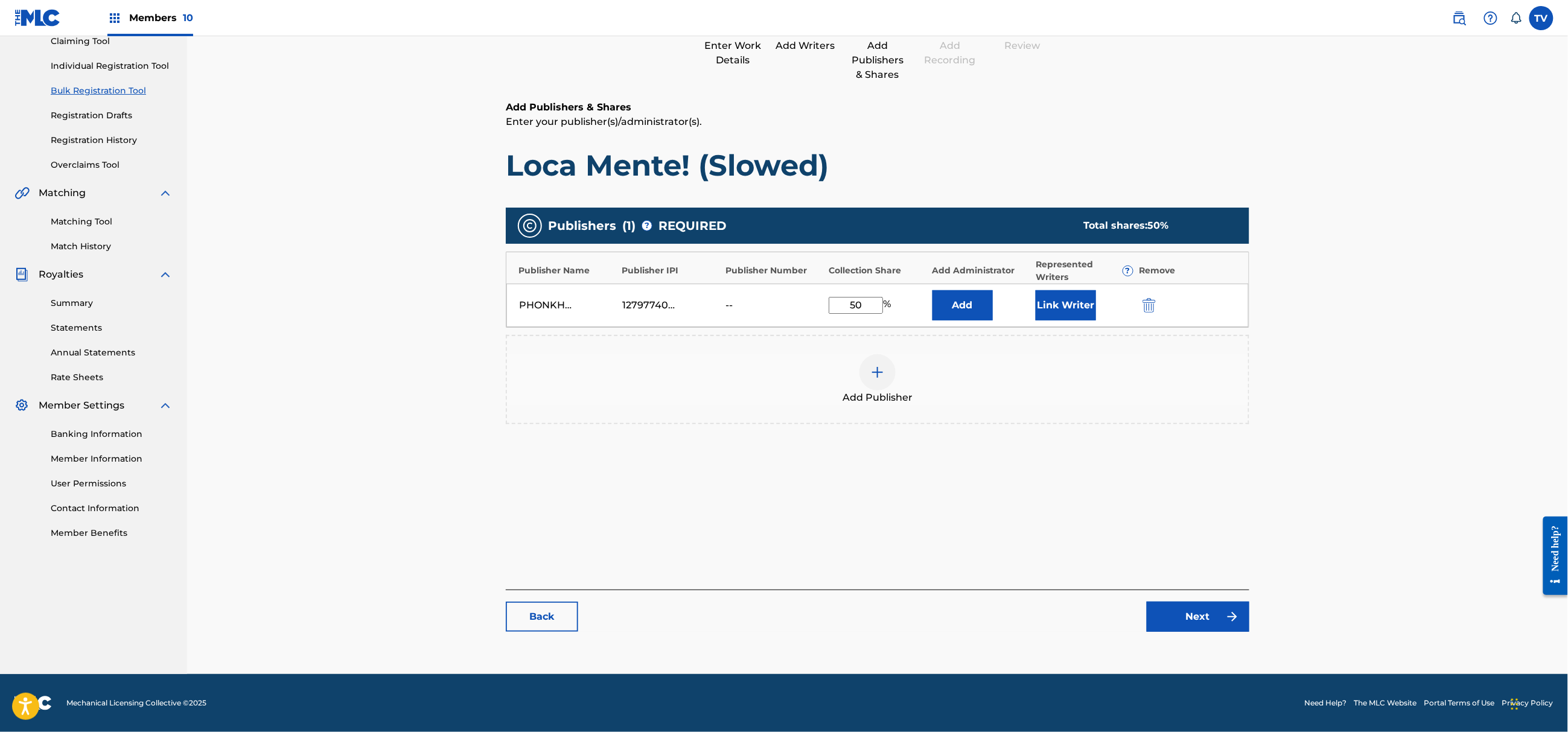
click at [1209, 631] on link "Next" at bounding box center [1198, 617] width 103 height 30
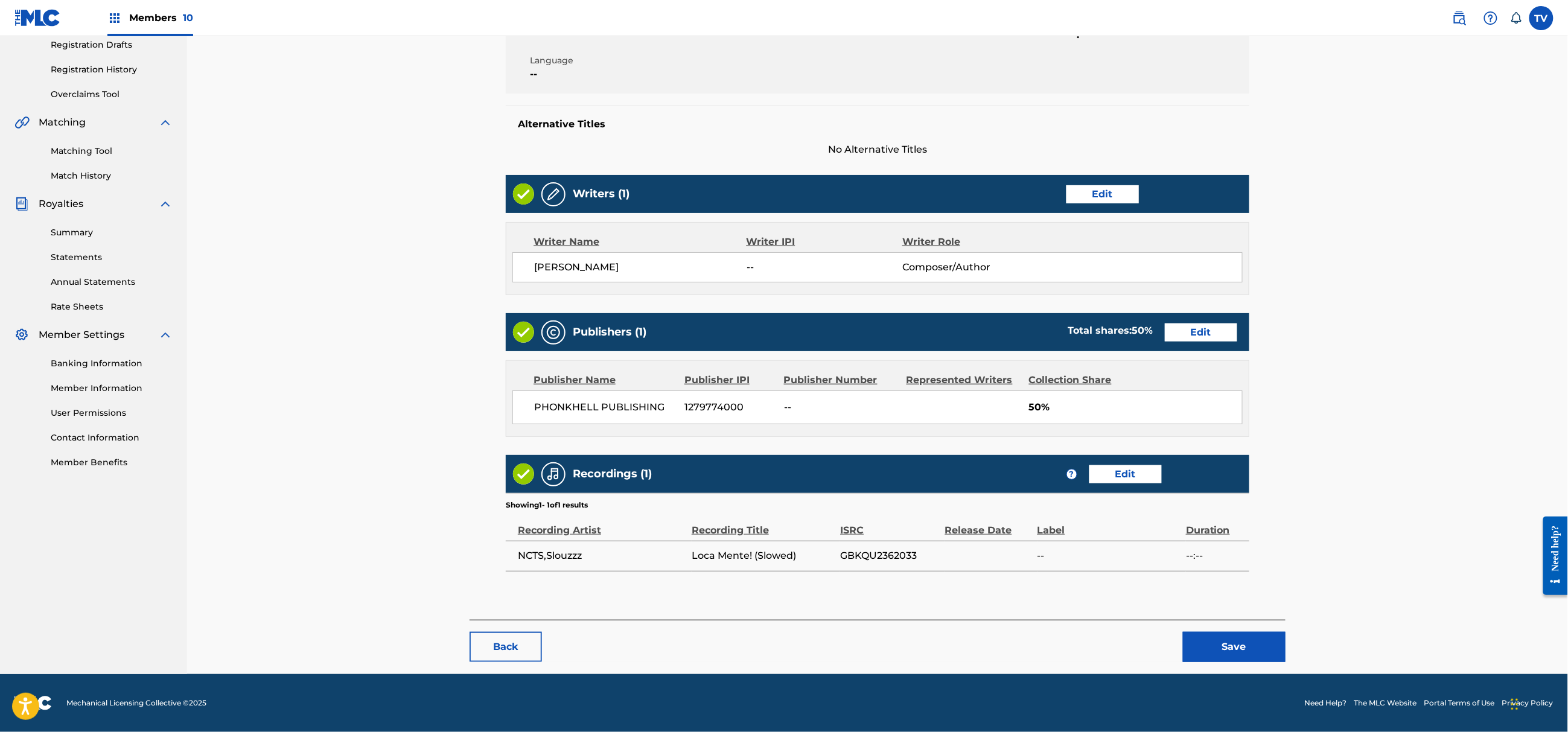
click at [1227, 638] on button "Save" at bounding box center [1234, 647] width 103 height 30
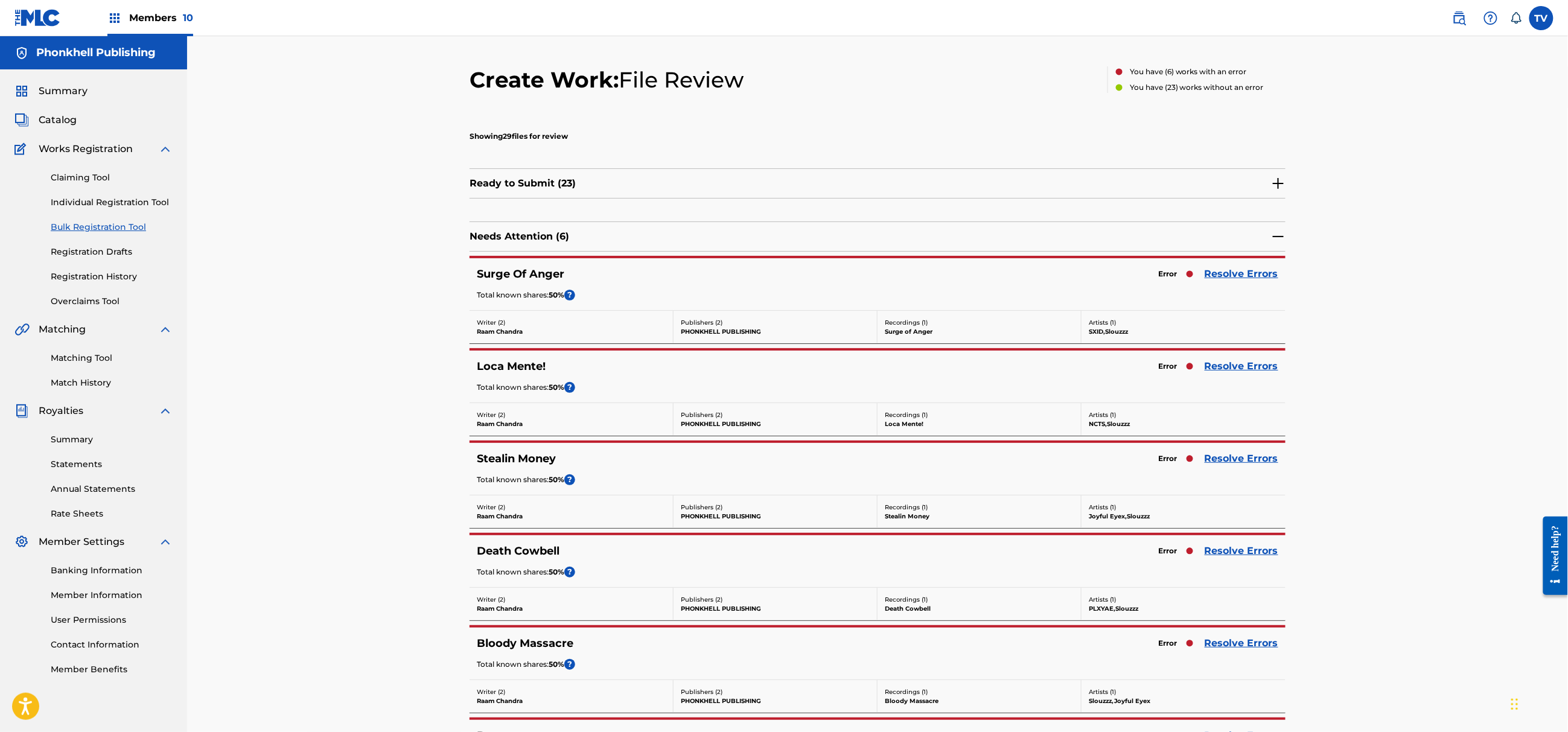
click at [1256, 364] on link "Resolve Errors" at bounding box center [1241, 366] width 73 height 15
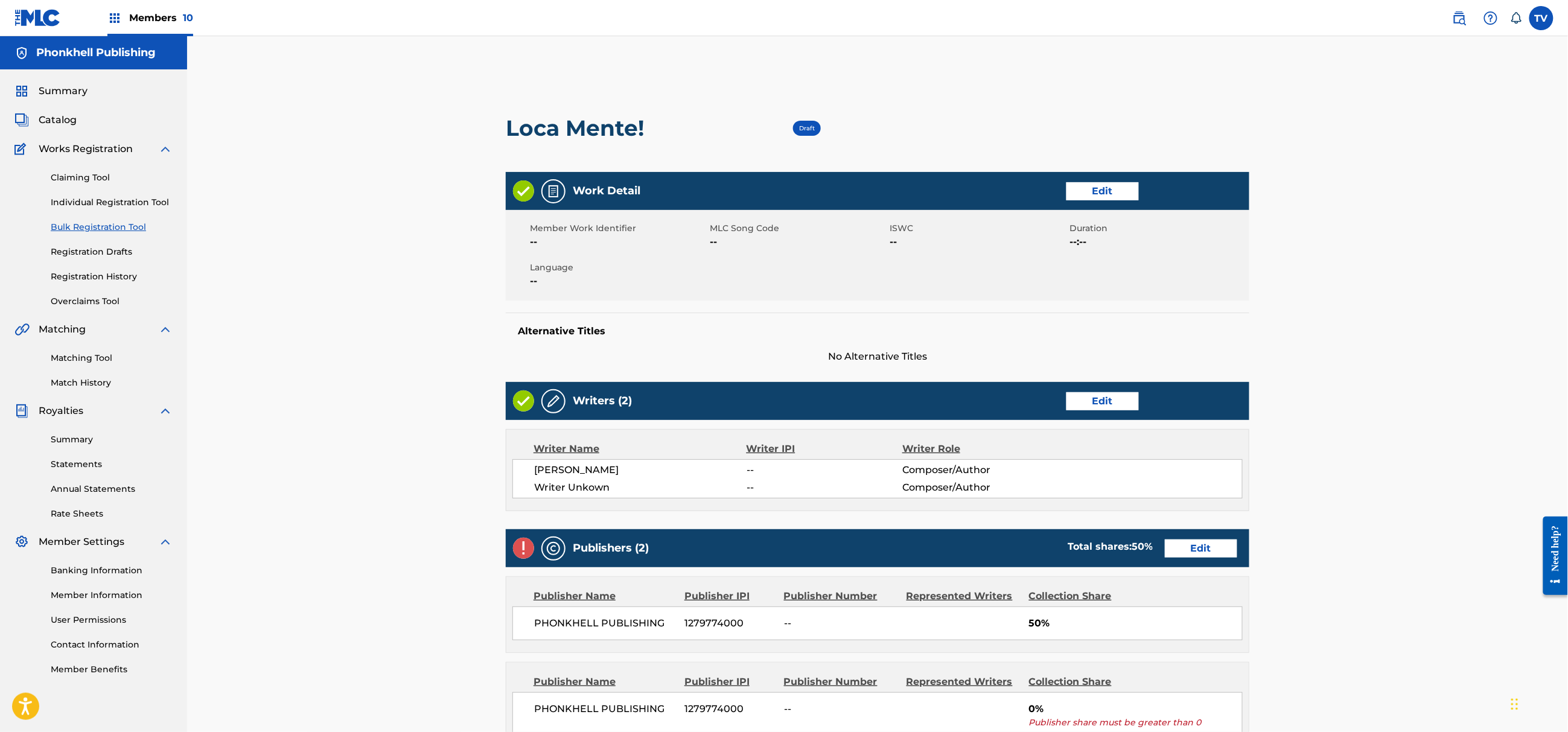
click at [1097, 404] on link "Edit" at bounding box center [1103, 401] width 73 height 18
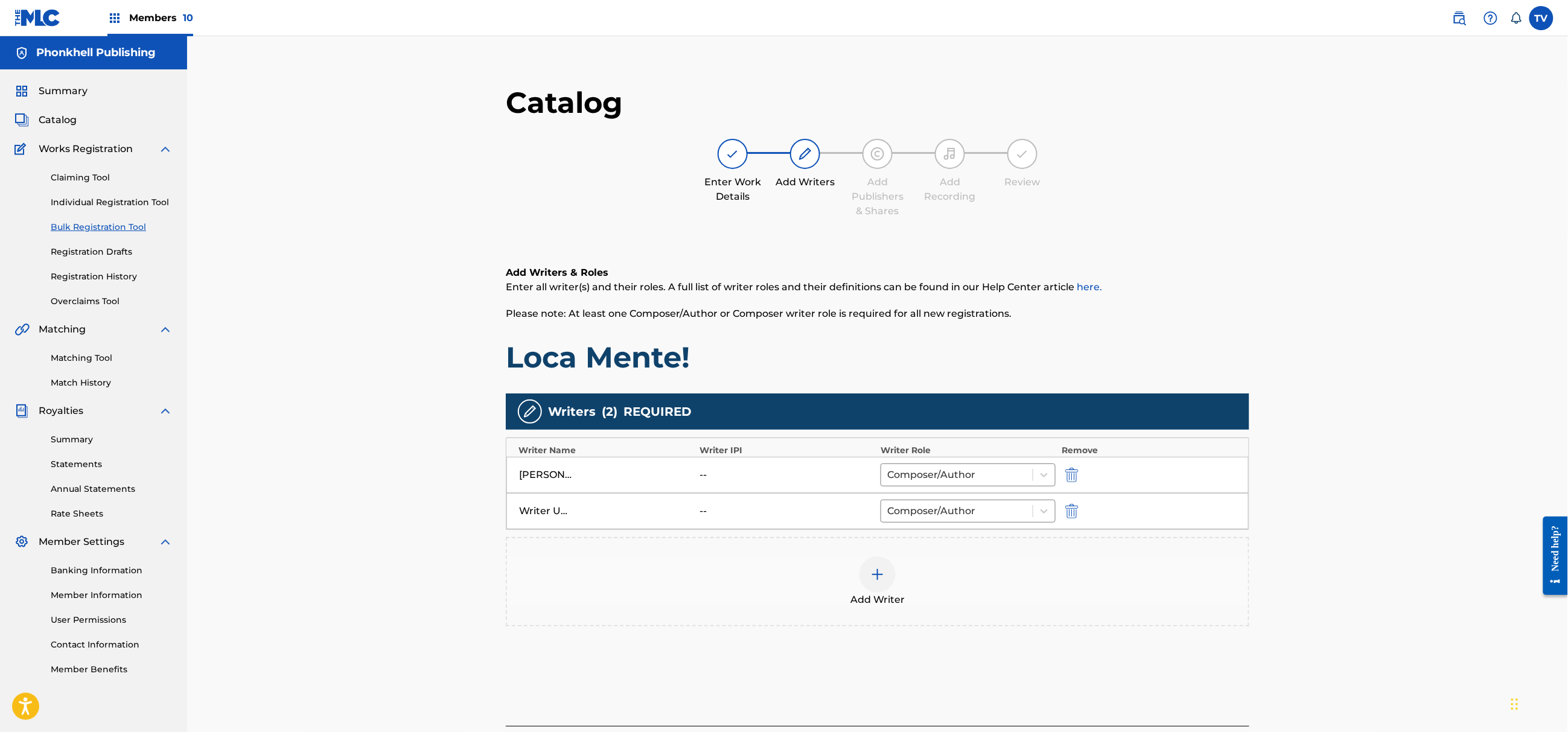
drag, startPoint x: 1067, startPoint y: 512, endPoint x: 1102, endPoint y: 551, distance: 52.4
click at [1067, 512] on img "submit" at bounding box center [1071, 511] width 13 height 15
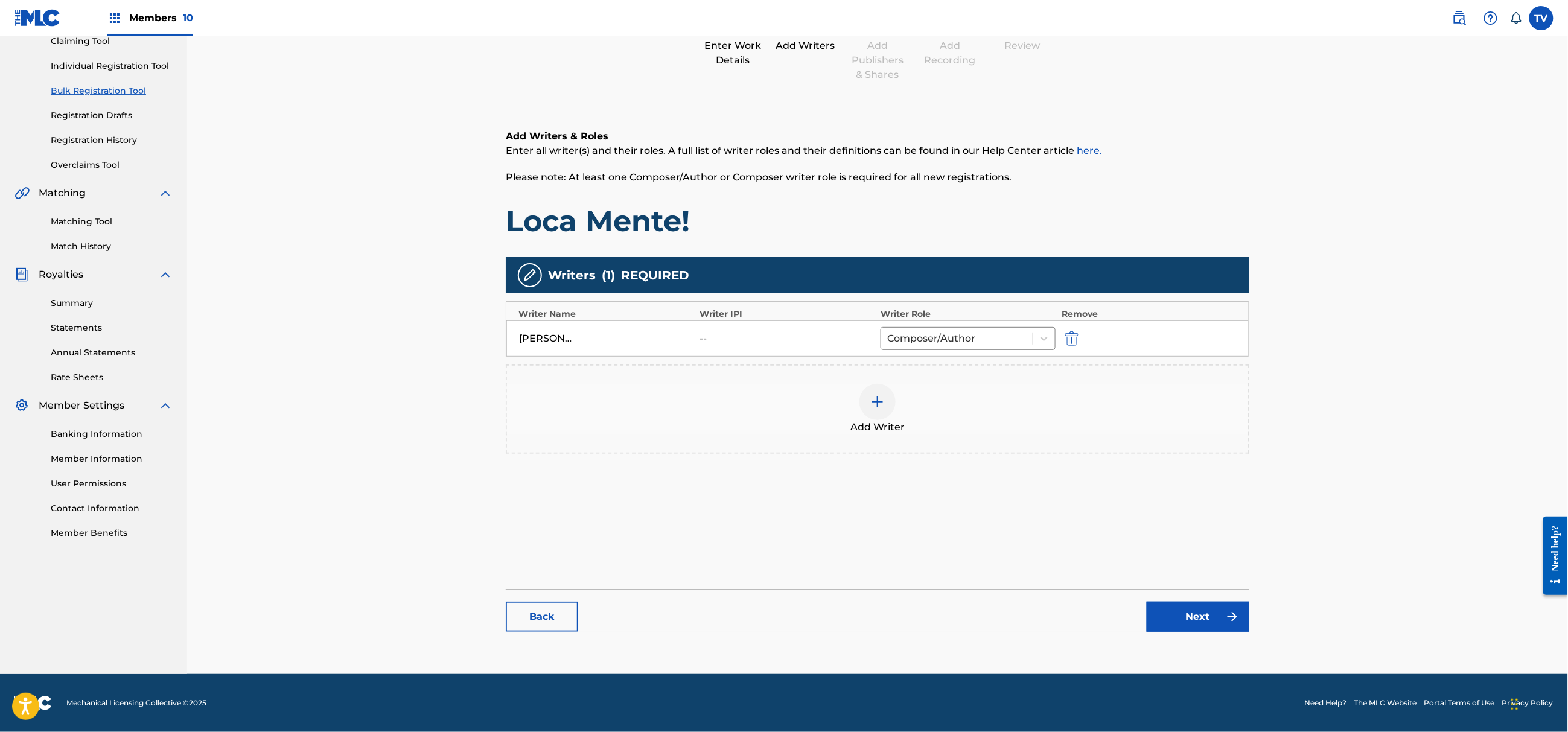
click at [1179, 618] on link "Next" at bounding box center [1198, 617] width 103 height 30
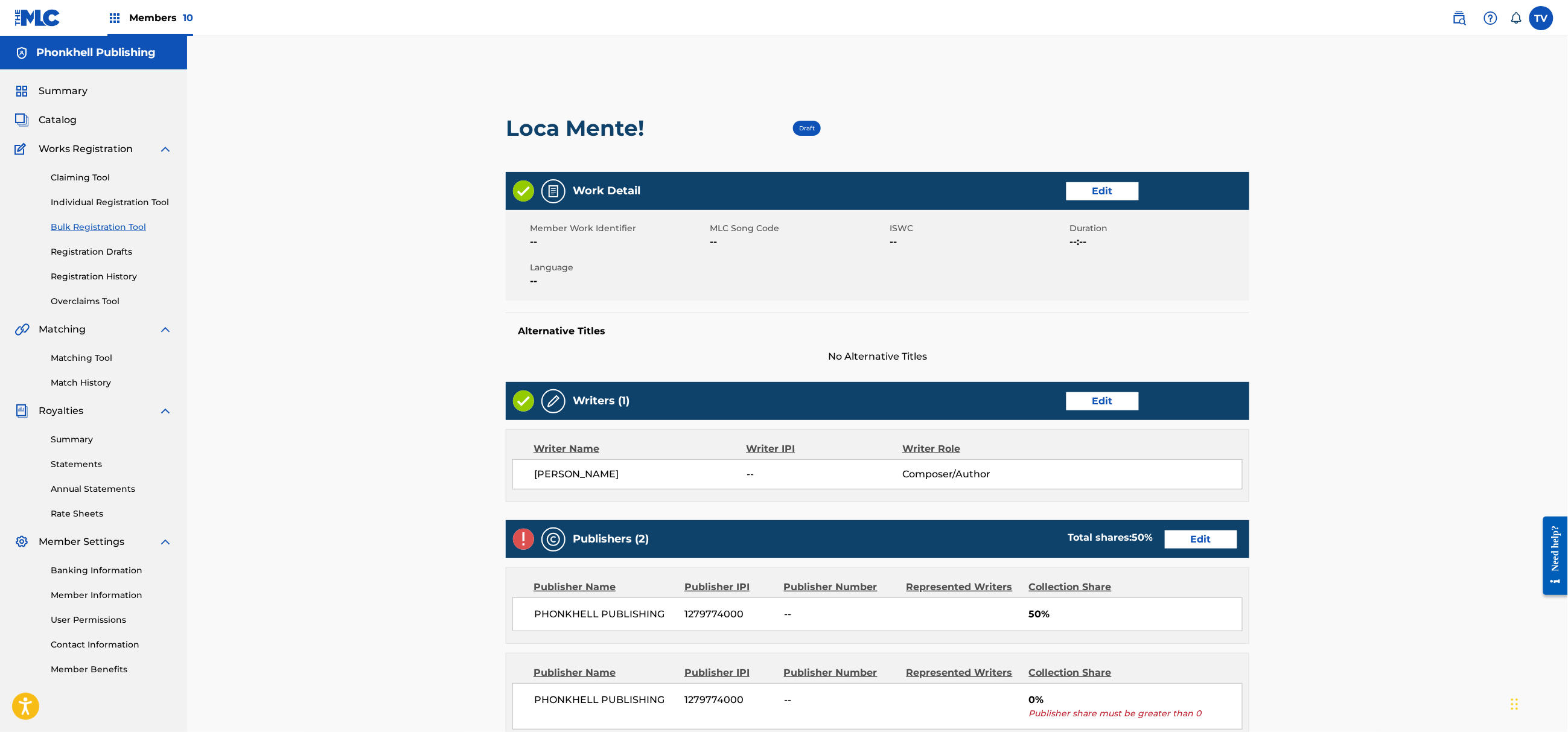
click at [1188, 539] on link "Edit" at bounding box center [1201, 539] width 73 height 18
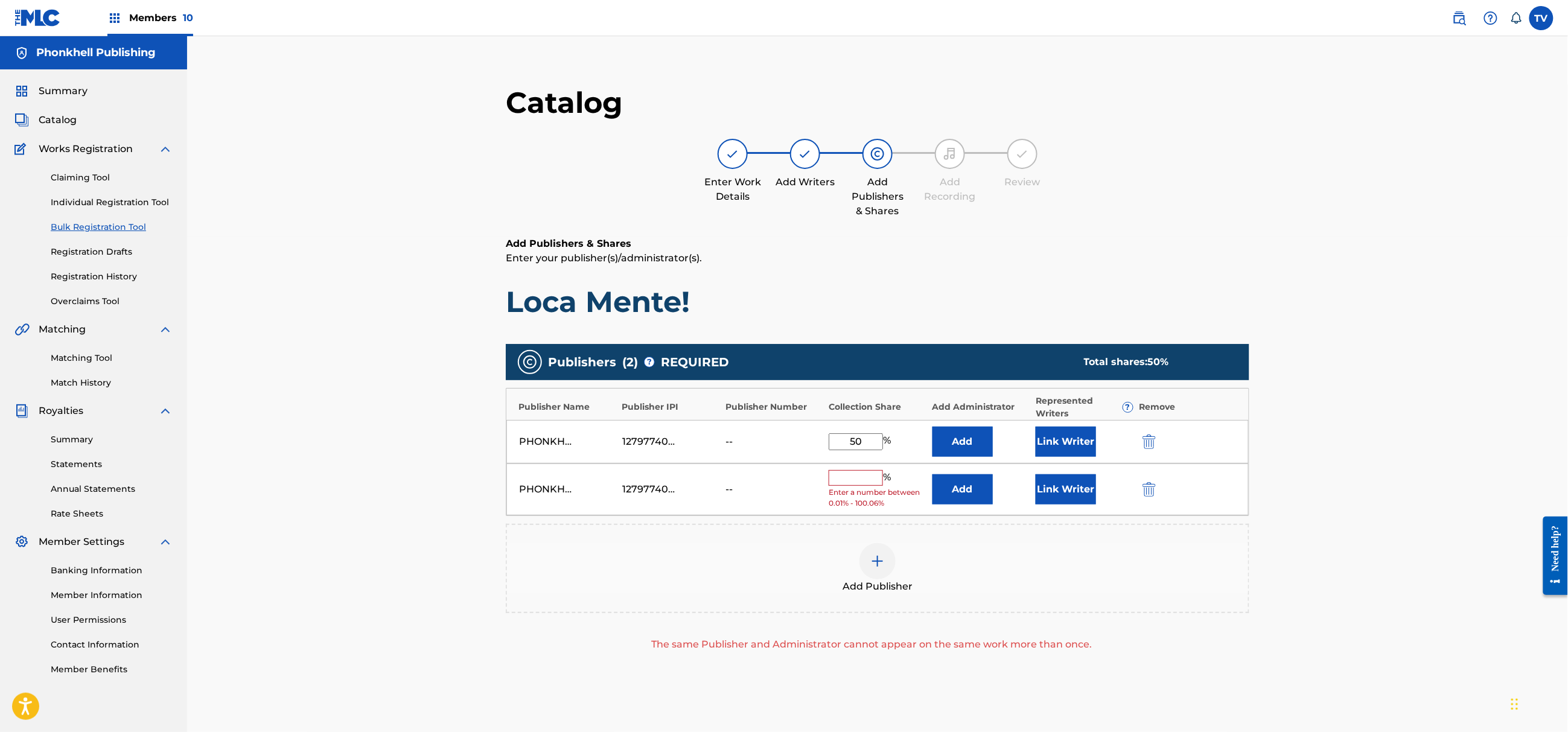
click at [1152, 489] on img "submit" at bounding box center [1149, 489] width 13 height 15
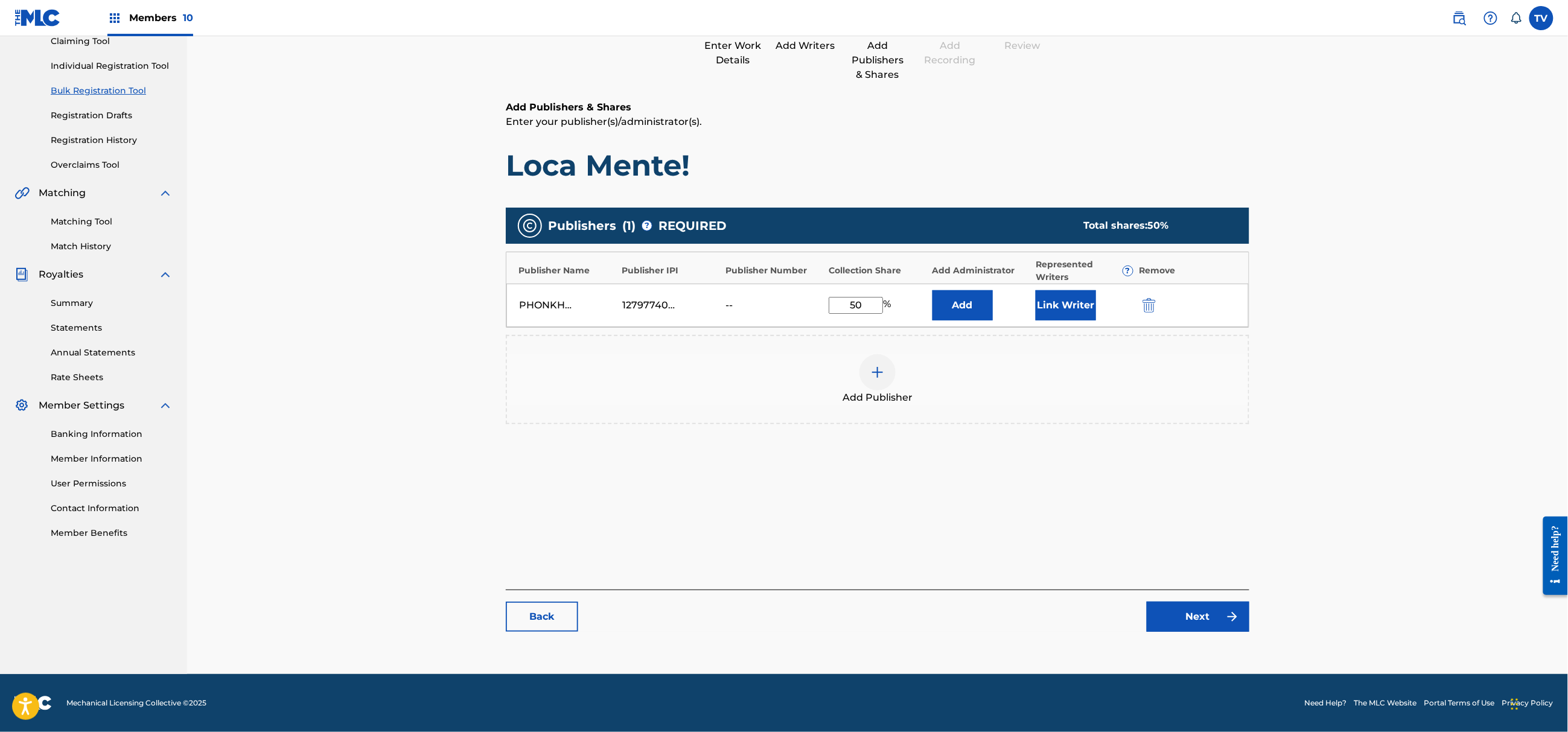
click at [1193, 622] on link "Next" at bounding box center [1198, 617] width 103 height 30
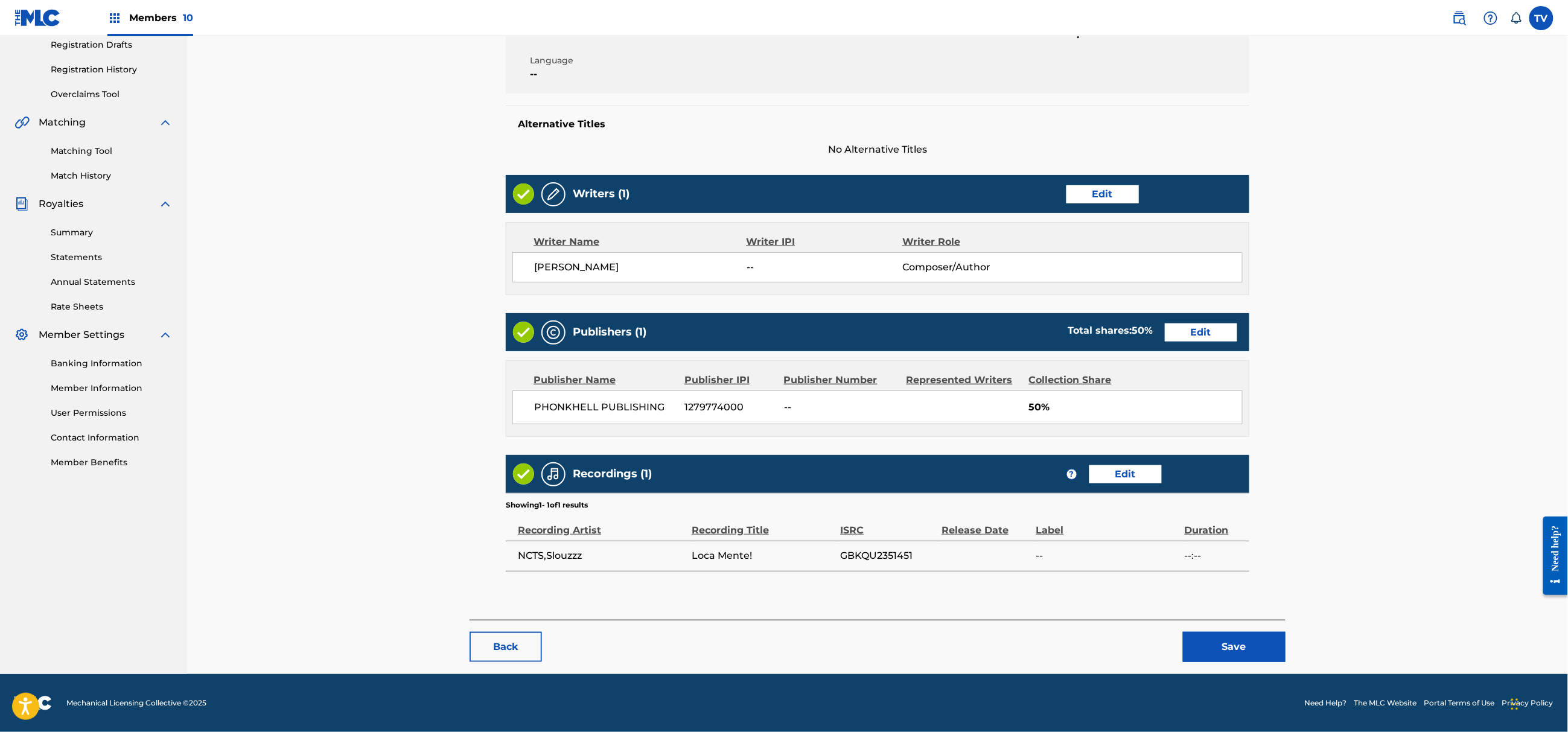
click at [1263, 647] on button "Save" at bounding box center [1234, 647] width 103 height 30
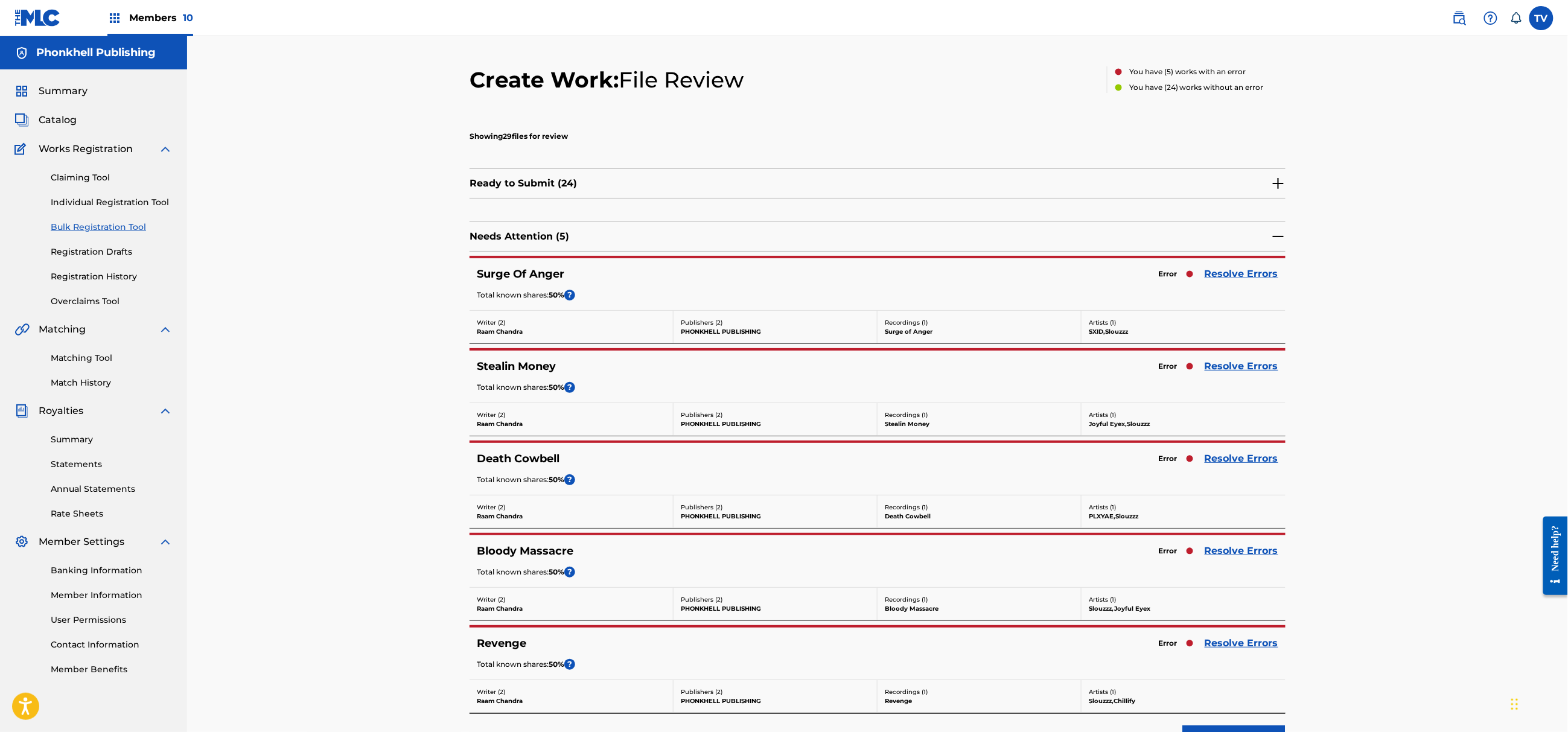
click at [1219, 362] on link "Resolve Errors" at bounding box center [1241, 366] width 73 height 15
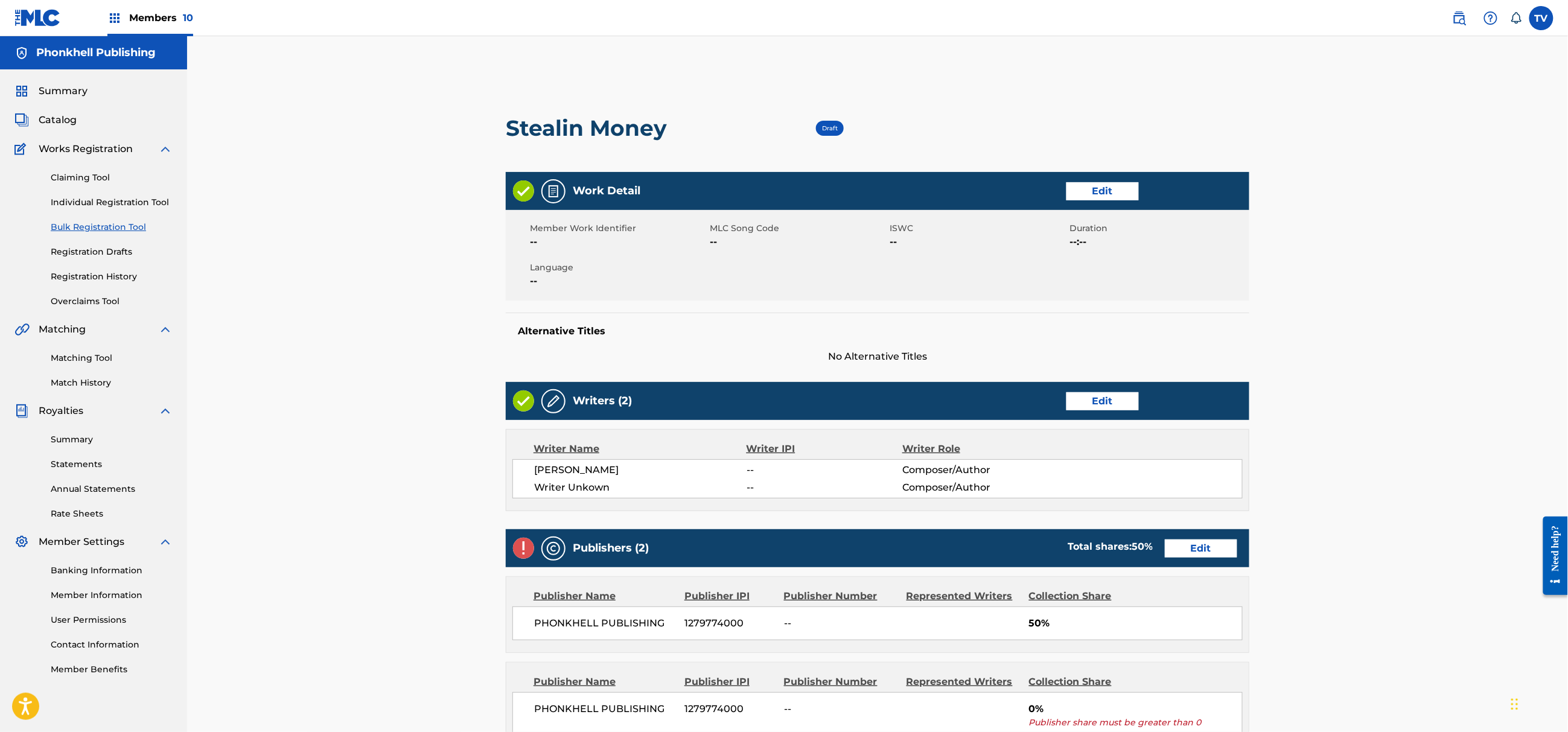
click at [1090, 404] on link "Edit" at bounding box center [1103, 401] width 73 height 18
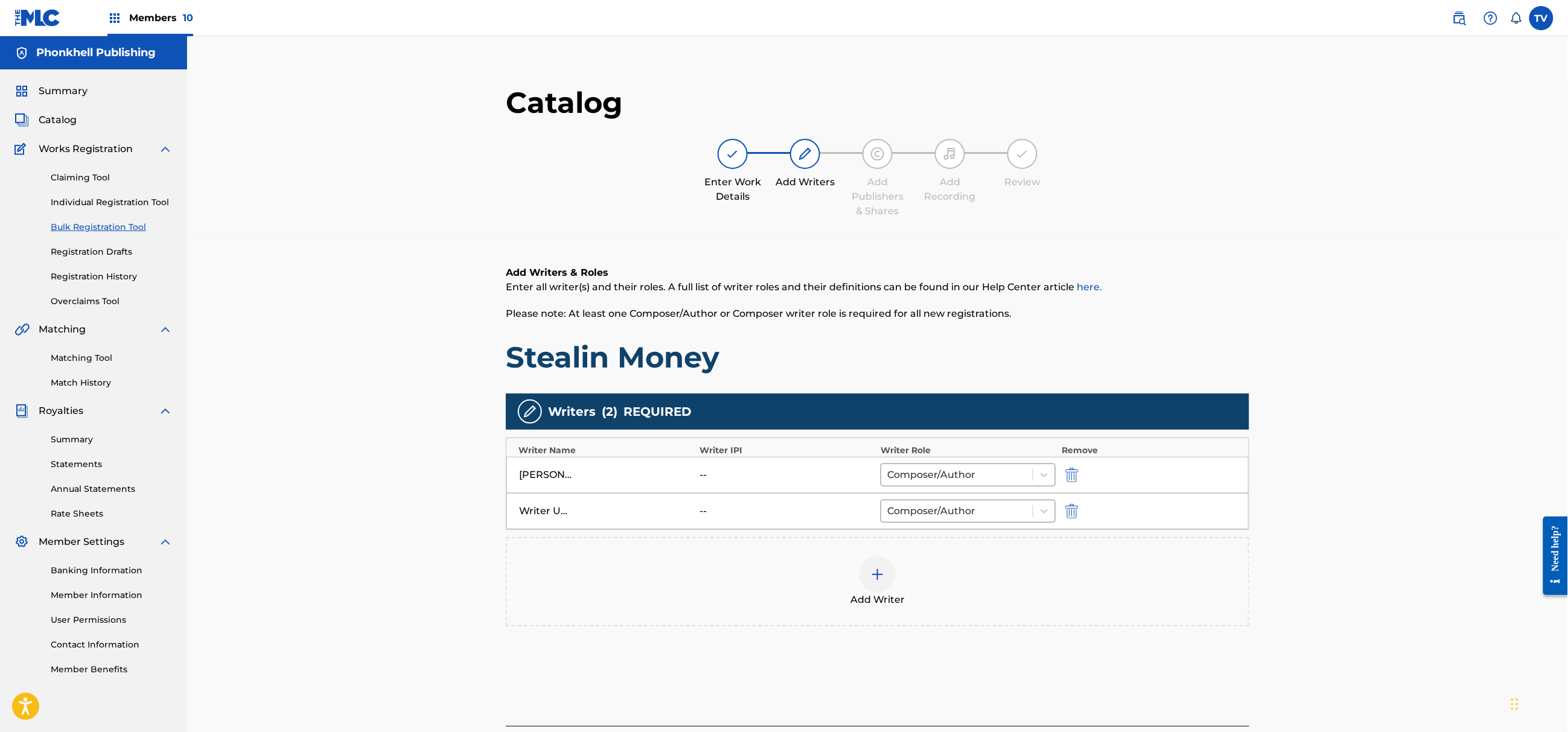
click at [1069, 510] on img "submit" at bounding box center [1071, 511] width 13 height 15
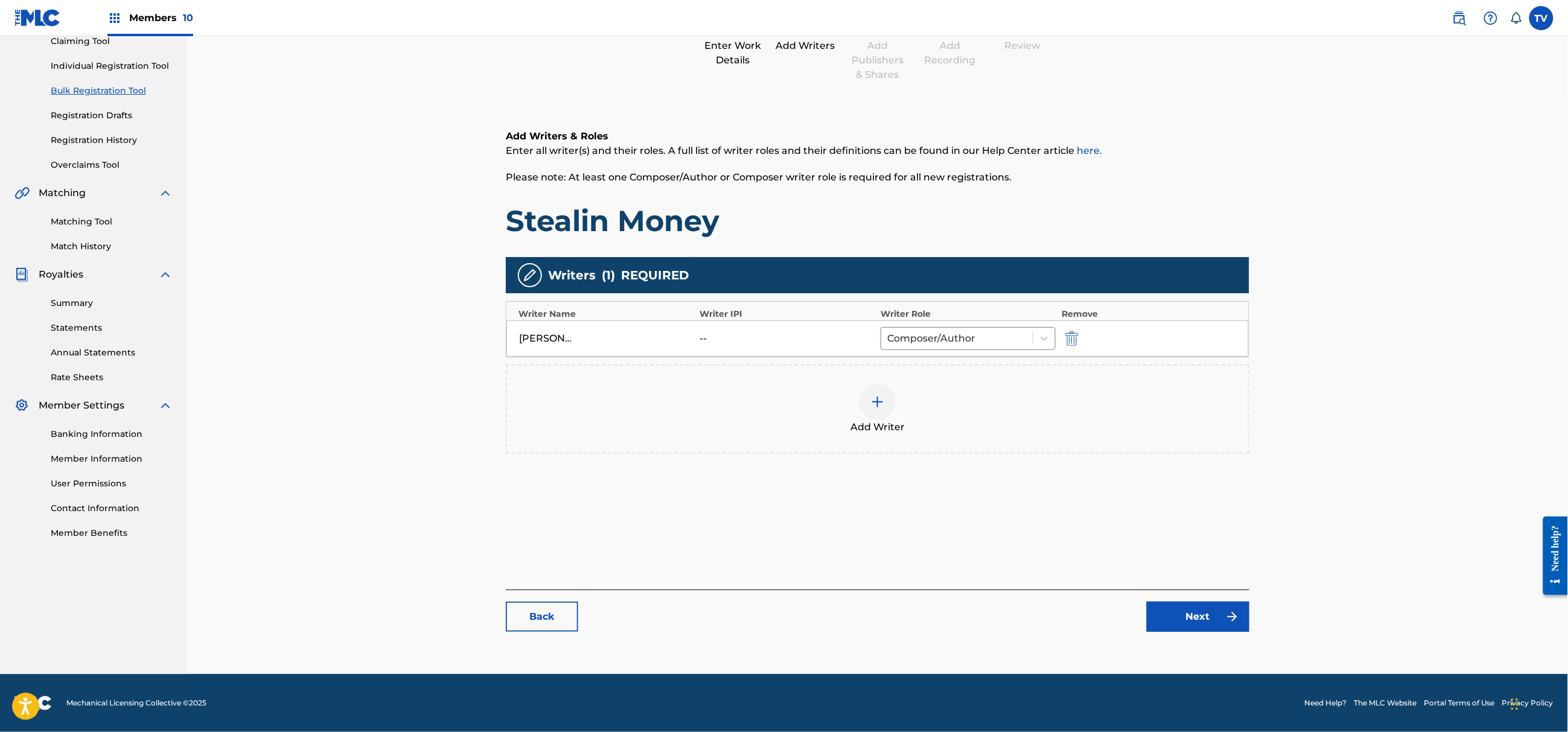
click at [1212, 606] on link "Next" at bounding box center [1198, 617] width 103 height 30
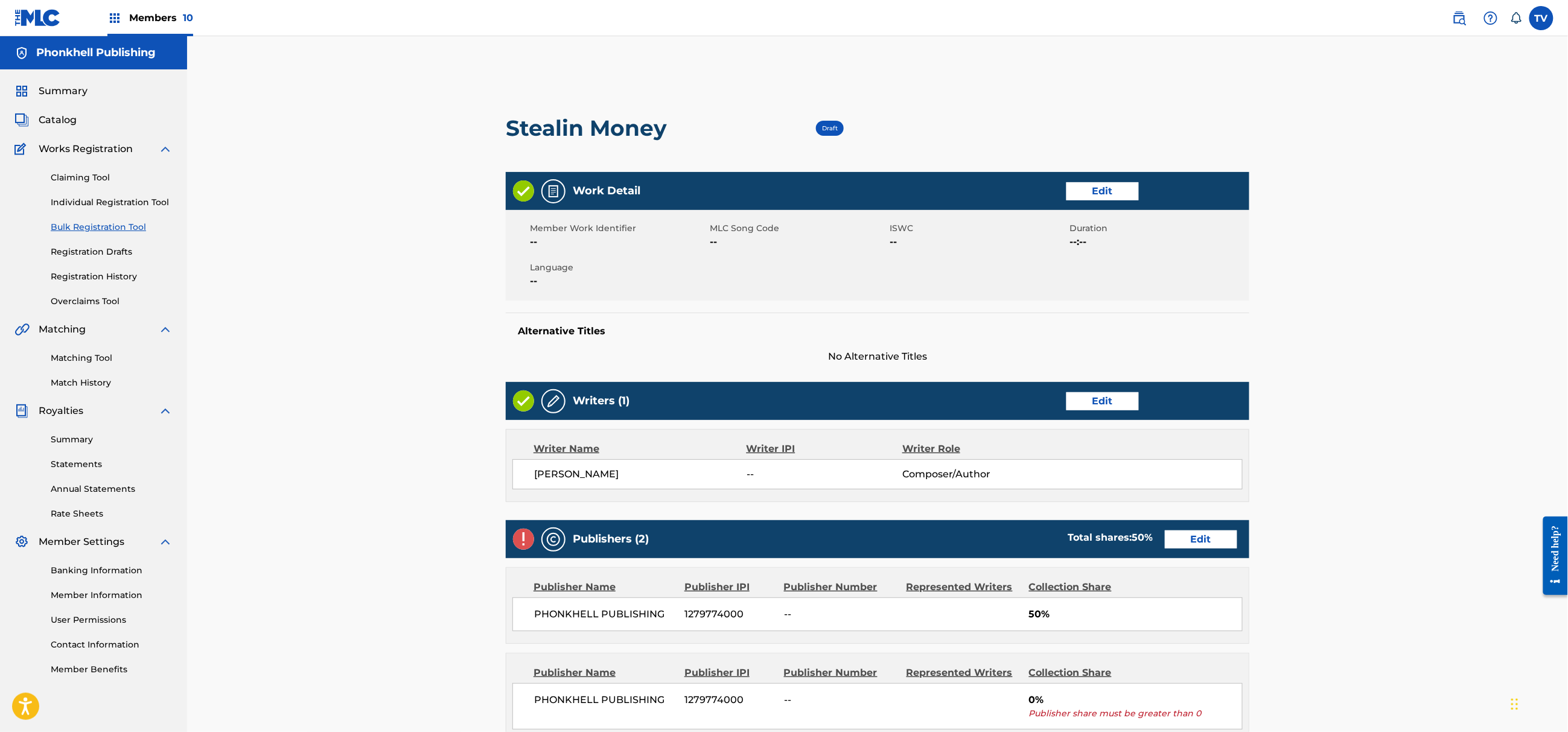
click at [1204, 530] on link "Edit" at bounding box center [1201, 539] width 73 height 18
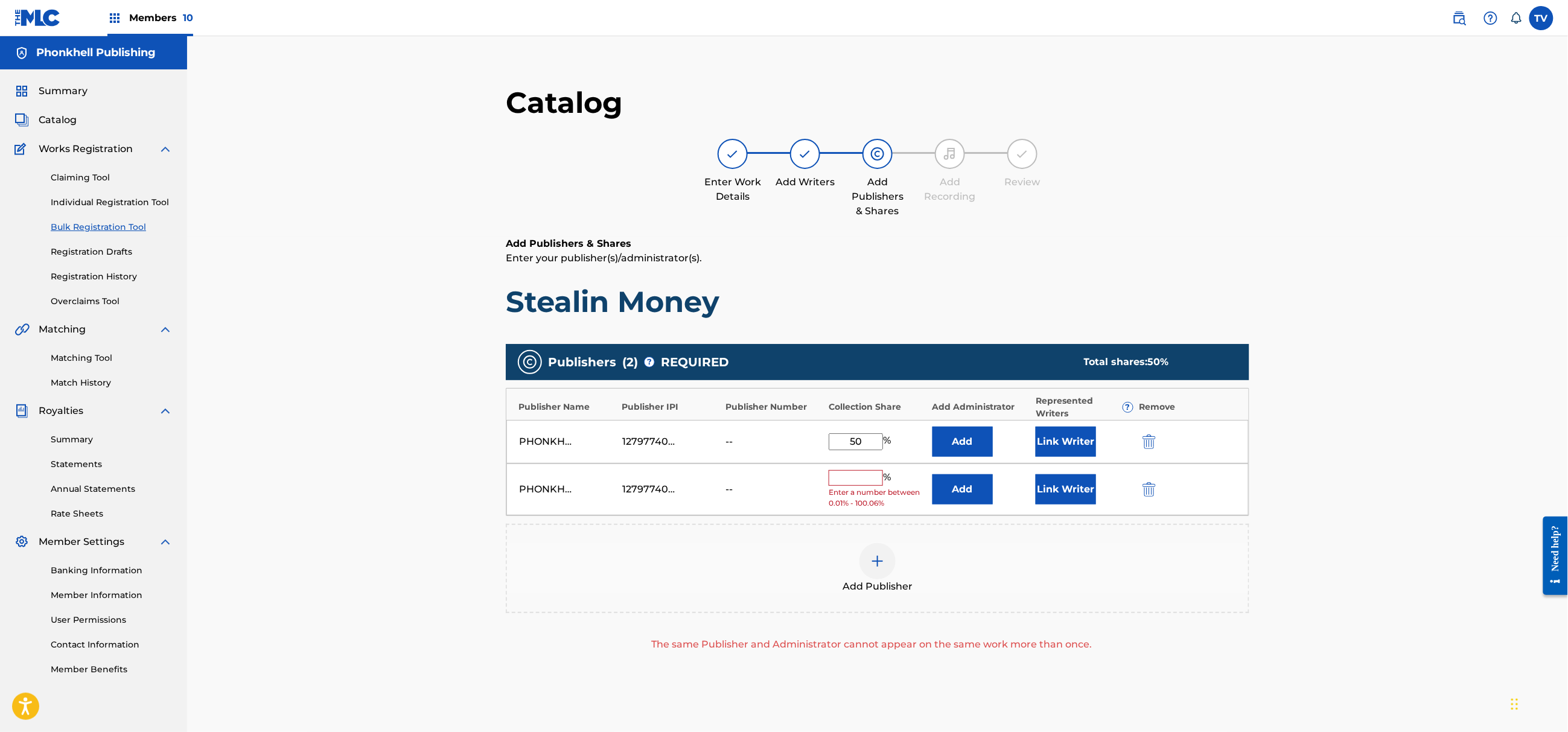
click at [1154, 478] on div "PHONKHELL PUBLISHING 1279774000 -- % Enter a number between 0.01% - 100.06% Add…" at bounding box center [877, 490] width 742 height 53
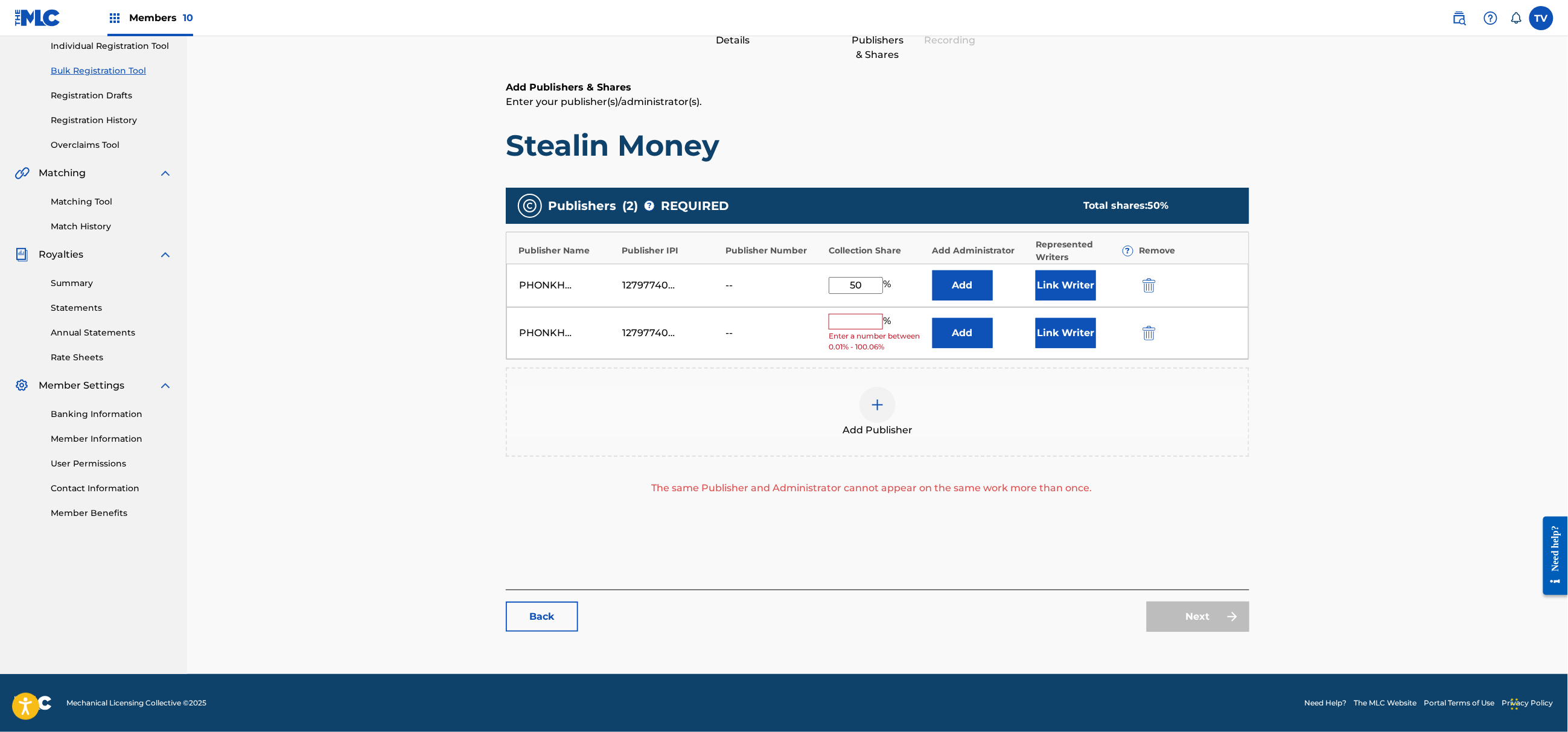
click at [1152, 334] on img "submit" at bounding box center [1149, 333] width 13 height 15
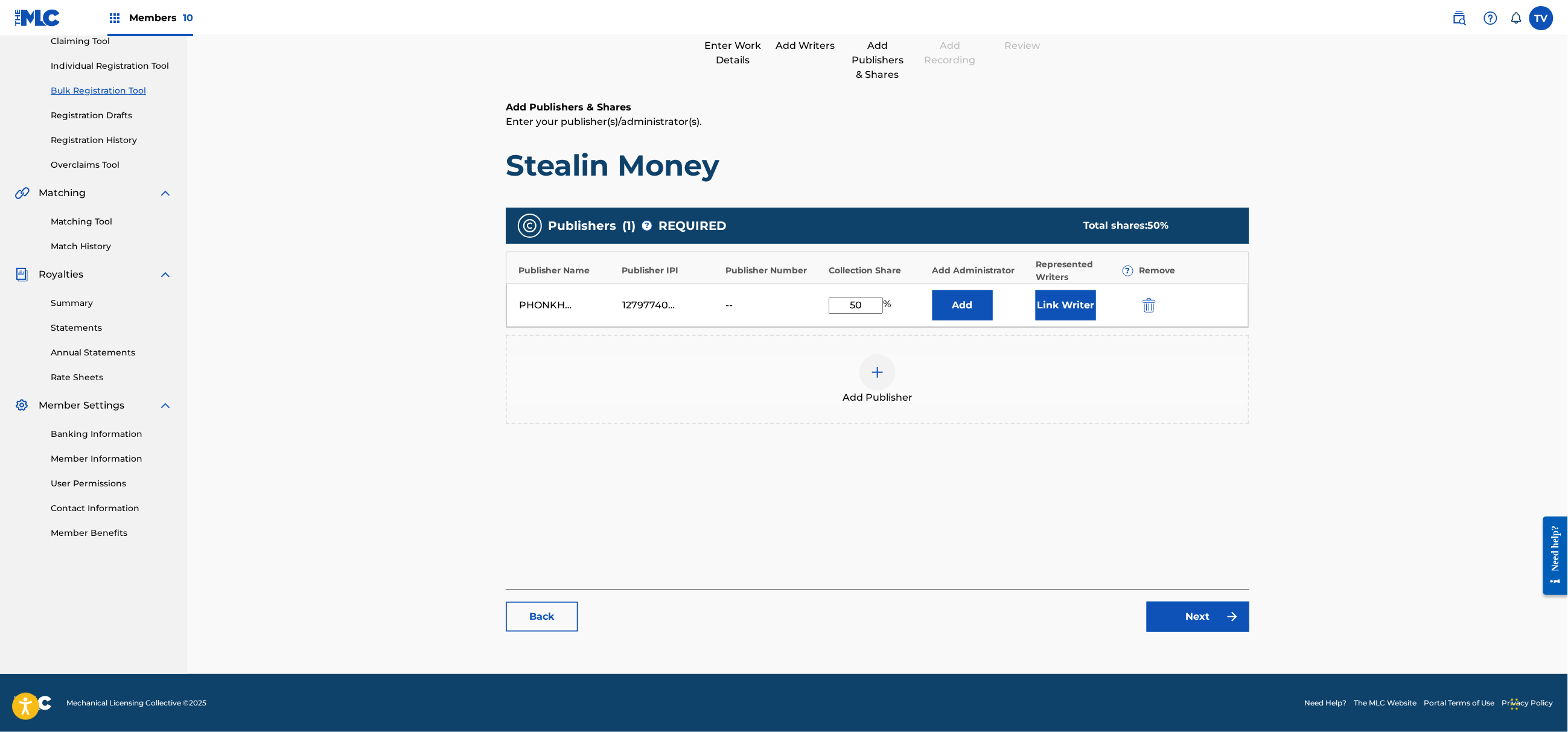
click at [1211, 623] on link "Next" at bounding box center [1198, 617] width 103 height 30
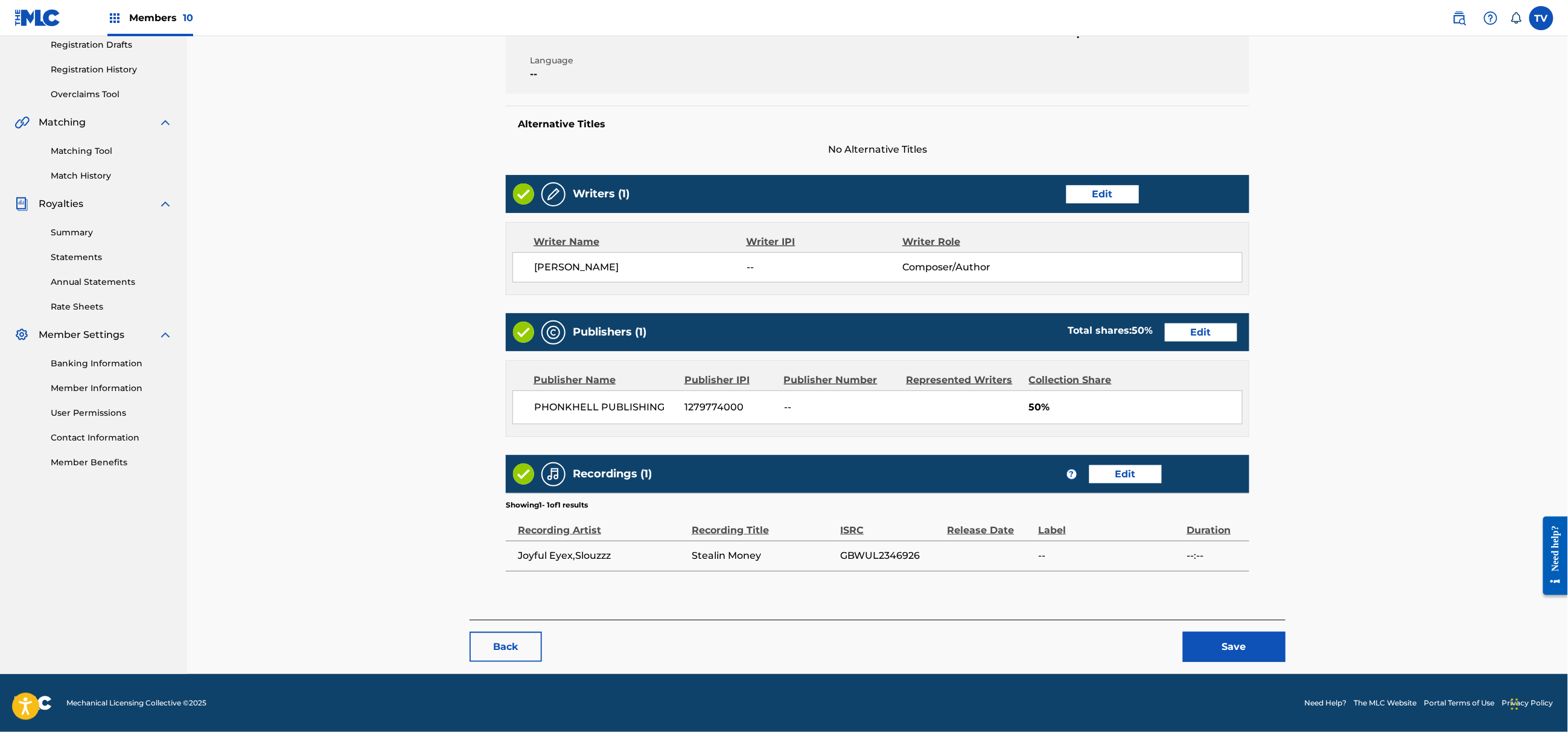
click at [1246, 645] on button "Save" at bounding box center [1234, 647] width 103 height 30
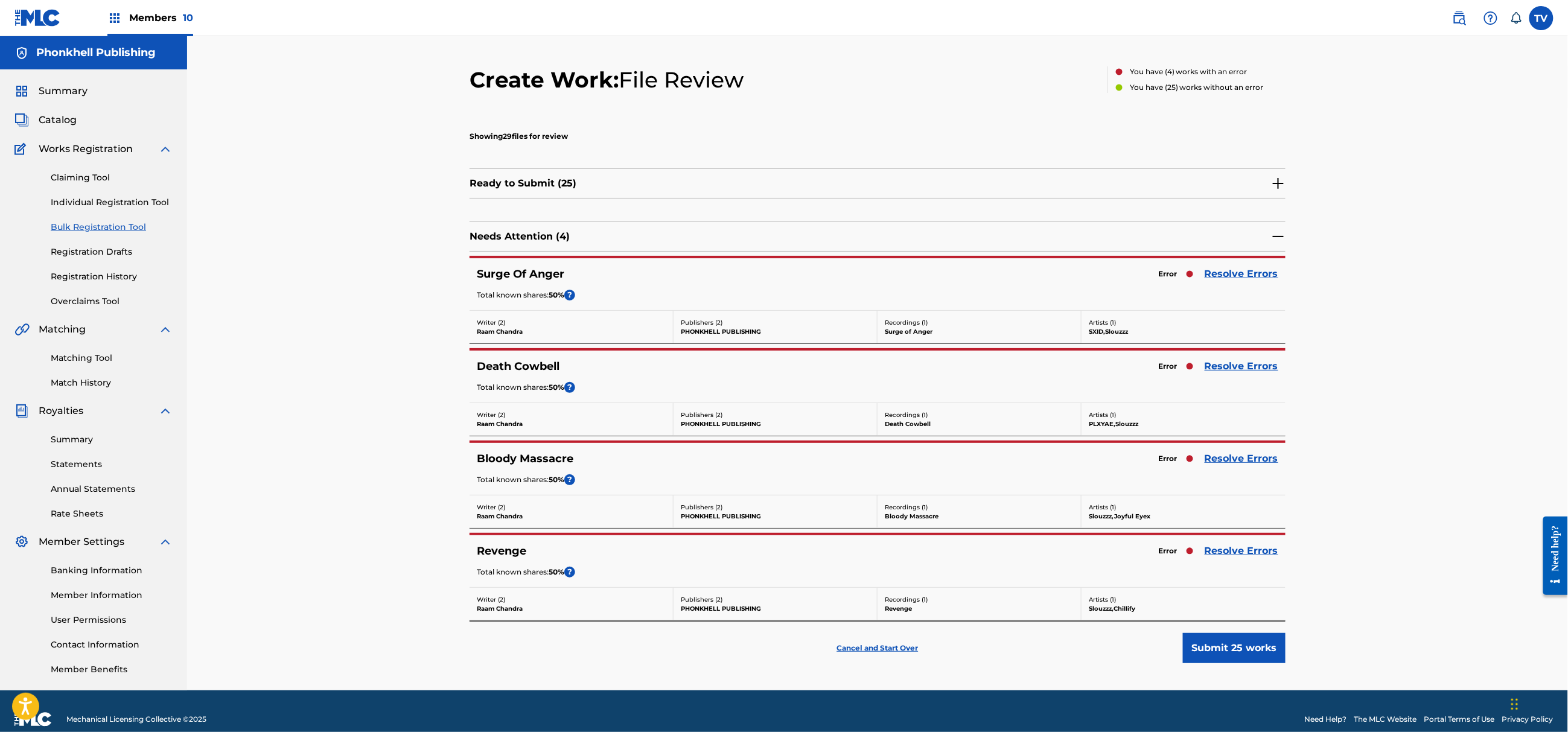
click at [1231, 276] on link "Resolve Errors" at bounding box center [1241, 274] width 73 height 15
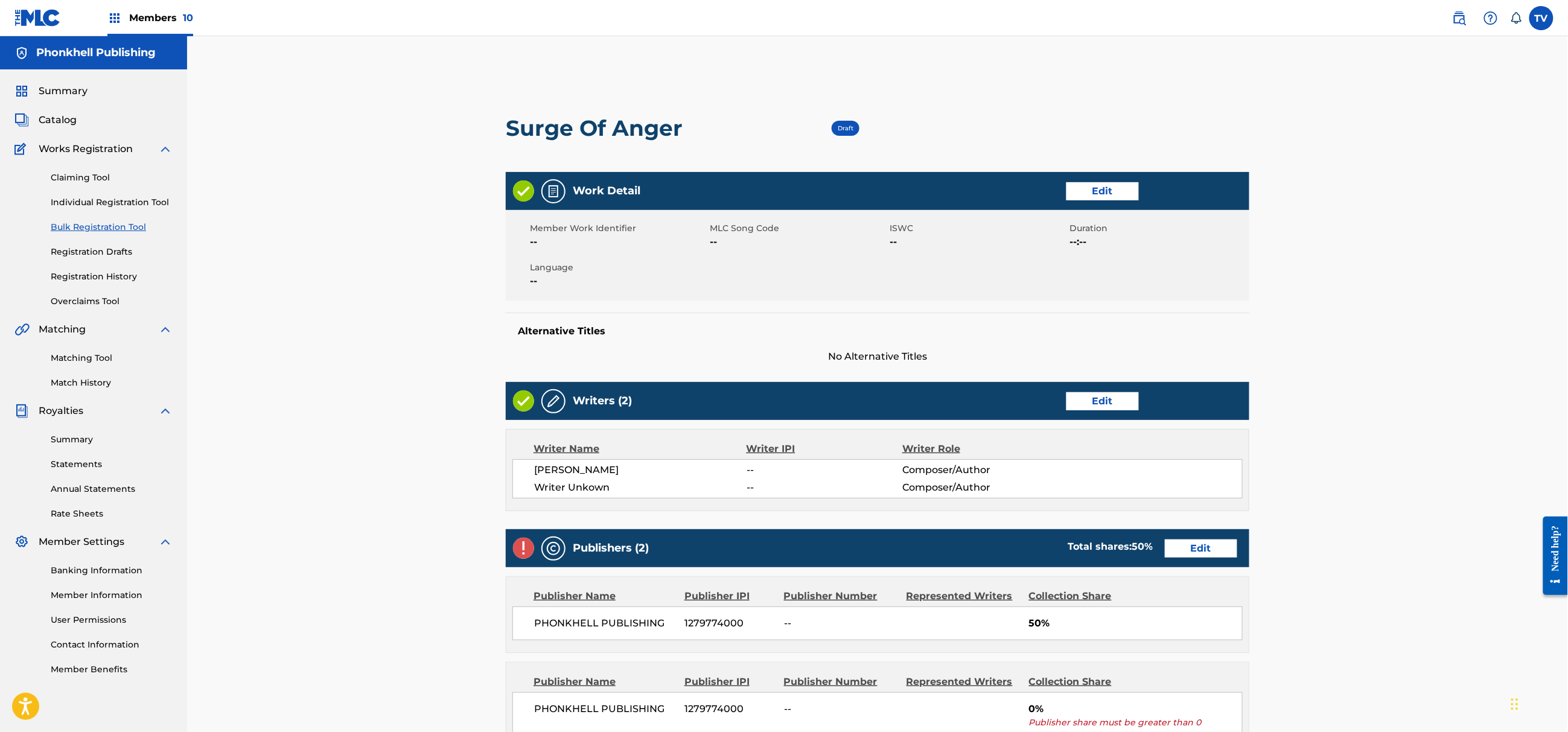
click at [1104, 411] on div "Writers (2) Edit" at bounding box center [877, 401] width 744 height 38
click at [1098, 407] on link "Edit" at bounding box center [1103, 401] width 73 height 18
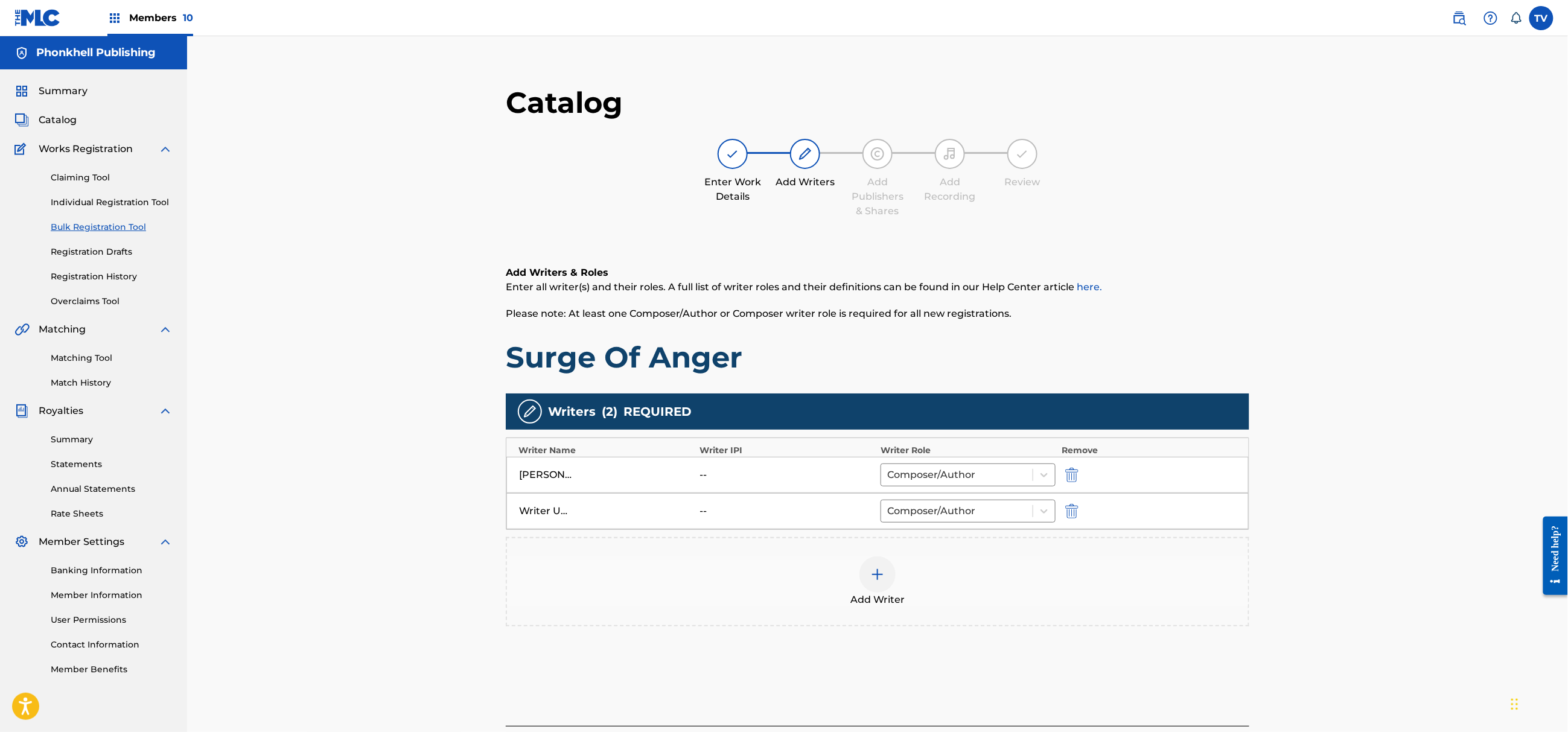
click at [1070, 508] on img "submit" at bounding box center [1071, 511] width 13 height 15
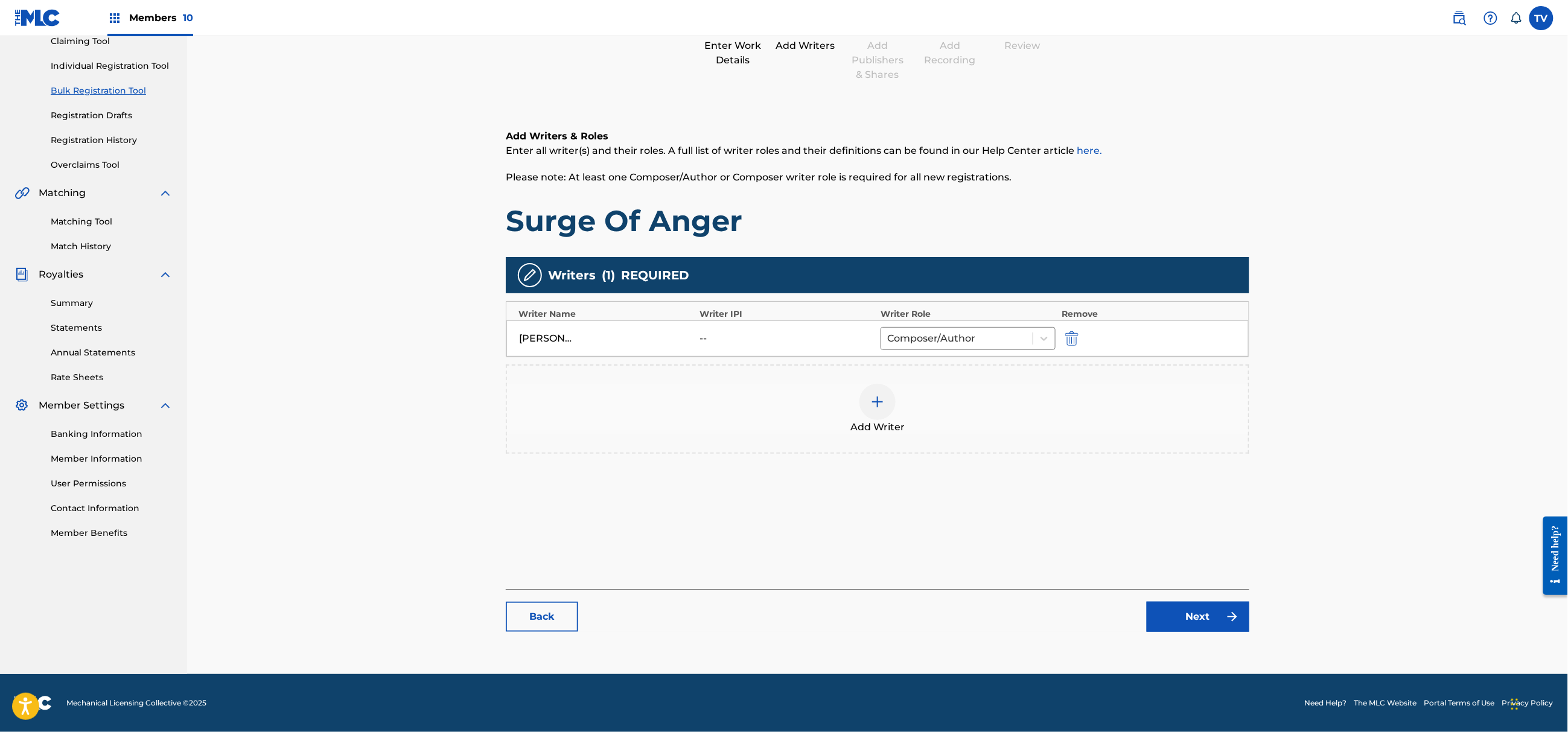
click at [1215, 614] on link "Next" at bounding box center [1198, 617] width 103 height 30
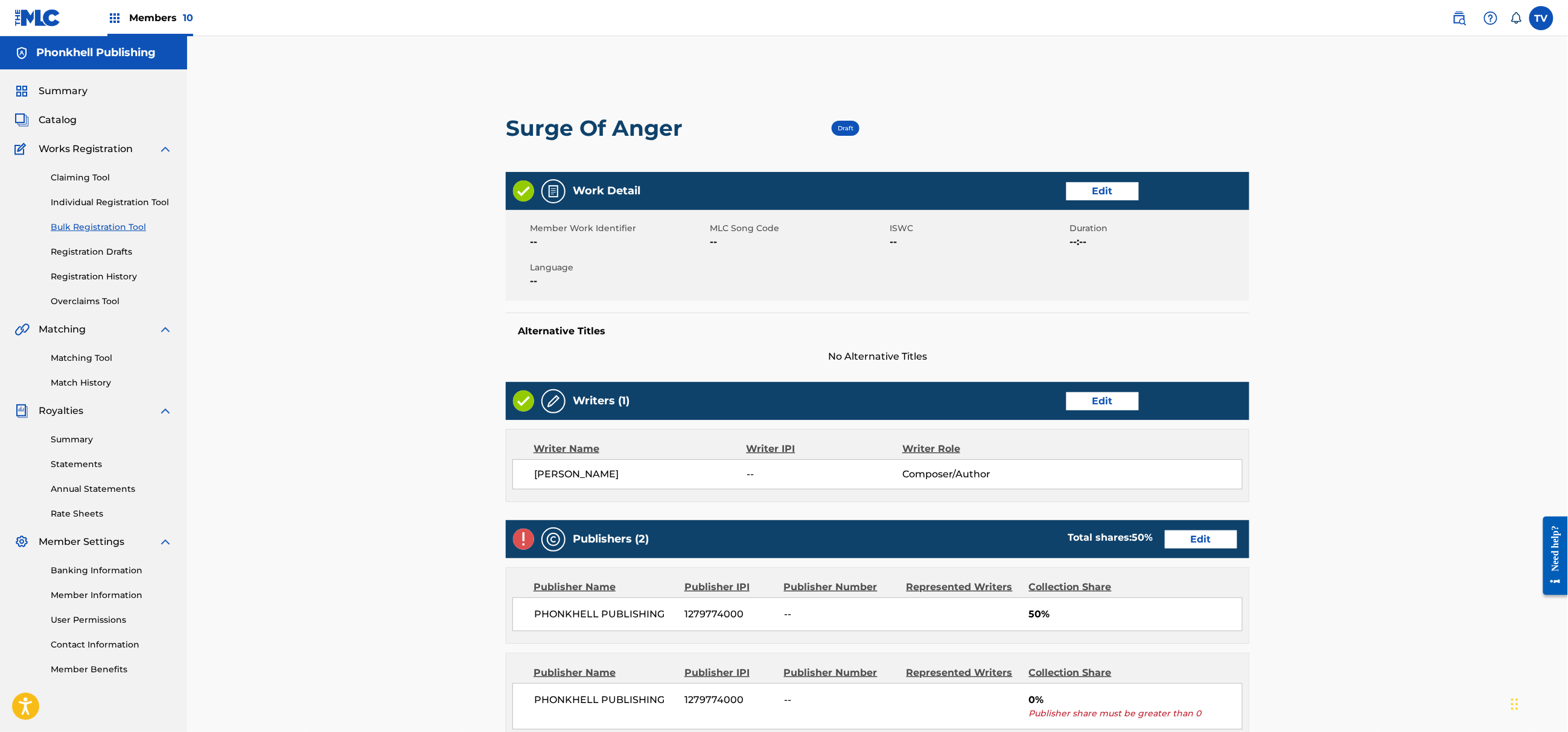
click at [1203, 544] on link "Edit" at bounding box center [1201, 539] width 73 height 18
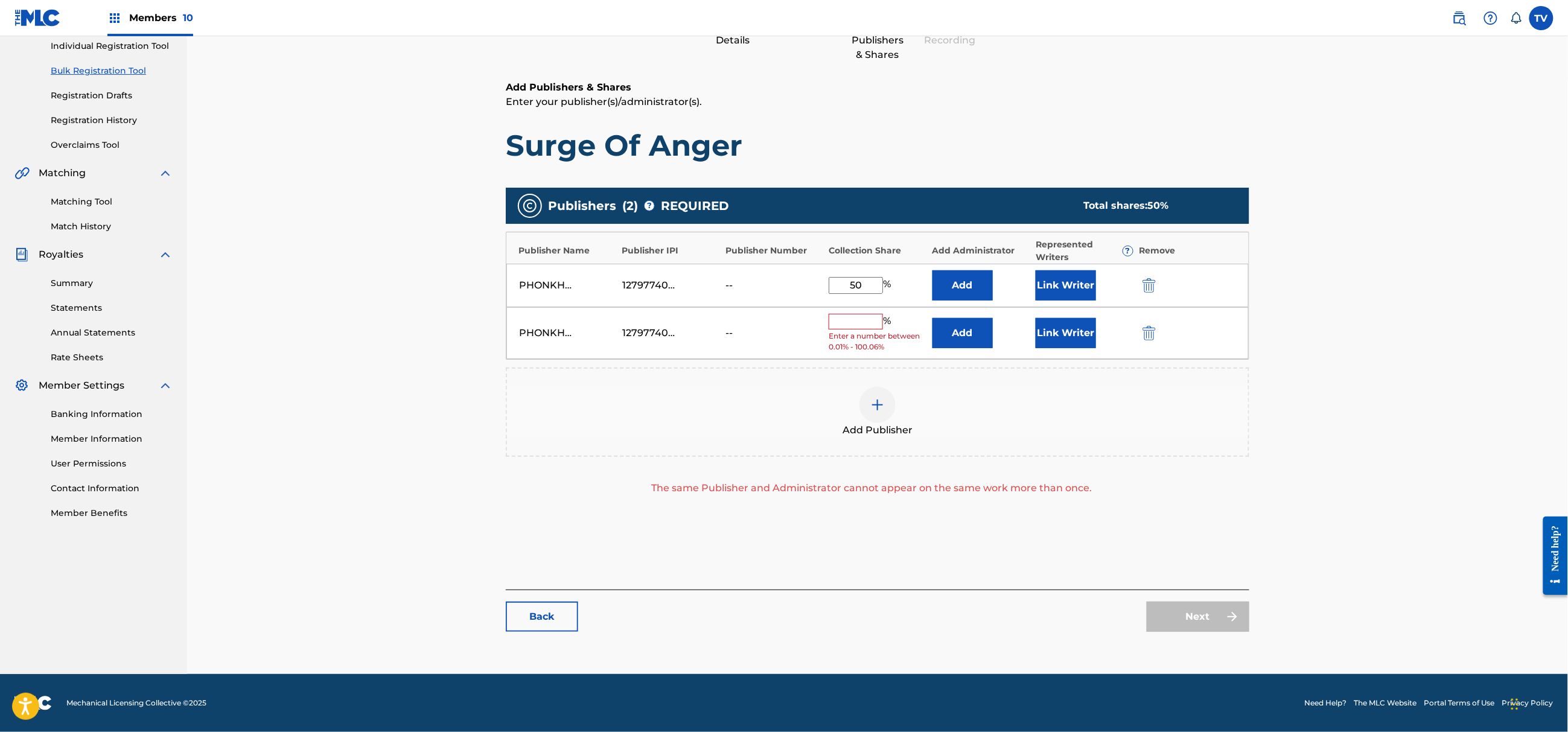
click at [1154, 321] on div "PHONKHELL PUBLISHING 1279774000 -- % Enter a number between 0.01% - 100.06% Add…" at bounding box center [877, 334] width 742 height 53
click at [1152, 326] on img "submit" at bounding box center [1149, 333] width 13 height 15
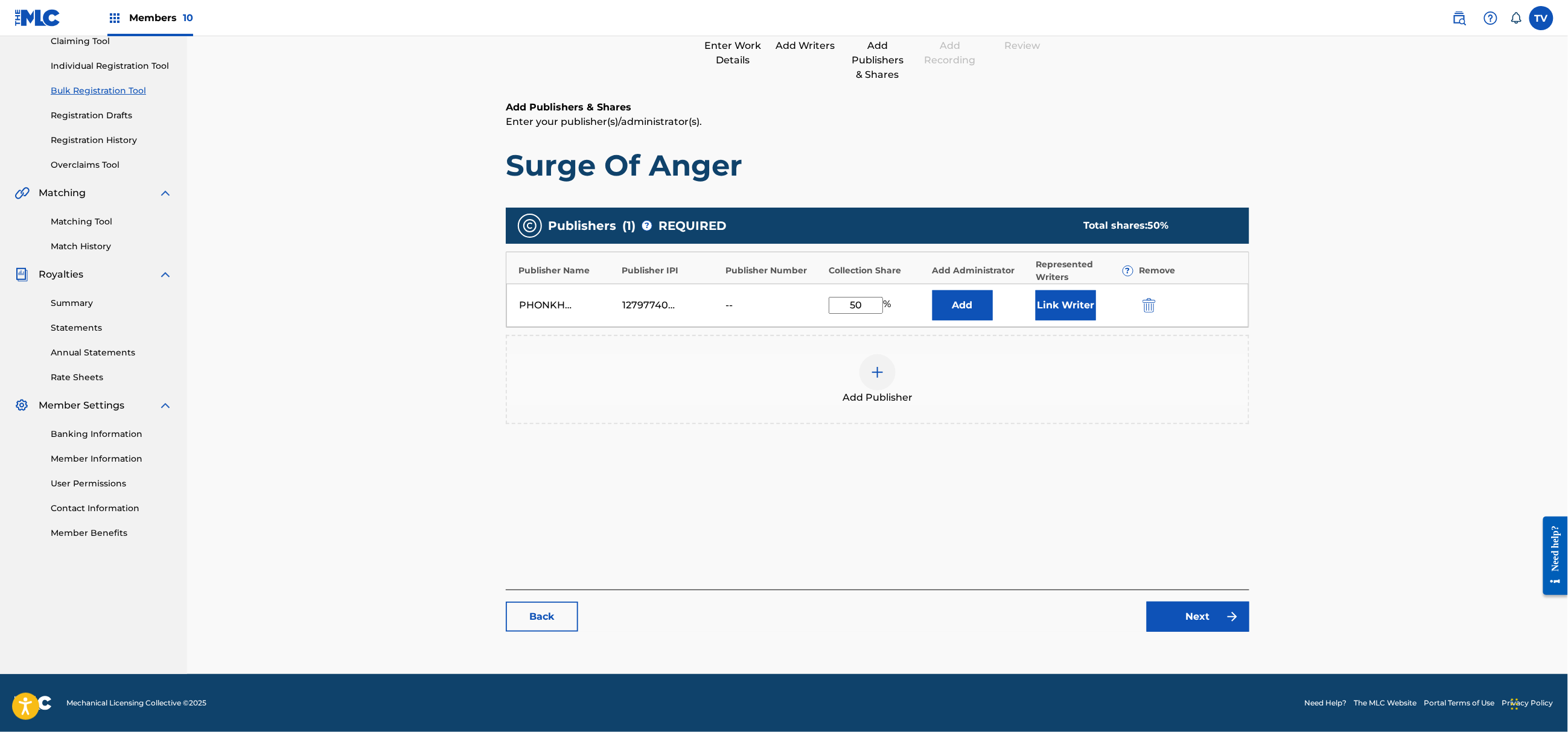
click at [1203, 628] on link "Next" at bounding box center [1198, 617] width 103 height 30
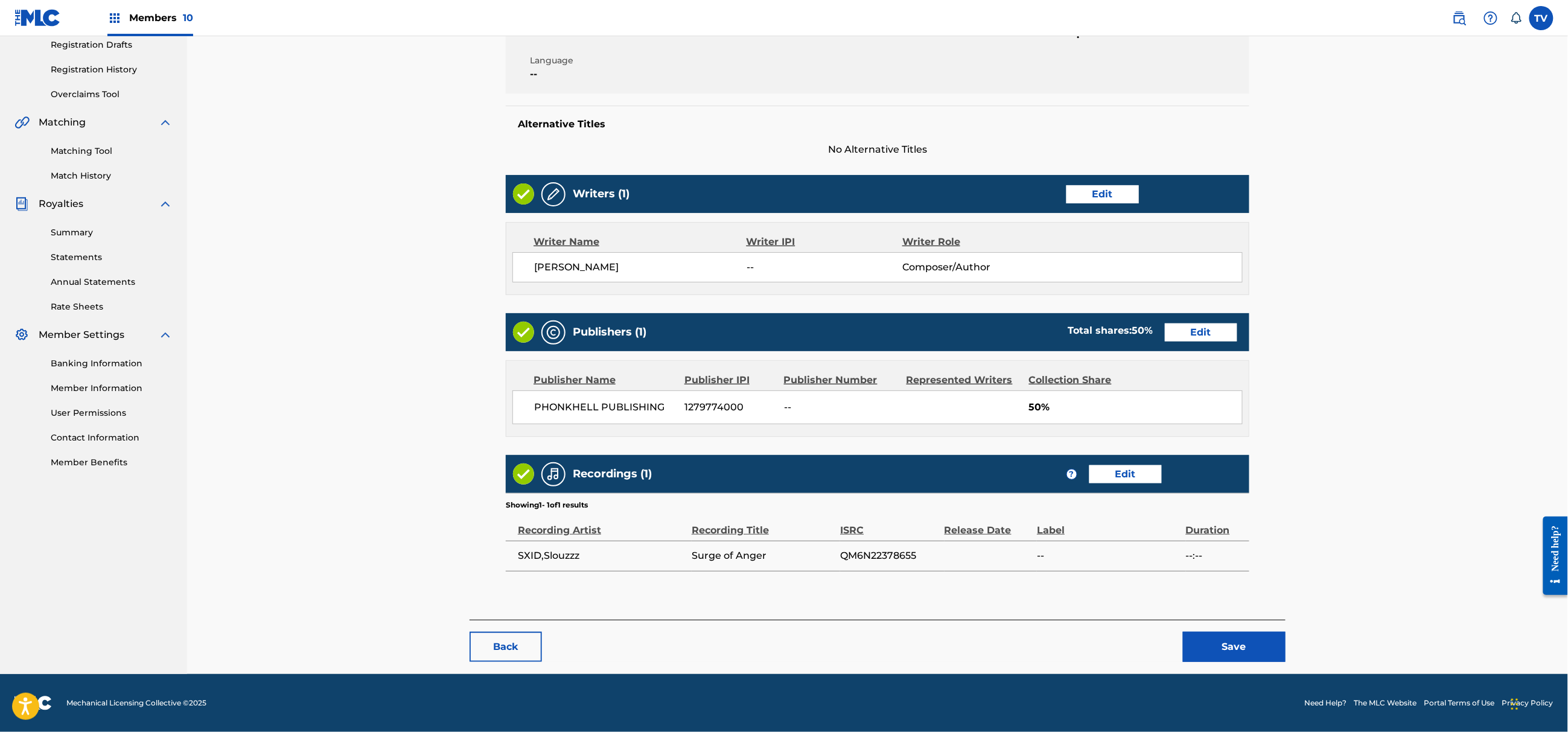
click at [1263, 657] on button "Save" at bounding box center [1234, 647] width 103 height 30
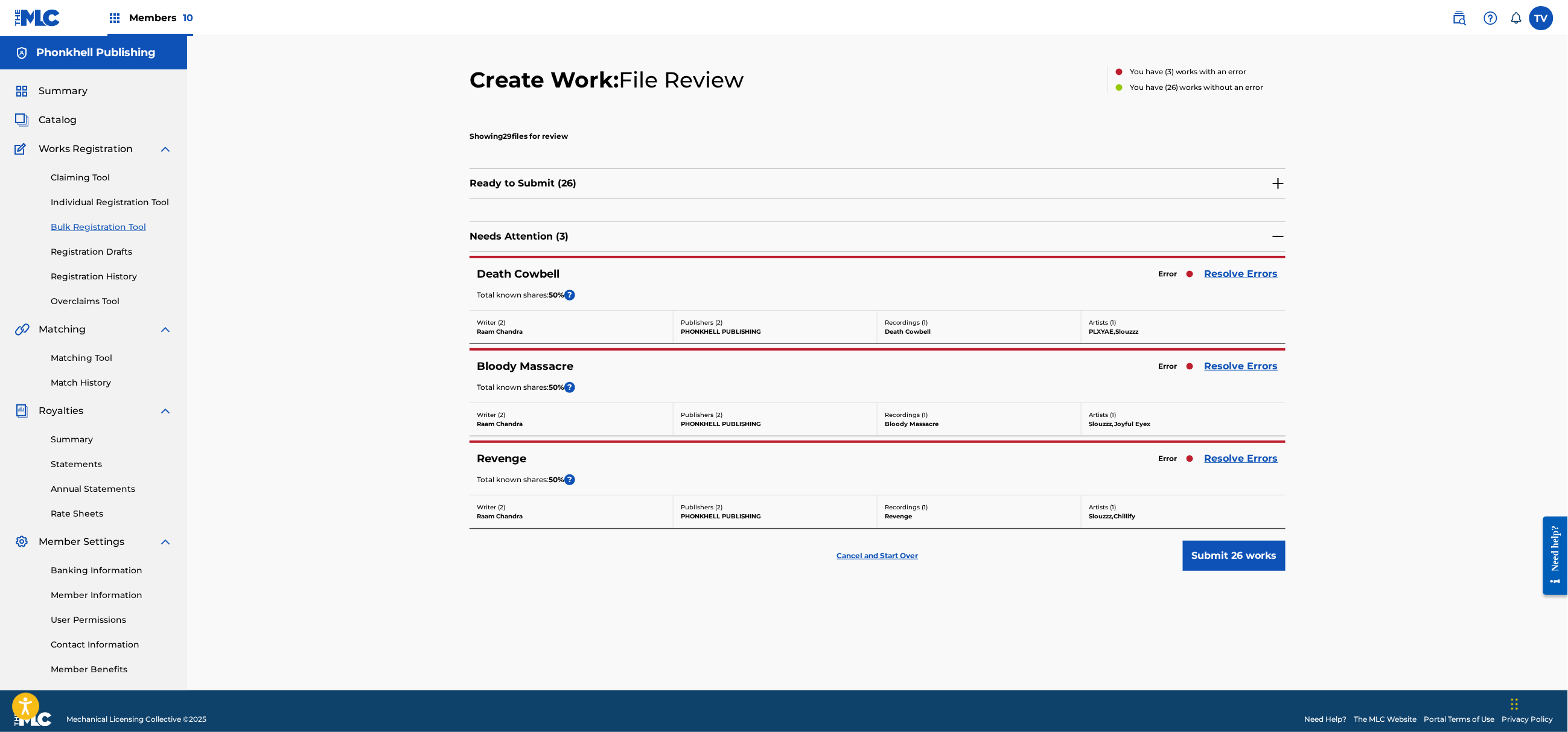
click at [1229, 455] on link "Resolve Errors" at bounding box center [1241, 458] width 73 height 15
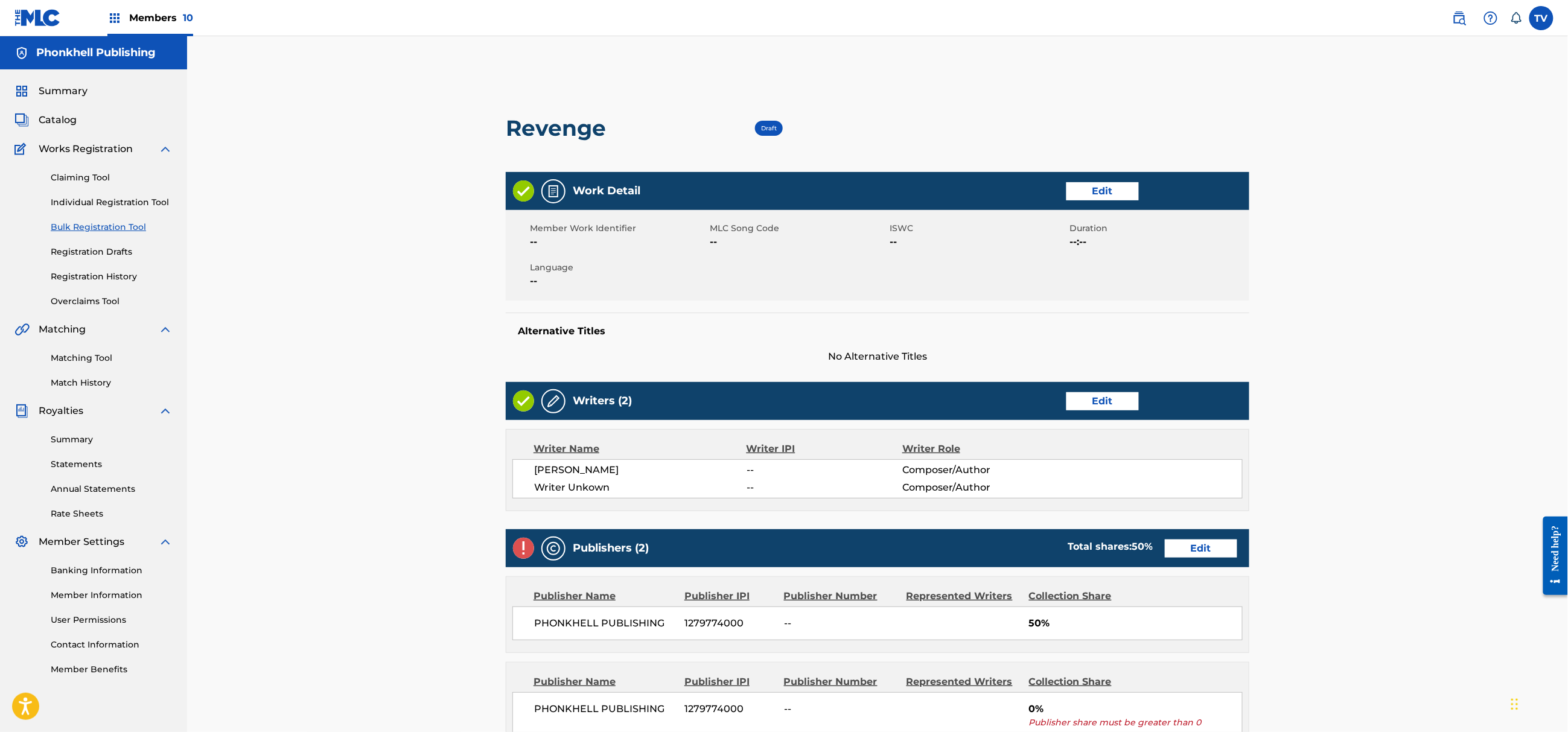
click at [1104, 397] on link "Edit" at bounding box center [1103, 401] width 73 height 18
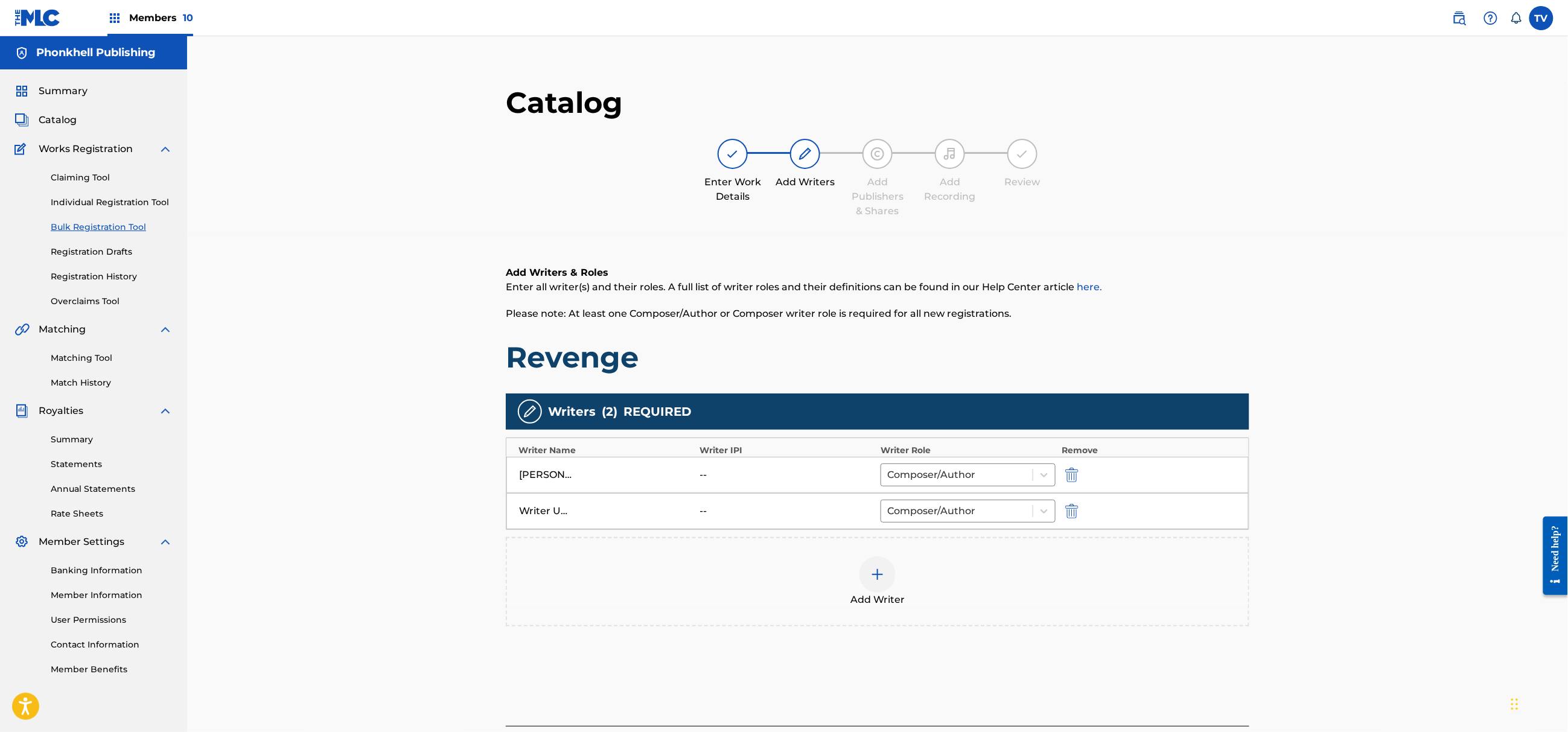
click at [1072, 510] on img "submit" at bounding box center [1071, 511] width 13 height 15
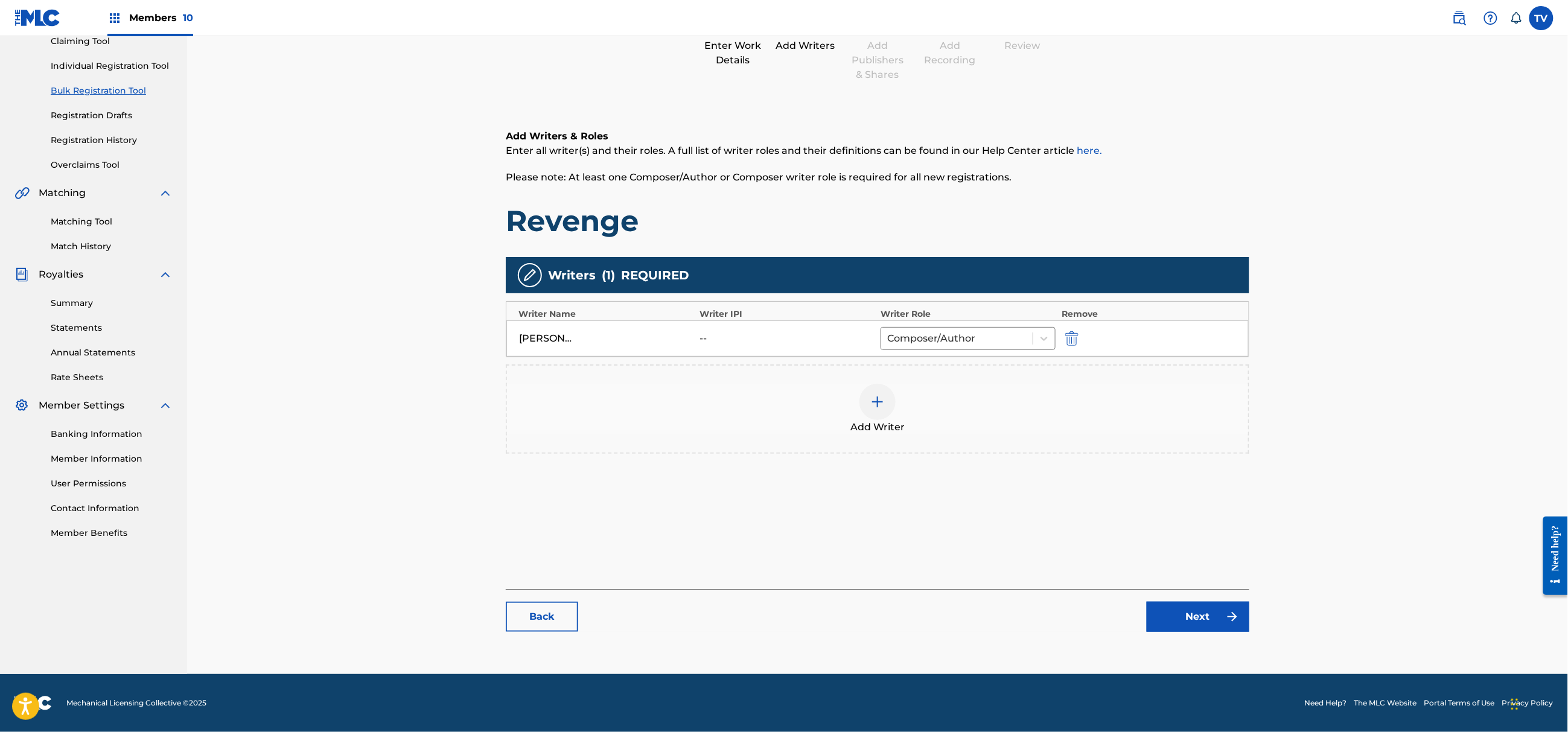
click at [1205, 617] on link "Next" at bounding box center [1198, 617] width 103 height 30
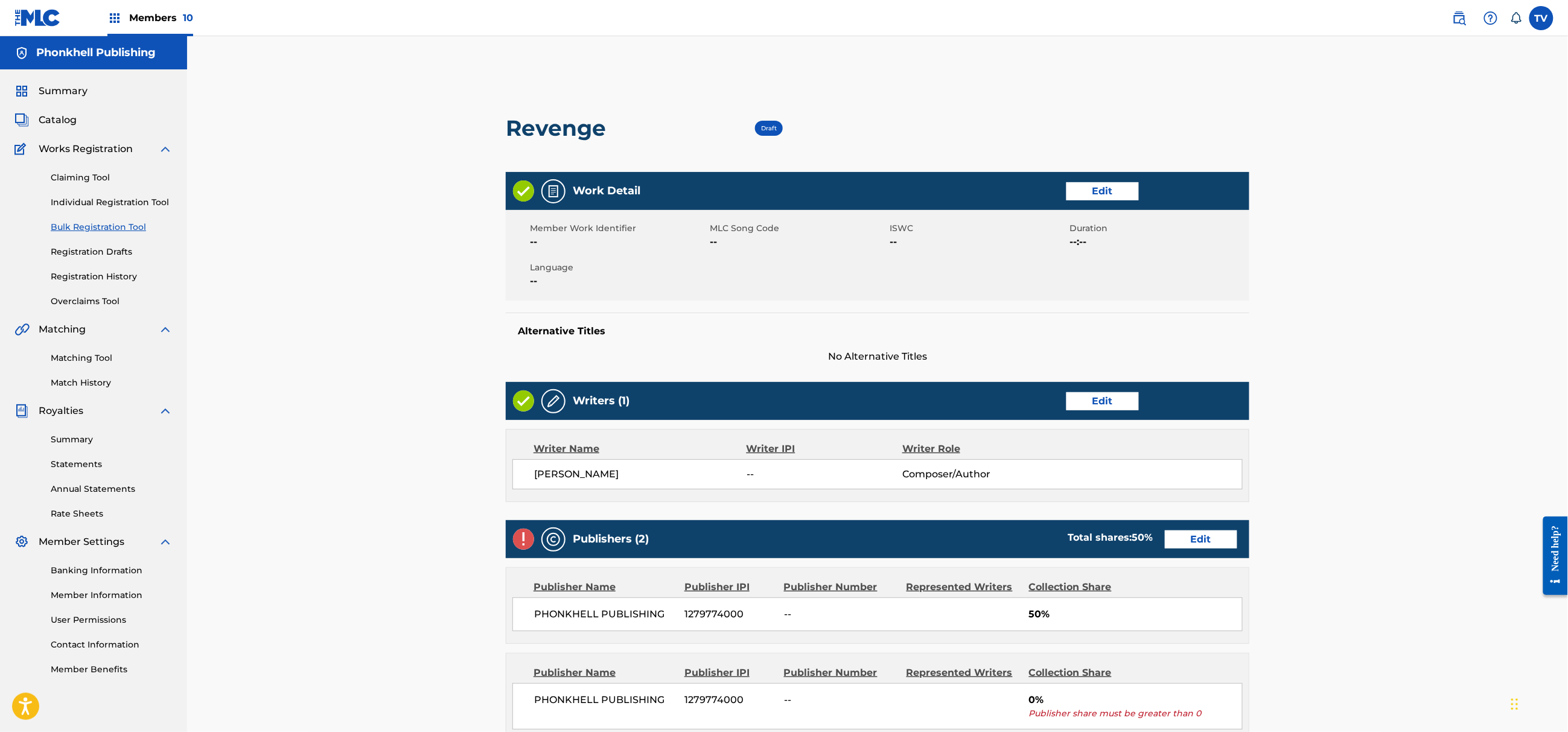
click at [1195, 542] on link "Edit" at bounding box center [1201, 539] width 73 height 18
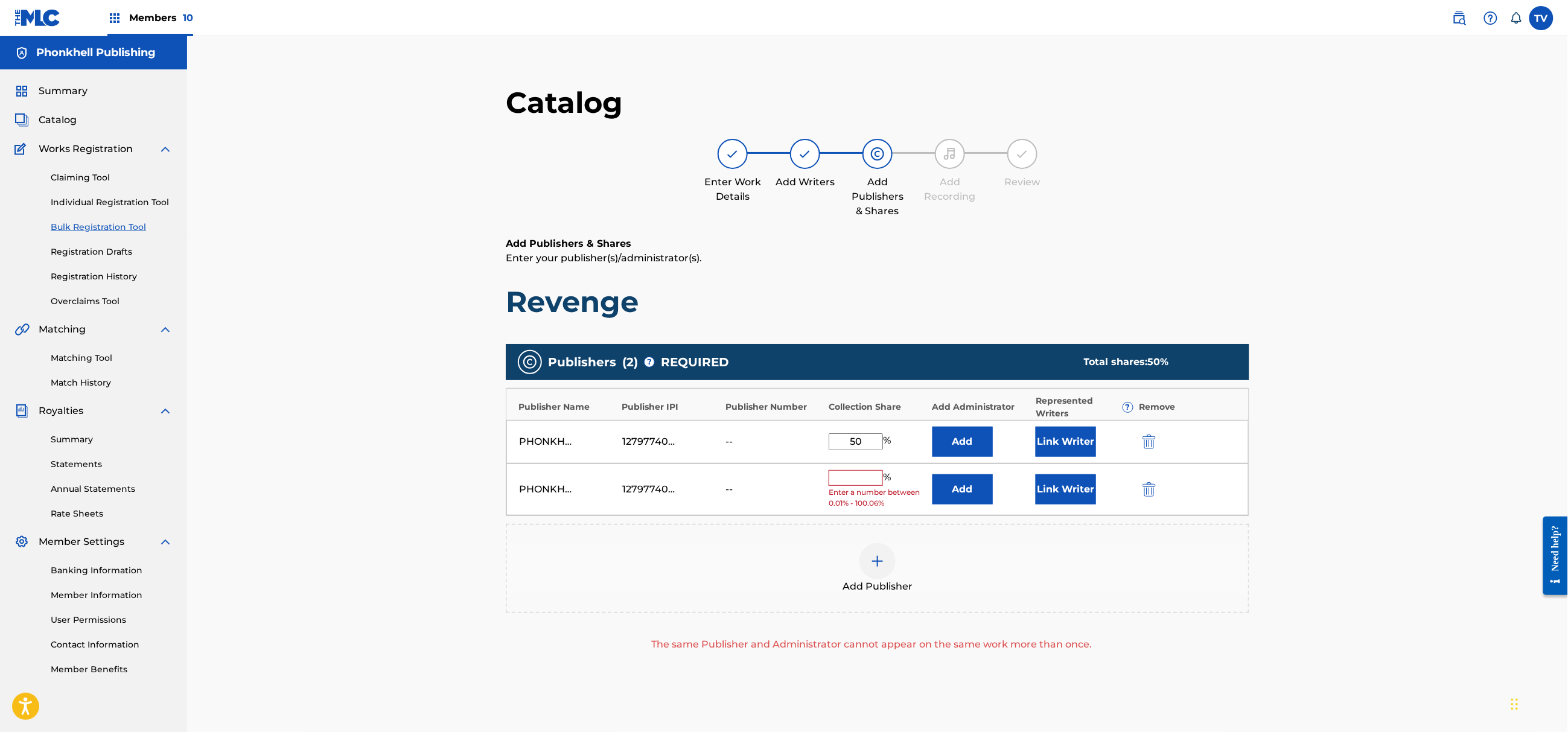
click at [1149, 493] on img "submit" at bounding box center [1149, 489] width 13 height 15
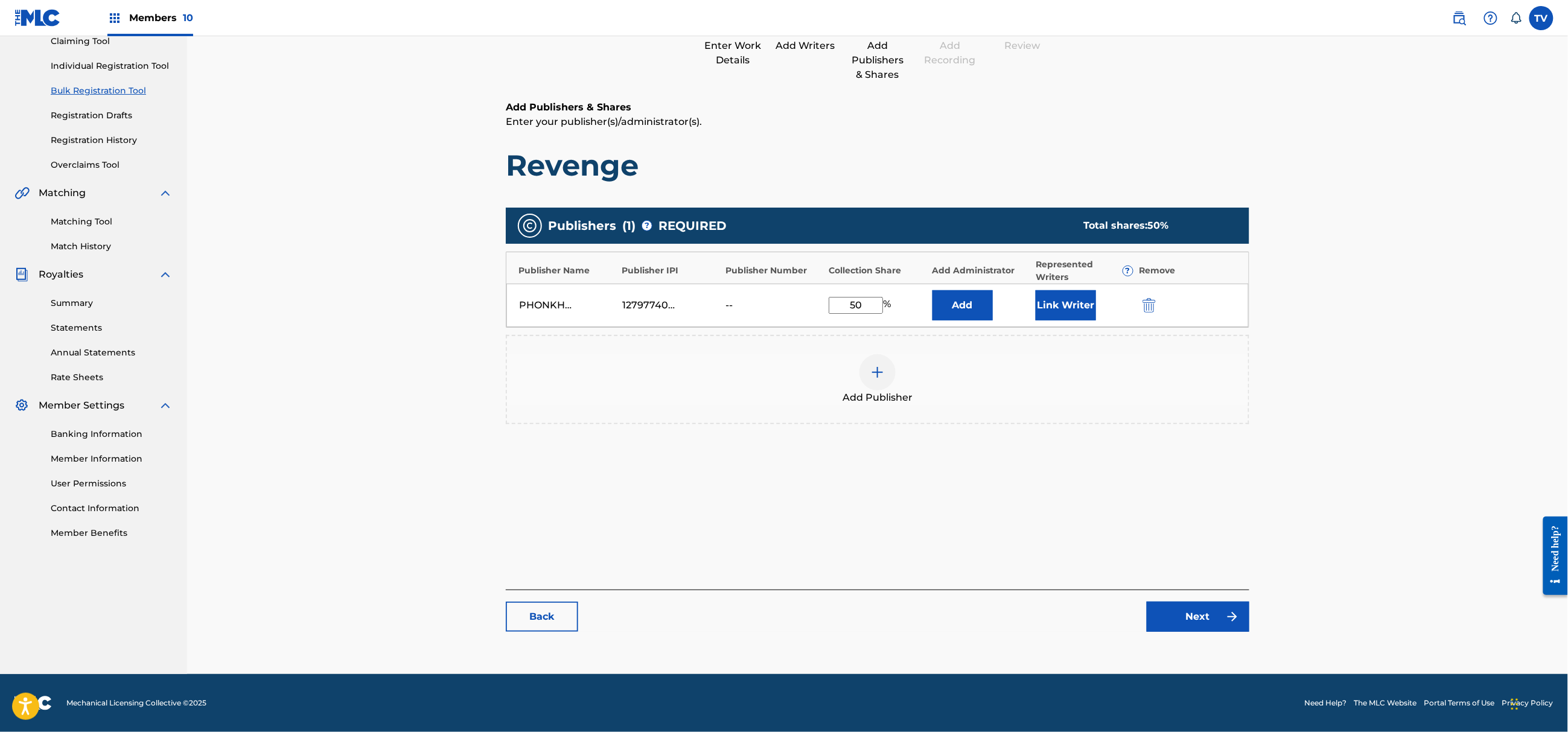
click at [1220, 640] on div "Catalog Enter Work Details Add Writers Add Publishers & Shares Add Recording Re…" at bounding box center [877, 296] width 744 height 696
click at [1217, 617] on link "Next" at bounding box center [1198, 617] width 103 height 30
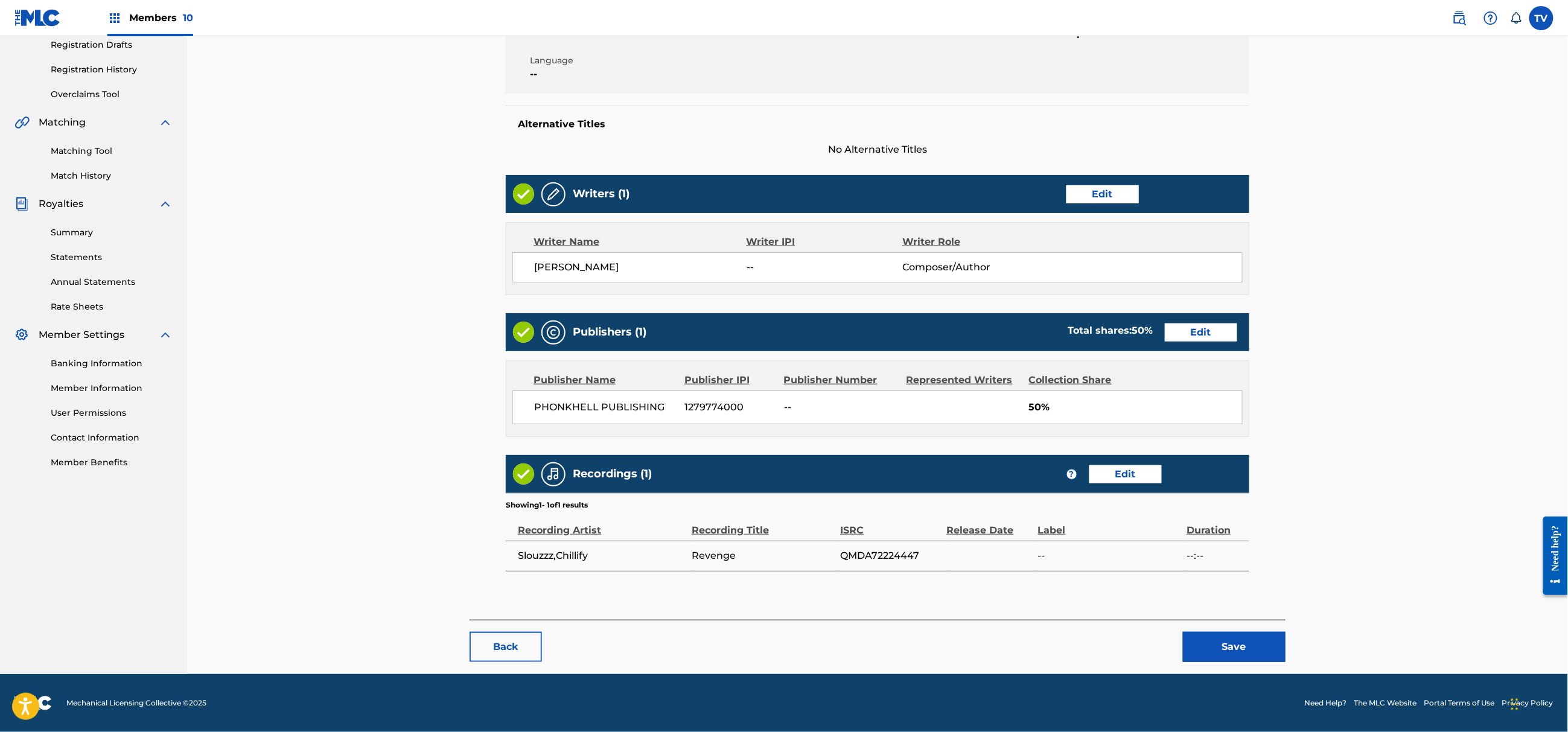
drag, startPoint x: 1229, startPoint y: 613, endPoint x: 1245, endPoint y: 631, distance: 24.1
click at [1229, 614] on main "< Back Revenge Draft Work Detail Edit Member Work Identifier -- MLC Song Code -…" at bounding box center [877, 240] width 816 height 760
click at [1253, 641] on button "Save" at bounding box center [1234, 647] width 103 height 30
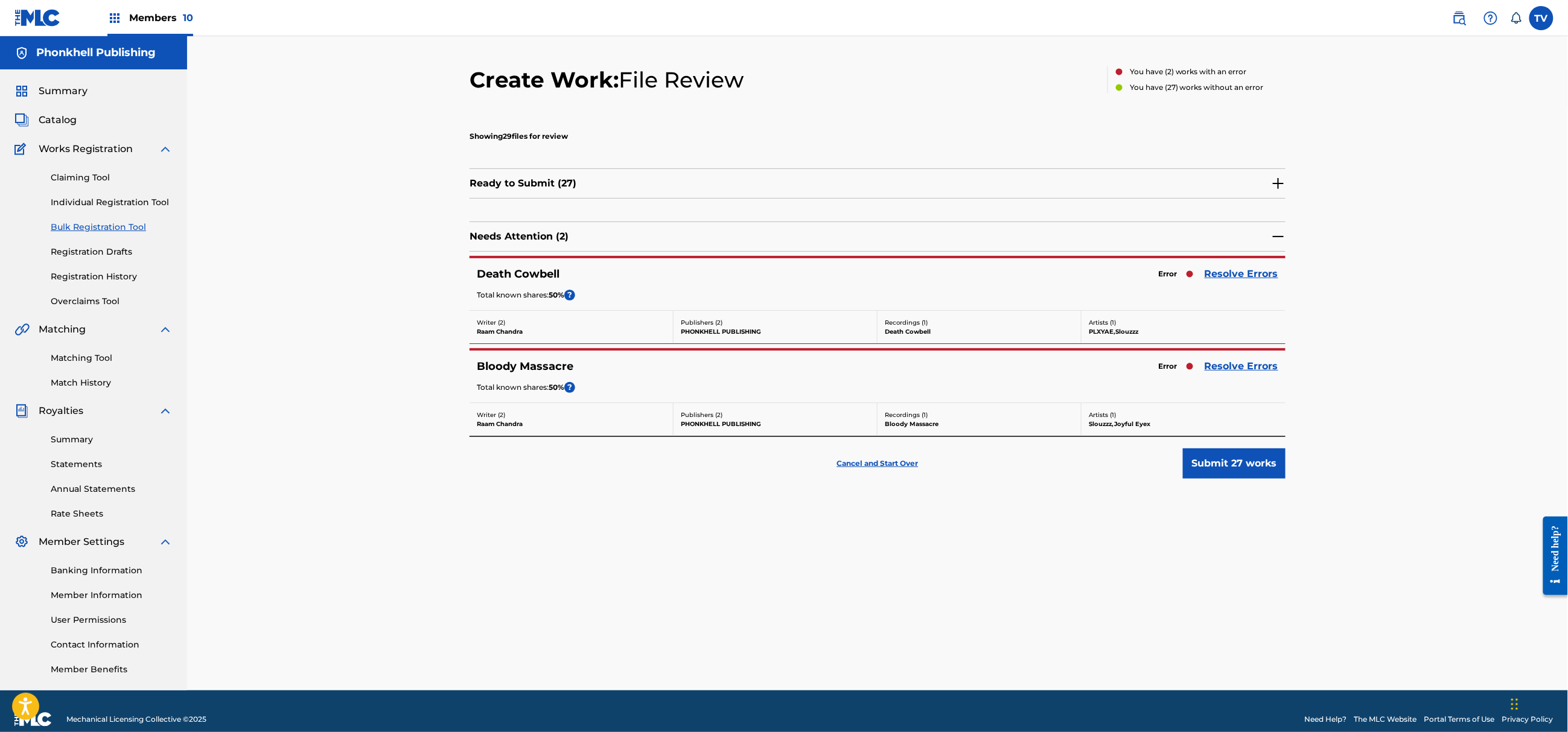
click at [1229, 366] on link "Resolve Errors" at bounding box center [1241, 366] width 73 height 15
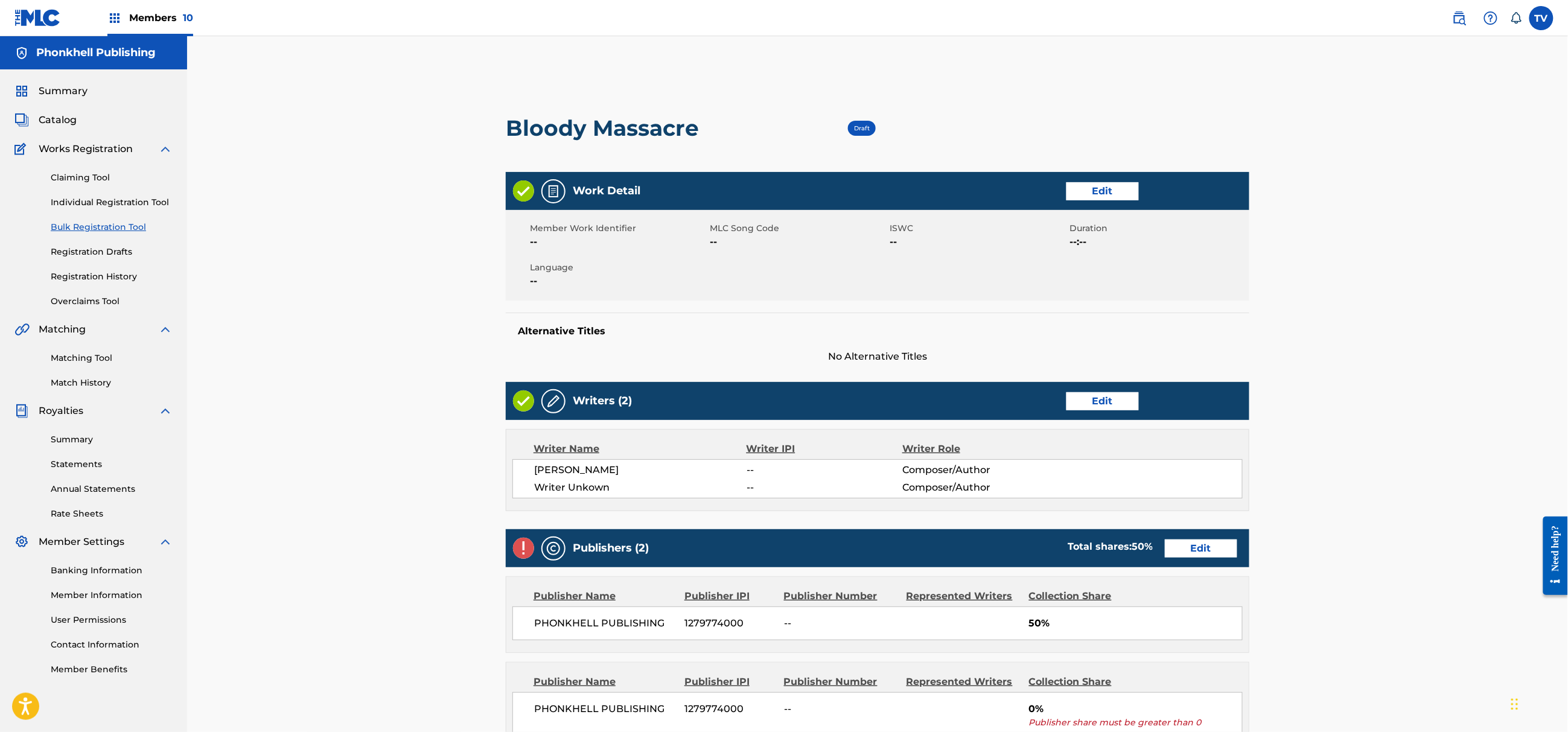
click at [1112, 396] on link "Edit" at bounding box center [1103, 401] width 73 height 18
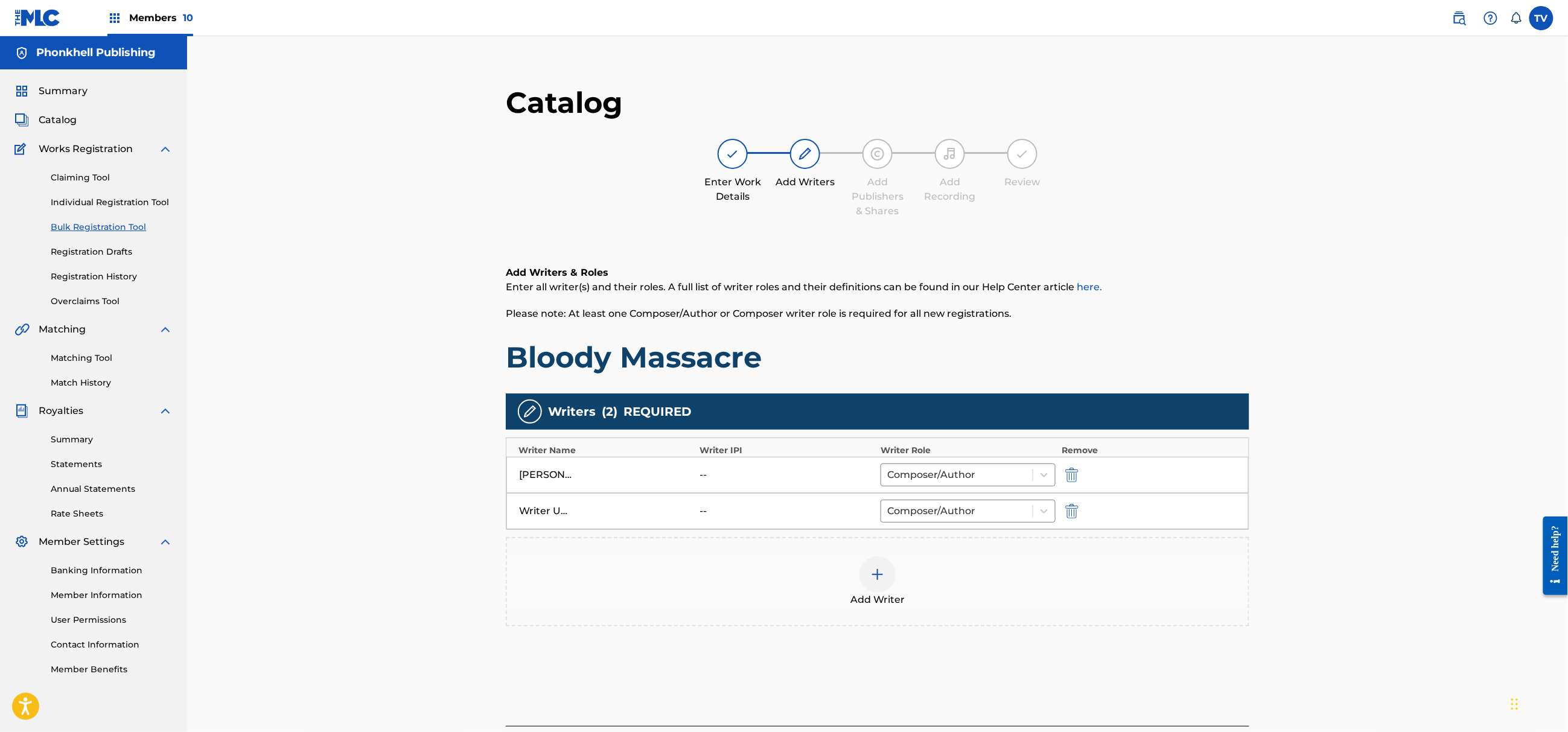
click at [1071, 510] on img "submit" at bounding box center [1071, 511] width 13 height 15
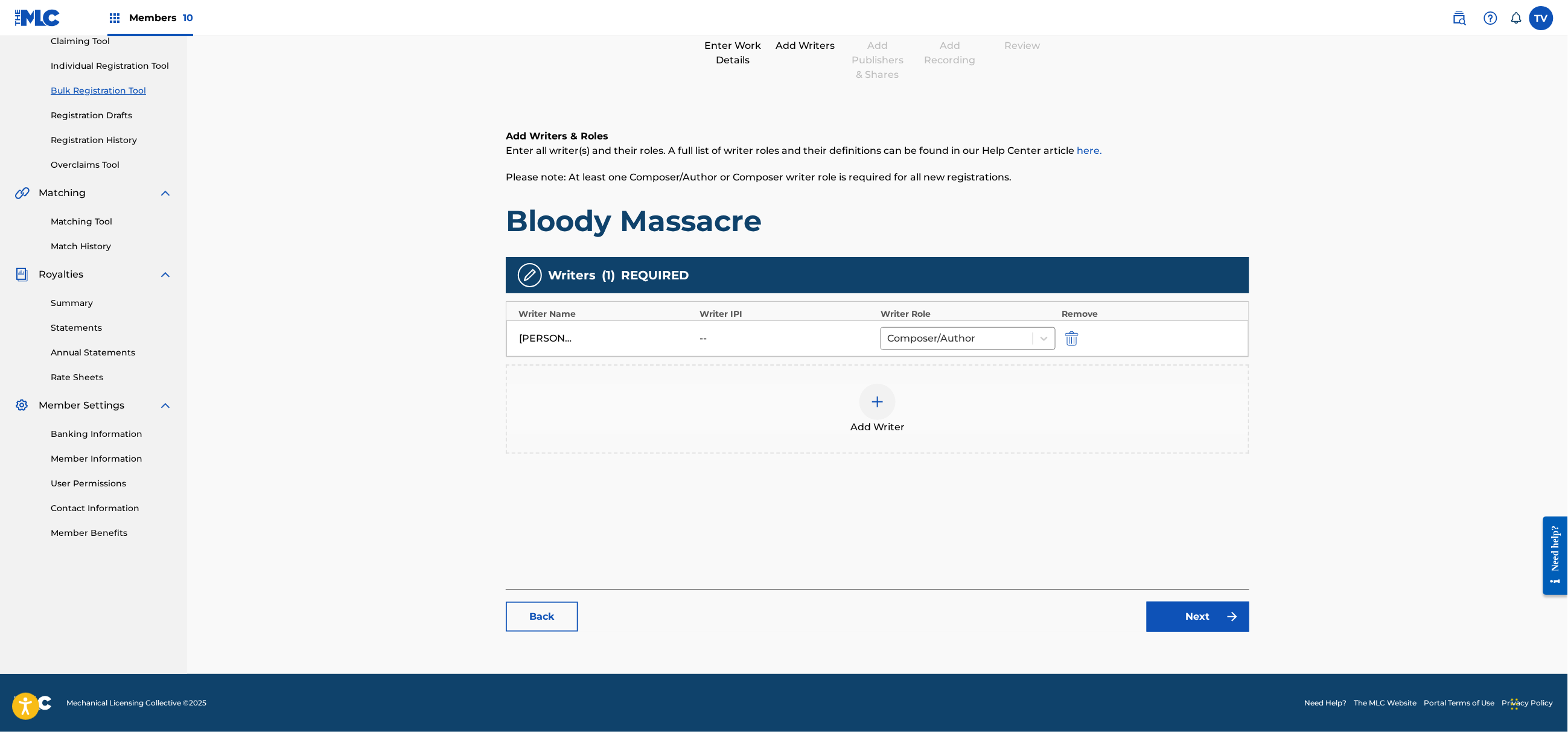
click at [1199, 609] on link "Next" at bounding box center [1198, 617] width 103 height 30
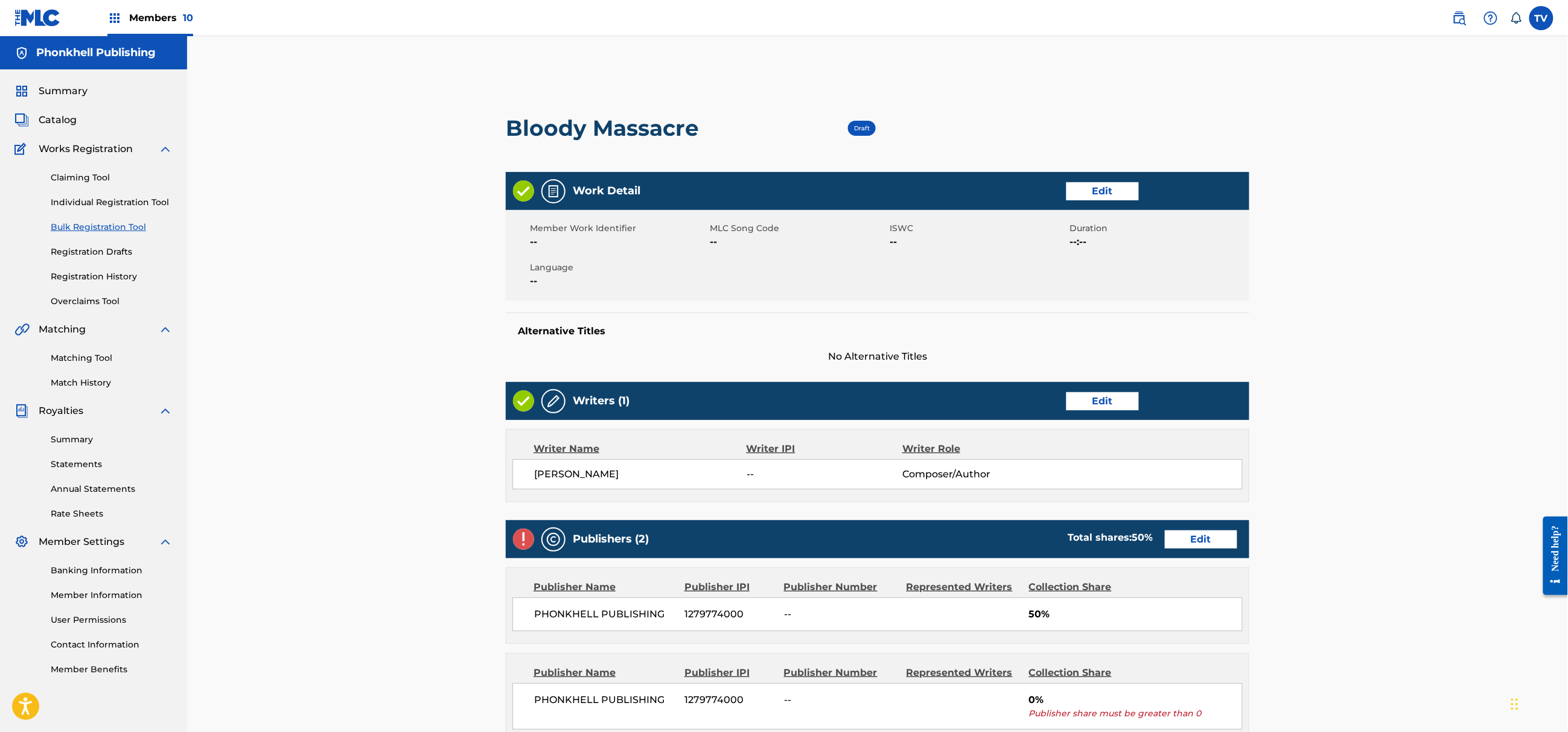
click at [1199, 539] on link "Edit" at bounding box center [1201, 539] width 73 height 18
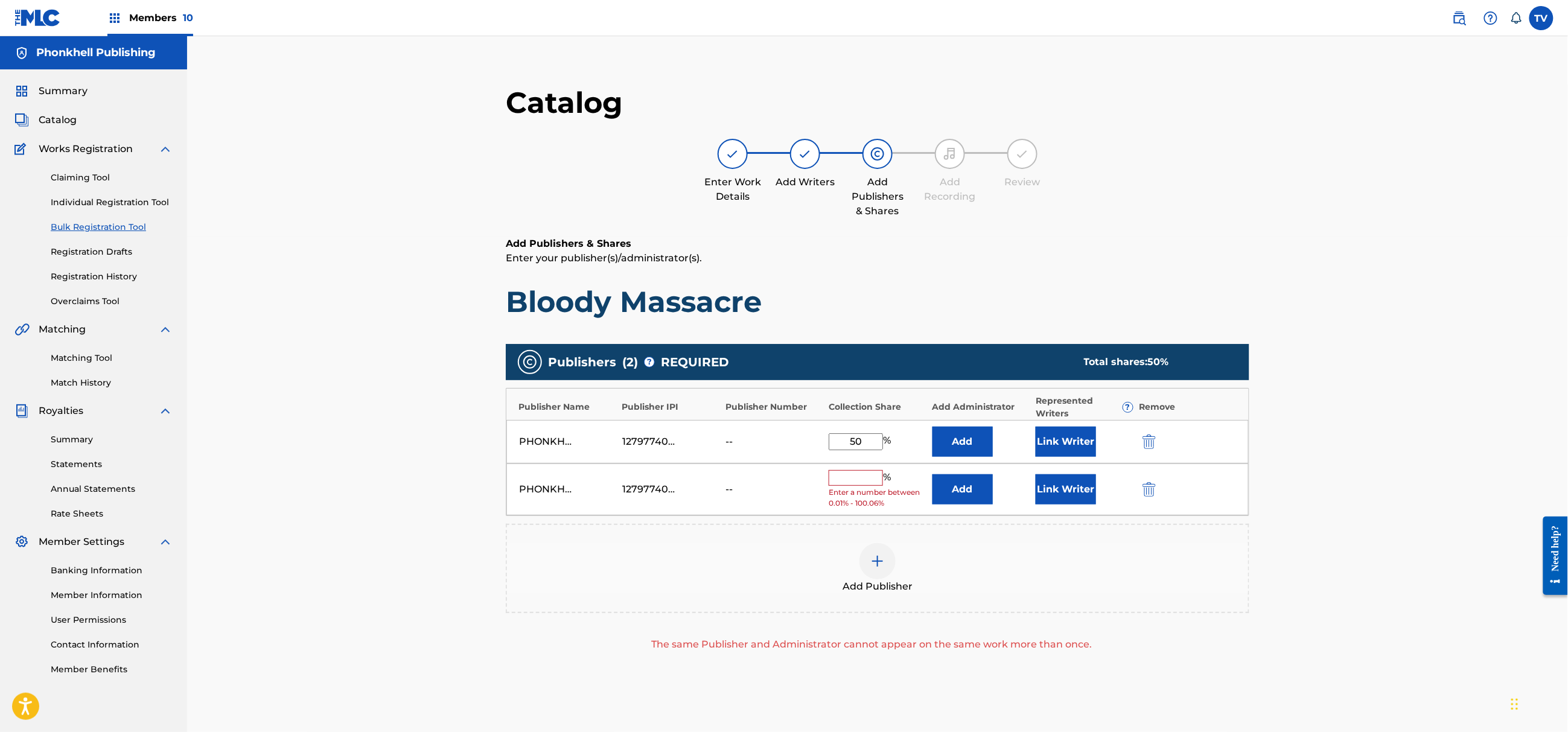
click at [1150, 492] on img "submit" at bounding box center [1149, 489] width 13 height 15
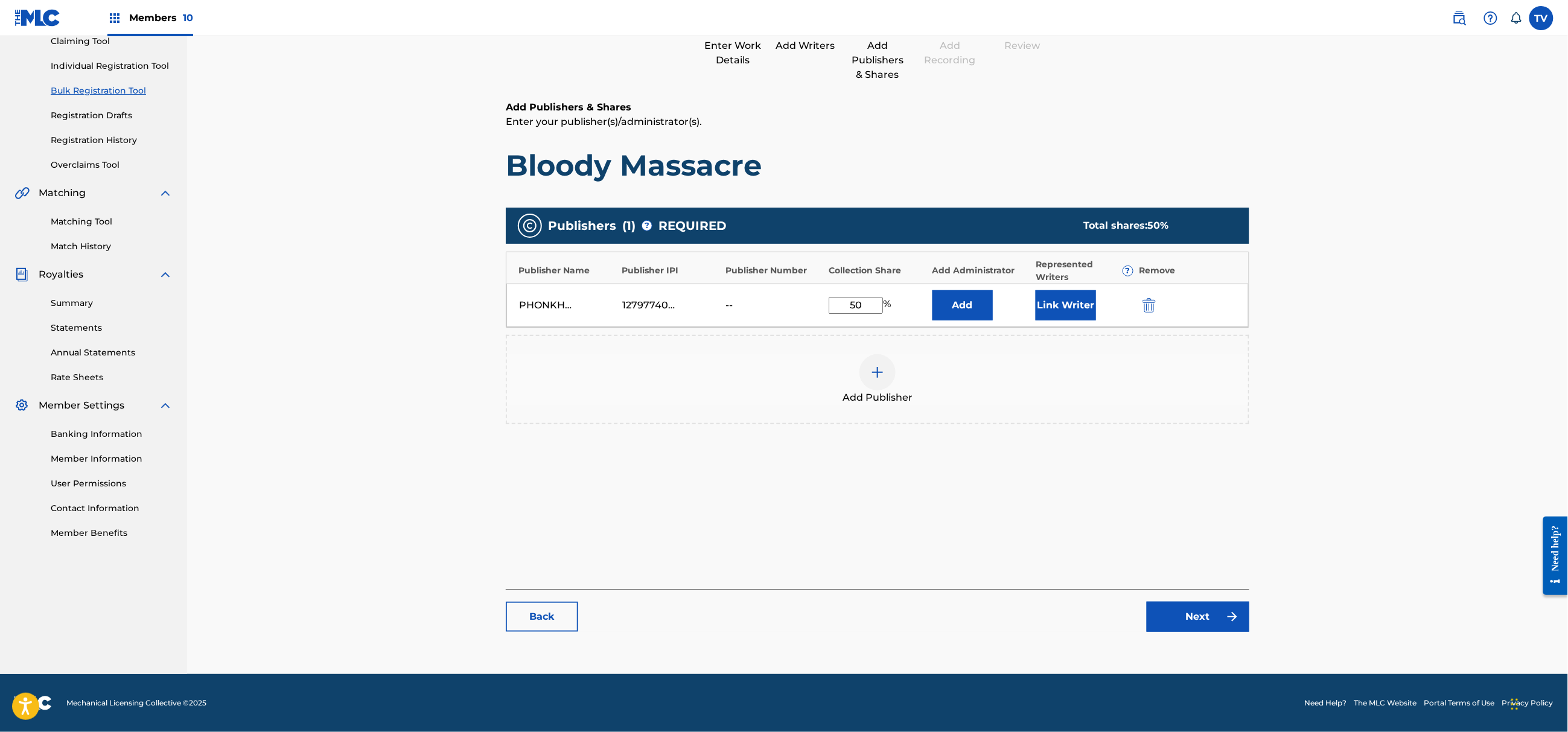
click at [1212, 623] on link "Next" at bounding box center [1198, 617] width 103 height 30
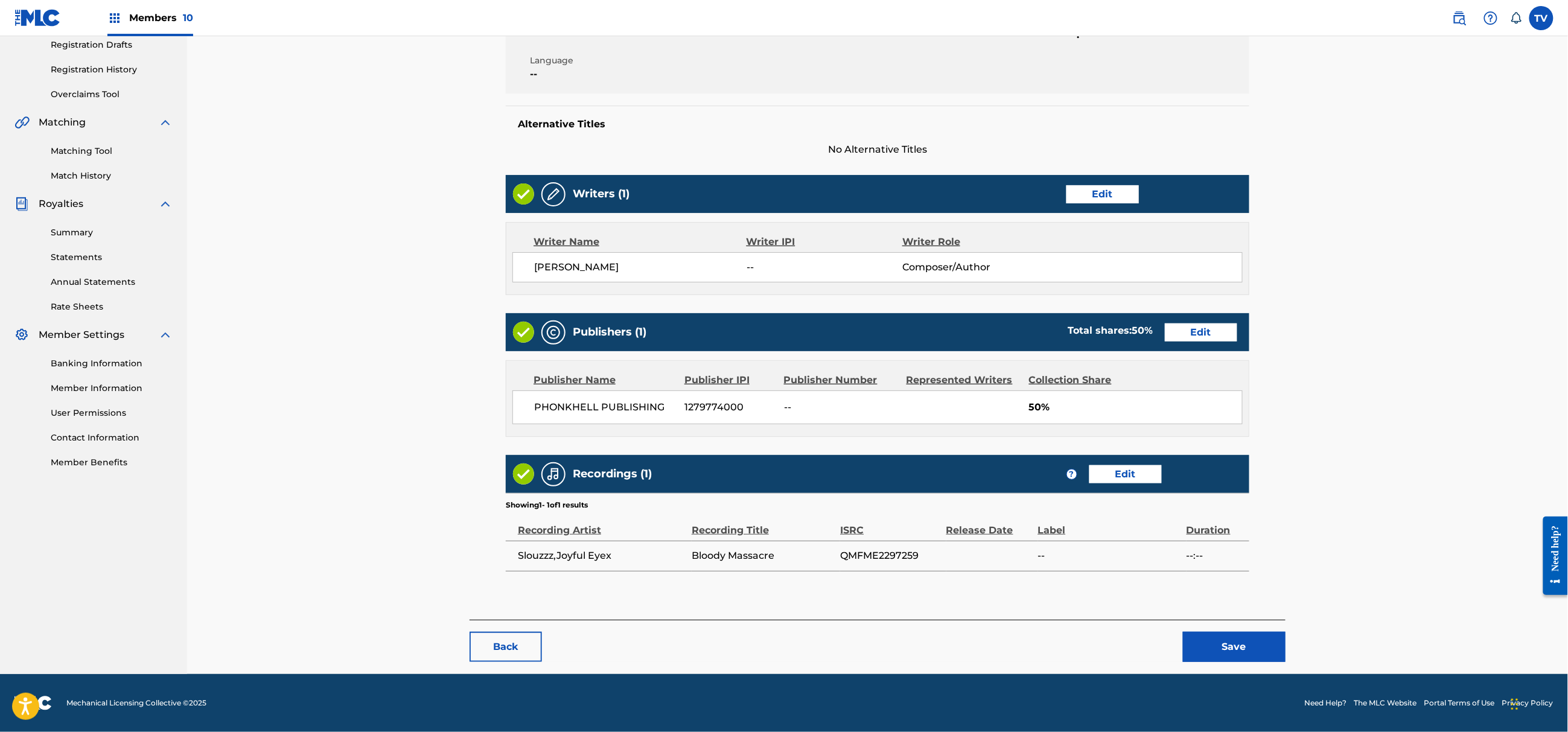
drag, startPoint x: 1222, startPoint y: 619, endPoint x: 1248, endPoint y: 641, distance: 34.1
click at [1224, 621] on div "Back Save" at bounding box center [877, 641] width 816 height 42
click at [1251, 643] on button "Save" at bounding box center [1234, 647] width 103 height 30
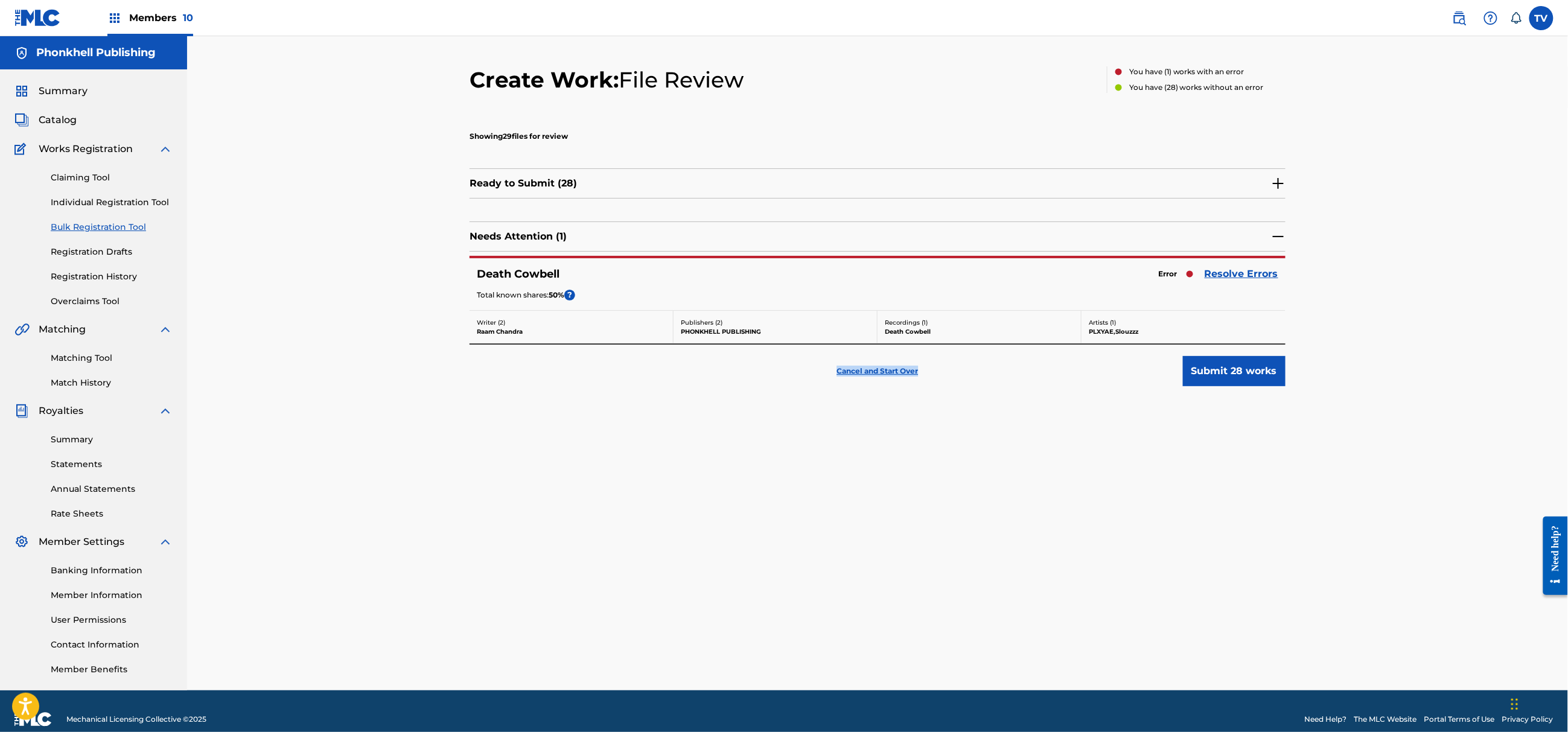
click at [1231, 276] on link "Resolve Errors" at bounding box center [1241, 274] width 73 height 15
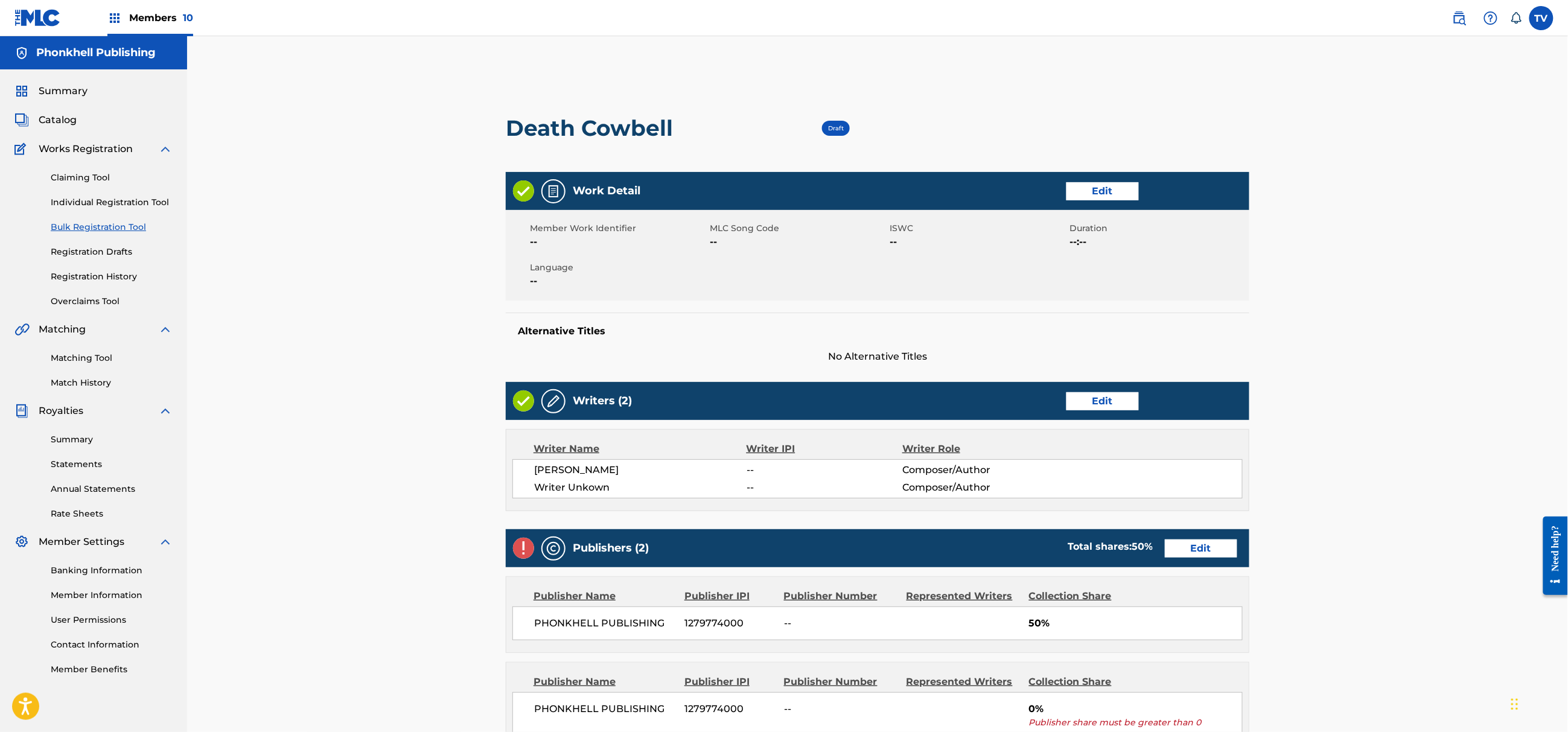
click at [1085, 406] on link "Edit" at bounding box center [1103, 401] width 73 height 18
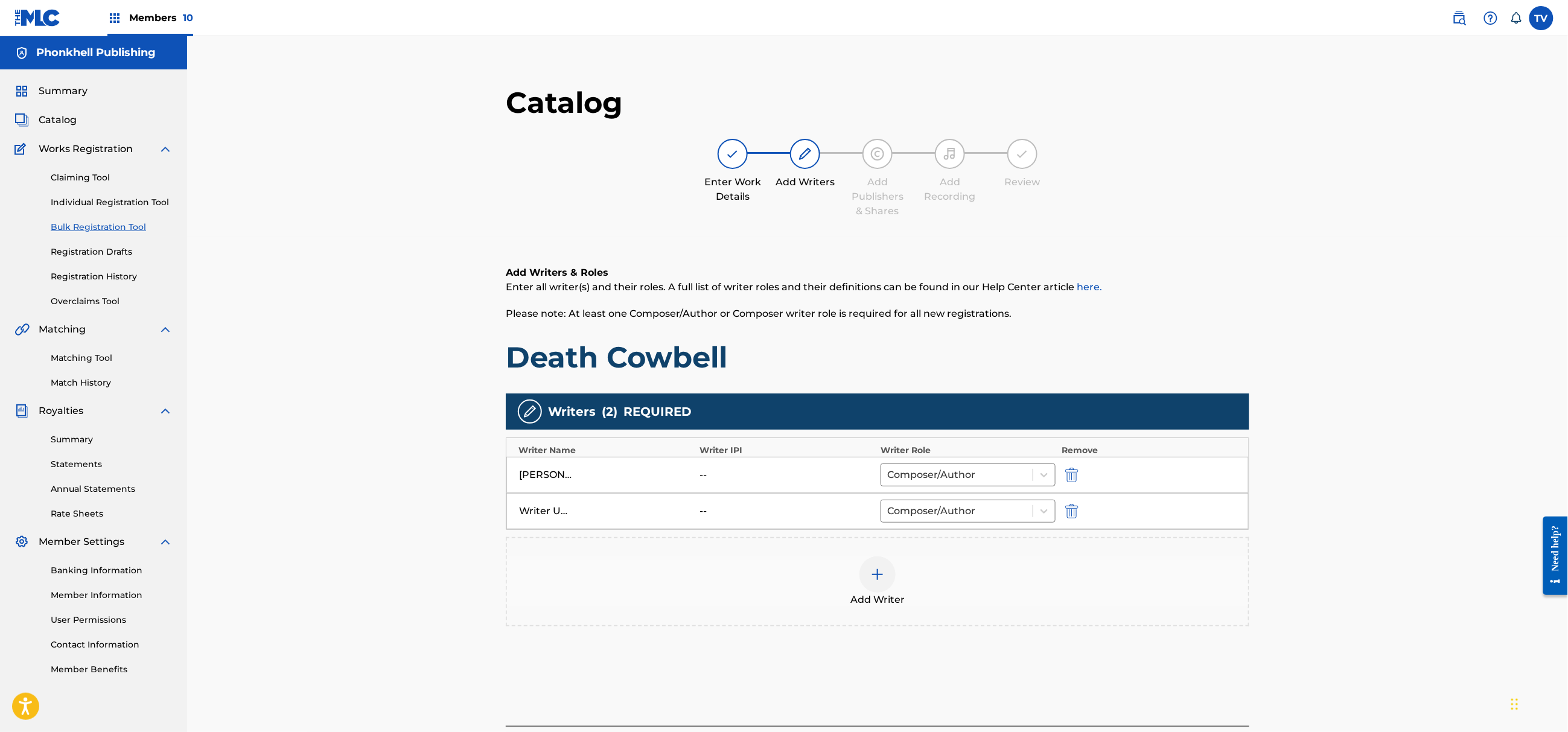
click at [1070, 507] on img "submit" at bounding box center [1071, 511] width 13 height 15
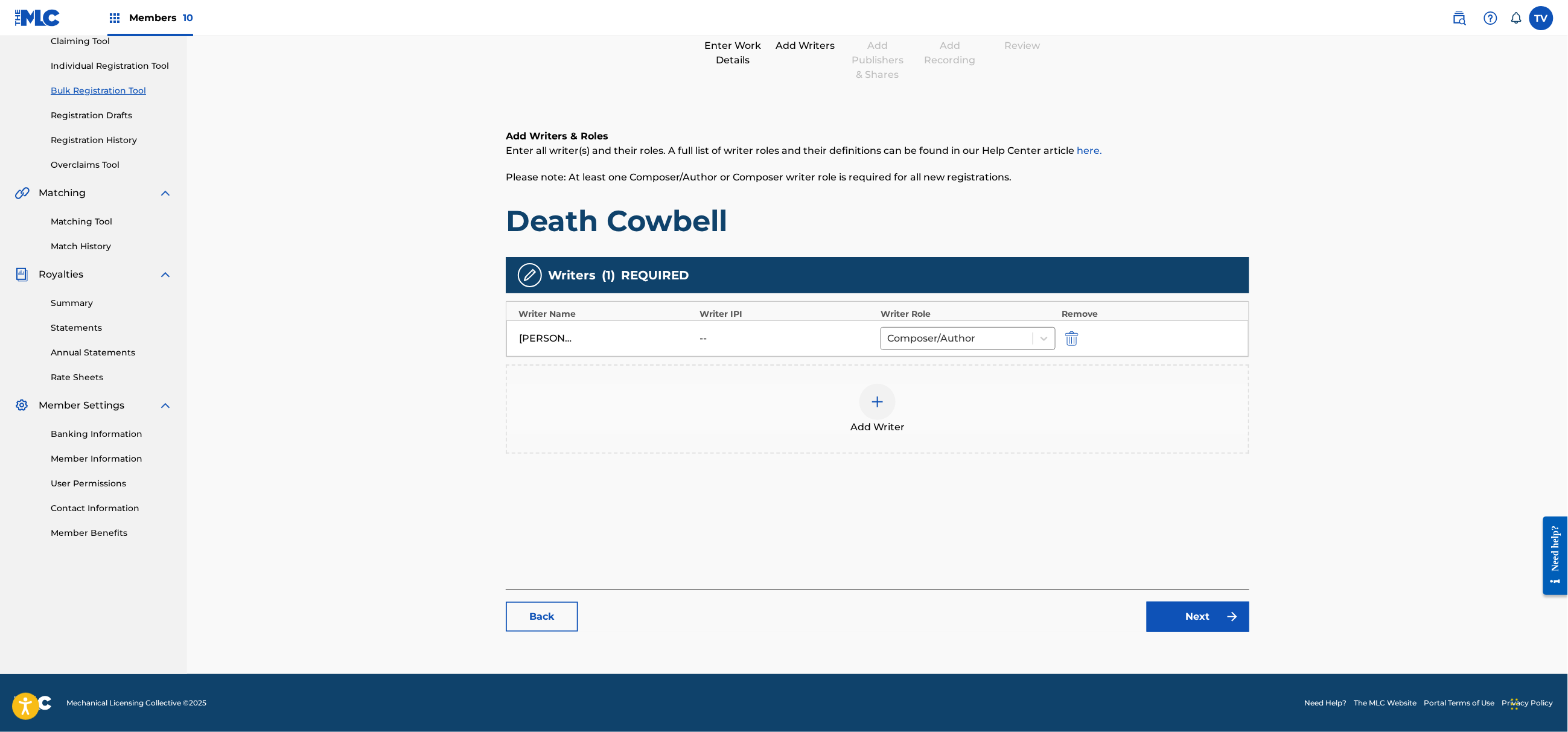
click at [1198, 618] on link "Next" at bounding box center [1198, 617] width 103 height 30
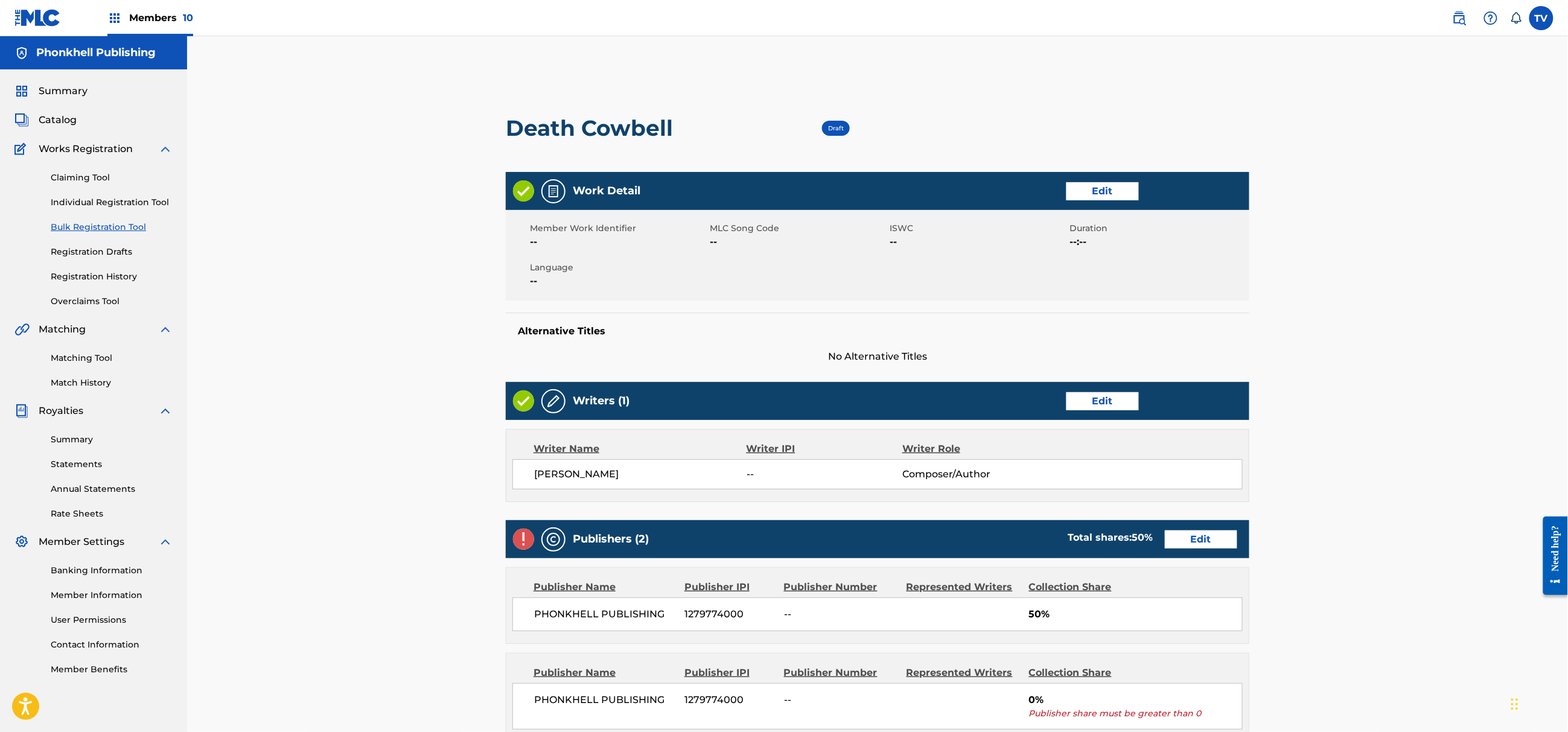
click at [1189, 551] on div "Publishers (2) Total shares: 50 % Edit" at bounding box center [877, 539] width 744 height 38
click at [1186, 544] on link "Edit" at bounding box center [1201, 539] width 73 height 18
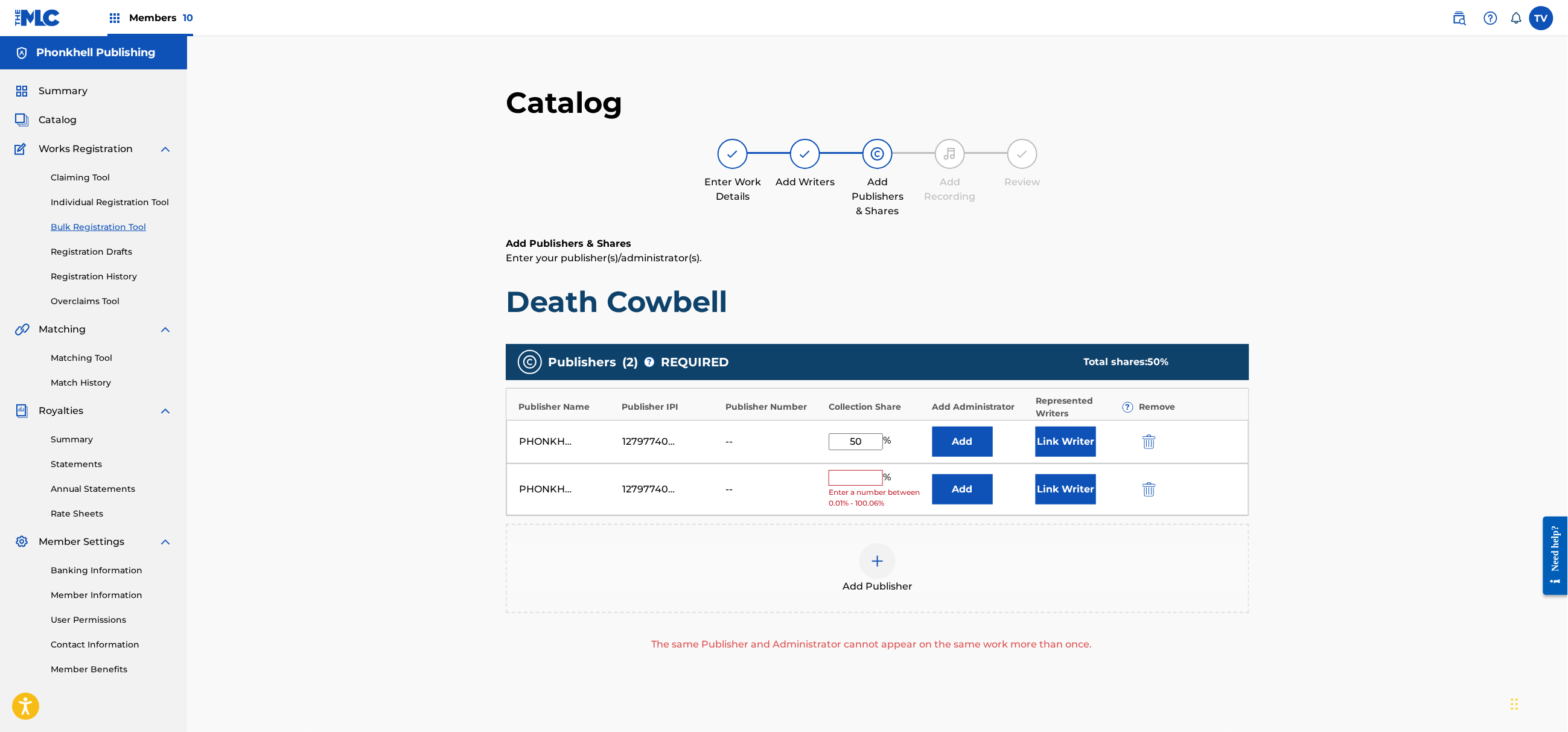
click at [1147, 483] on img "submit" at bounding box center [1149, 489] width 13 height 15
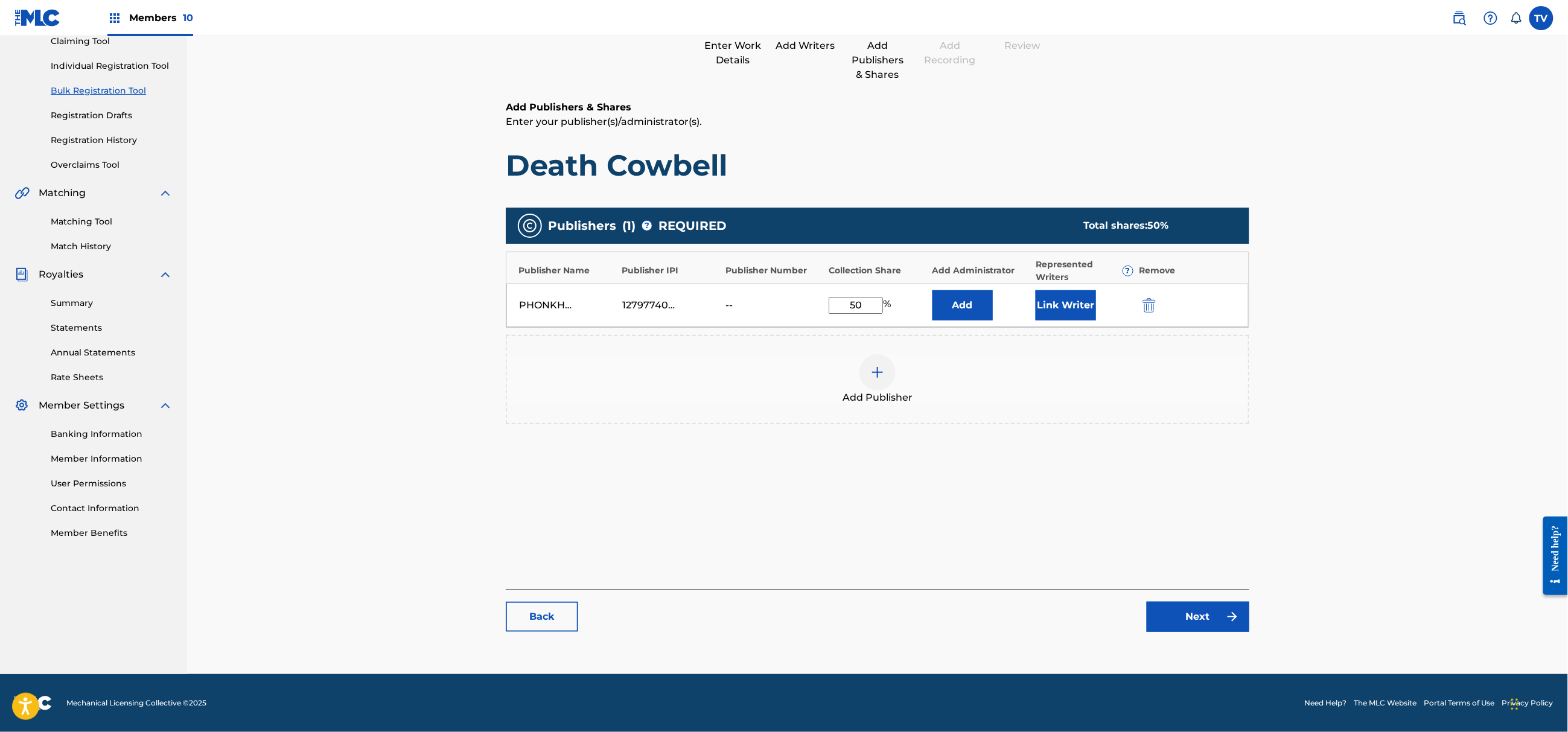
click at [1218, 617] on link "Next" at bounding box center [1198, 617] width 103 height 30
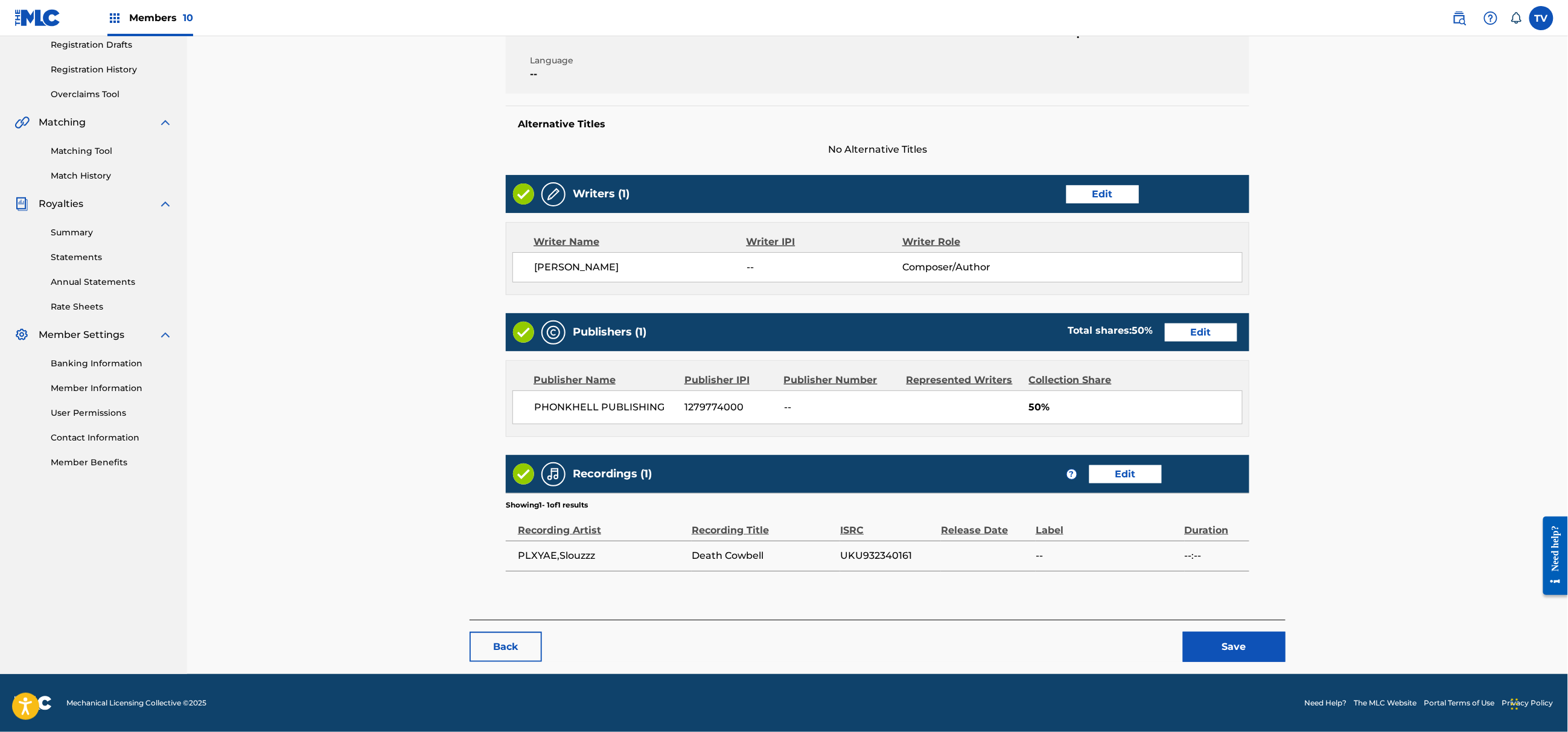
click at [1250, 645] on button "Save" at bounding box center [1234, 647] width 103 height 30
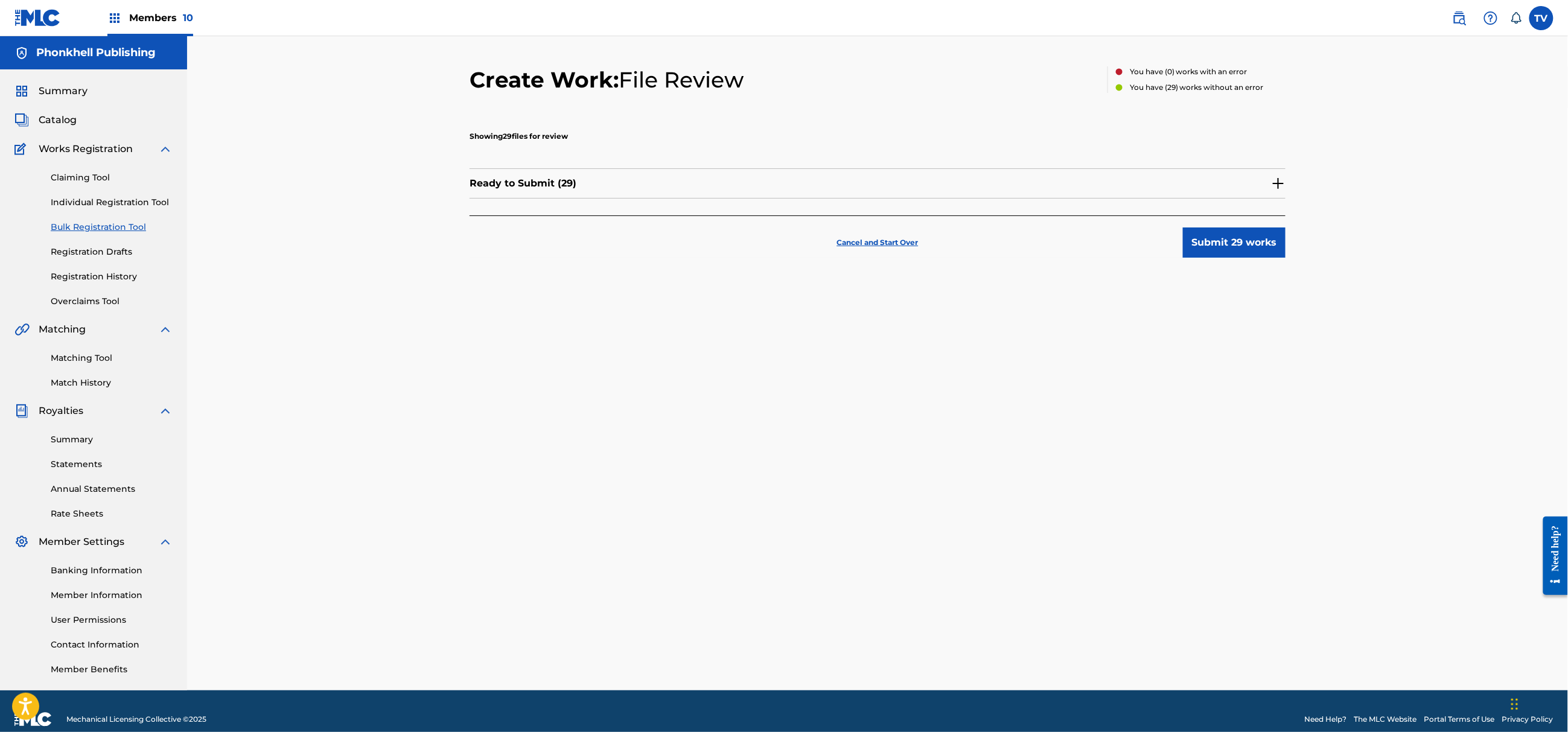
click at [1234, 249] on button "Submit 29 works" at bounding box center [1234, 243] width 103 height 30
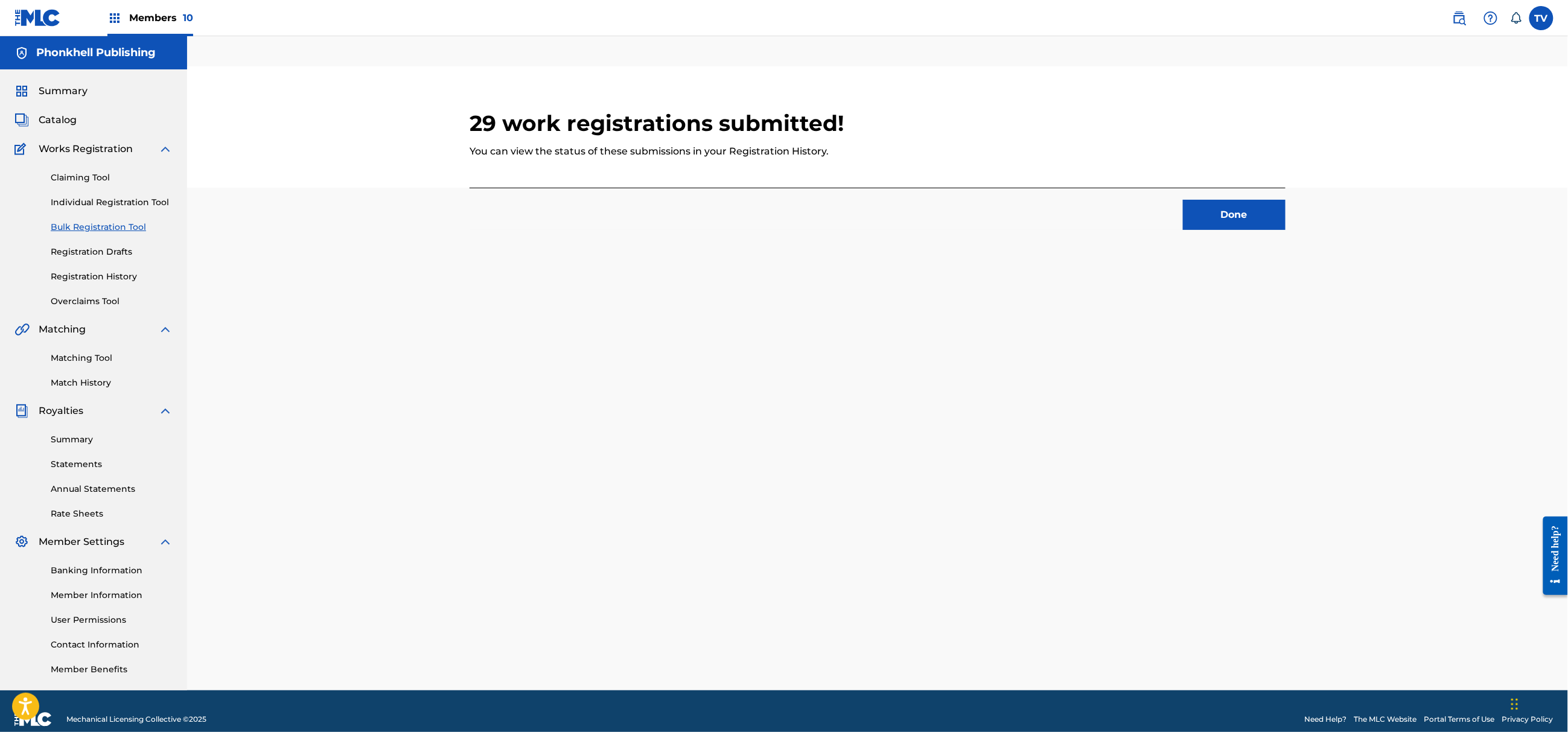
click at [1260, 228] on button "Done" at bounding box center [1234, 215] width 103 height 30
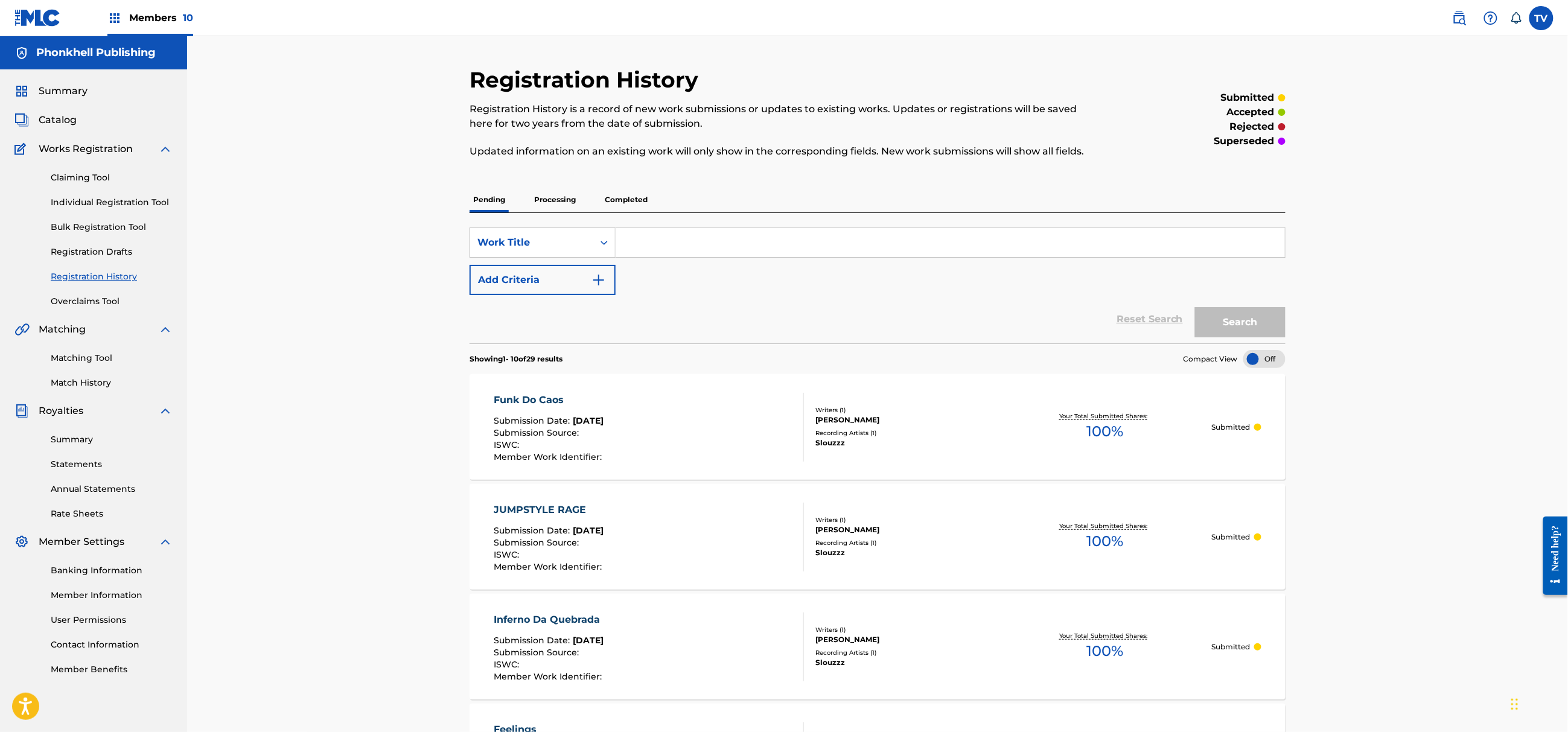
click at [107, 354] on link "Matching Tool" at bounding box center [112, 358] width 122 height 12
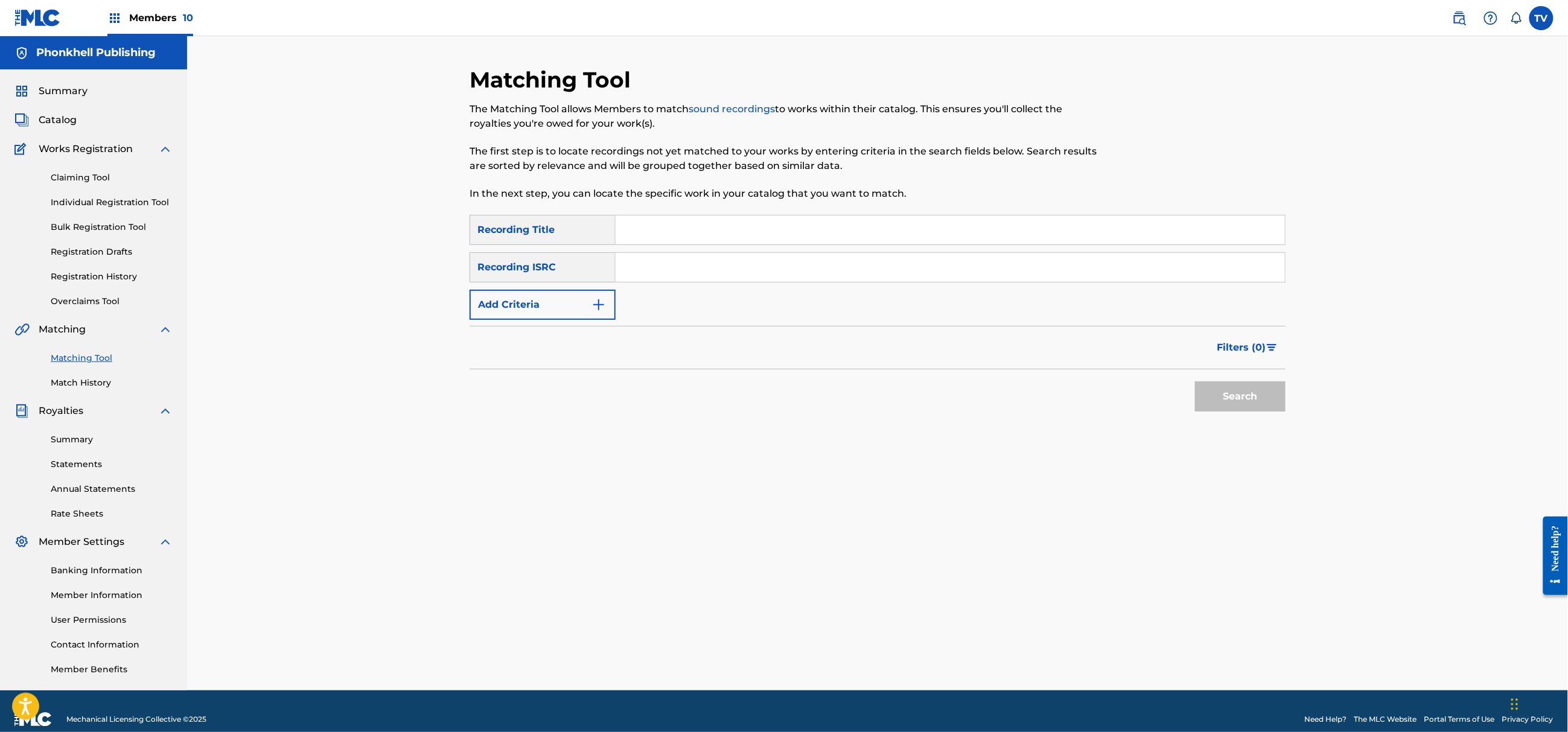
click at [738, 257] on input "Search Form" at bounding box center [950, 267] width 669 height 29
paste input "QM4TW2104033"
click at [1195, 382] on button "Search" at bounding box center [1240, 397] width 91 height 30
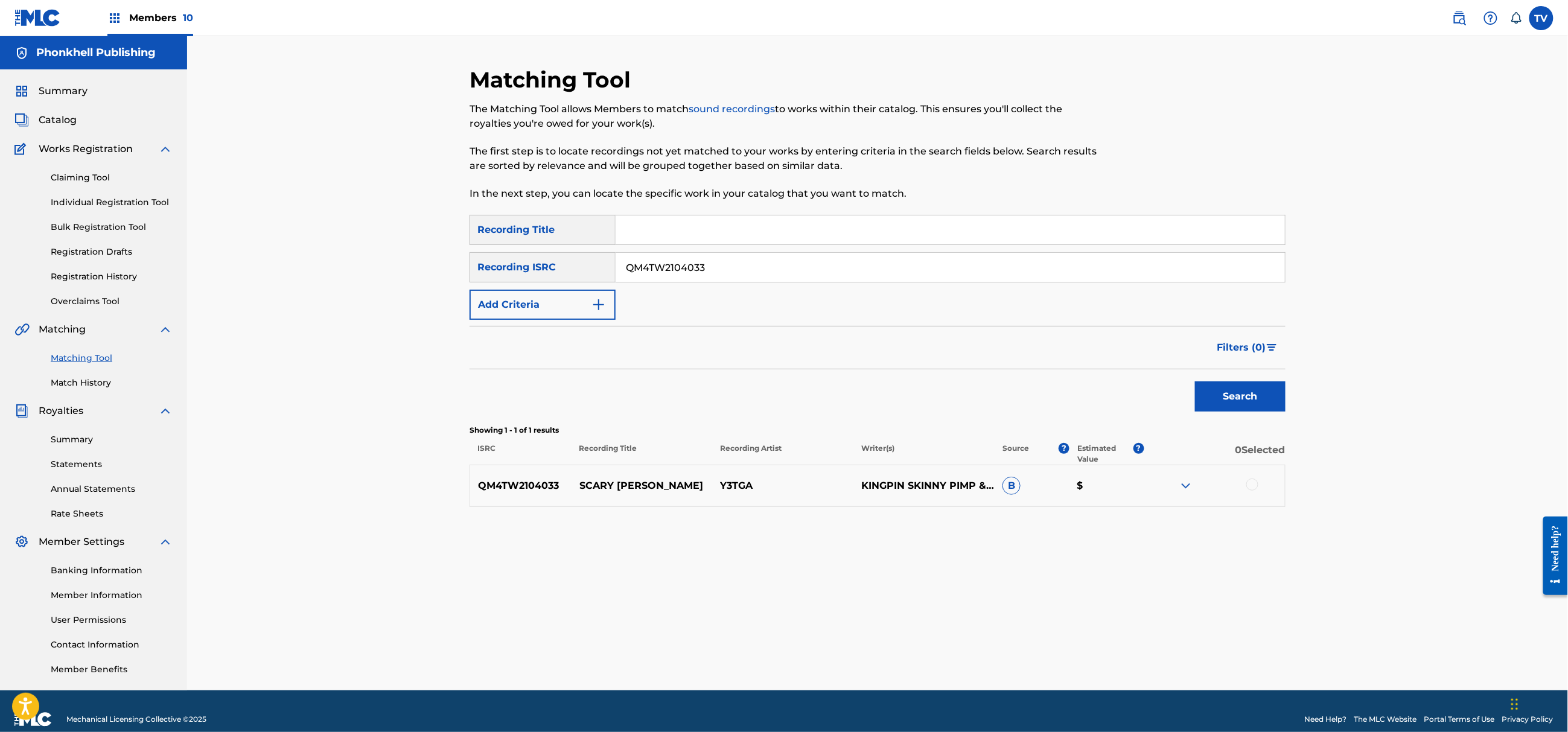
paste input "6MZ2123050"
drag, startPoint x: 711, startPoint y: 263, endPoint x: 508, endPoint y: 270, distance: 203.1
click at [508, 273] on div "SearchWithCriteria086ec182-b82c-4e1e-866b-6ed8e70a8ab6 Recording ISRC QM6MZ2123…" at bounding box center [877, 267] width 816 height 30
type input "QM6MZ2123050"
click at [1195, 382] on button "Search" at bounding box center [1240, 397] width 91 height 30
